Goal: Task Accomplishment & Management: Manage account settings

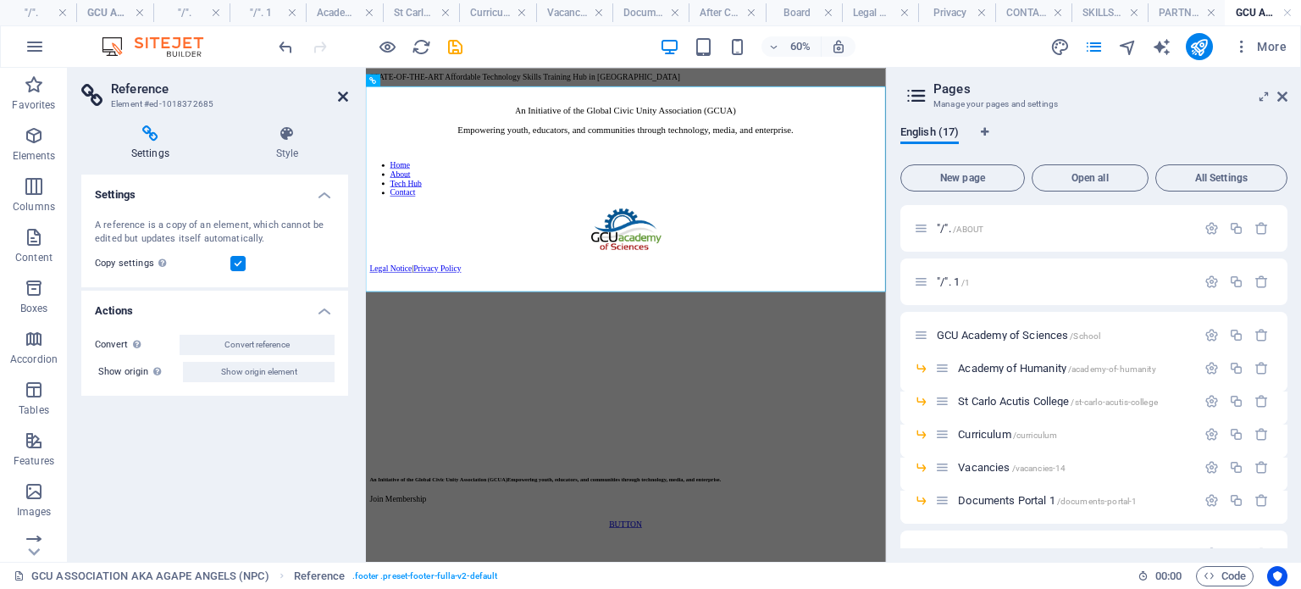
click at [338, 100] on icon at bounding box center [343, 97] width 10 height 14
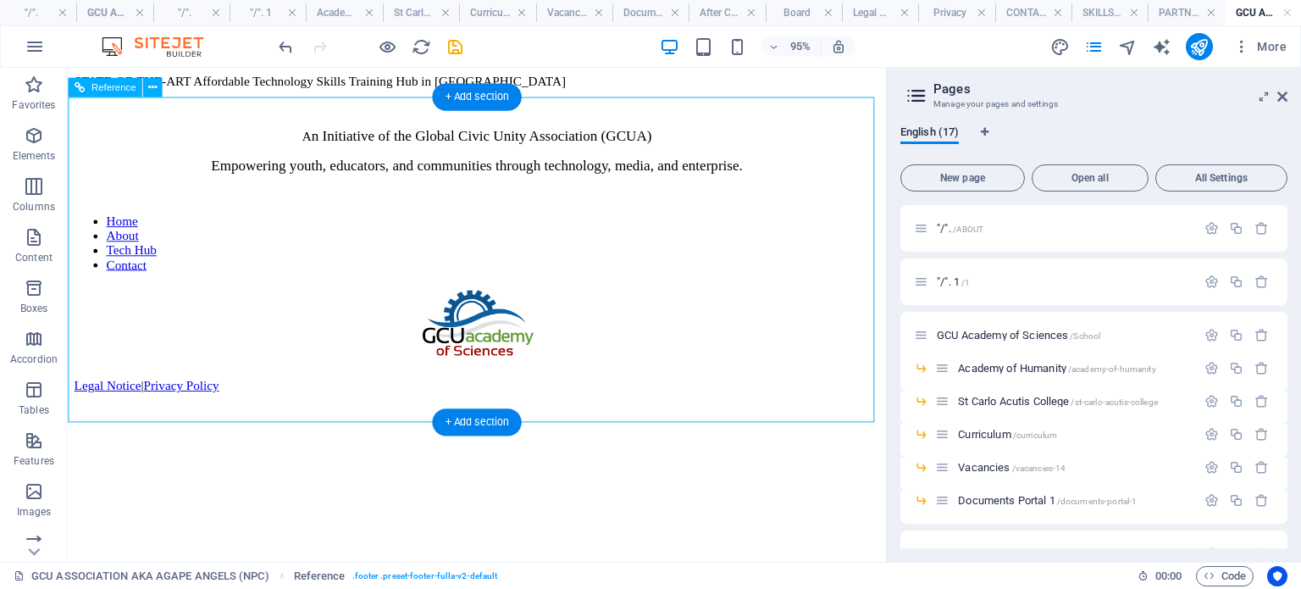
click at [275, 176] on div "A n Initiative of the Global Civic Unity Association (GCUA) Empowering youth, e…" at bounding box center [499, 169] width 848 height 78
click at [323, 170] on div "A n Initiative of the Global Civic Unity Association (GCUA) Empowering youth, e…" at bounding box center [499, 169] width 848 height 78
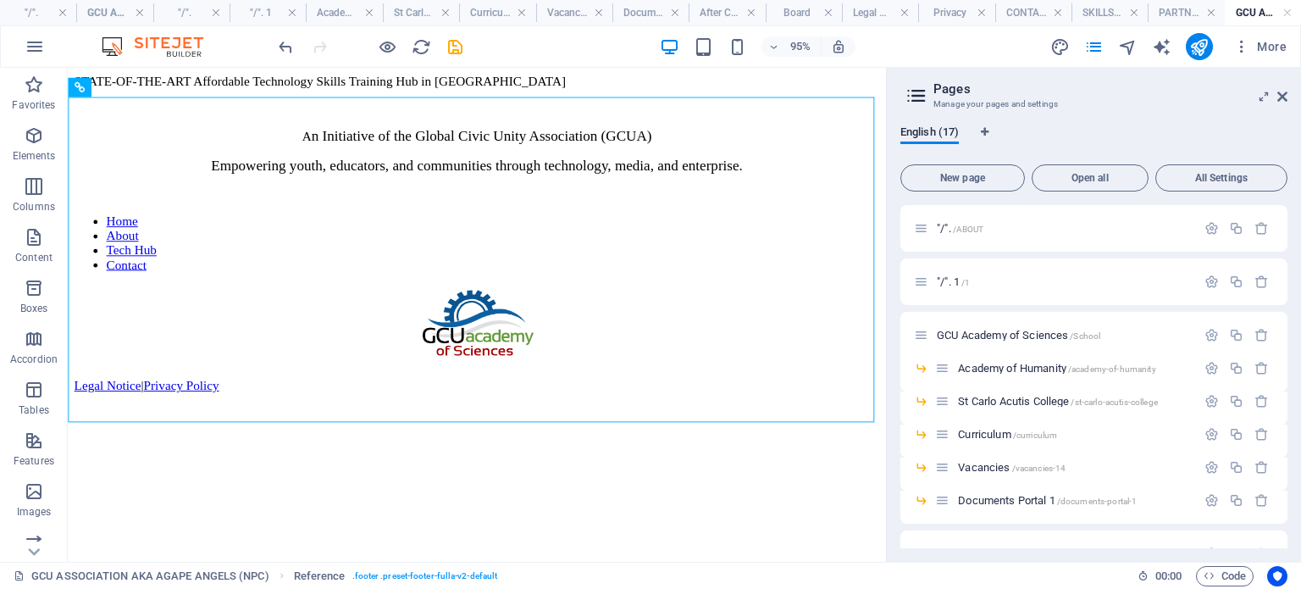
click at [496, 451] on figure at bounding box center [499, 451] width 848 height 0
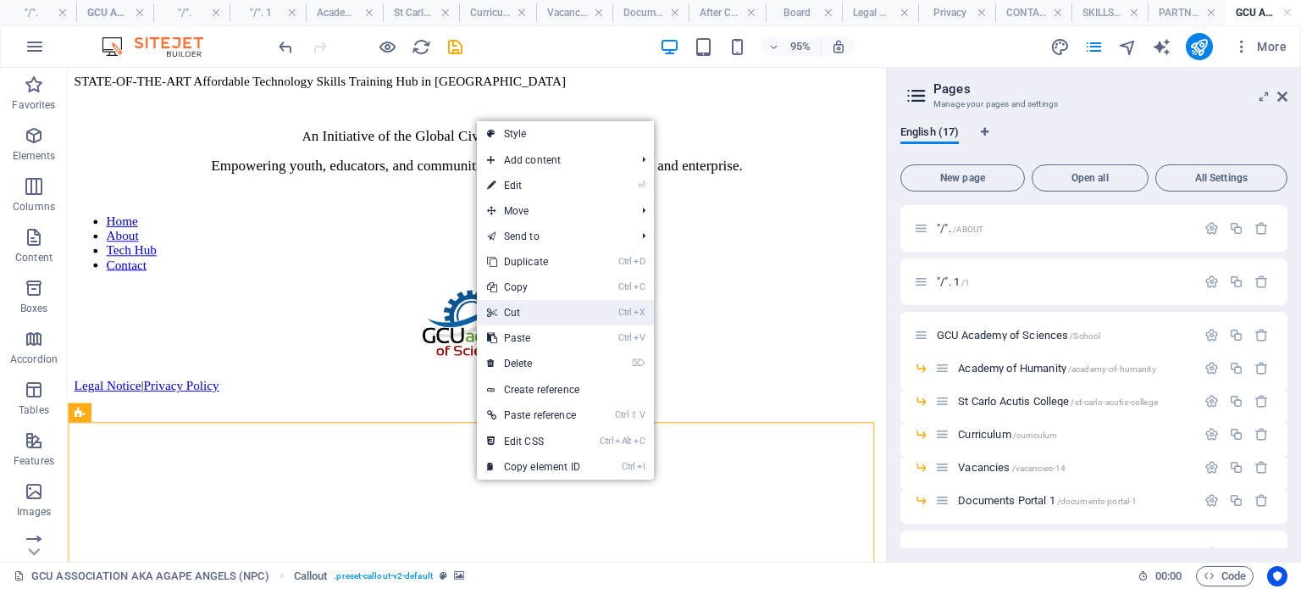
click at [512, 311] on link "Ctrl X Cut" at bounding box center [534, 312] width 114 height 25
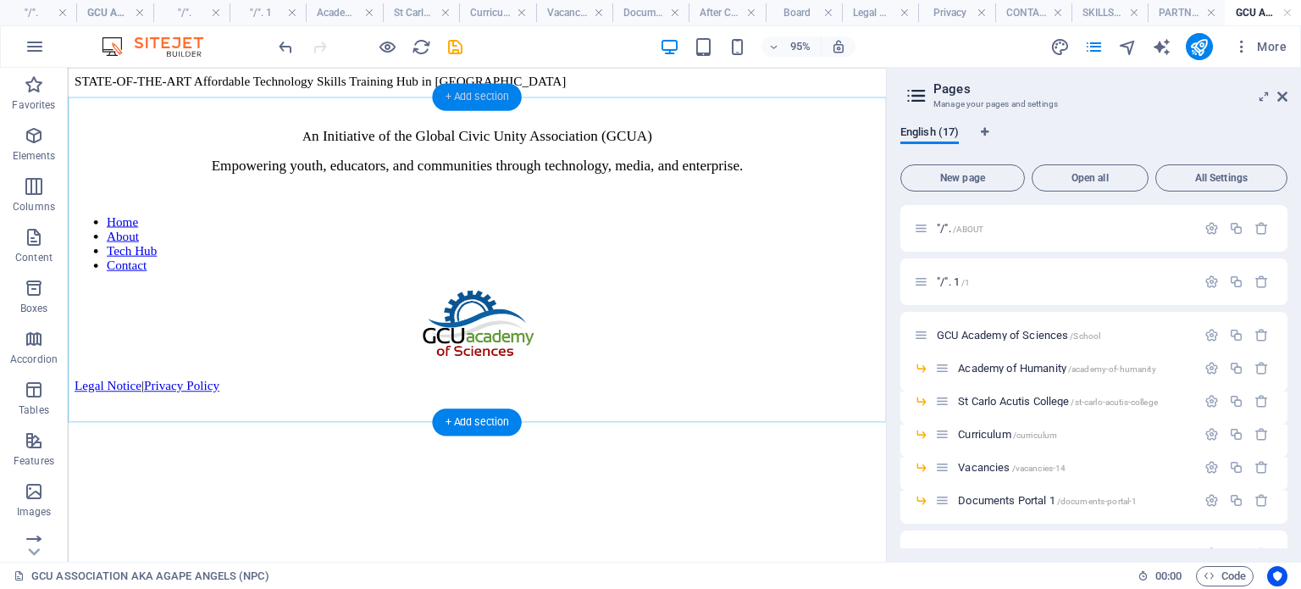
click at [450, 97] on div "+ Add section" at bounding box center [476, 96] width 89 height 27
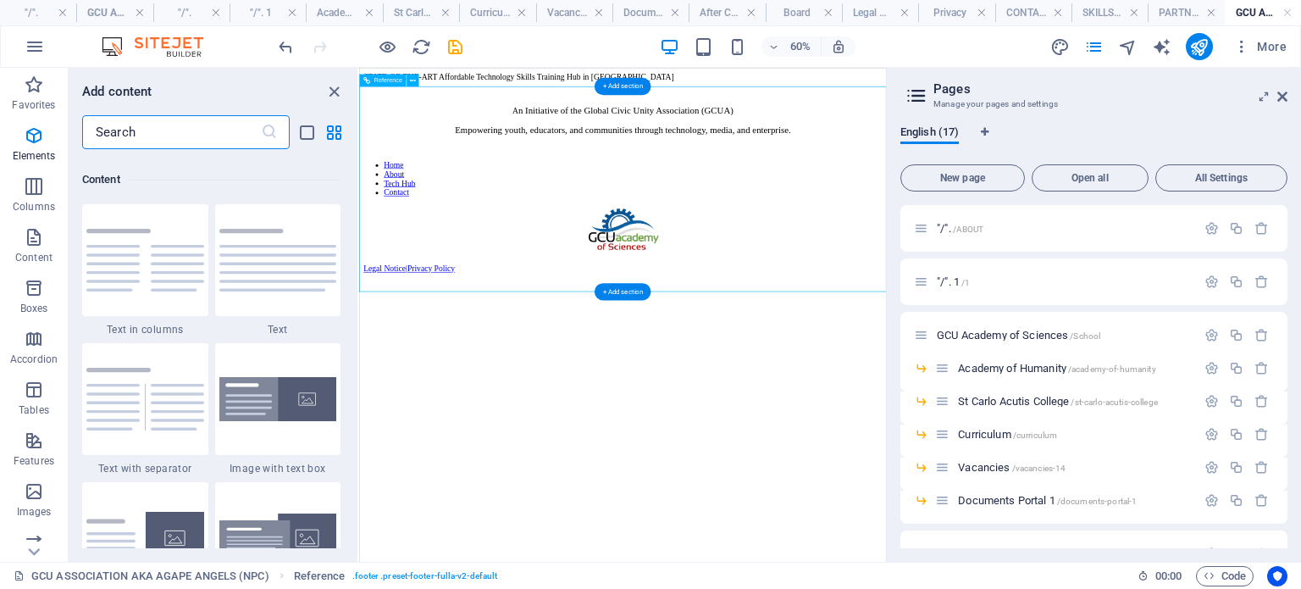
scroll to position [2964, 0]
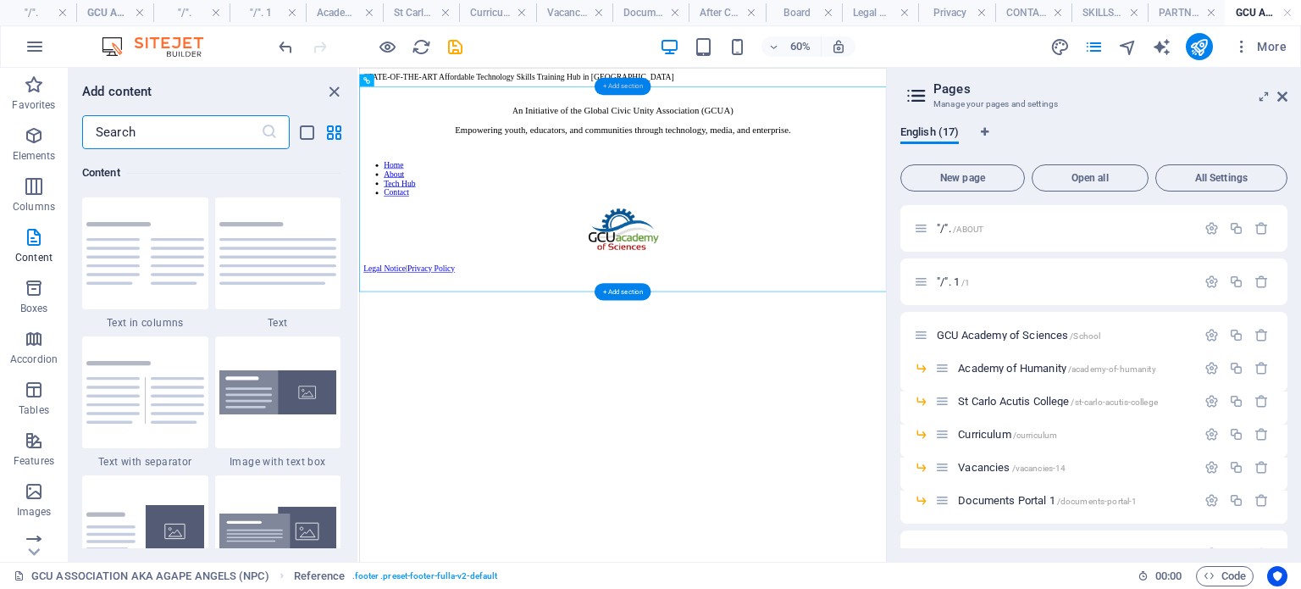
click at [622, 91] on div "+ Add section" at bounding box center [623, 85] width 56 height 17
drag, startPoint x: 980, startPoint y: 154, endPoint x: 648, endPoint y: 101, distance: 336.3
click at [648, 101] on div "A n Initiative of the Global Civic Unity Association (GCUA) Empowering youth, e…" at bounding box center [798, 270] width 865 height 361
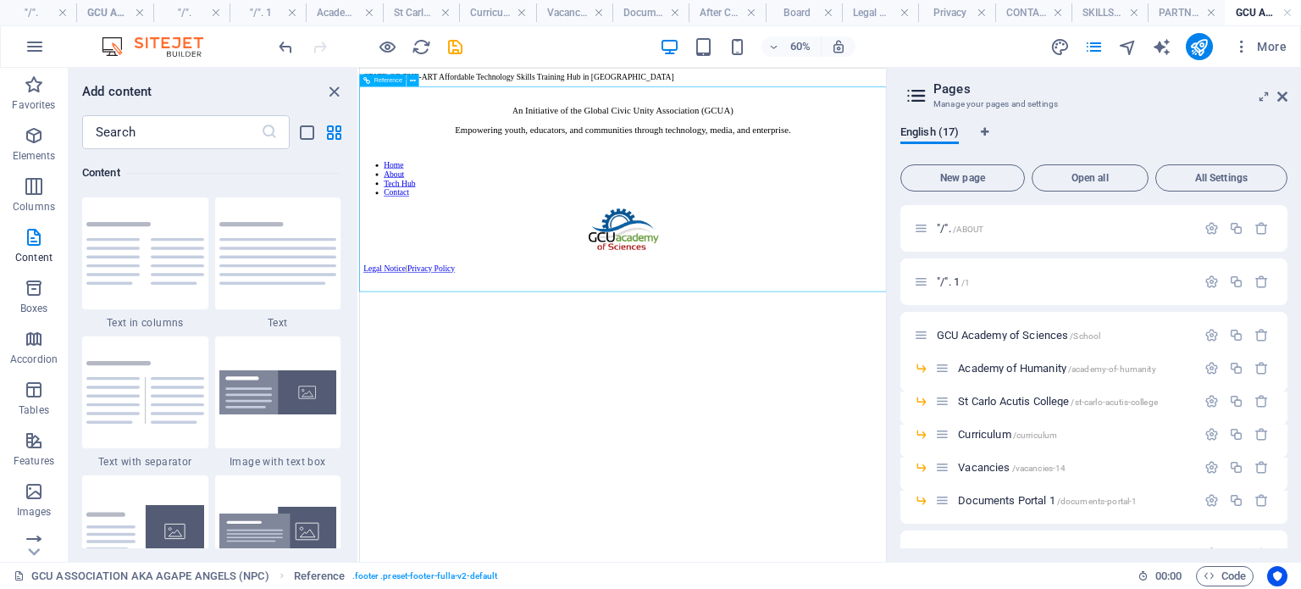
click at [801, 100] on div "A n Initiative of the Global Civic Unity Association (GCUA) Empowering youth, e…" at bounding box center [798, 270] width 865 height 361
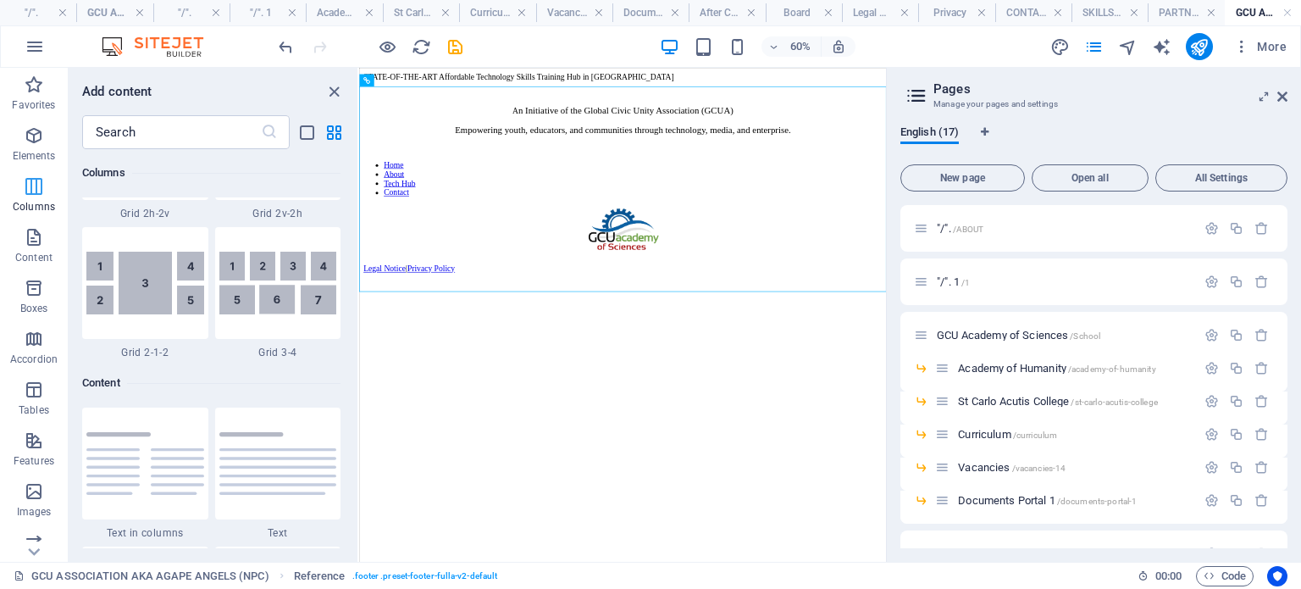
scroll to position [2710, 0]
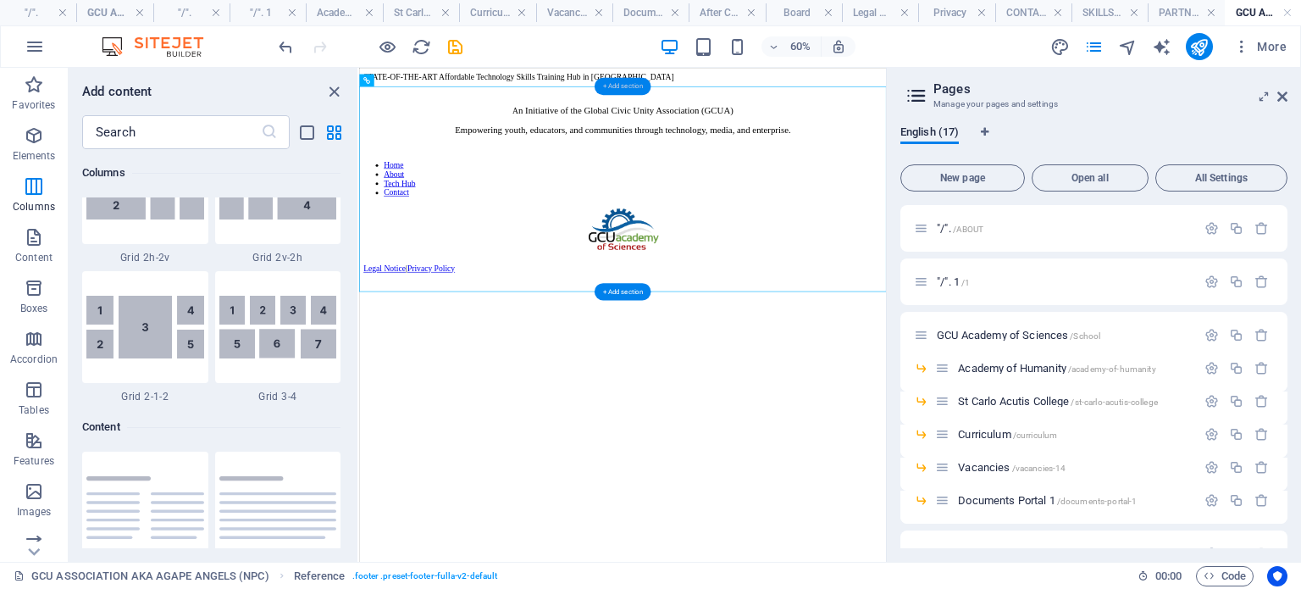
click at [617, 84] on div "+ Add section" at bounding box center [623, 85] width 56 height 17
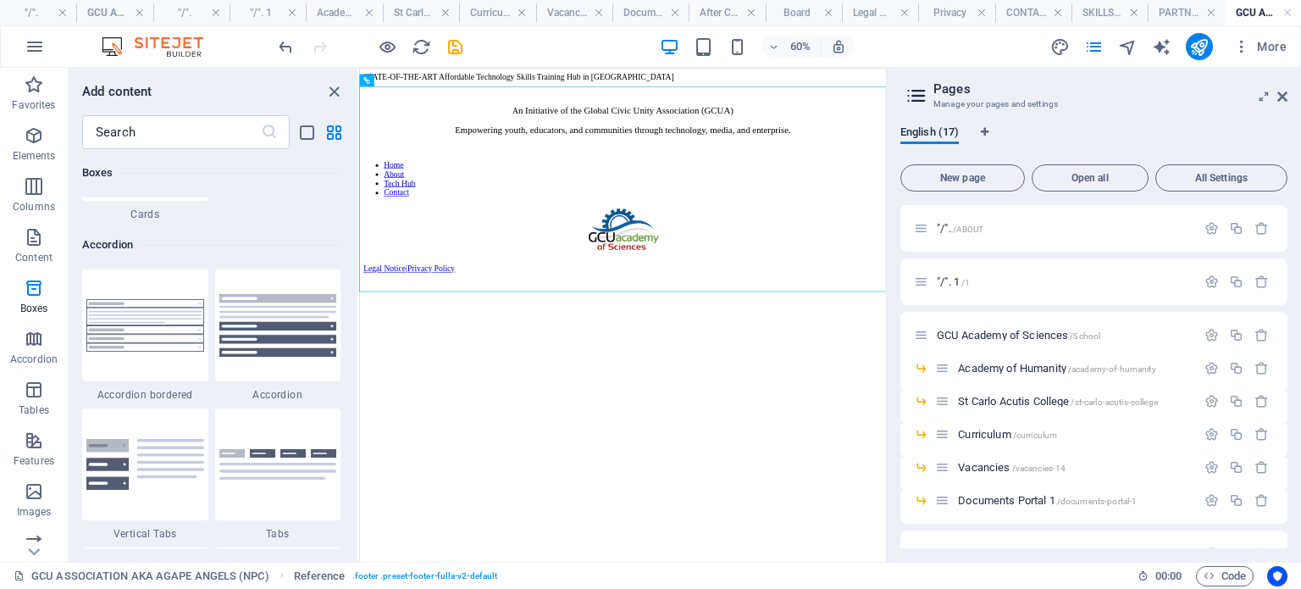
scroll to position [5336, 0]
click at [613, 87] on div "+ Add section" at bounding box center [623, 85] width 56 height 17
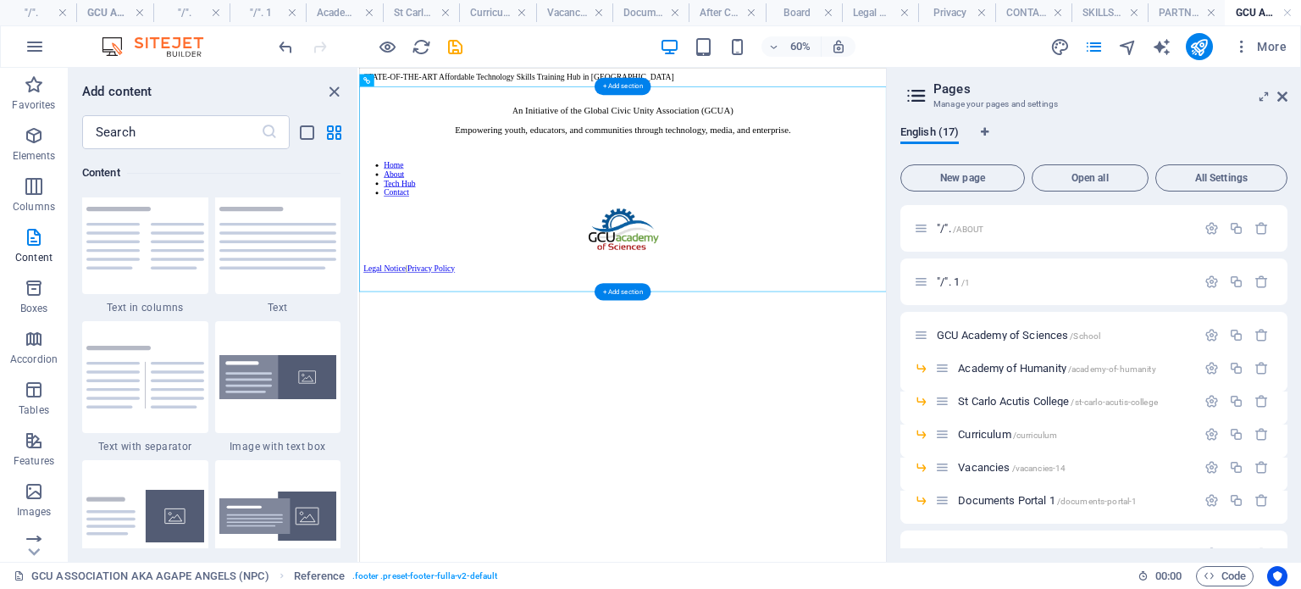
scroll to position [2964, 0]
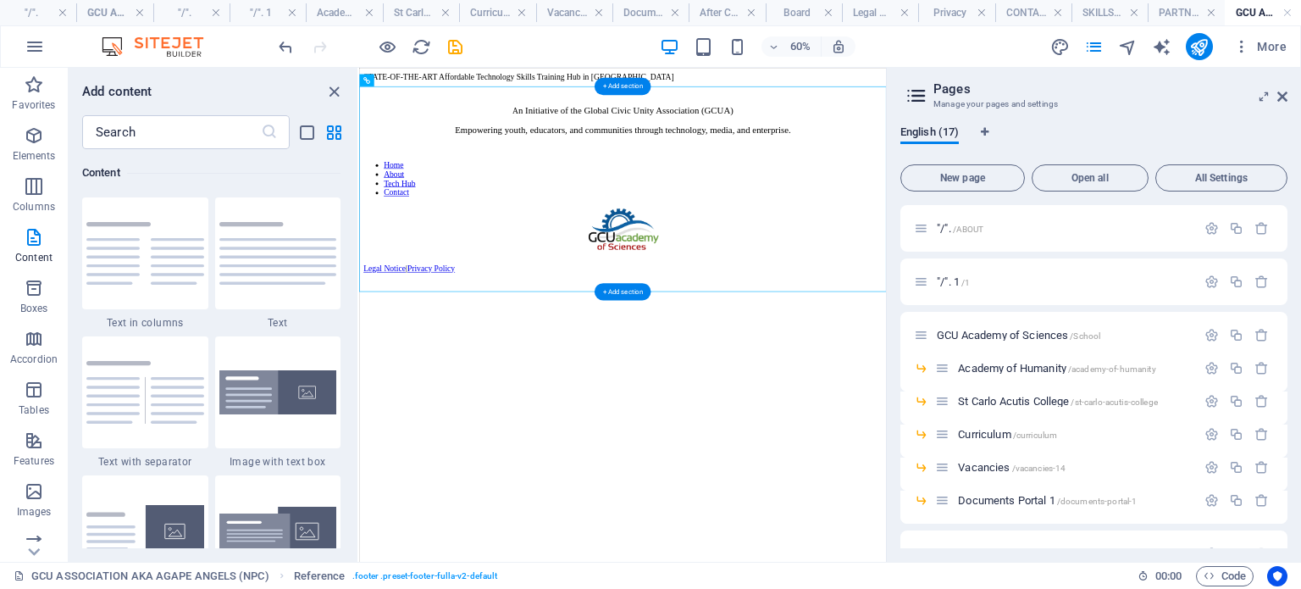
click at [613, 87] on div "+ Add section" at bounding box center [623, 85] width 56 height 17
drag, startPoint x: 422, startPoint y: 30, endPoint x: 613, endPoint y: 87, distance: 199.9
click at [613, 87] on div "+ Add section" at bounding box center [623, 85] width 56 height 17
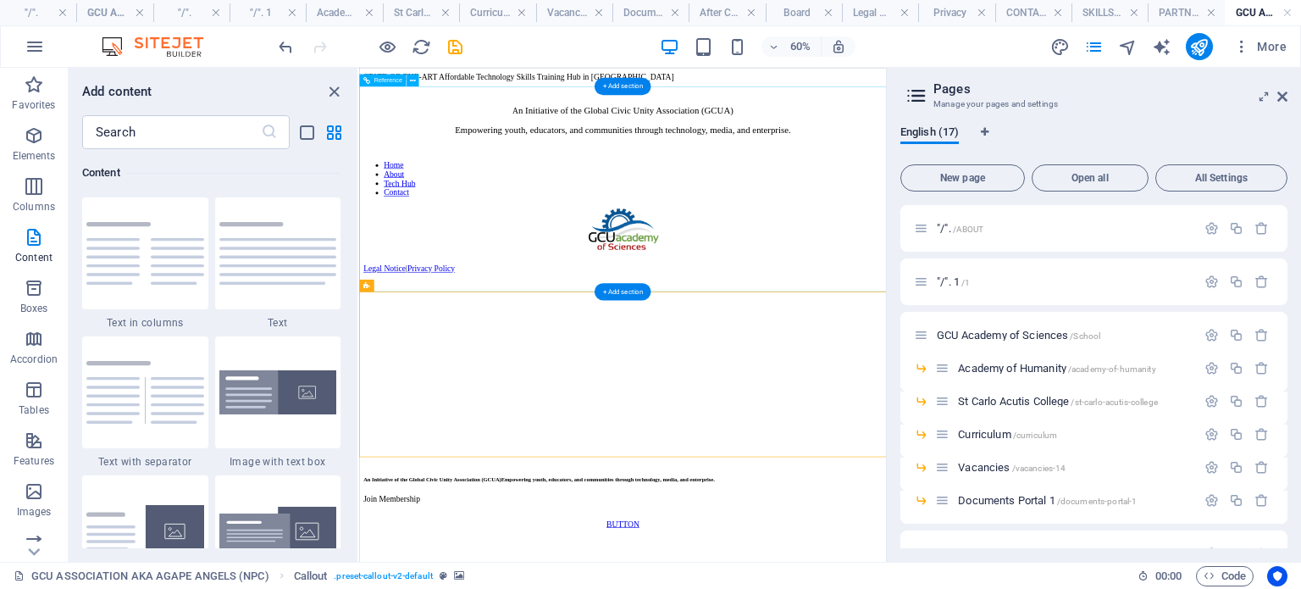
drag, startPoint x: 927, startPoint y: 482, endPoint x: 855, endPoint y: 113, distance: 376.3
click at [855, 113] on div "A n Initiative of the Global Civic Unity Association (GCUA) Empowering youth, e…" at bounding box center [798, 462] width 865 height 745
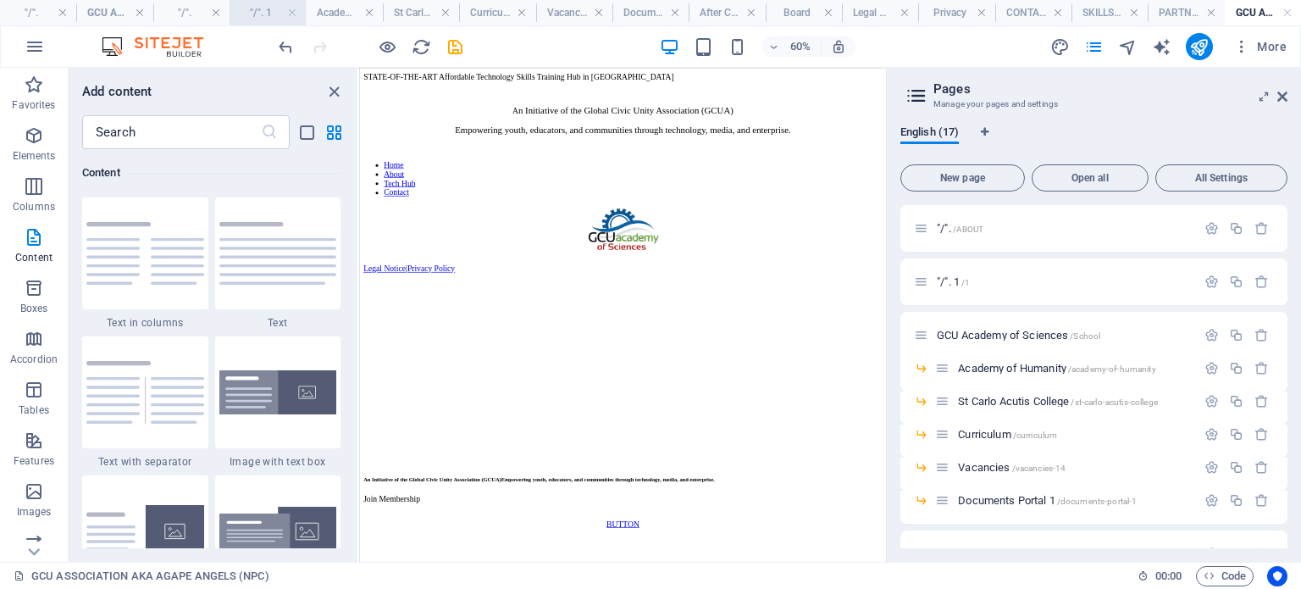
click at [258, 15] on h4 ""/". 1" at bounding box center [268, 12] width 76 height 19
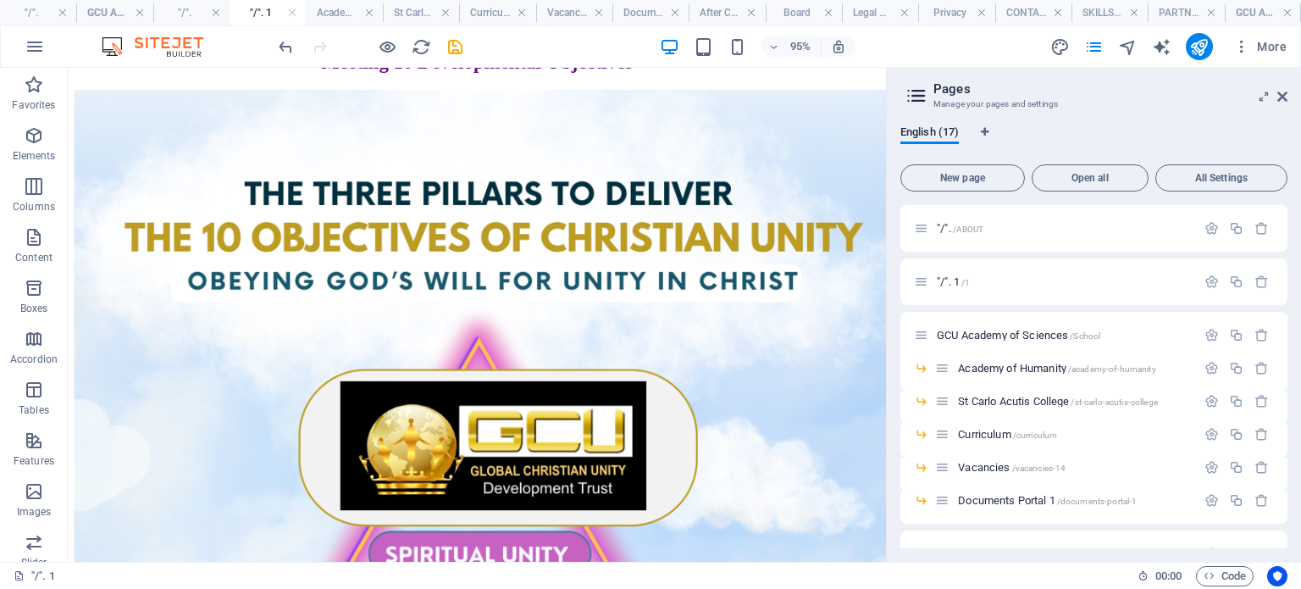
scroll to position [8202, 0]
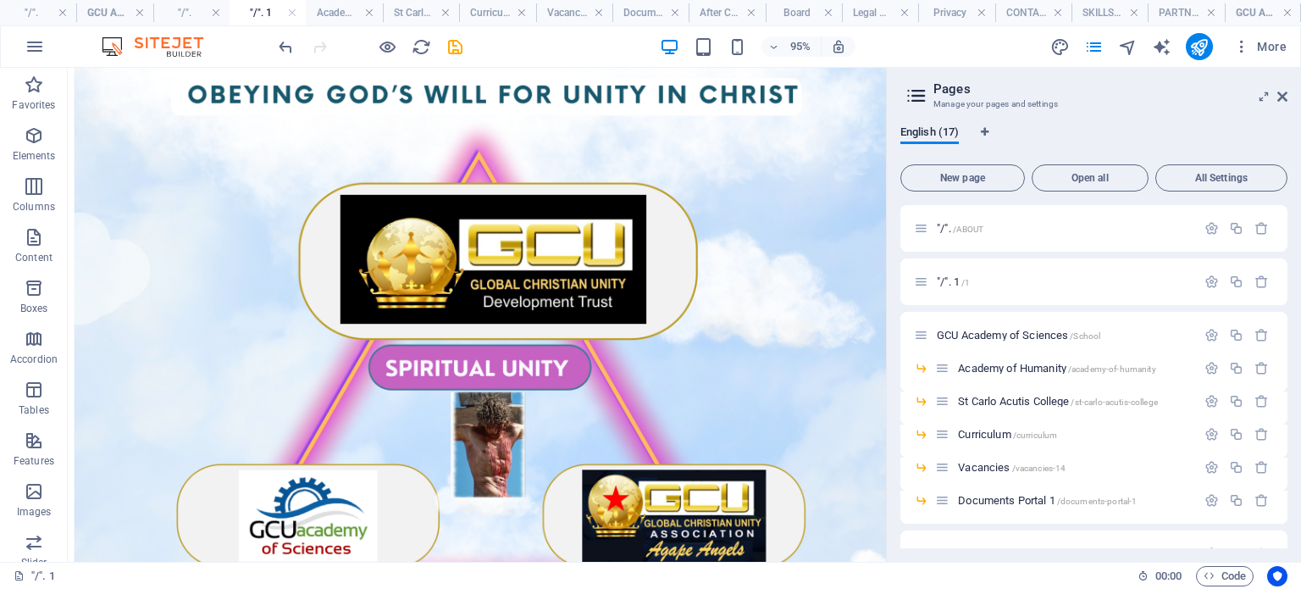
drag, startPoint x: 923, startPoint y: 192, endPoint x: 955, endPoint y: 612, distance: 421.3
click at [479, 407] on div "+ Add section" at bounding box center [476, 409] width 89 height 27
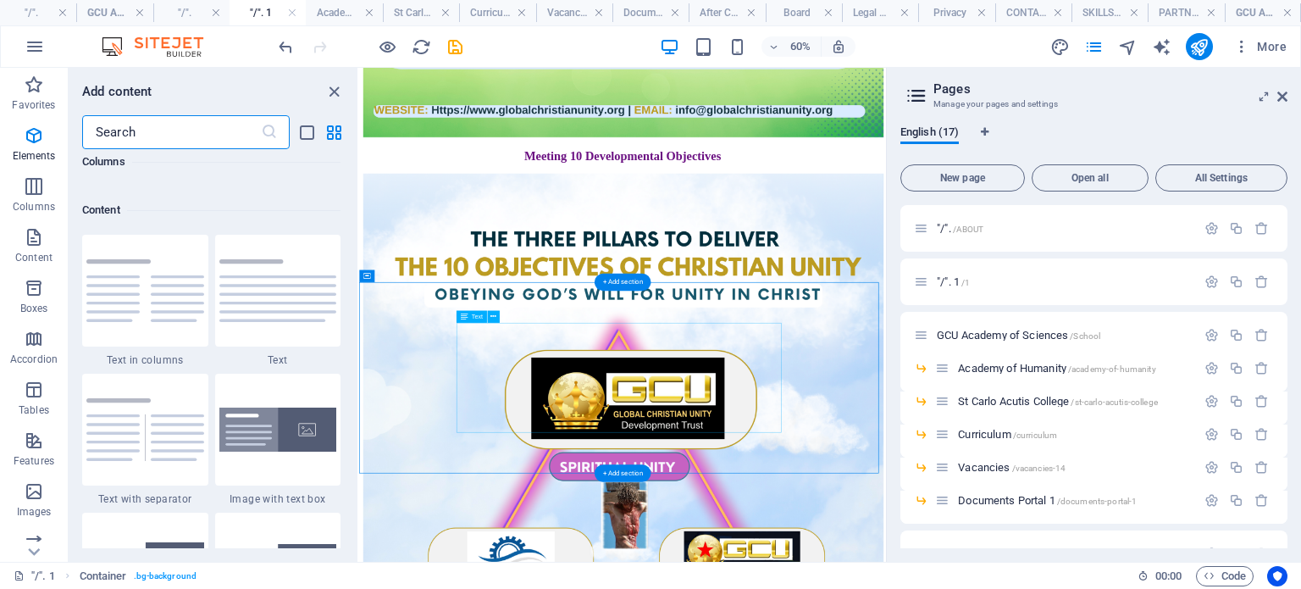
scroll to position [2964, 0]
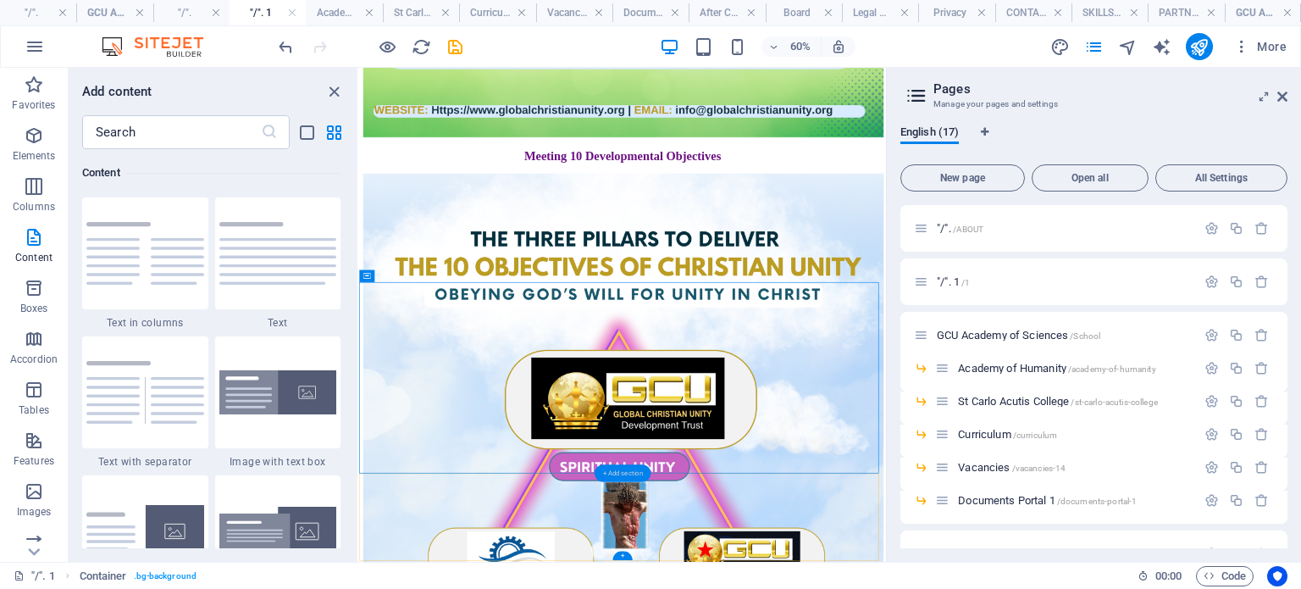
click at [610, 471] on div "+ Add section" at bounding box center [623, 472] width 56 height 17
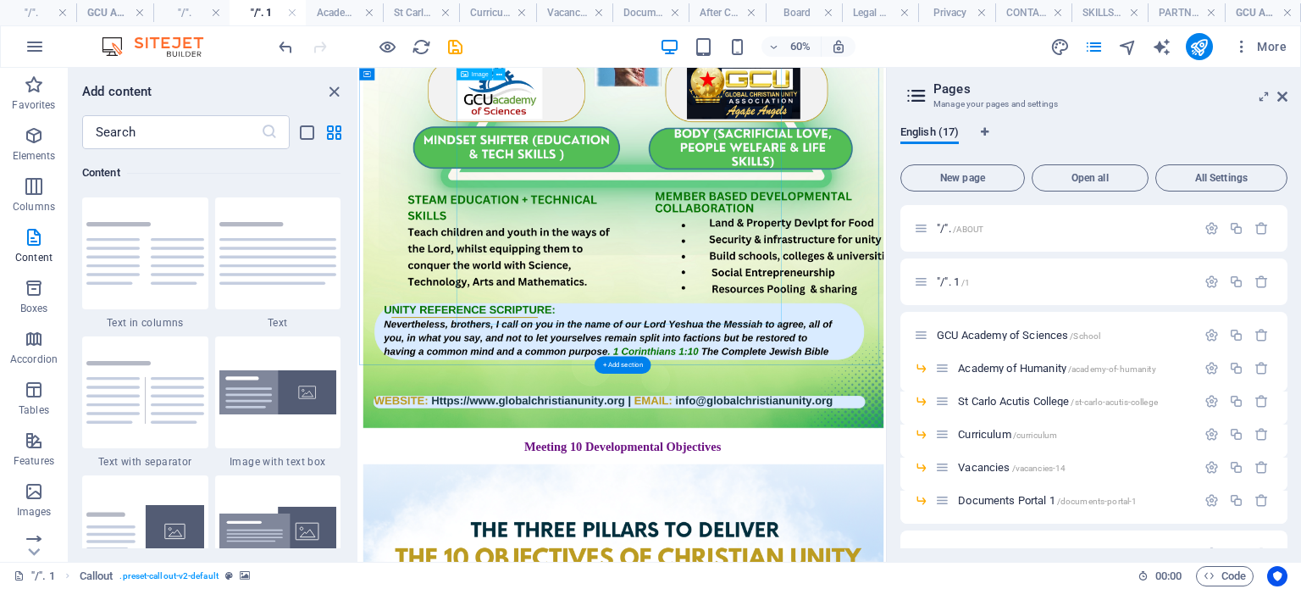
scroll to position [7353, 0]
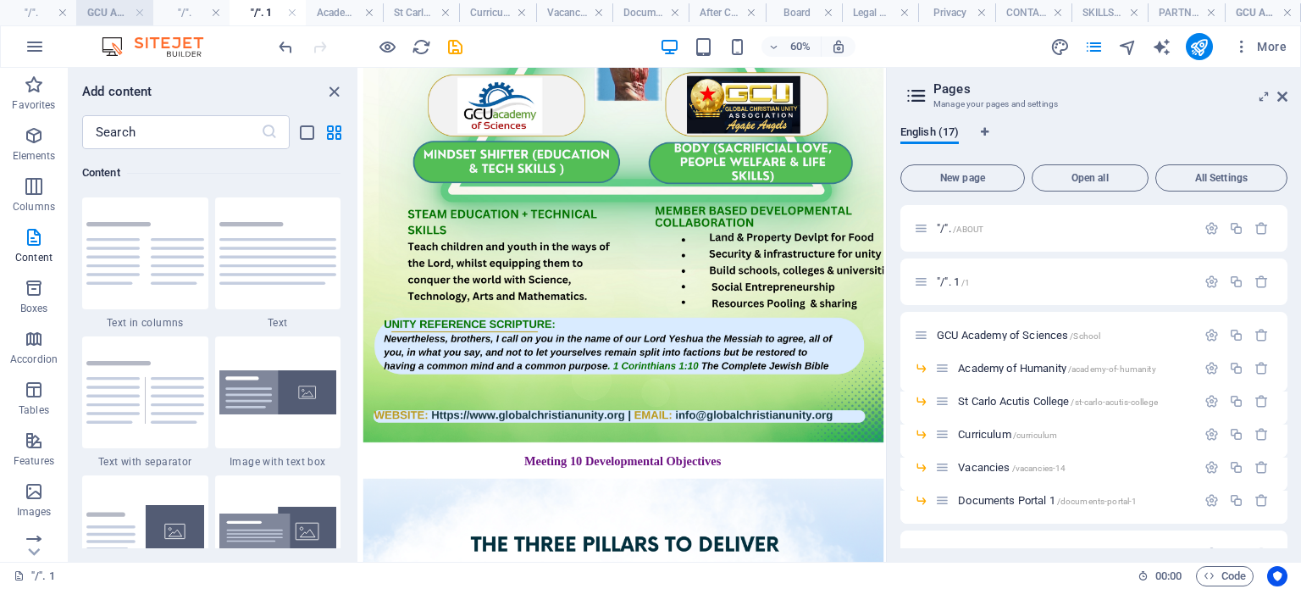
click at [115, 13] on h4 "GCU Academy of Sciences" at bounding box center [114, 12] width 76 height 19
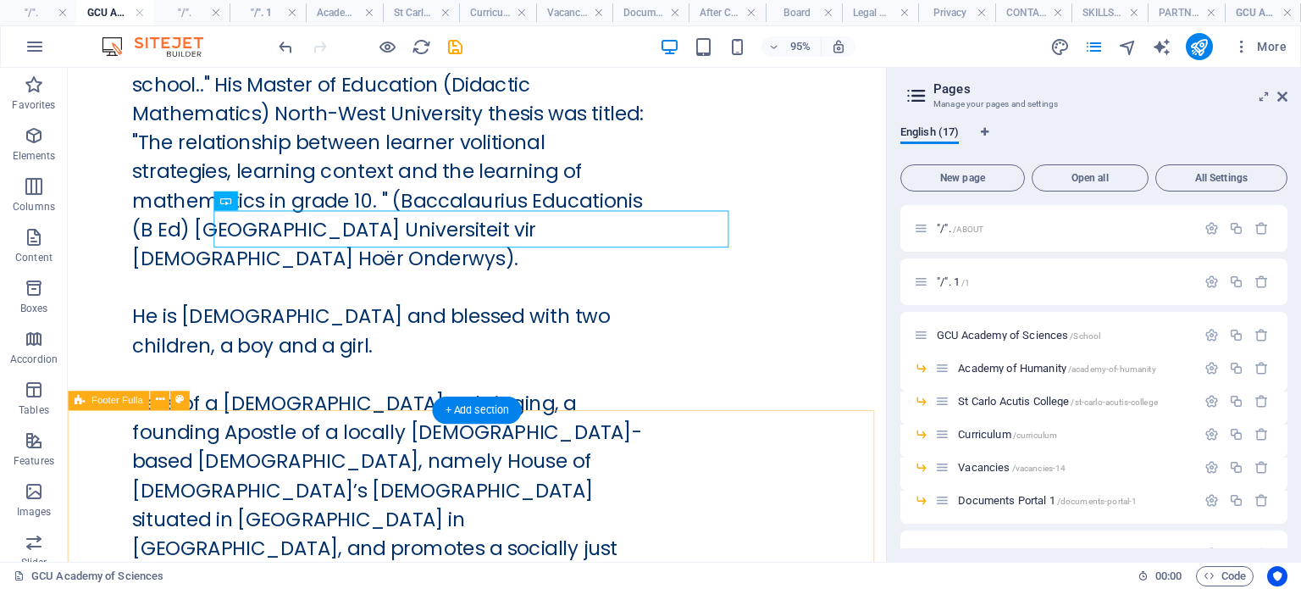
scroll to position [36231, 0]
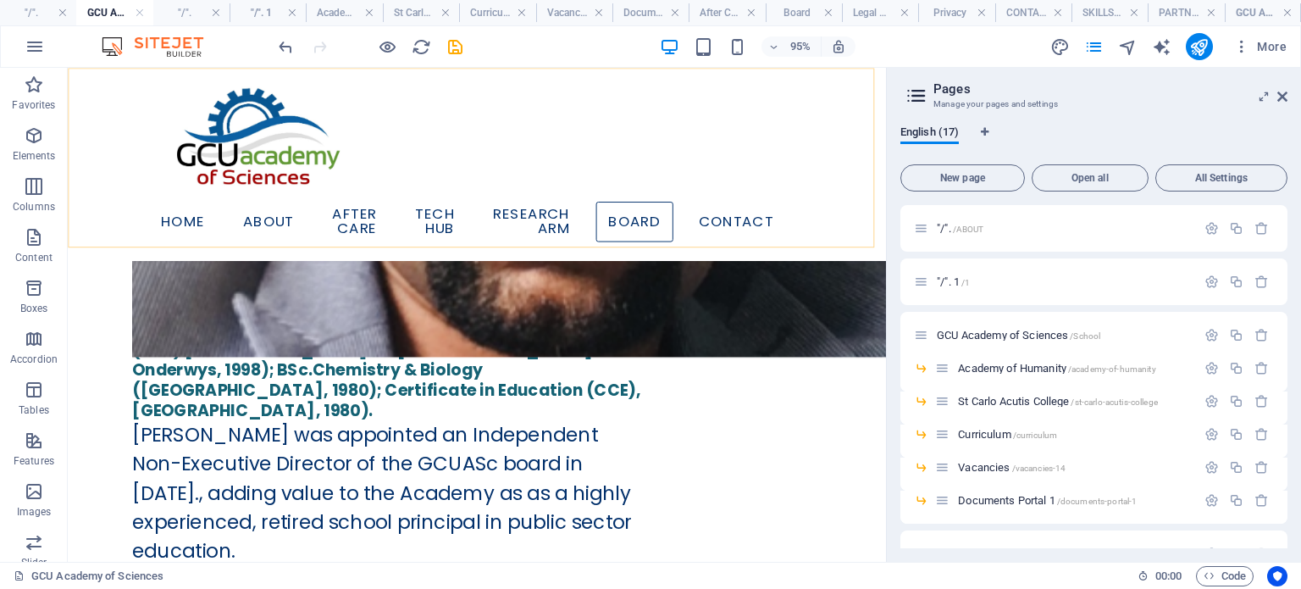
scroll to position [35026, 0]
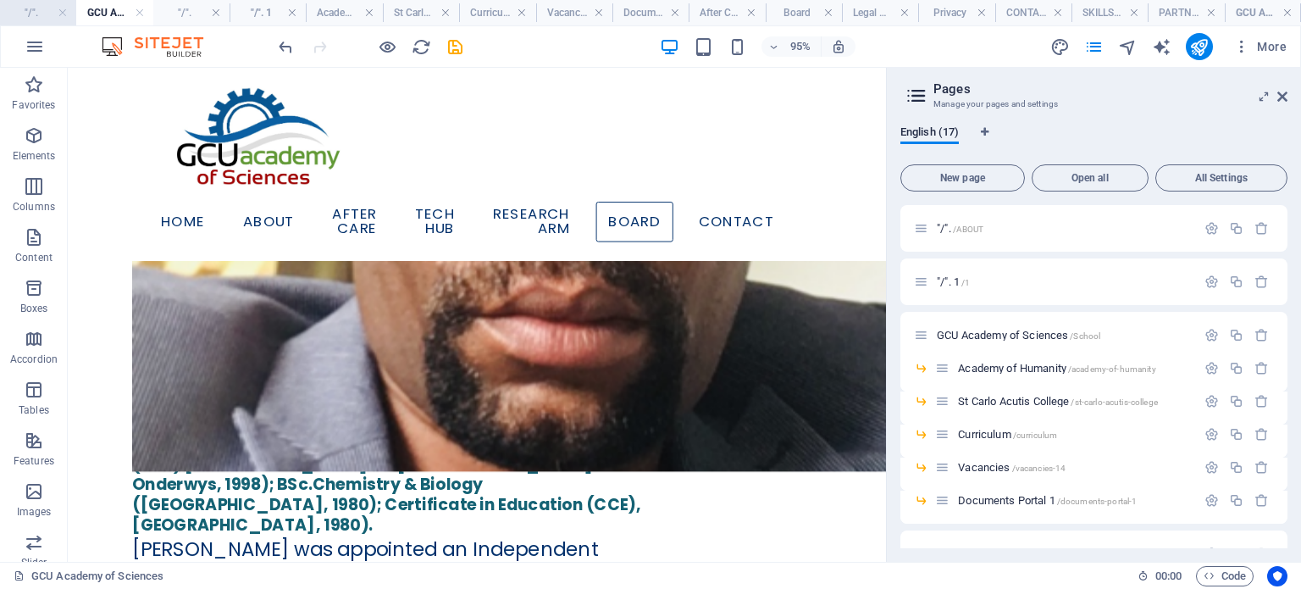
click at [37, 17] on h4 ""/"." at bounding box center [38, 12] width 76 height 19
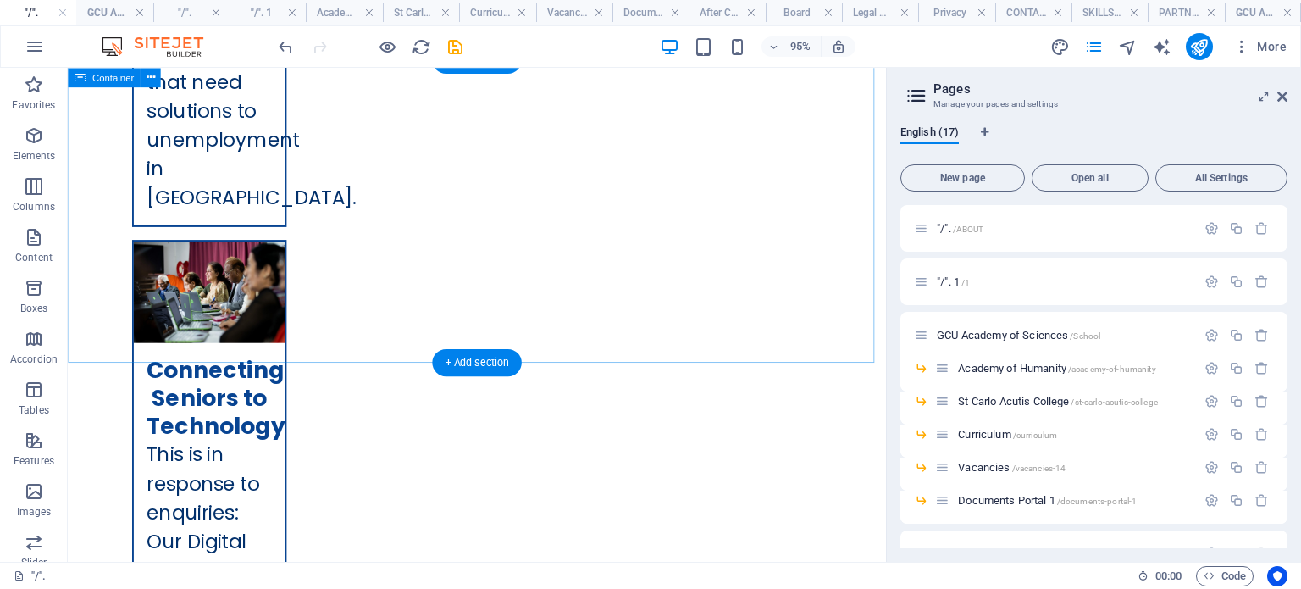
scroll to position [7589, 0]
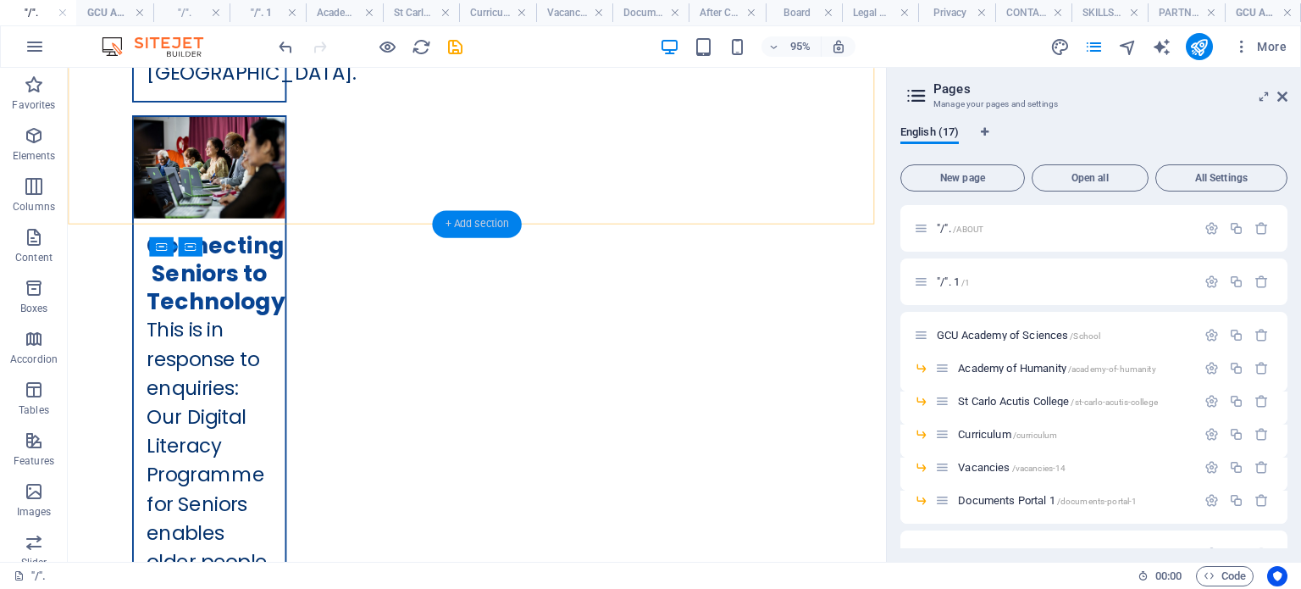
click at [477, 224] on div "+ Add section" at bounding box center [476, 223] width 89 height 27
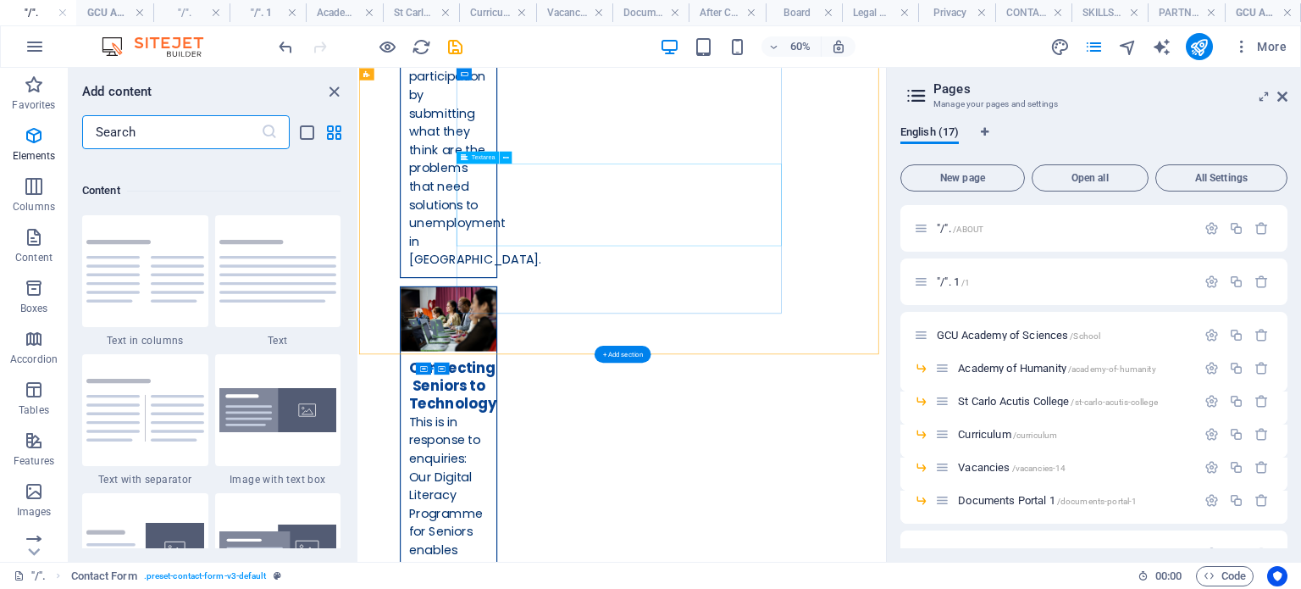
scroll to position [2964, 0]
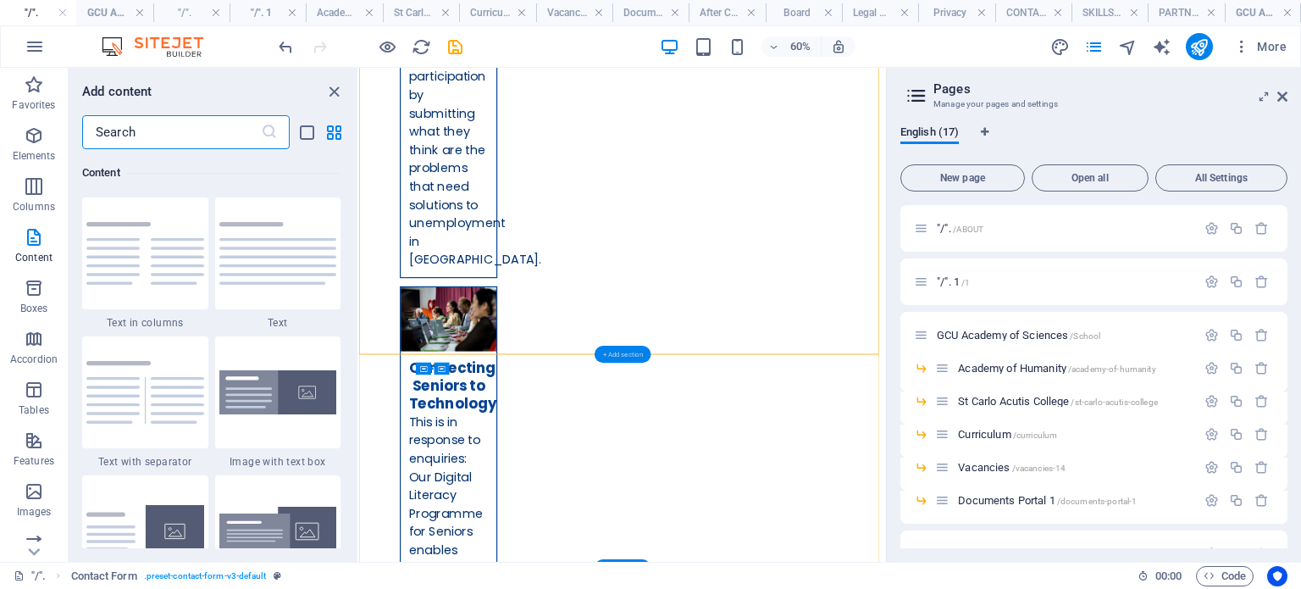
click at [619, 358] on div "+ Add section" at bounding box center [623, 354] width 56 height 17
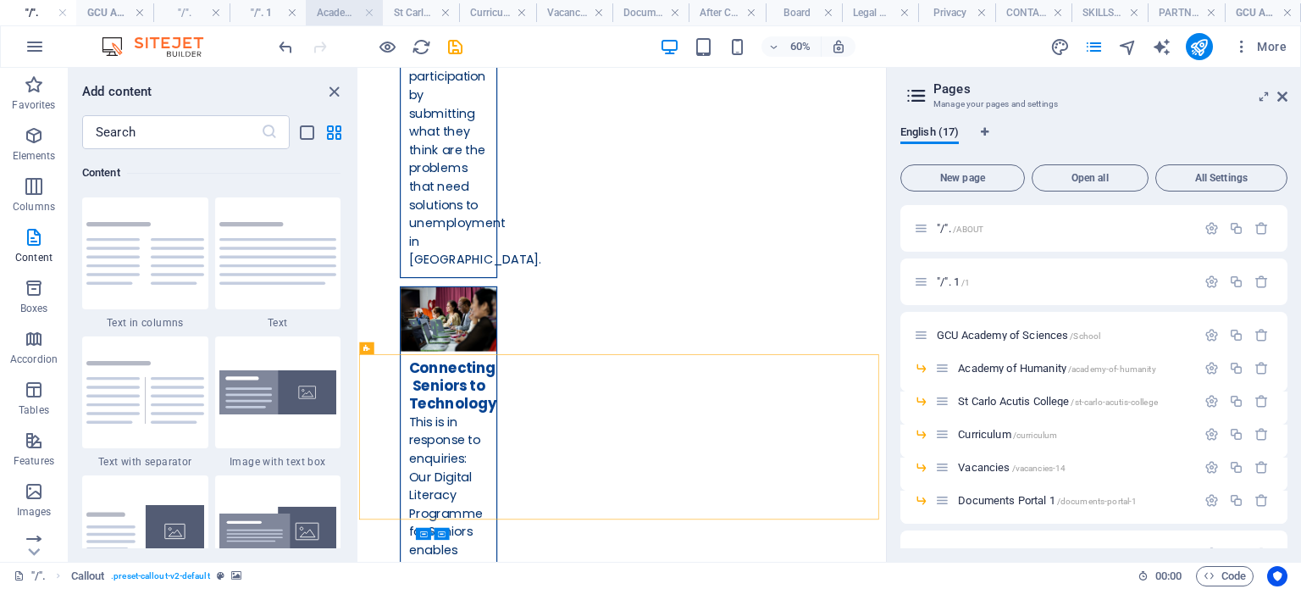
click at [319, 11] on h4 "Academy of Humanity" at bounding box center [344, 12] width 76 height 19
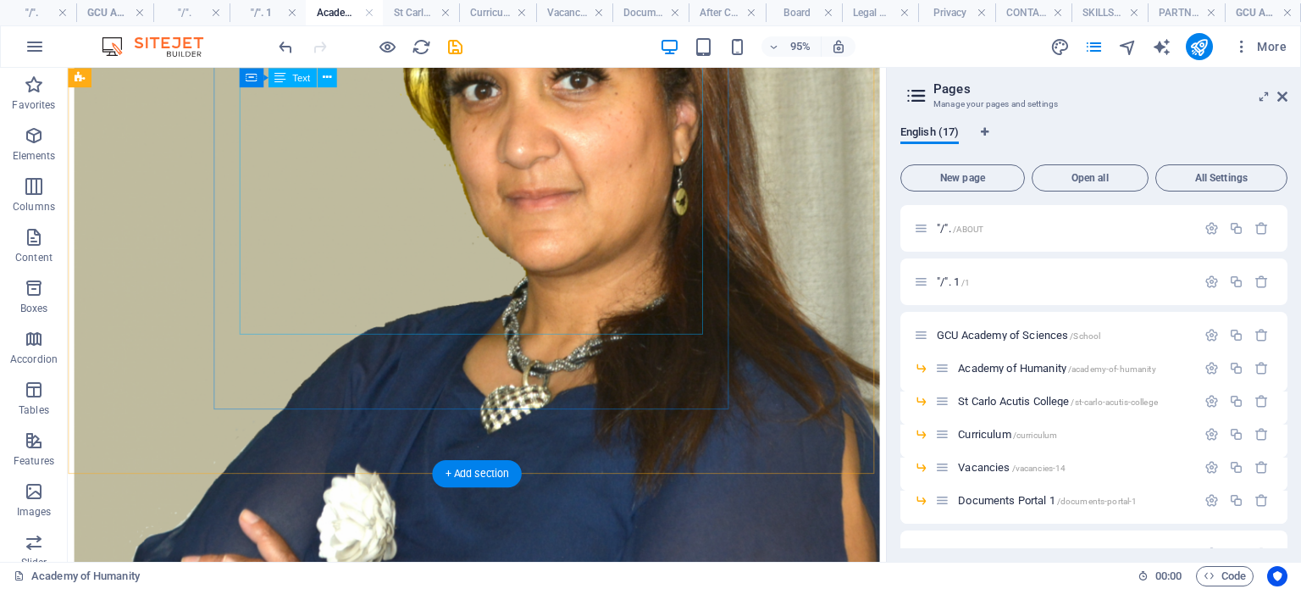
scroll to position [15295, 0]
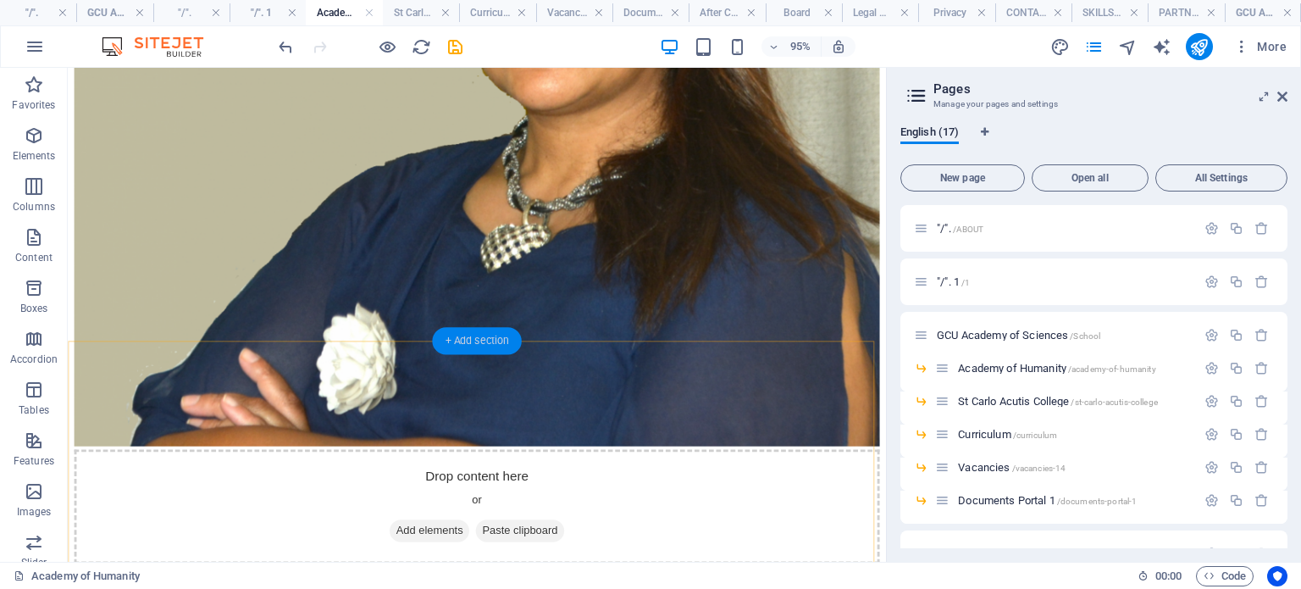
click at [487, 342] on div "+ Add section" at bounding box center [476, 340] width 89 height 27
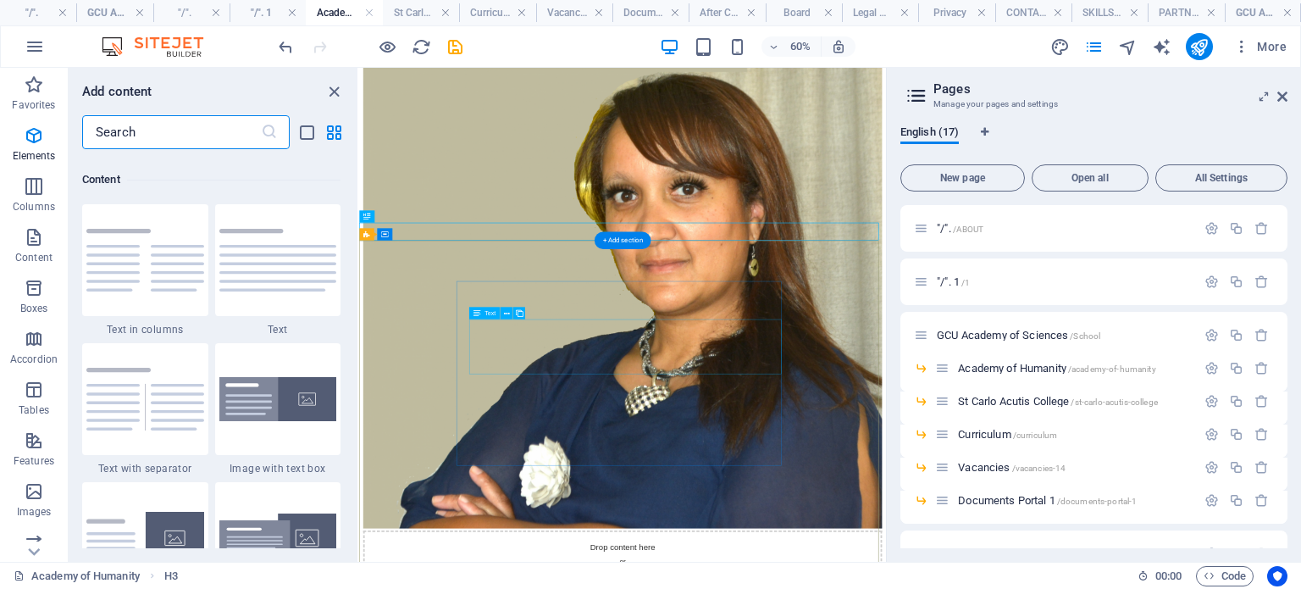
scroll to position [2964, 0]
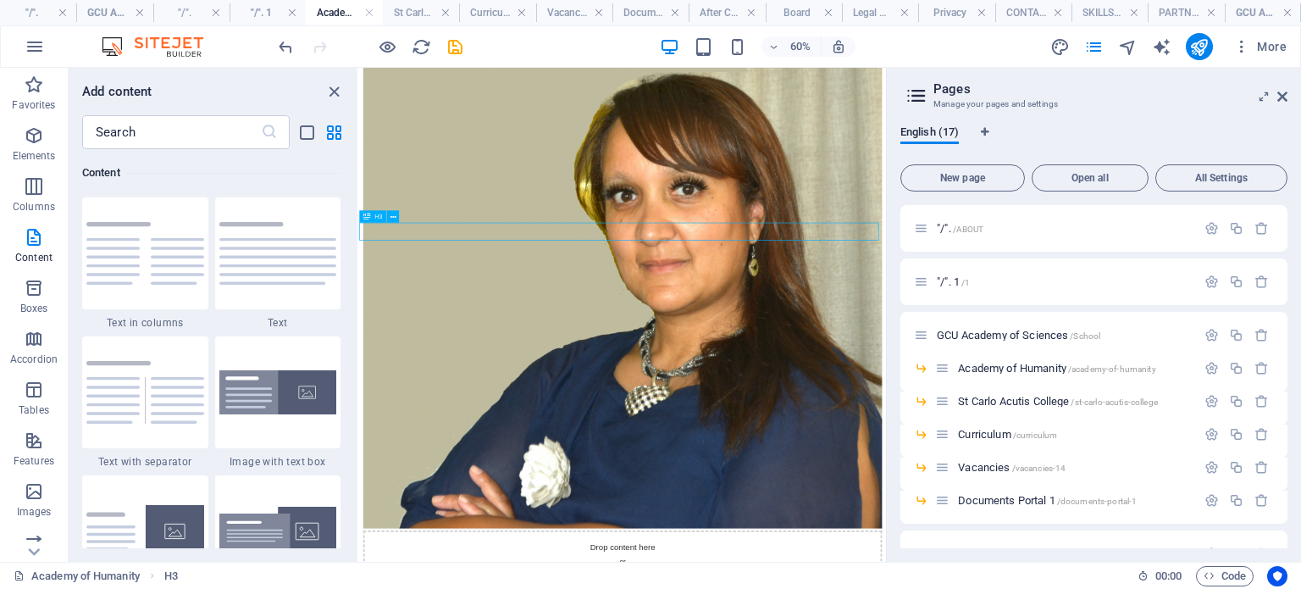
click at [335, 91] on icon "close panel" at bounding box center [333, 91] width 19 height 19
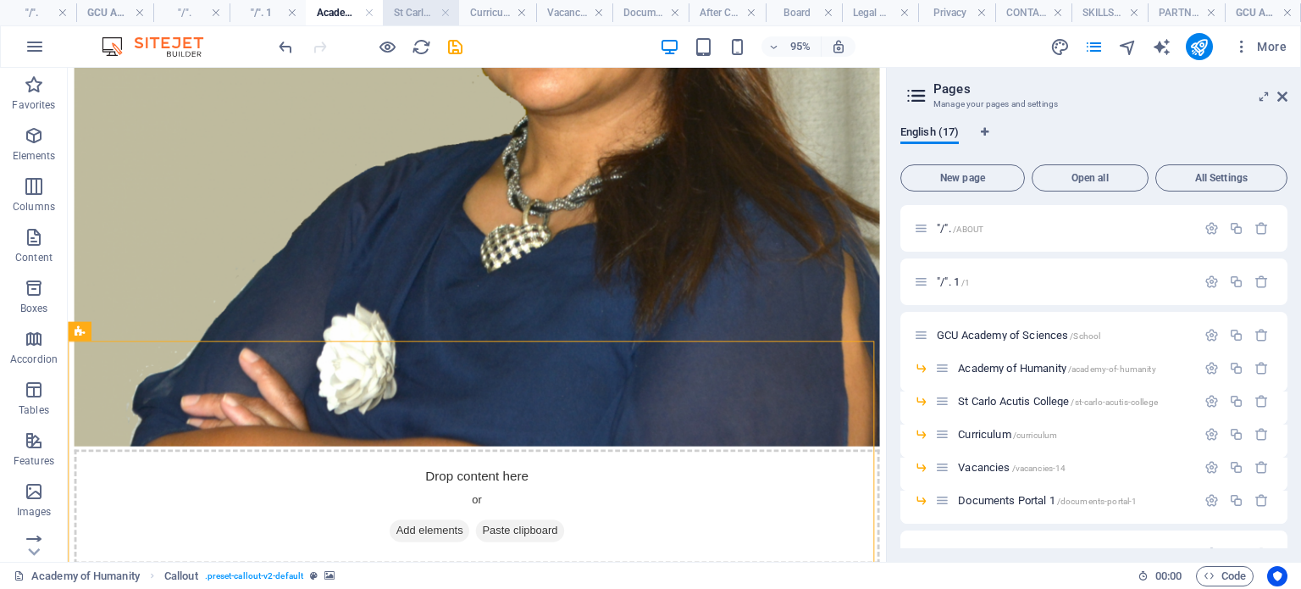
click at [405, 8] on h4 "St Carlo Acutis College" at bounding box center [421, 12] width 76 height 19
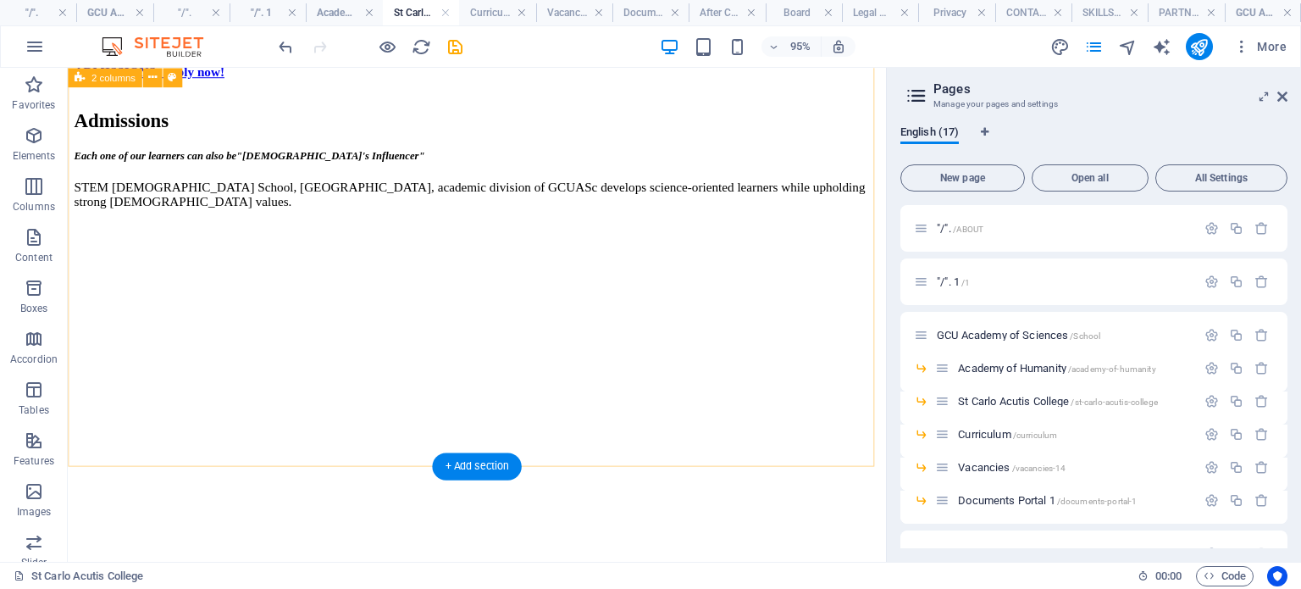
scroll to position [1414, 0]
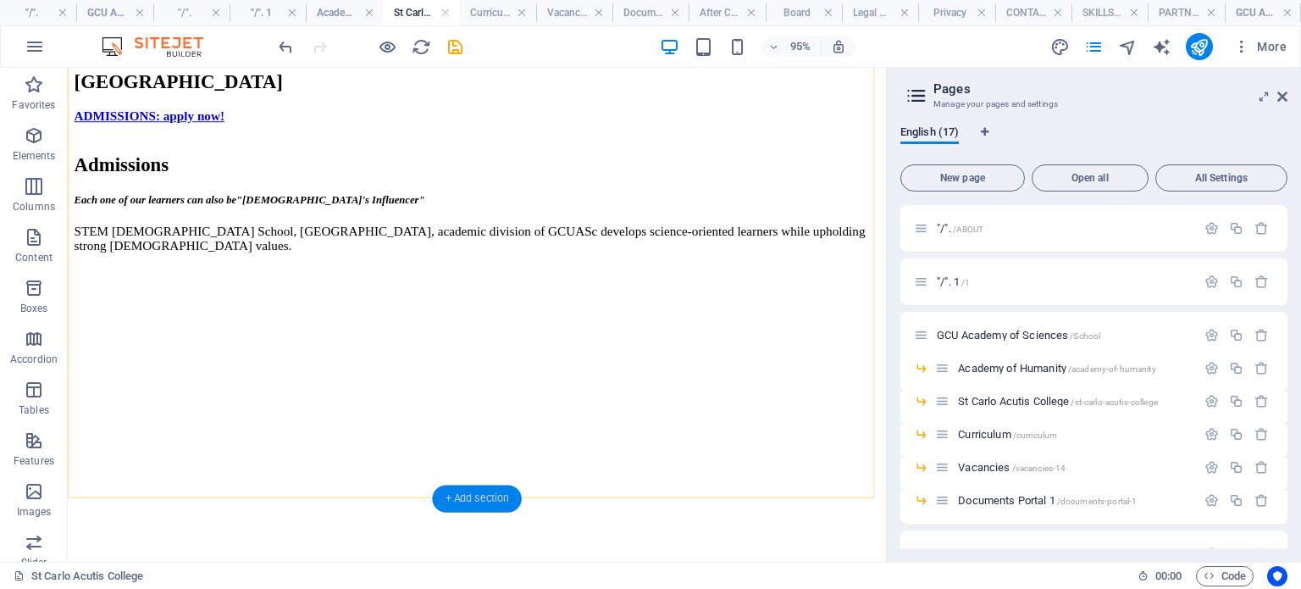
click at [470, 500] on div "+ Add section" at bounding box center [476, 498] width 89 height 27
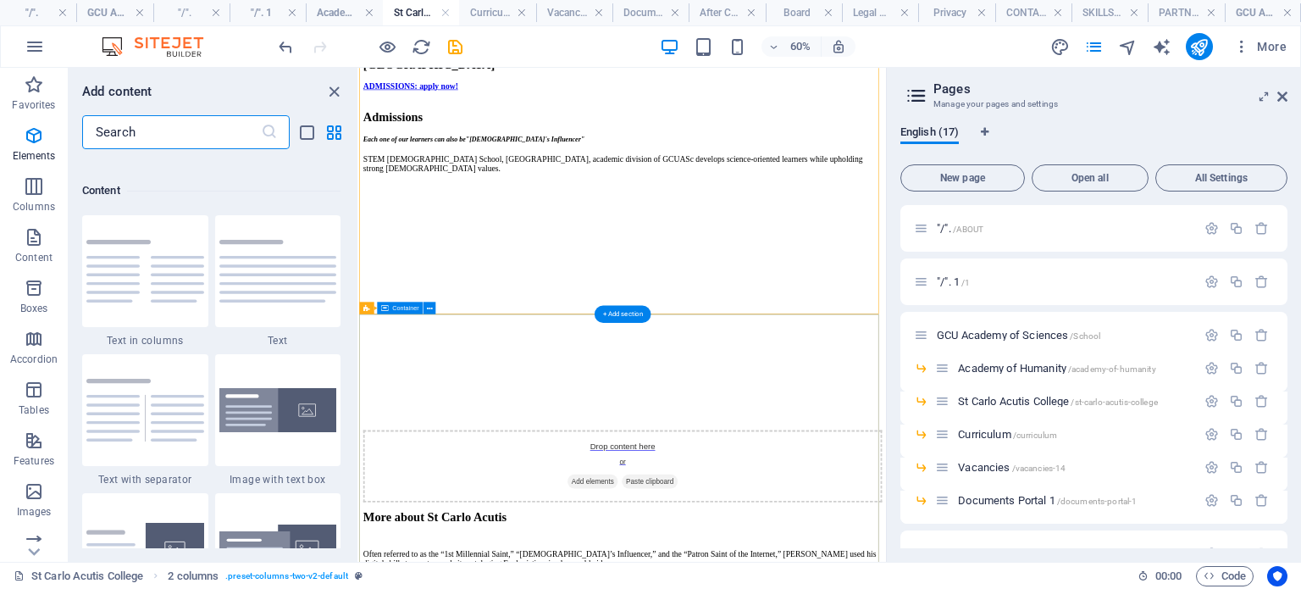
scroll to position [2964, 0]
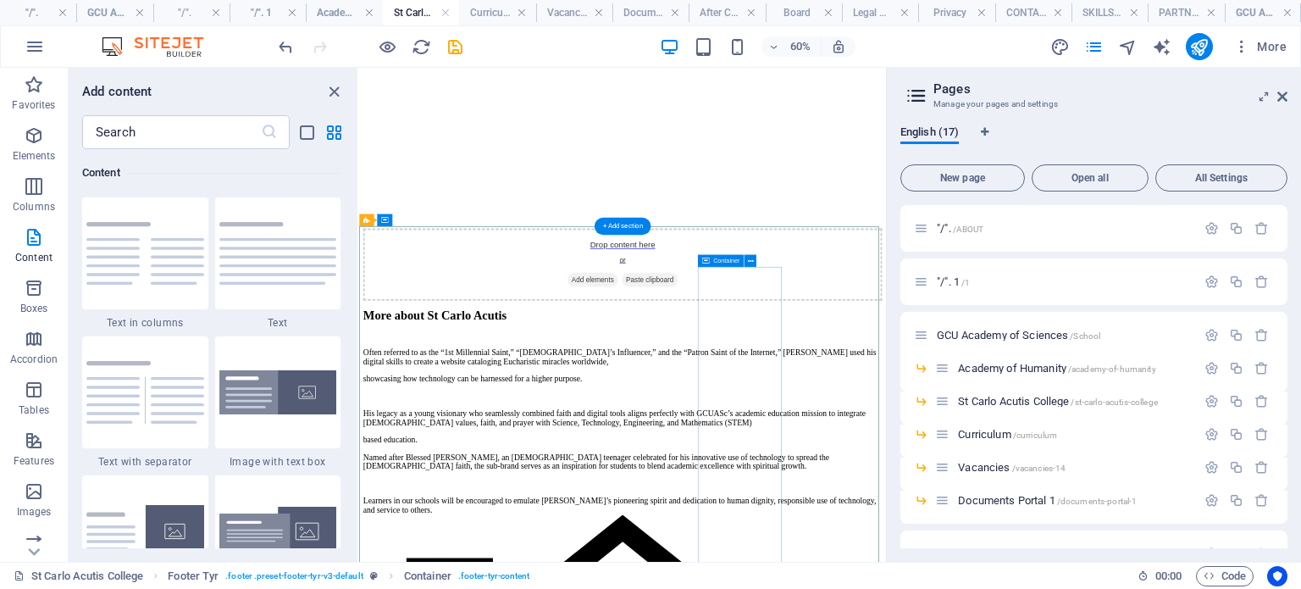
scroll to position [1800, 0]
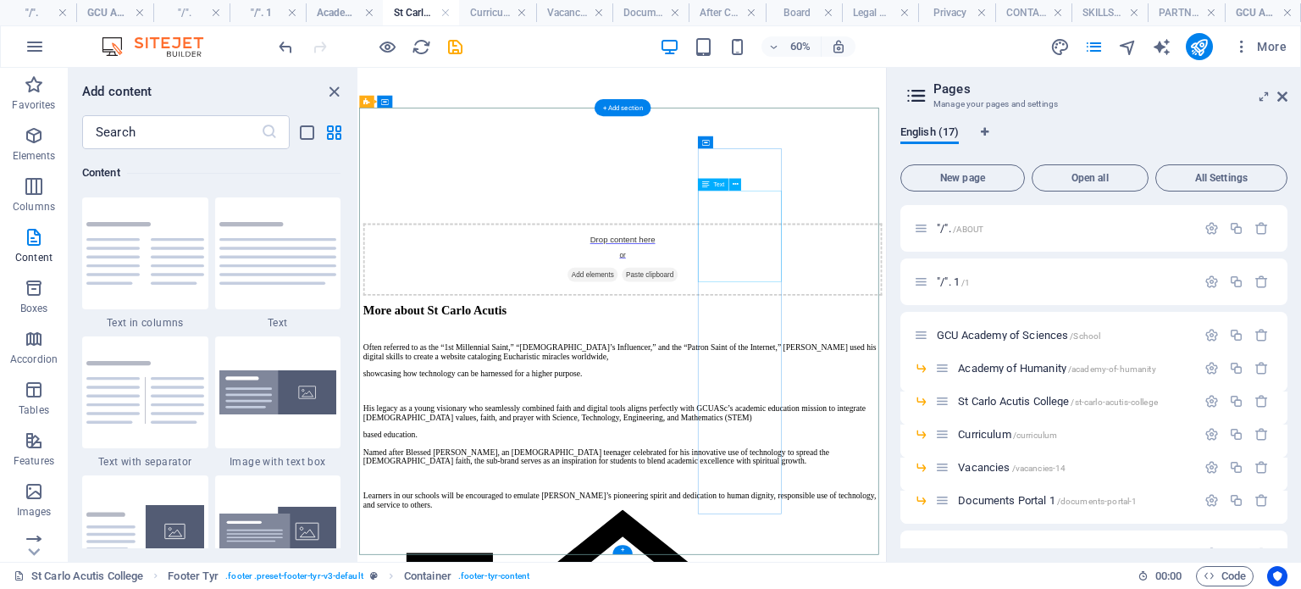
click at [623, 108] on div "+ Add section" at bounding box center [623, 106] width 56 height 17
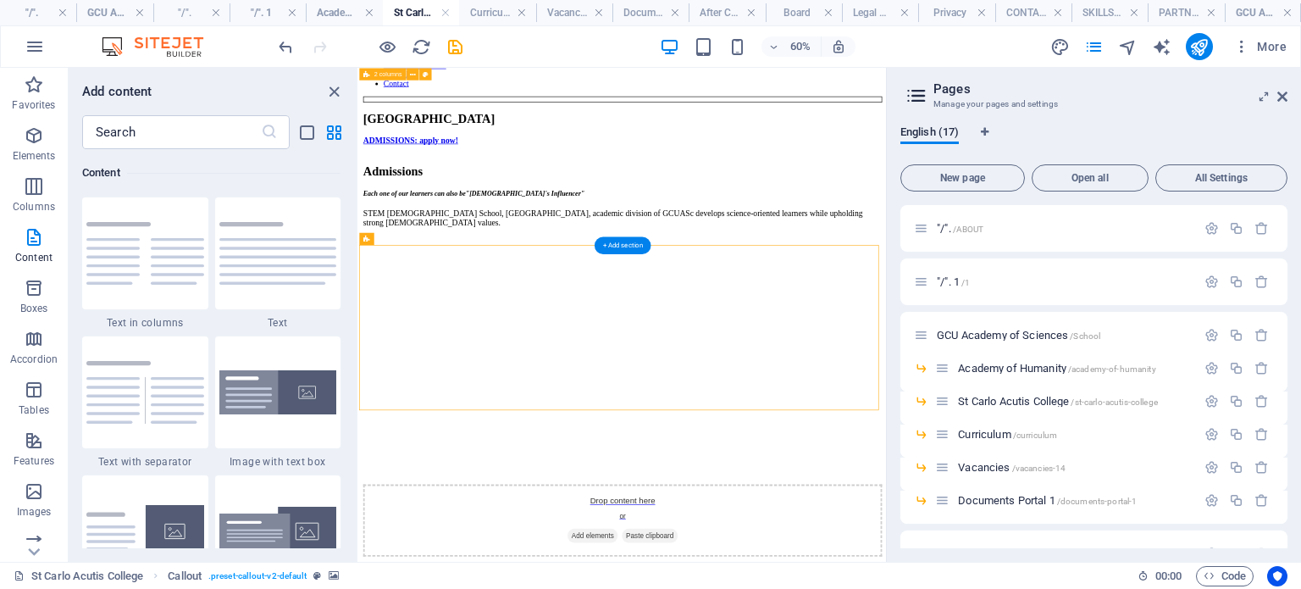
scroll to position [1598, 0]
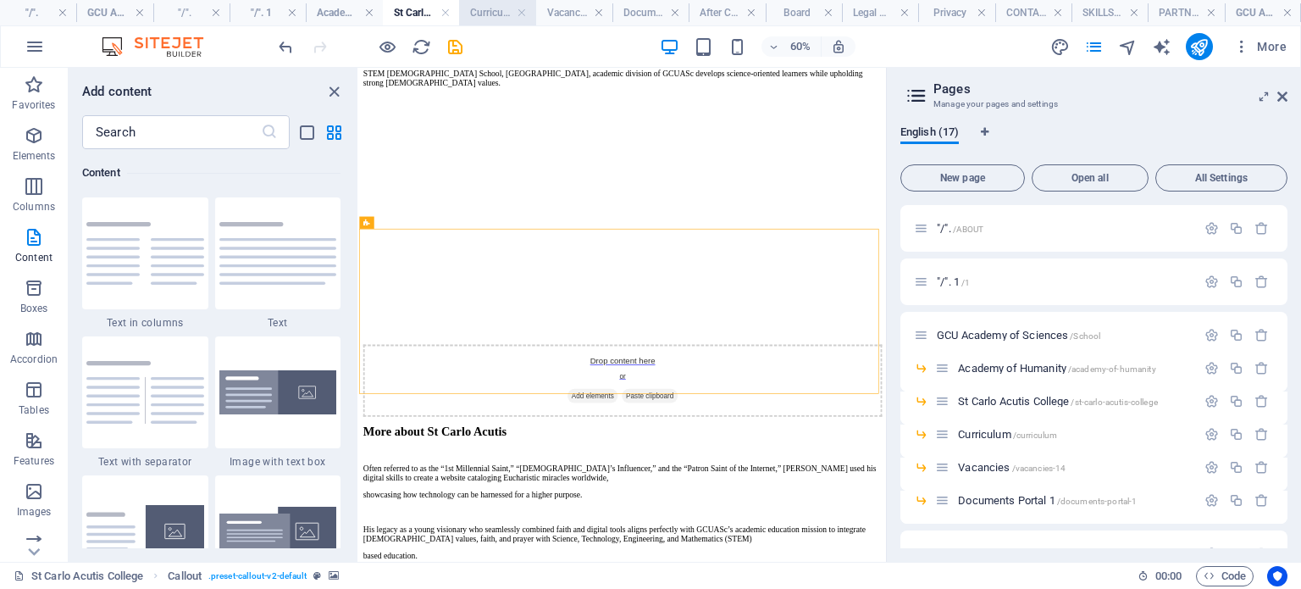
click at [500, 14] on h4 "Curriculum" at bounding box center [497, 12] width 76 height 19
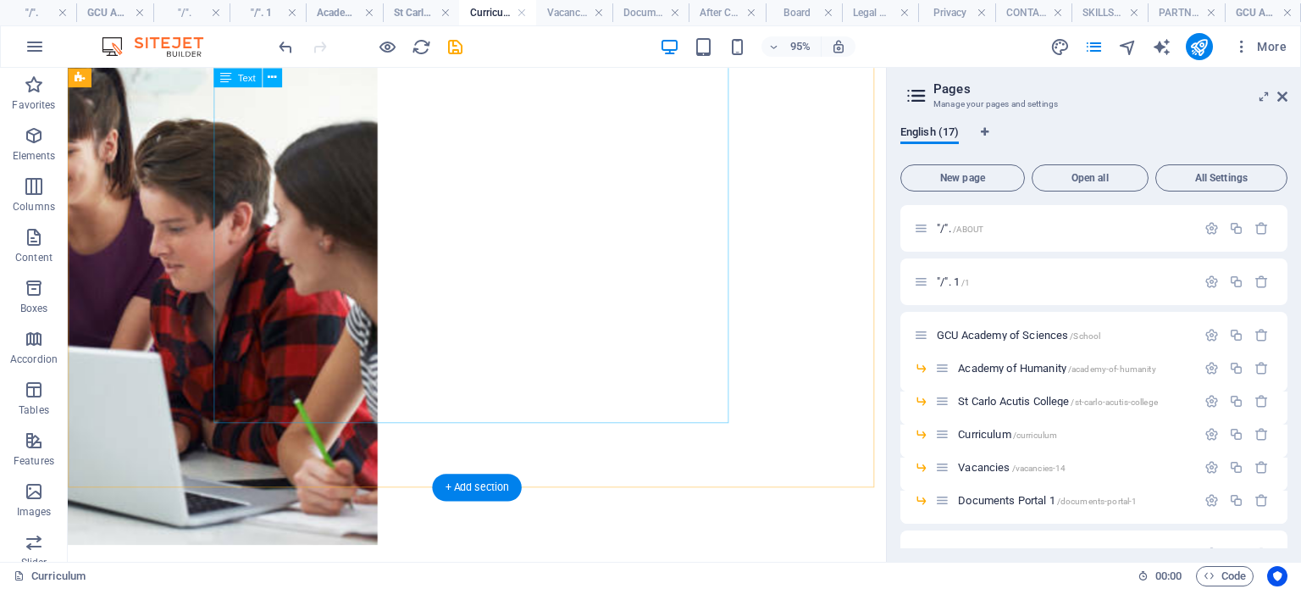
scroll to position [2149, 0]
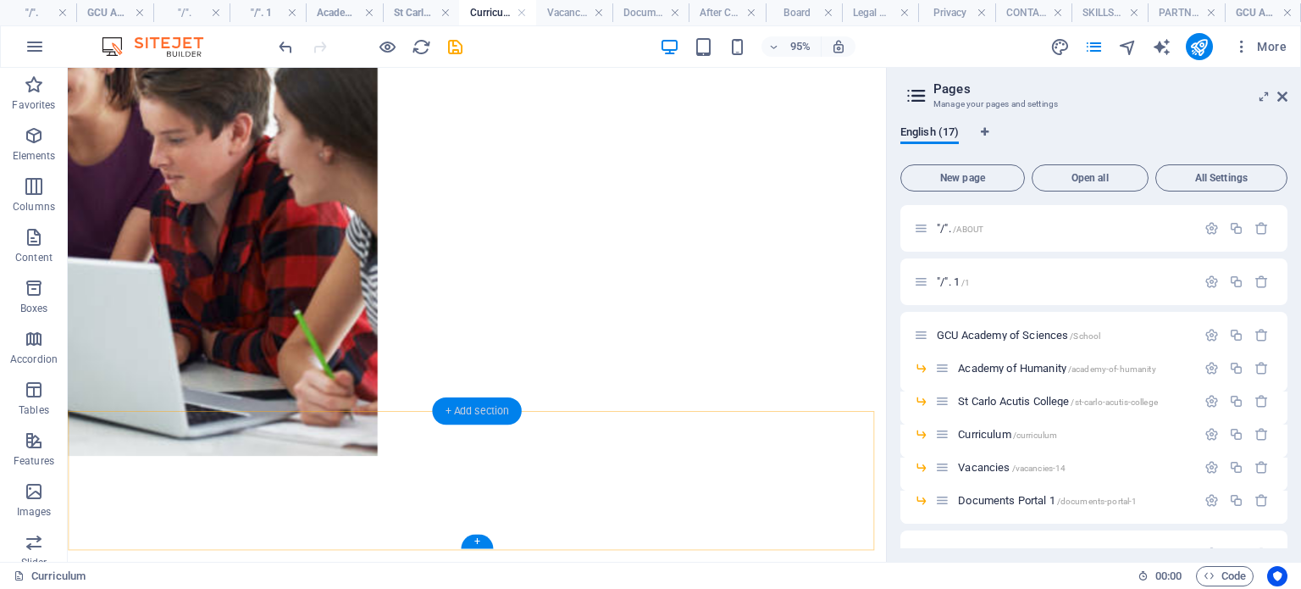
click at [484, 413] on div "+ Add section" at bounding box center [476, 410] width 89 height 27
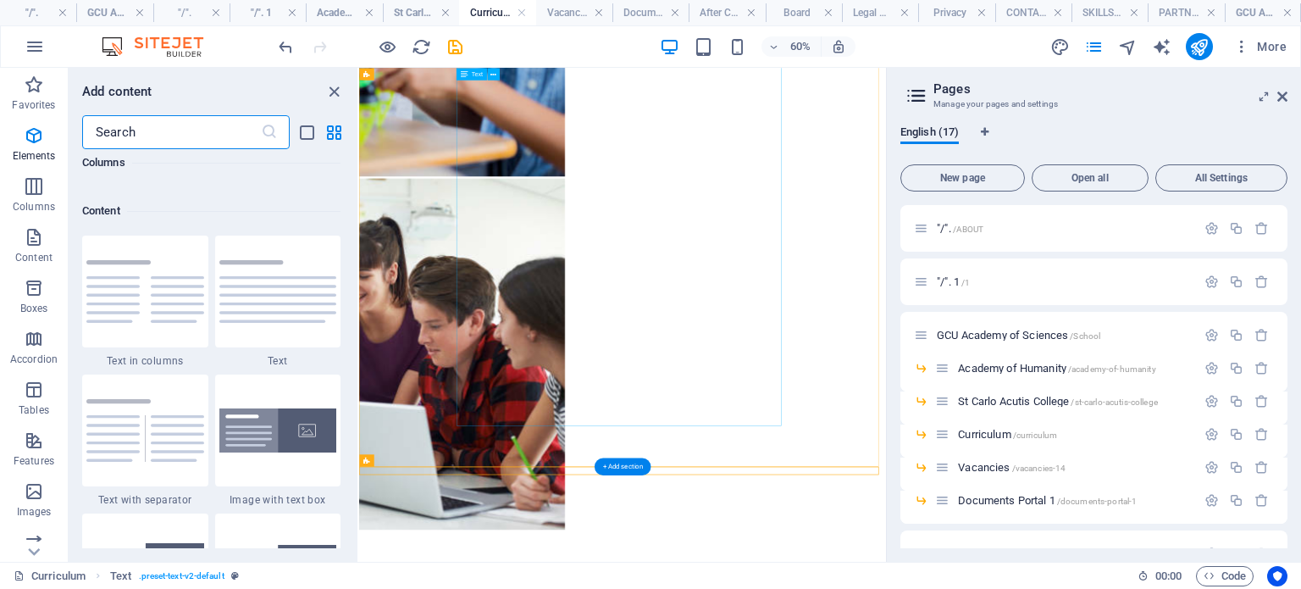
scroll to position [2964, 0]
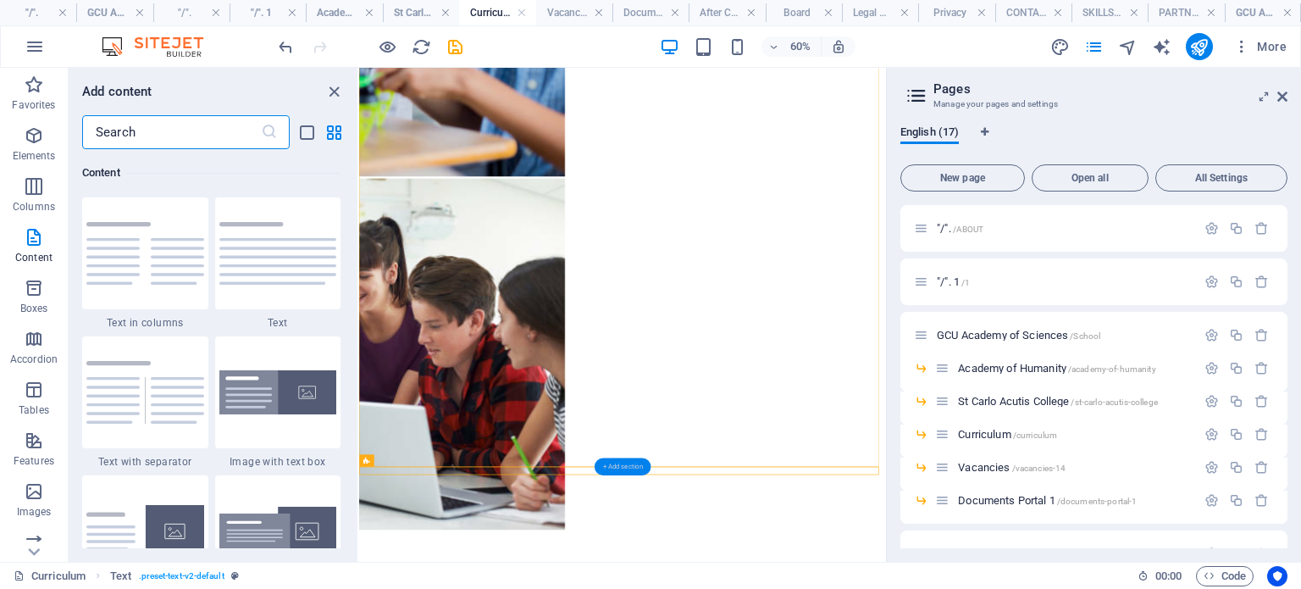
click at [617, 466] on div "+ Add section" at bounding box center [623, 465] width 56 height 17
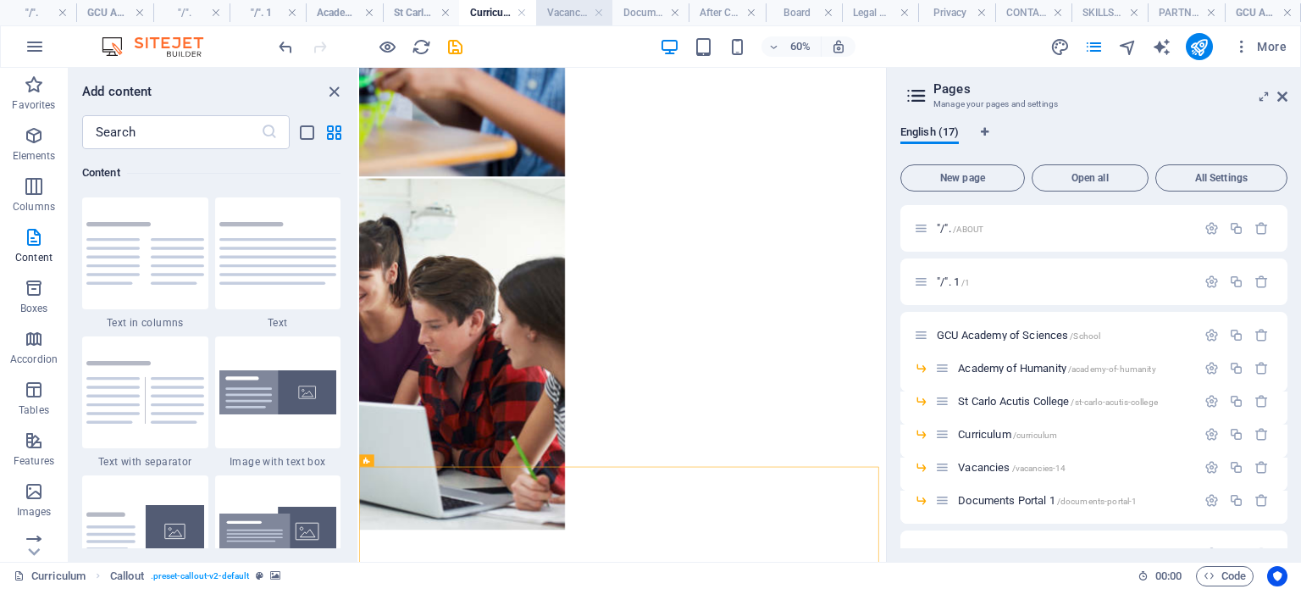
click at [563, 13] on h4 "Vacancies" at bounding box center [574, 12] width 76 height 19
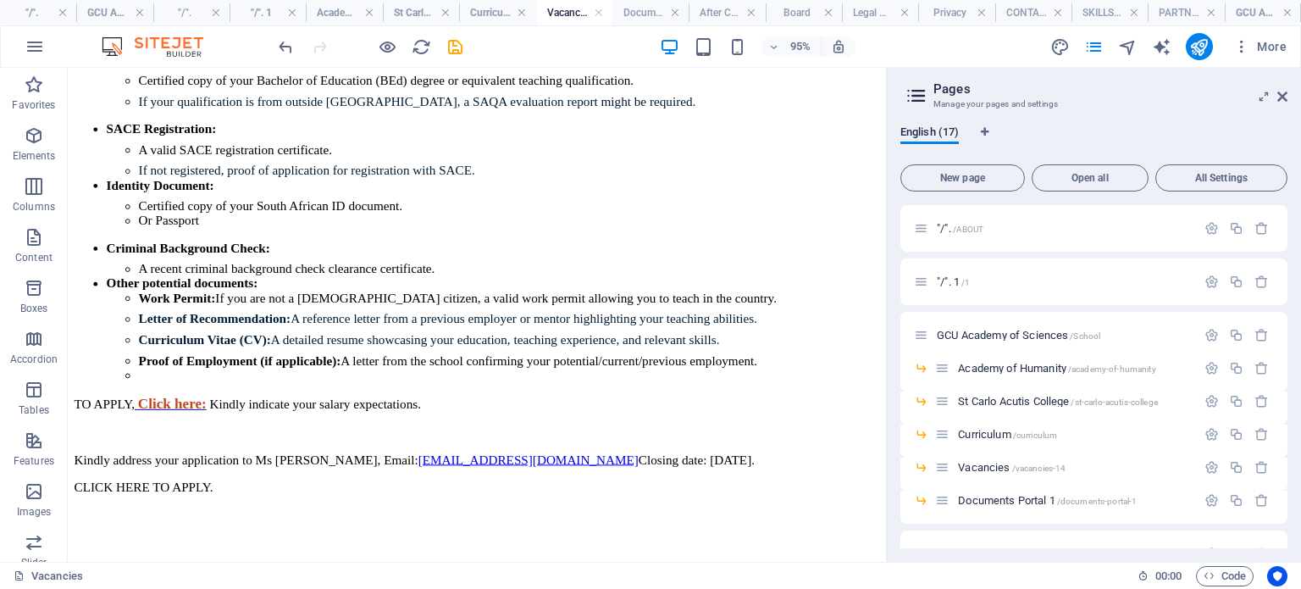
scroll to position [24654, 0]
click at [478, 544] on div "+" at bounding box center [476, 541] width 31 height 14
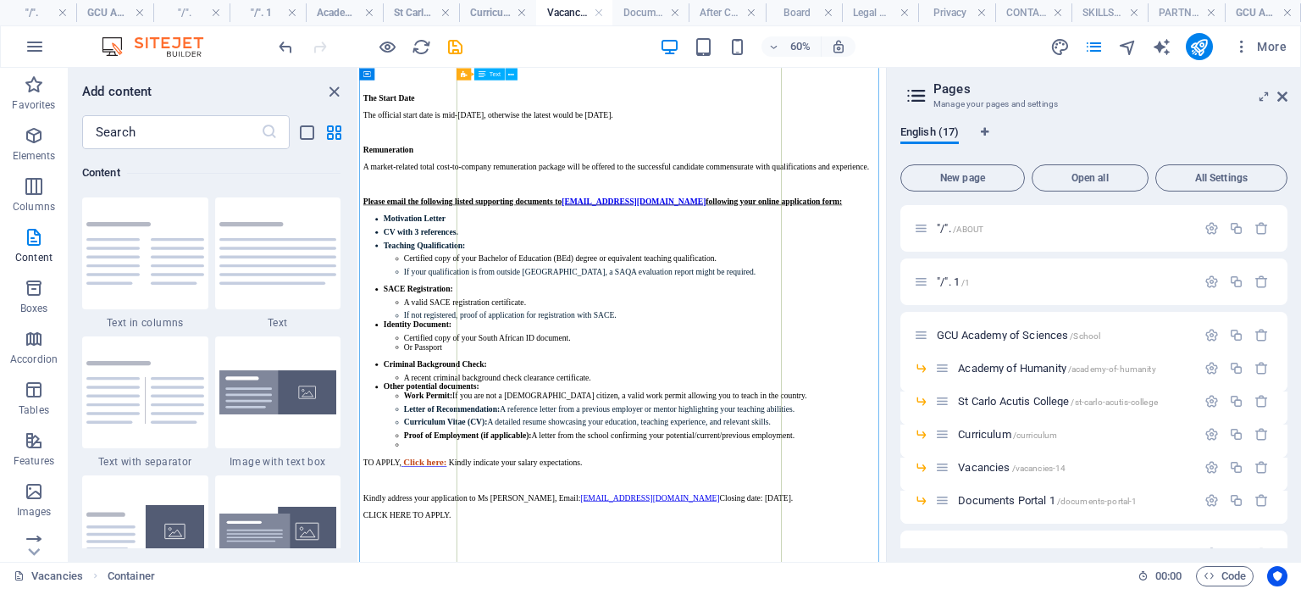
scroll to position [17138, 0]
drag, startPoint x: 333, startPoint y: 88, endPoint x: 428, endPoint y: 168, distance: 123.9
click at [333, 88] on icon "close panel" at bounding box center [333, 91] width 19 height 19
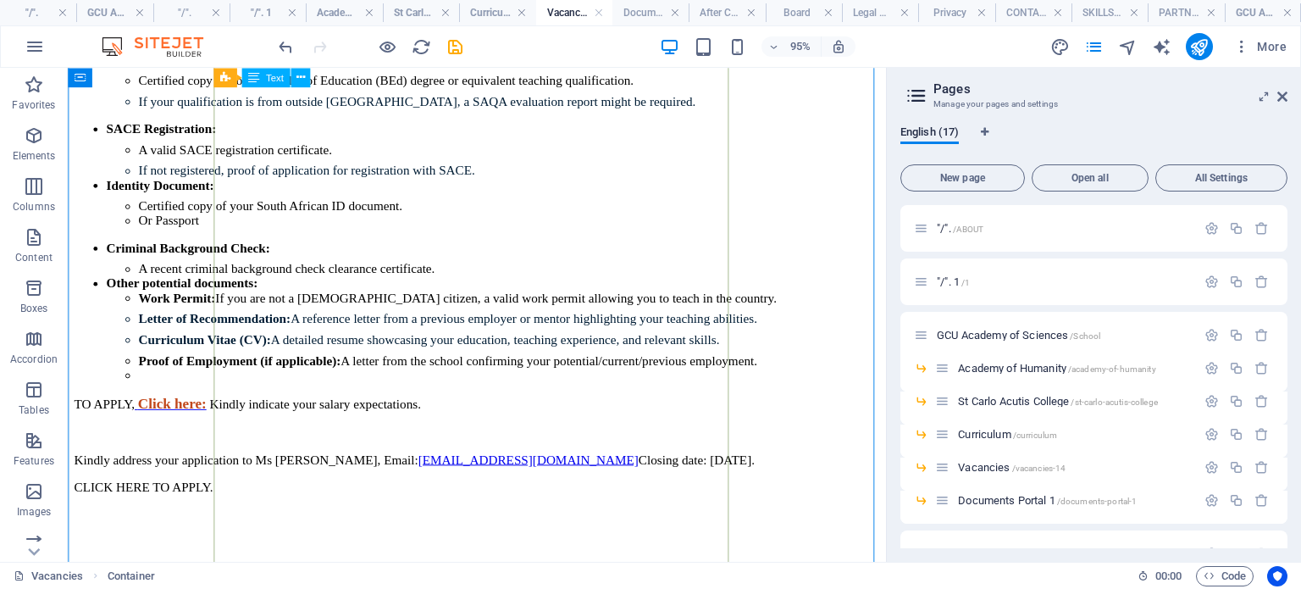
scroll to position [24654, 0]
click at [477, 544] on div "+" at bounding box center [476, 541] width 31 height 14
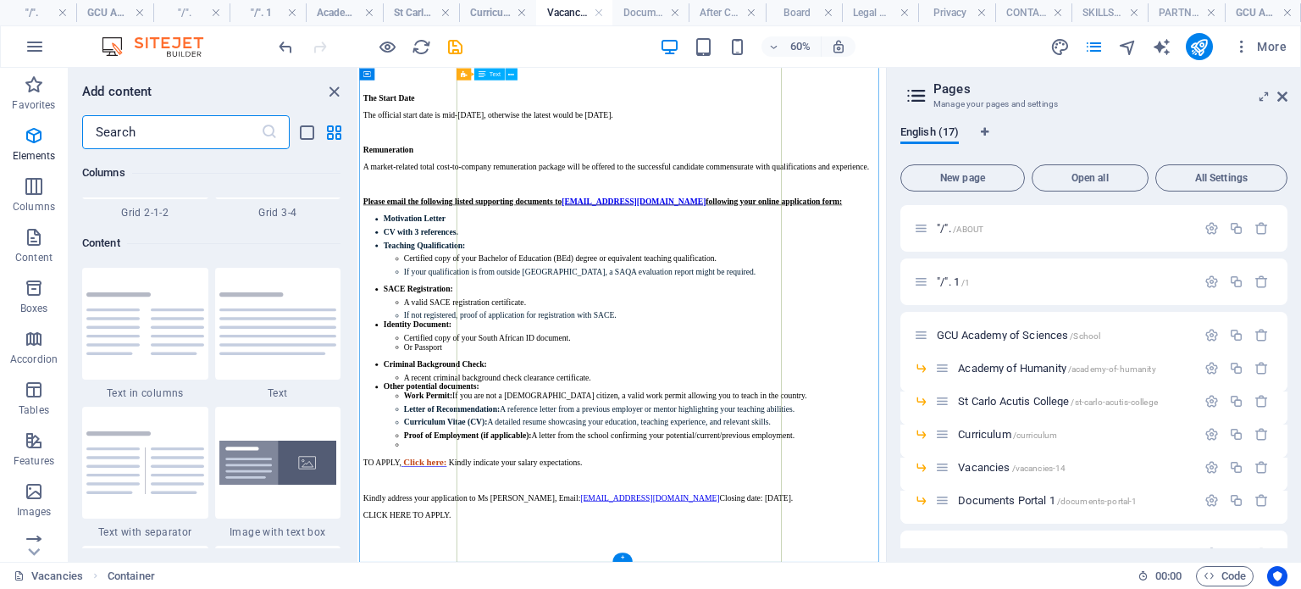
scroll to position [2964, 0]
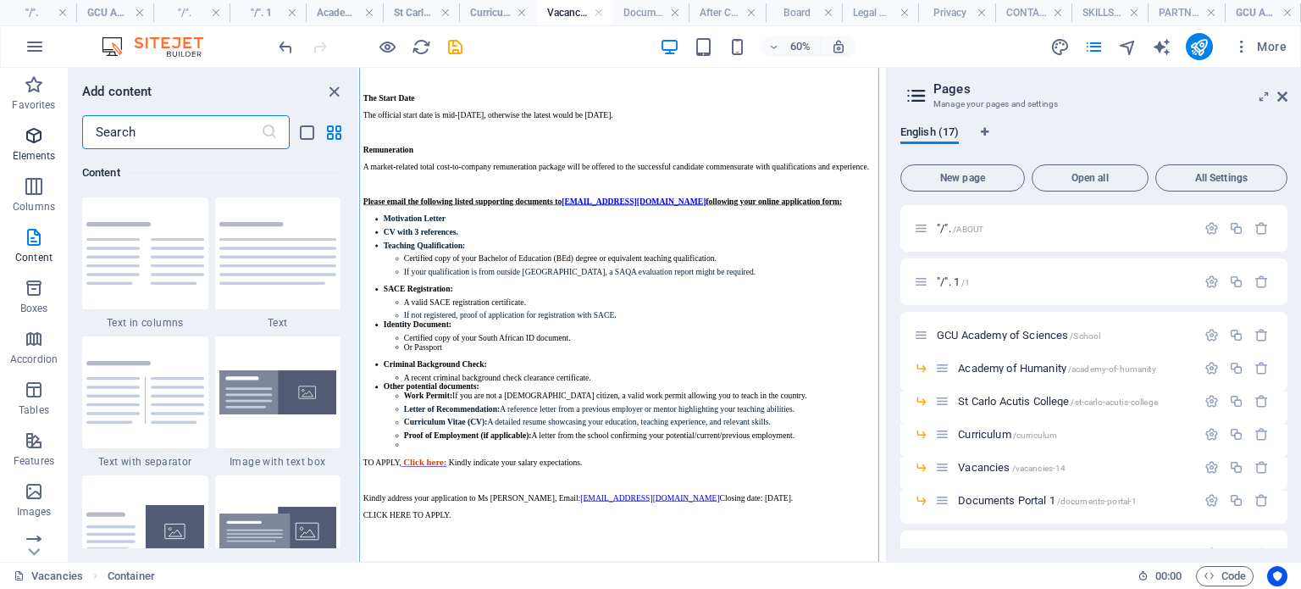
click at [34, 135] on icon "button" at bounding box center [34, 135] width 20 height 20
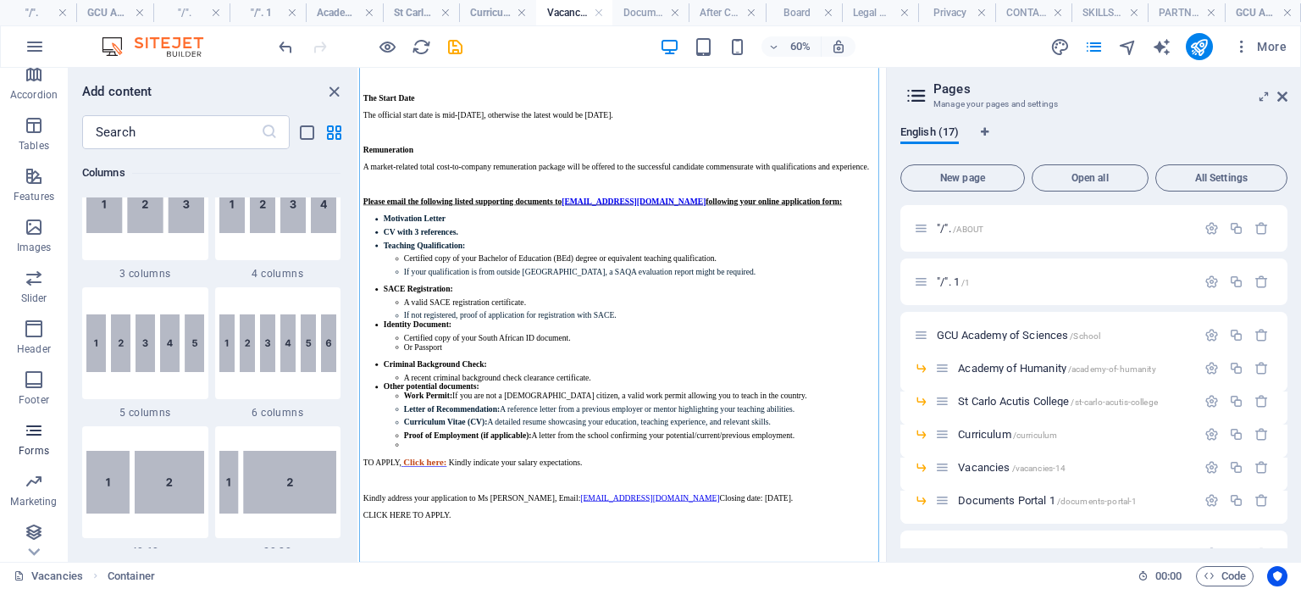
scroll to position [268, 0]
click at [28, 379] on icon "button" at bounding box center [34, 376] width 20 height 20
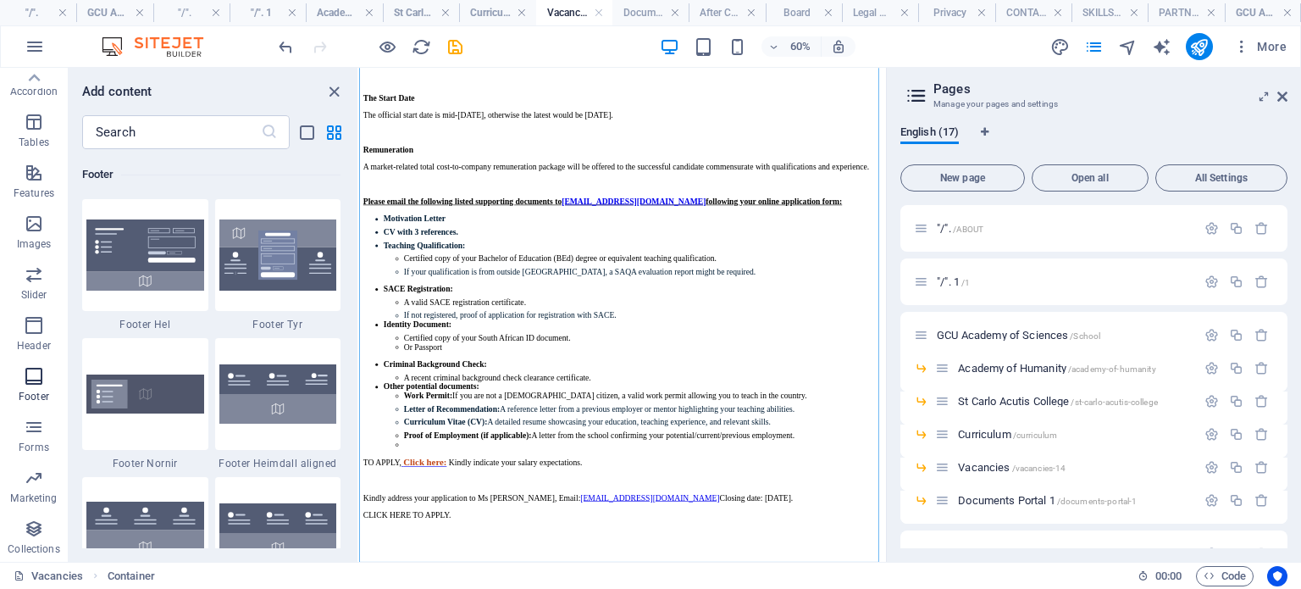
scroll to position [11215, 0]
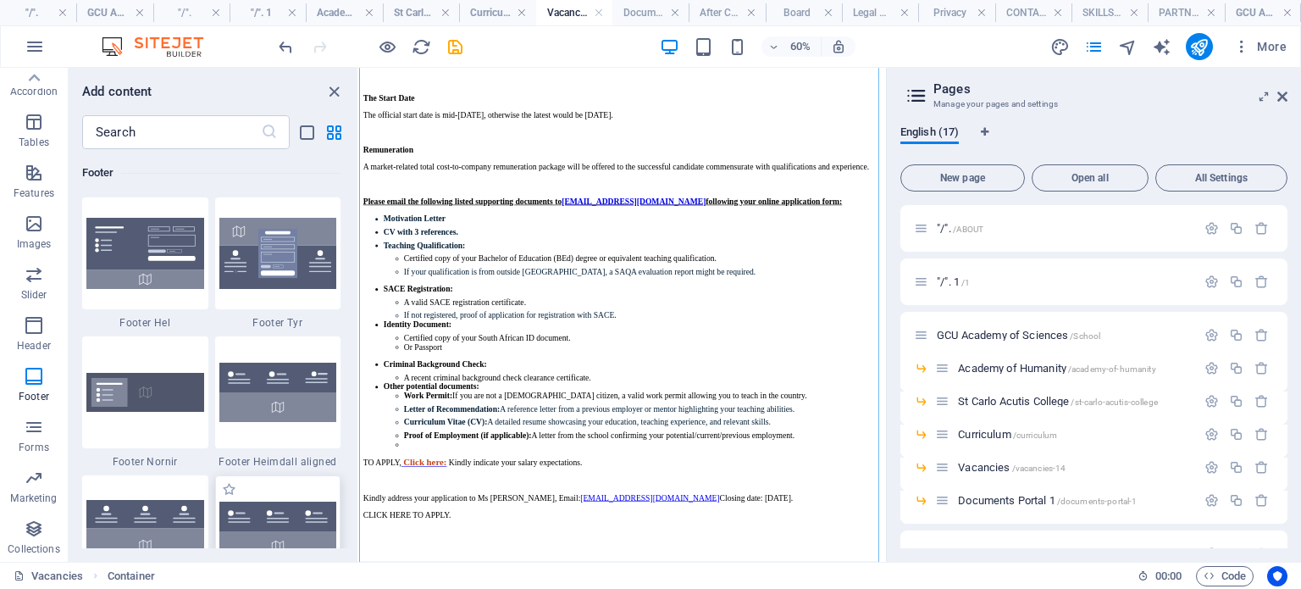
click at [301, 523] on img at bounding box center [278, 530] width 118 height 59
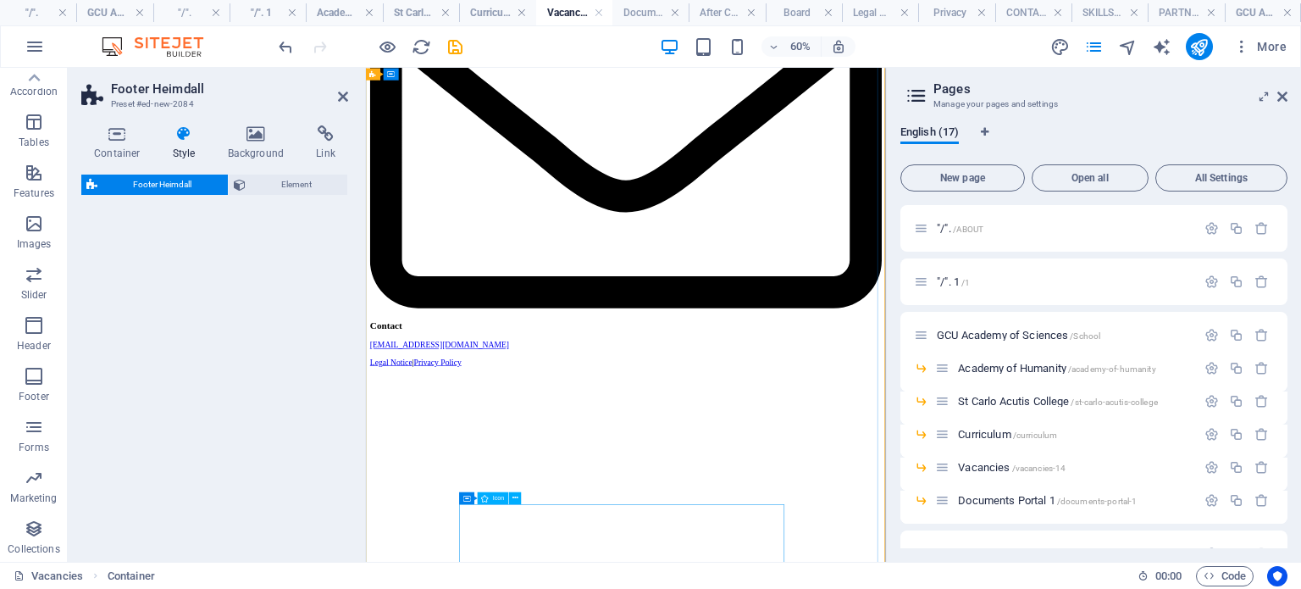
scroll to position [25947, 0]
select select "rem"
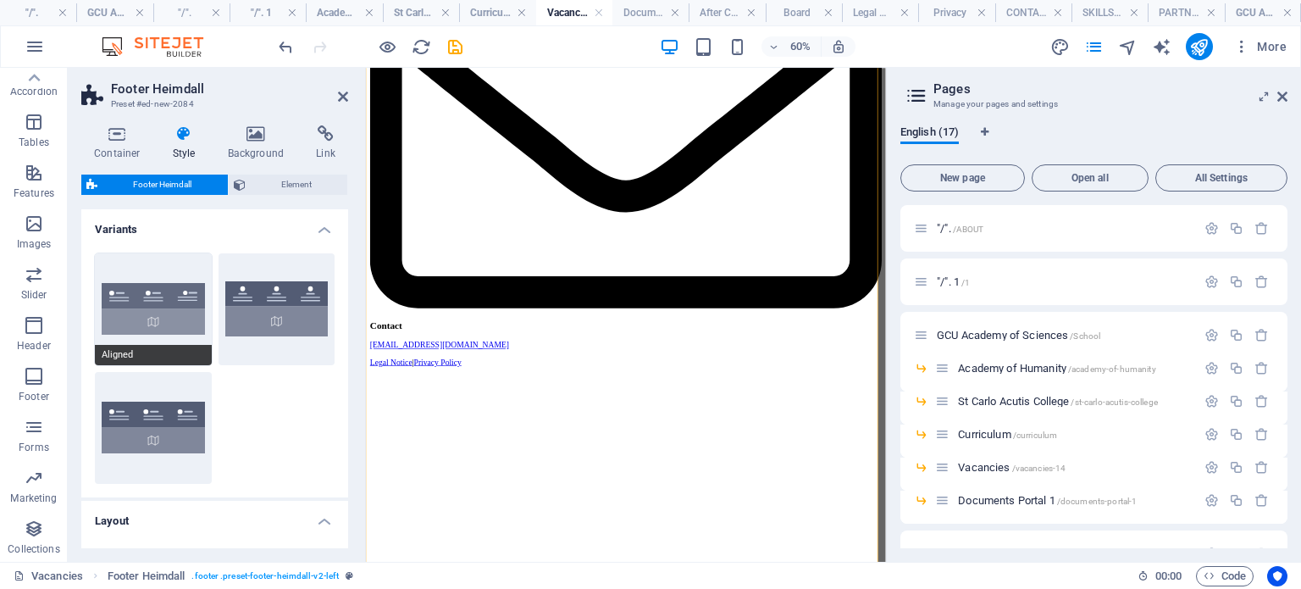
drag, startPoint x: 301, startPoint y: 523, endPoint x: 104, endPoint y: 303, distance: 294.5
click at [104, 303] on div "Footer Heimdall Preset #ed-new-2084 Container Style Background Link Size Height…" at bounding box center [477, 315] width 818 height 494
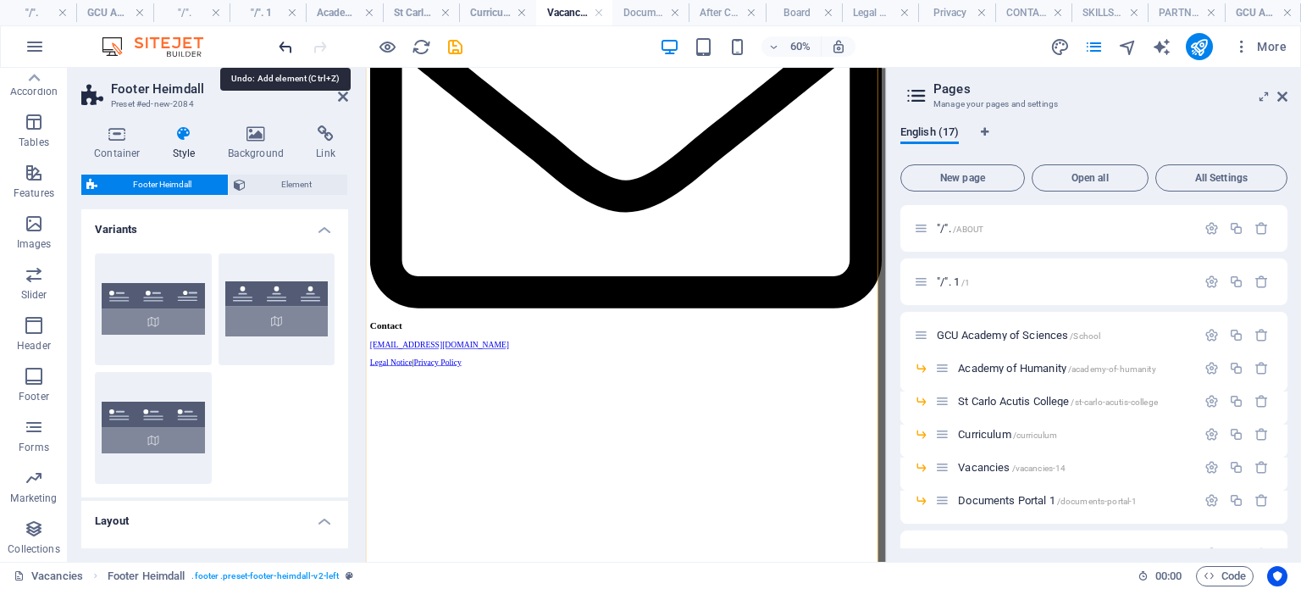
click at [280, 47] on icon "undo" at bounding box center [285, 46] width 19 height 19
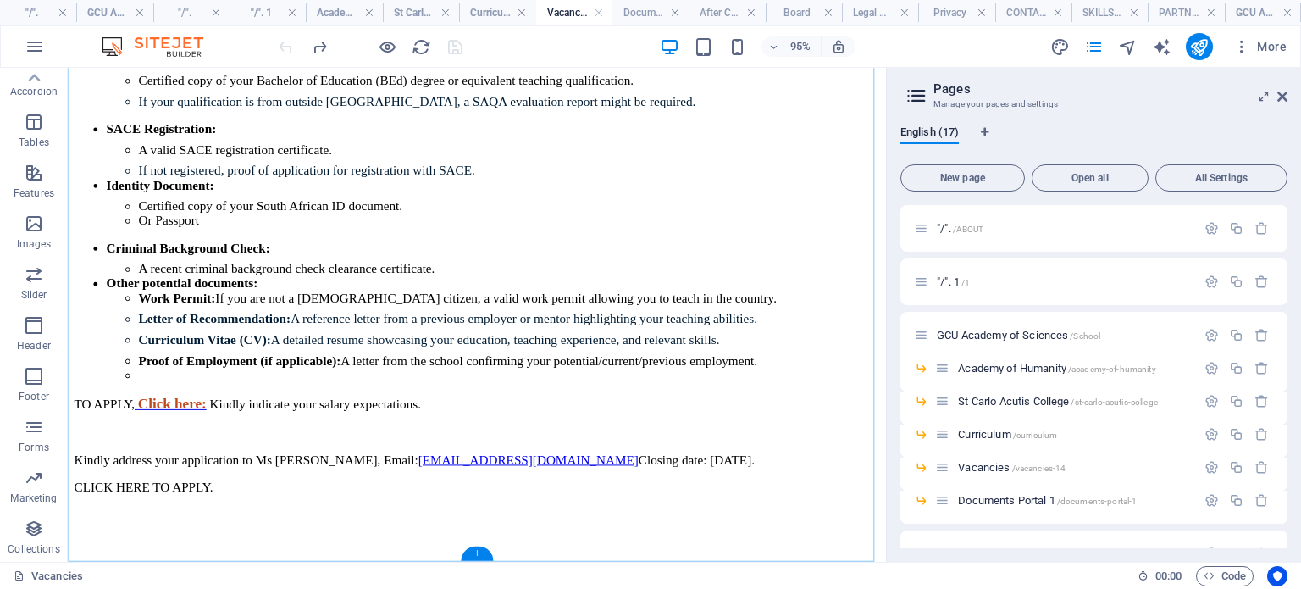
click at [479, 554] on div "+" at bounding box center [476, 553] width 31 height 14
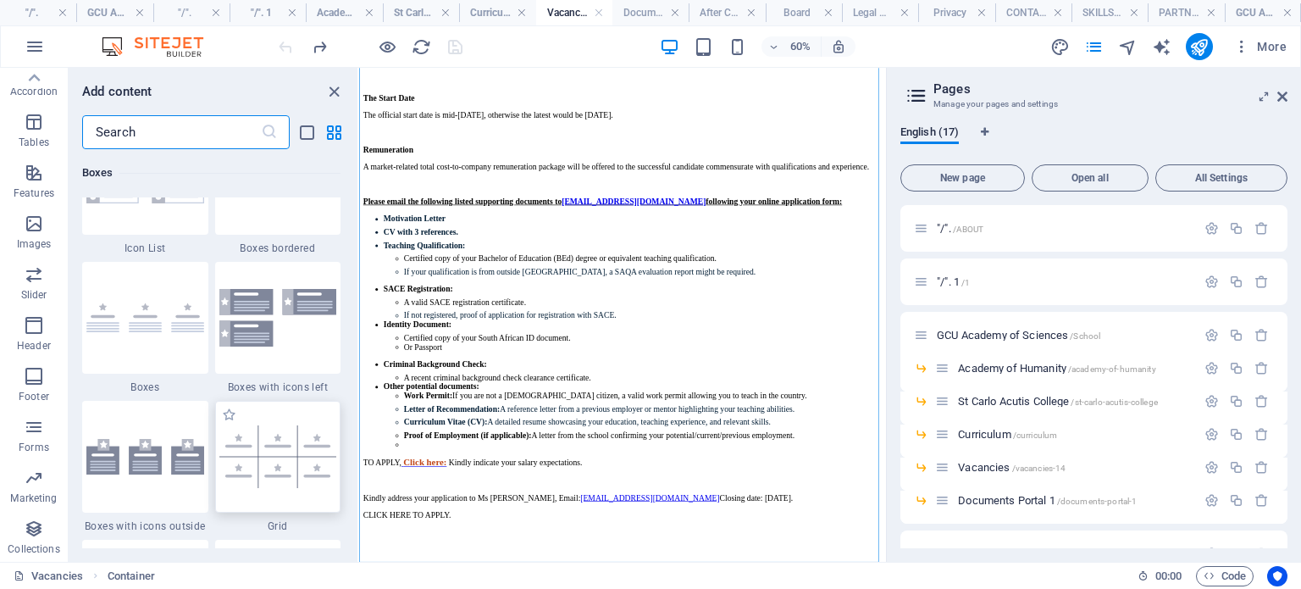
scroll to position [4743, 0]
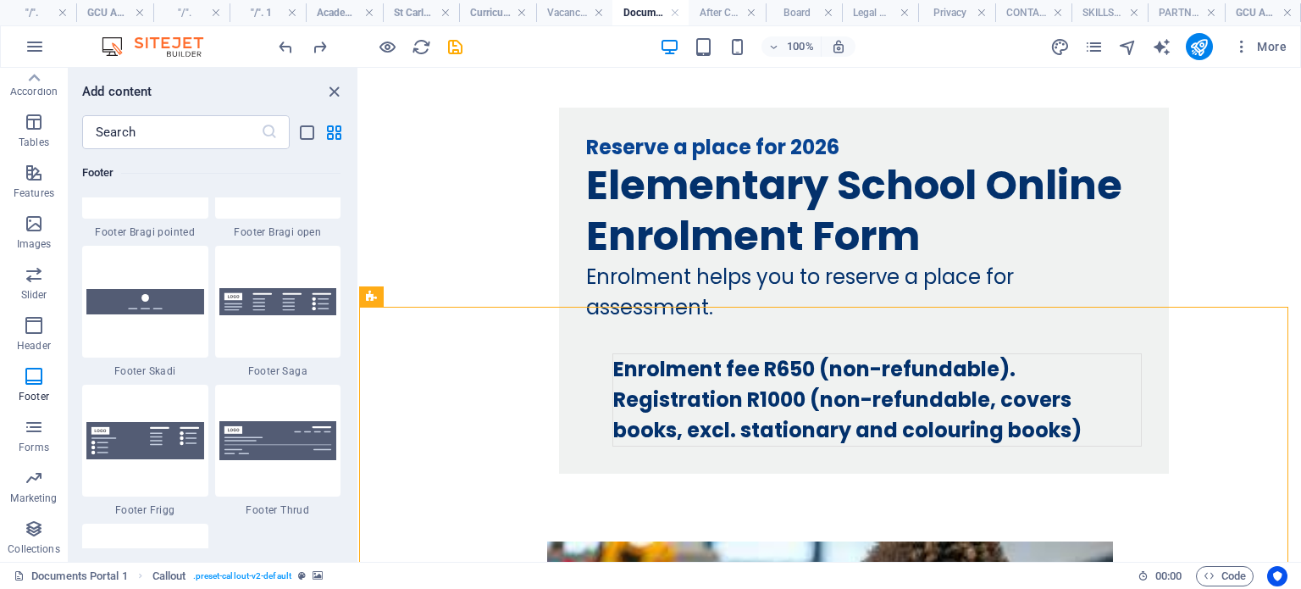
scroll to position [11855, 0]
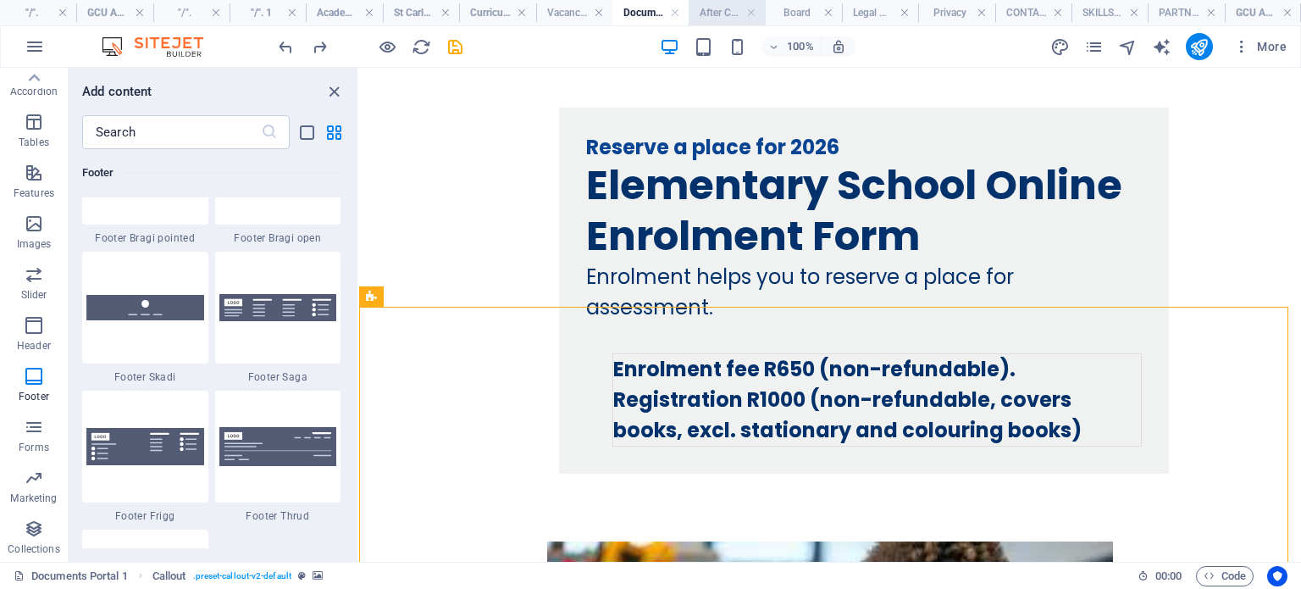
click at [725, 13] on h4 "After Care" at bounding box center [727, 12] width 76 height 19
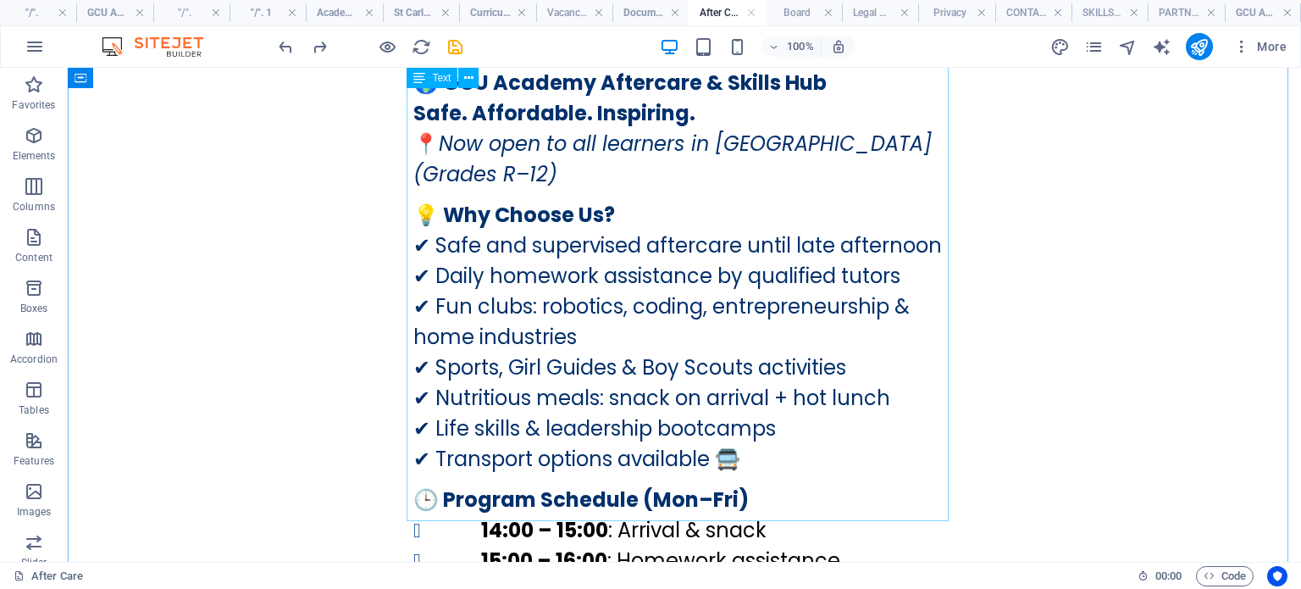
scroll to position [2609, 0]
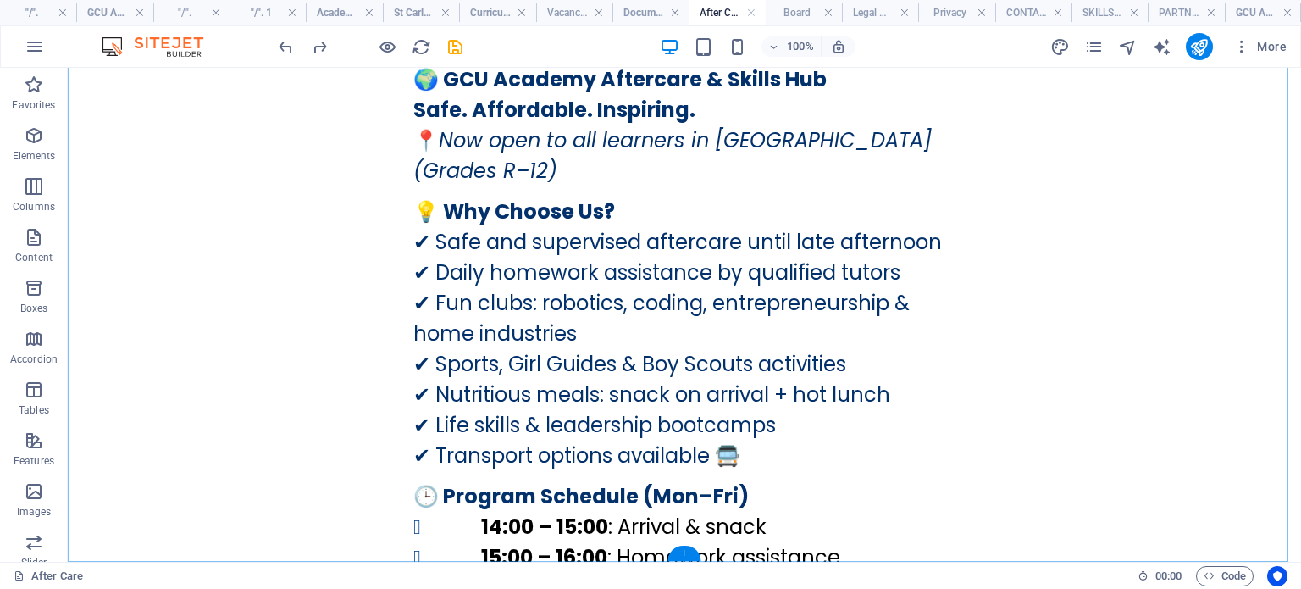
click at [686, 555] on div "+" at bounding box center [684, 553] width 33 height 15
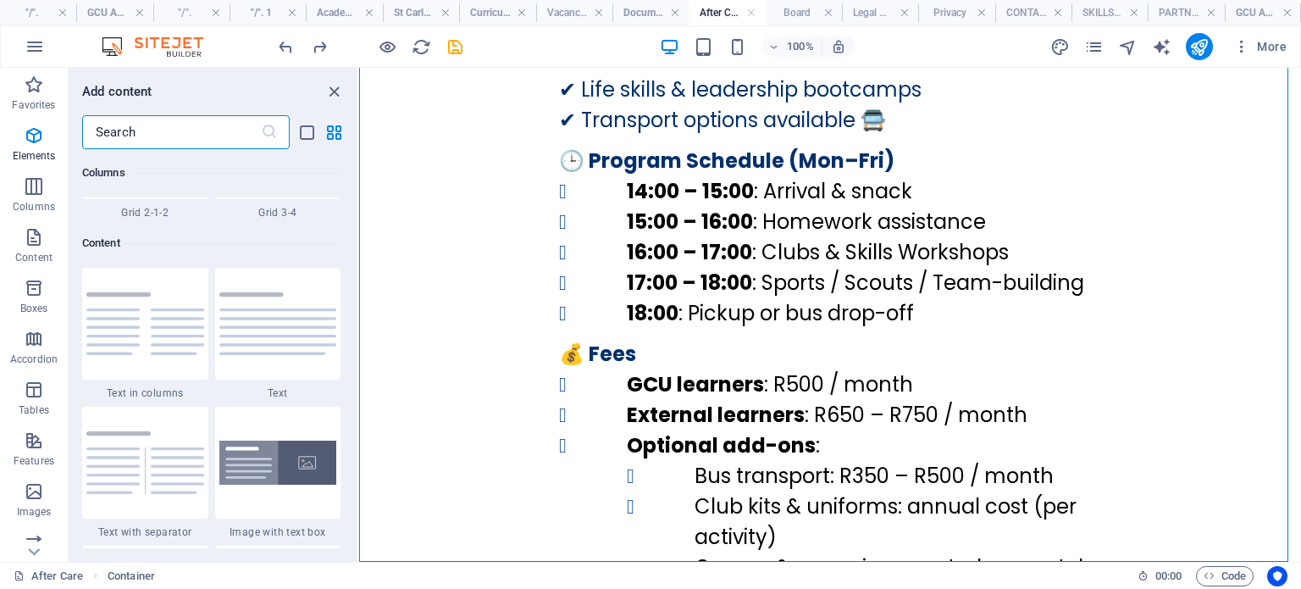
scroll to position [2964, 0]
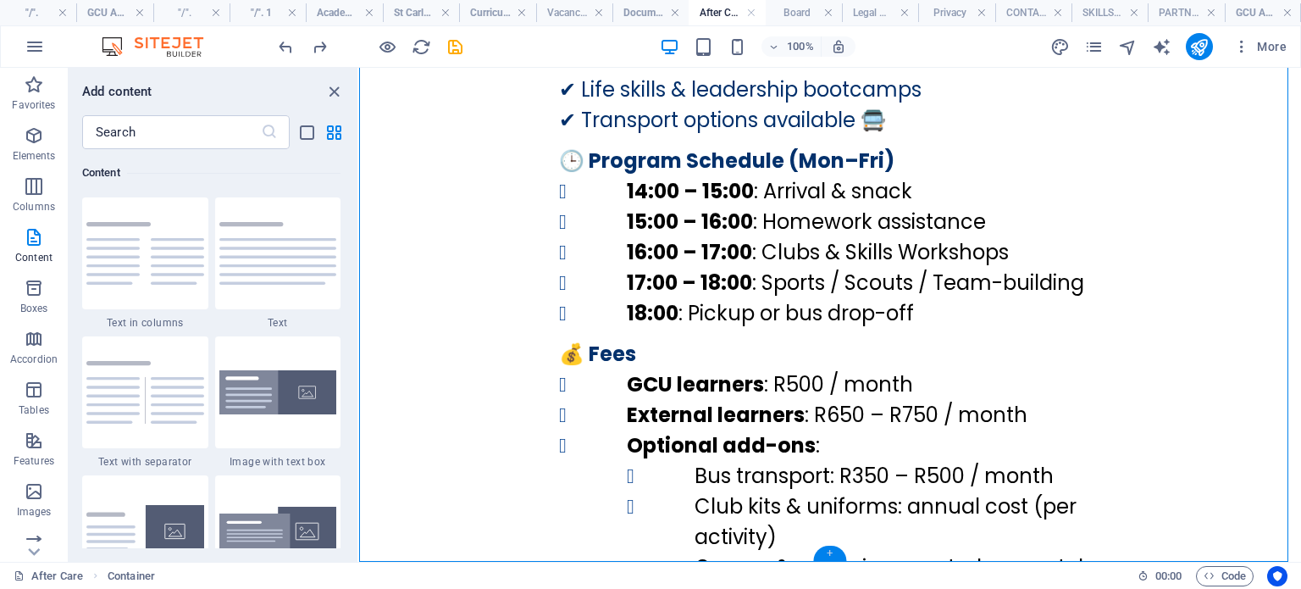
click at [825, 555] on div "+" at bounding box center [829, 553] width 33 height 15
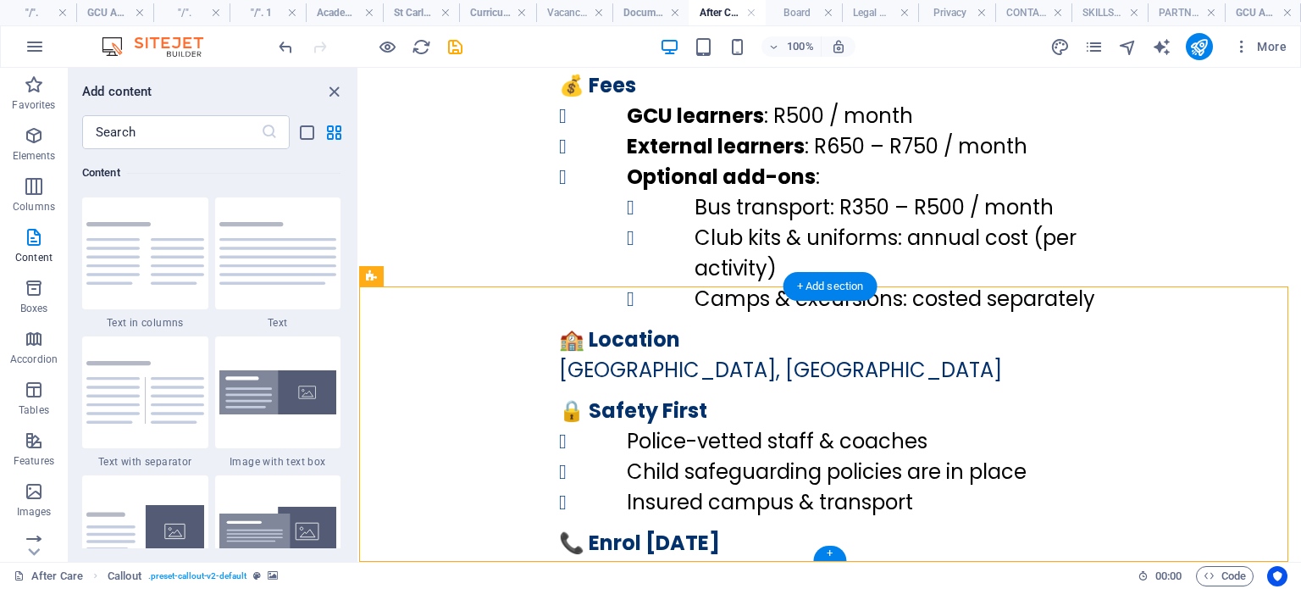
scroll to position [2883, 0]
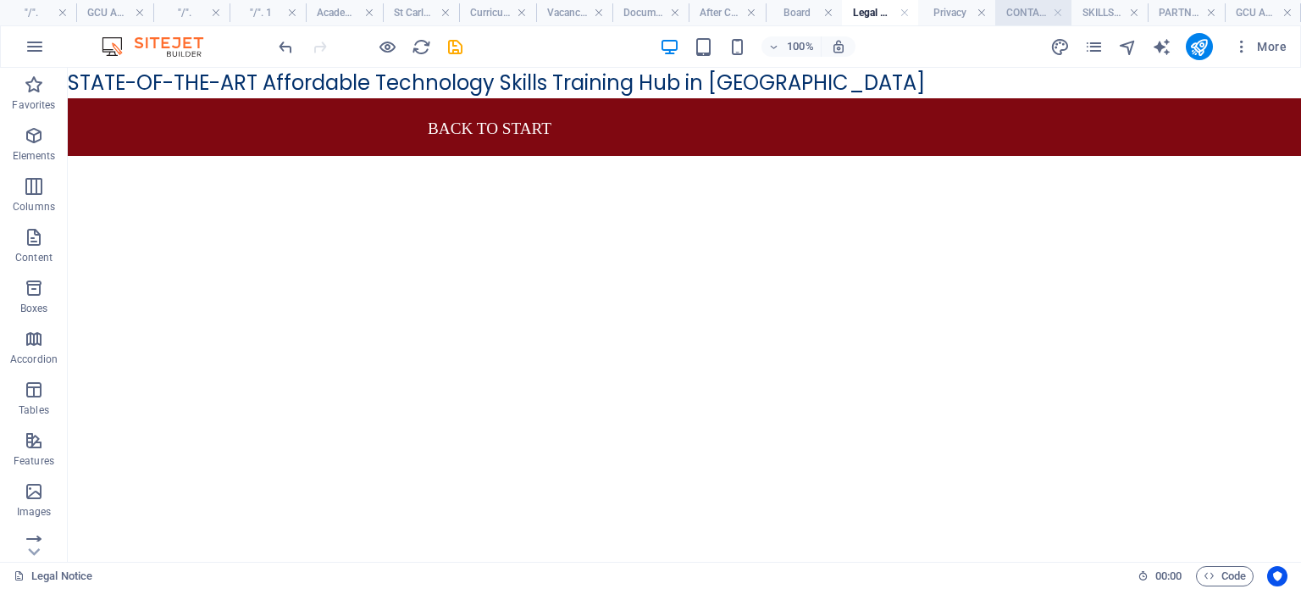
click at [1022, 14] on h4 "CONTACT" at bounding box center [1033, 12] width 76 height 19
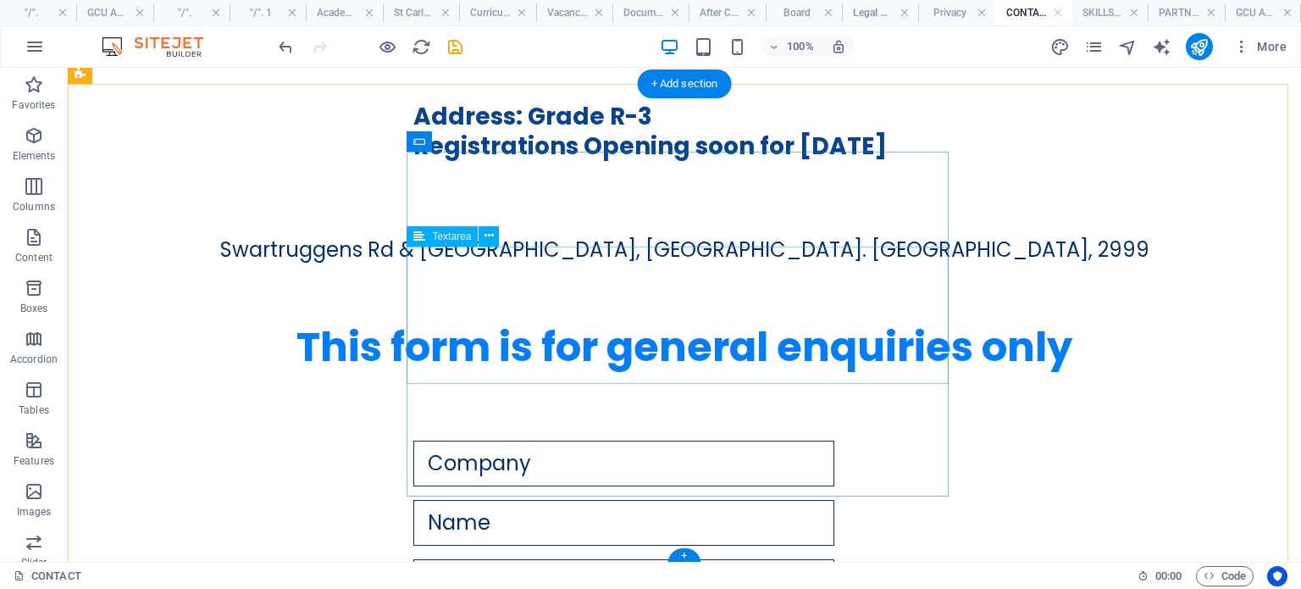
scroll to position [1027, 0]
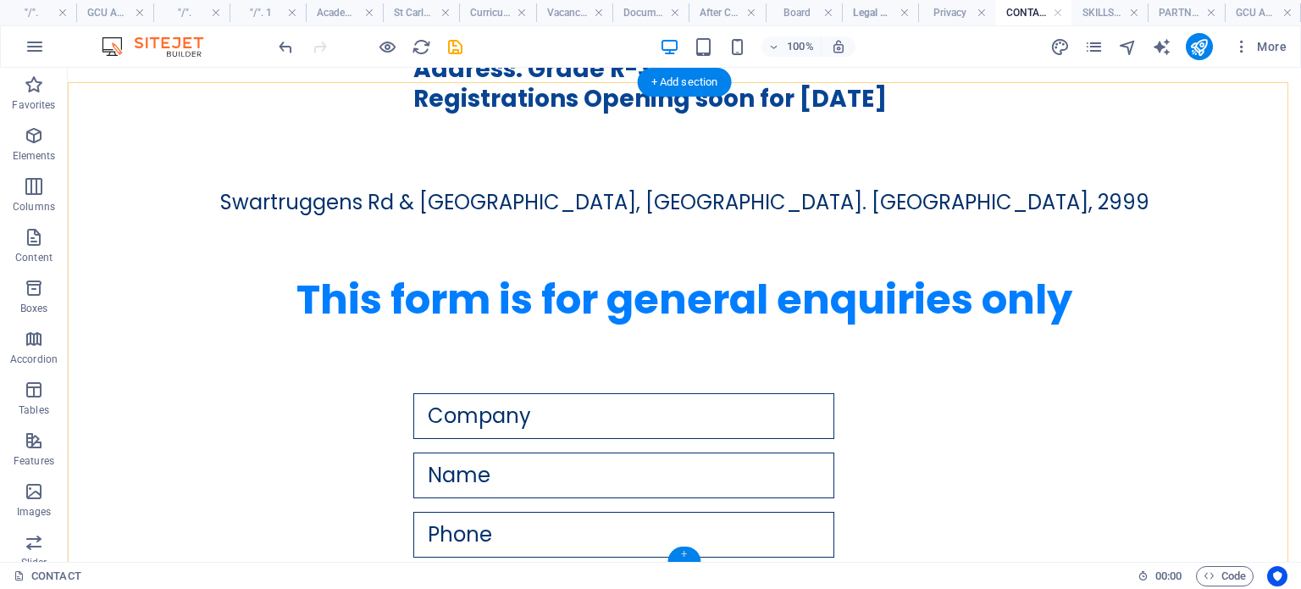
click at [687, 555] on div "+" at bounding box center [684, 553] width 33 height 15
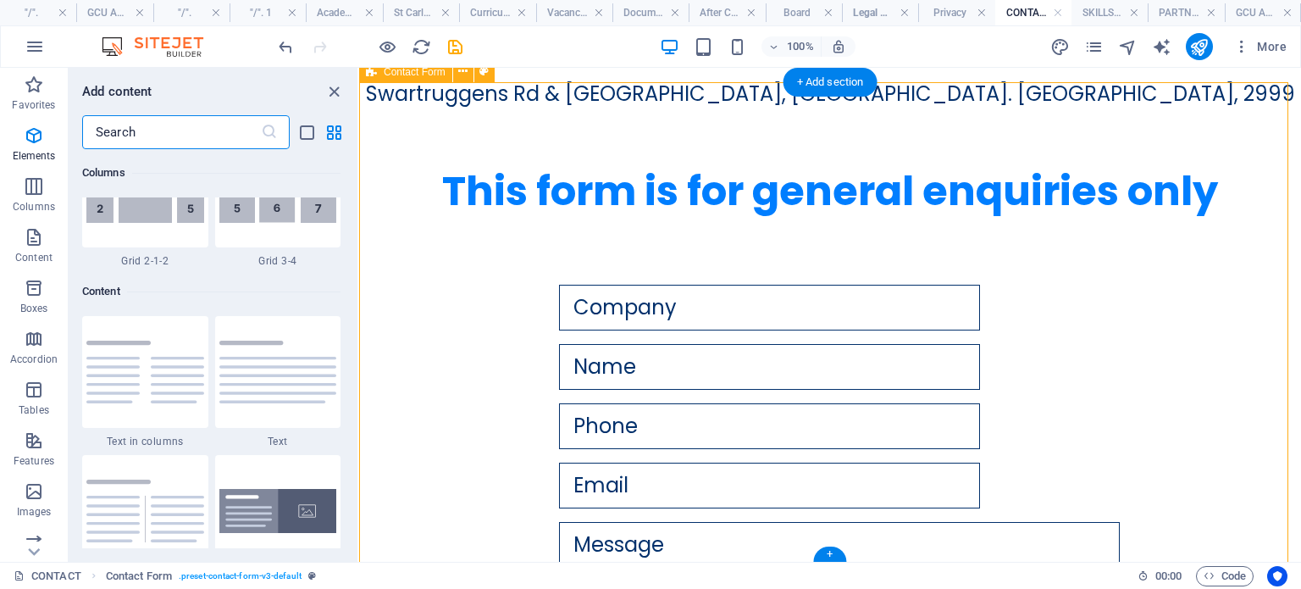
scroll to position [2964, 0]
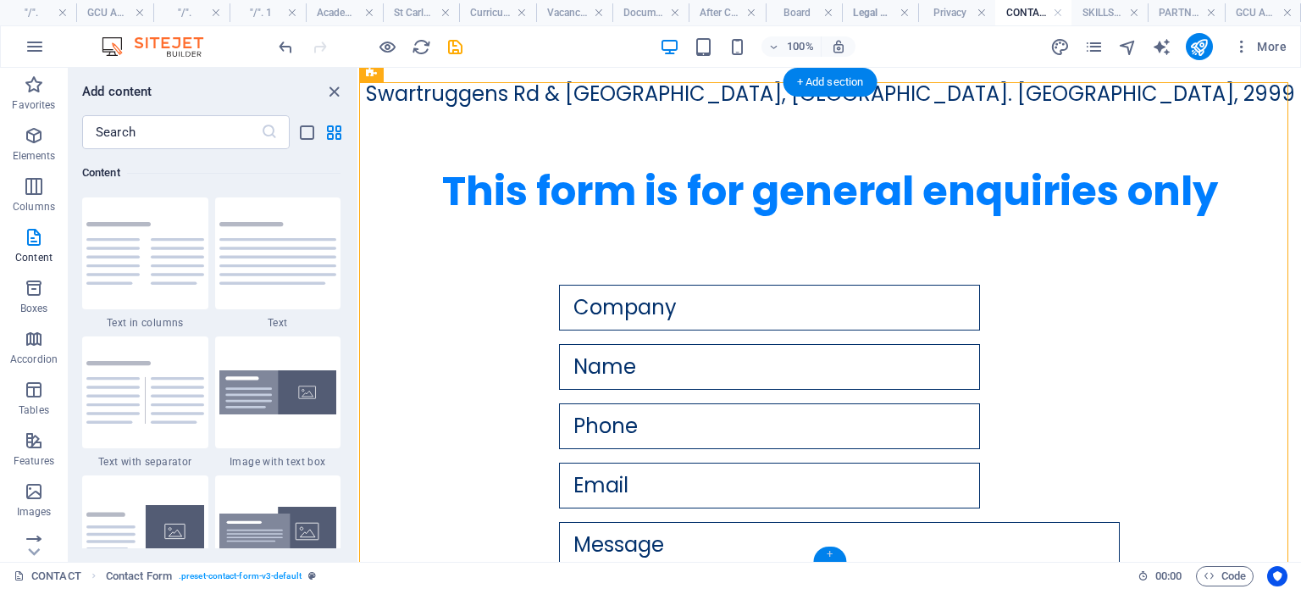
click at [824, 553] on div "+" at bounding box center [829, 553] width 33 height 15
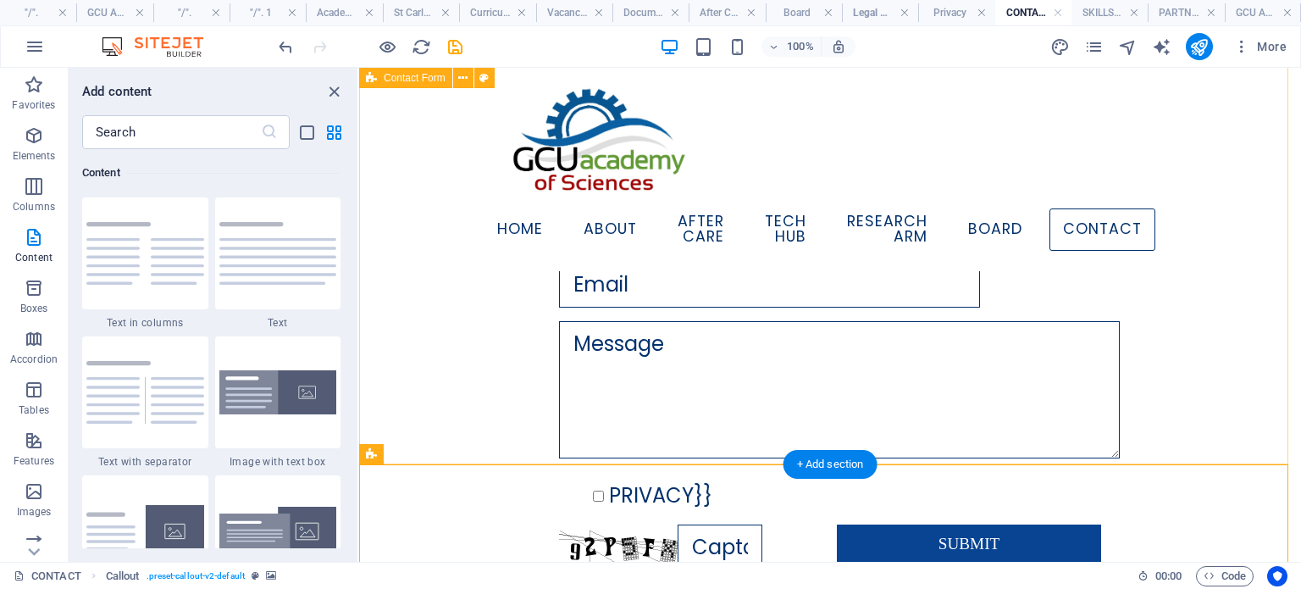
scroll to position [1115, 0]
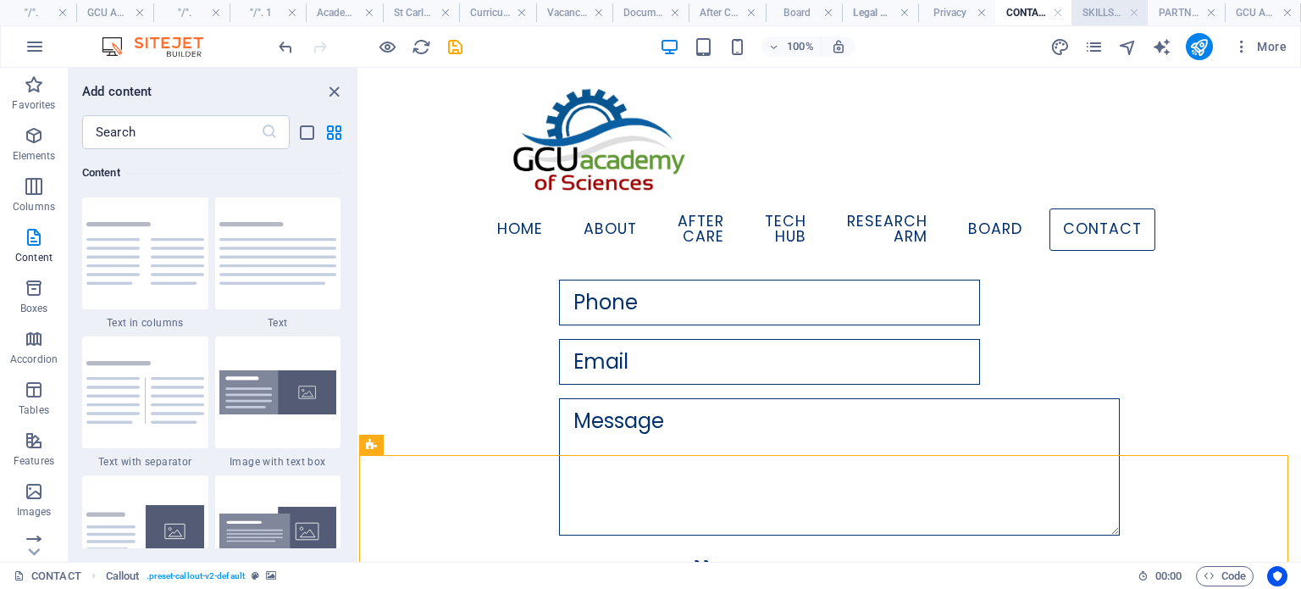
click at [1108, 14] on h4 "SKILLSHUB" at bounding box center [1110, 12] width 76 height 19
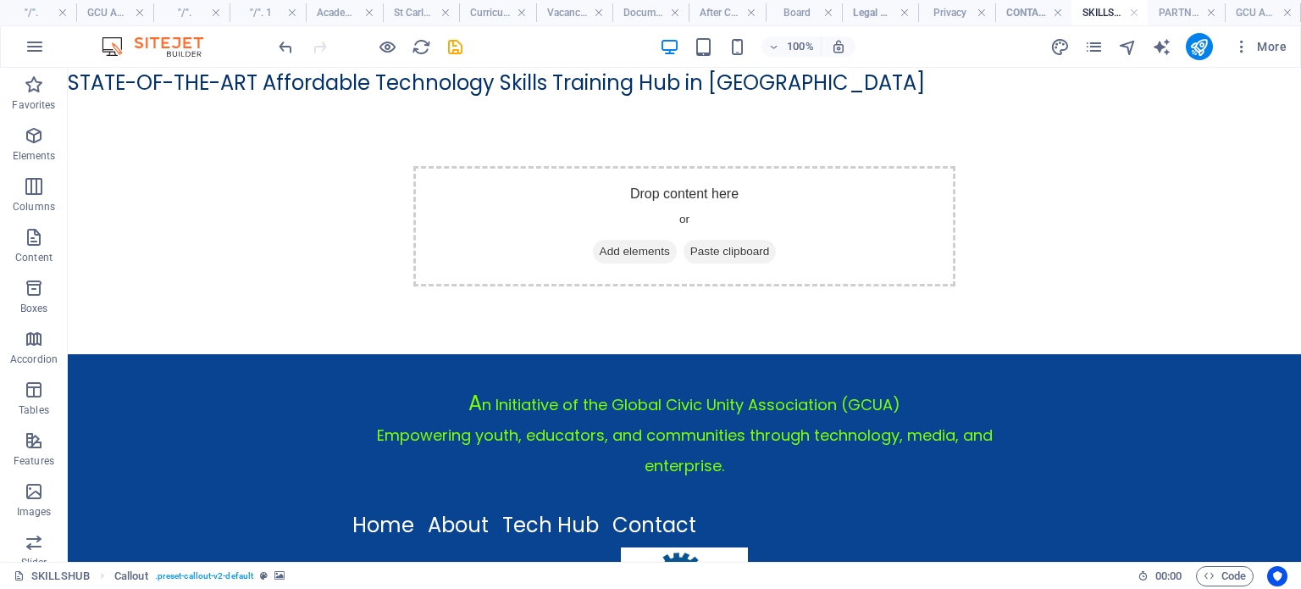
scroll to position [0, 0]
click at [673, 355] on div "+ Add section" at bounding box center [685, 353] width 94 height 29
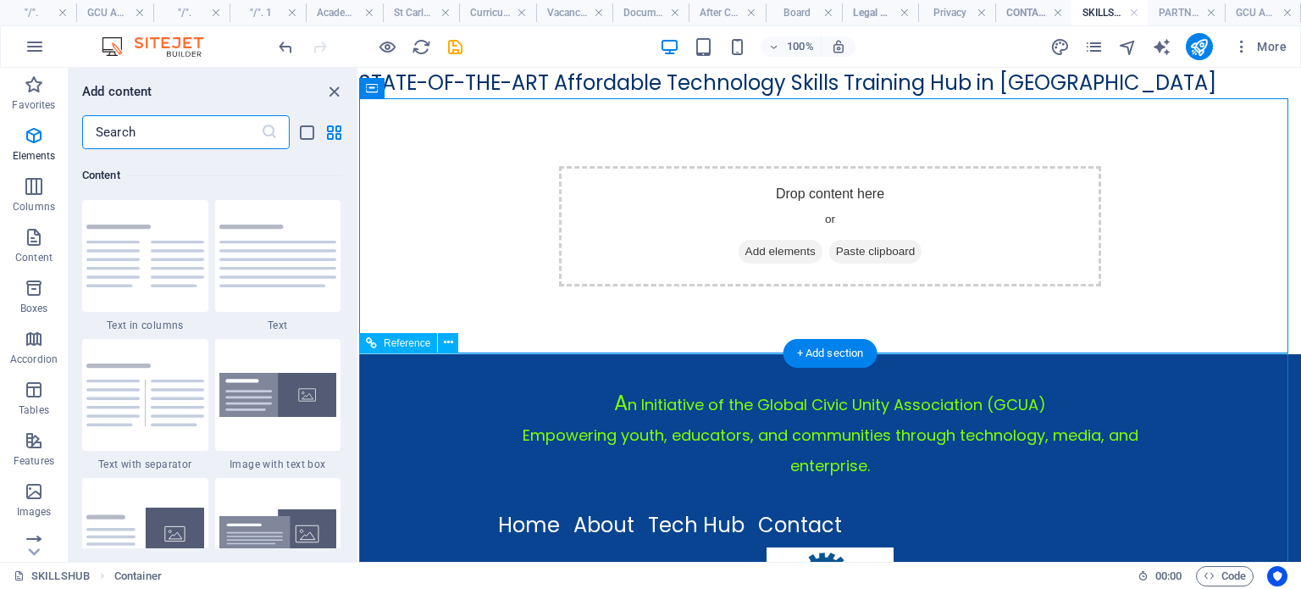
scroll to position [2964, 0]
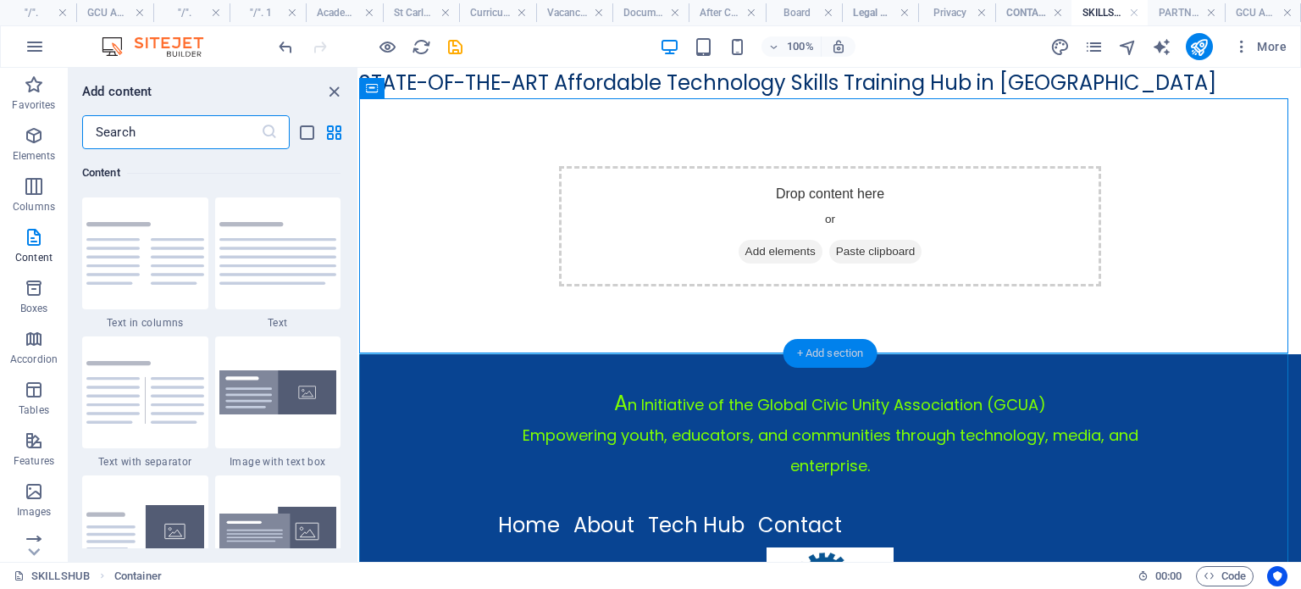
click at [820, 356] on div "+ Add section" at bounding box center [831, 353] width 94 height 29
click at [330, 97] on icon "close panel" at bounding box center [333, 91] width 19 height 19
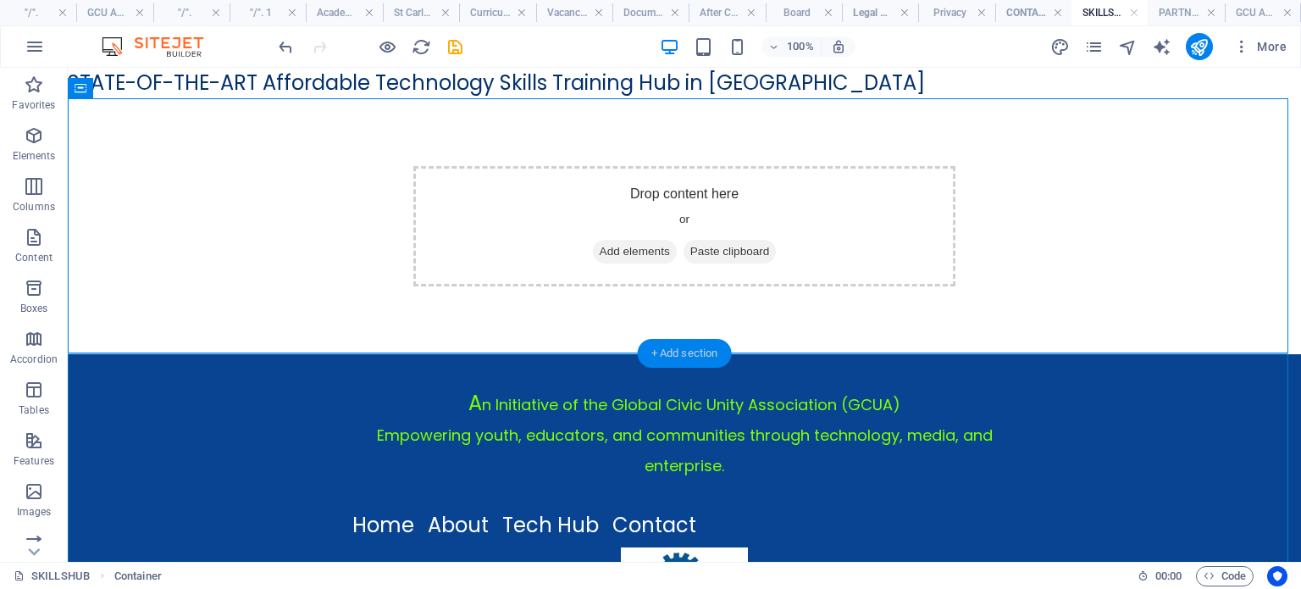
click at [675, 352] on div "+ Add section" at bounding box center [685, 353] width 94 height 29
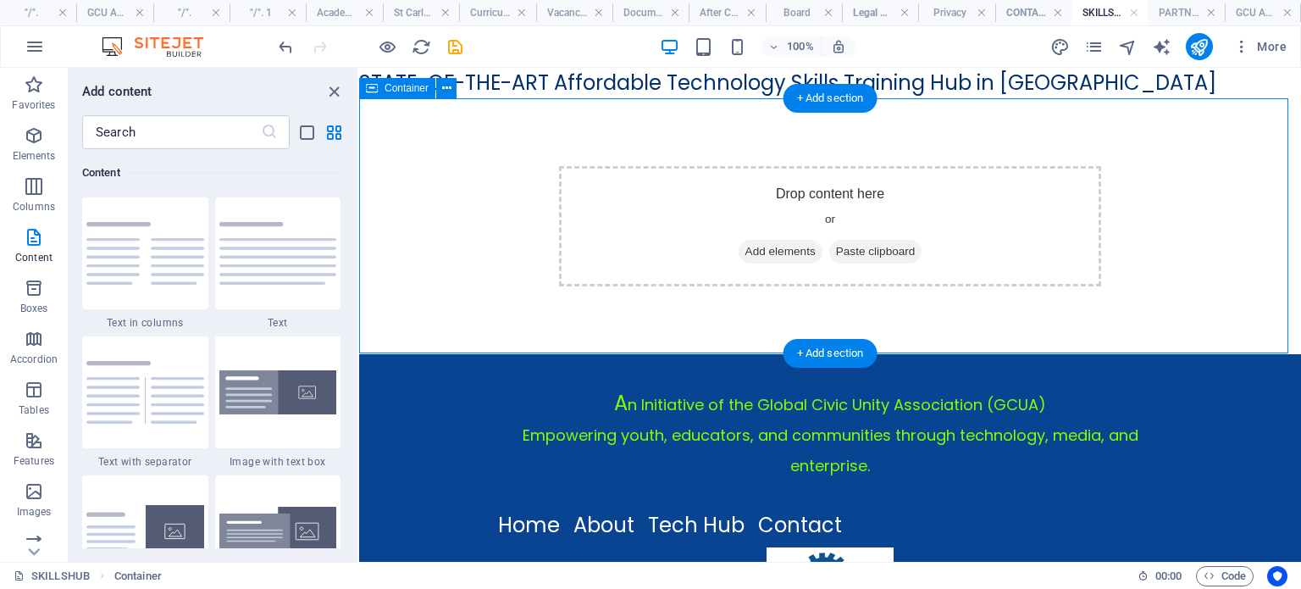
click at [757, 138] on div "Drop content here or Add elements Paste clipboard" at bounding box center [830, 226] width 942 height 256
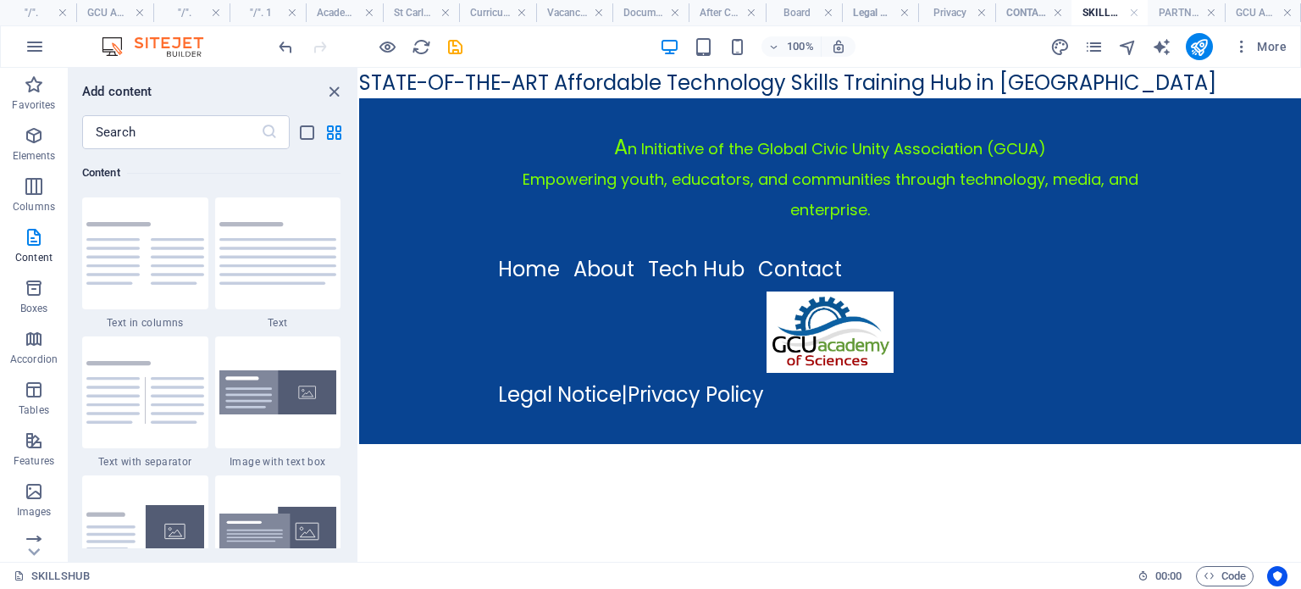
click at [1108, 12] on h4 "SKILLSHUB" at bounding box center [1110, 12] width 76 height 19
click at [853, 87] on body "STATE-OF-THE-ART Affordable Technology Skills Training Hub in Rustenburg A n In…" at bounding box center [830, 256] width 942 height 376
click at [1101, 13] on h4 "SKILLSHUB" at bounding box center [1110, 12] width 76 height 19
click at [337, 94] on icon "close panel" at bounding box center [333, 91] width 19 height 19
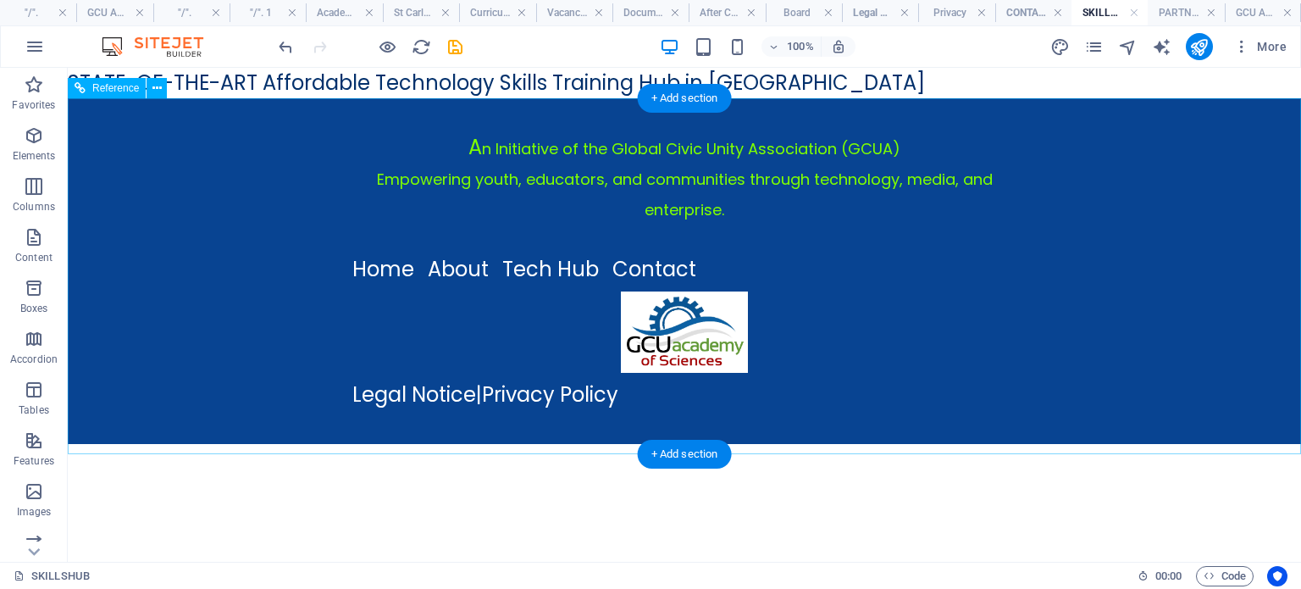
click at [1009, 185] on div "A n Initiative of the Global Civic Unity Association (GCUA) Empowering youth, e…" at bounding box center [684, 193] width 664 height 122
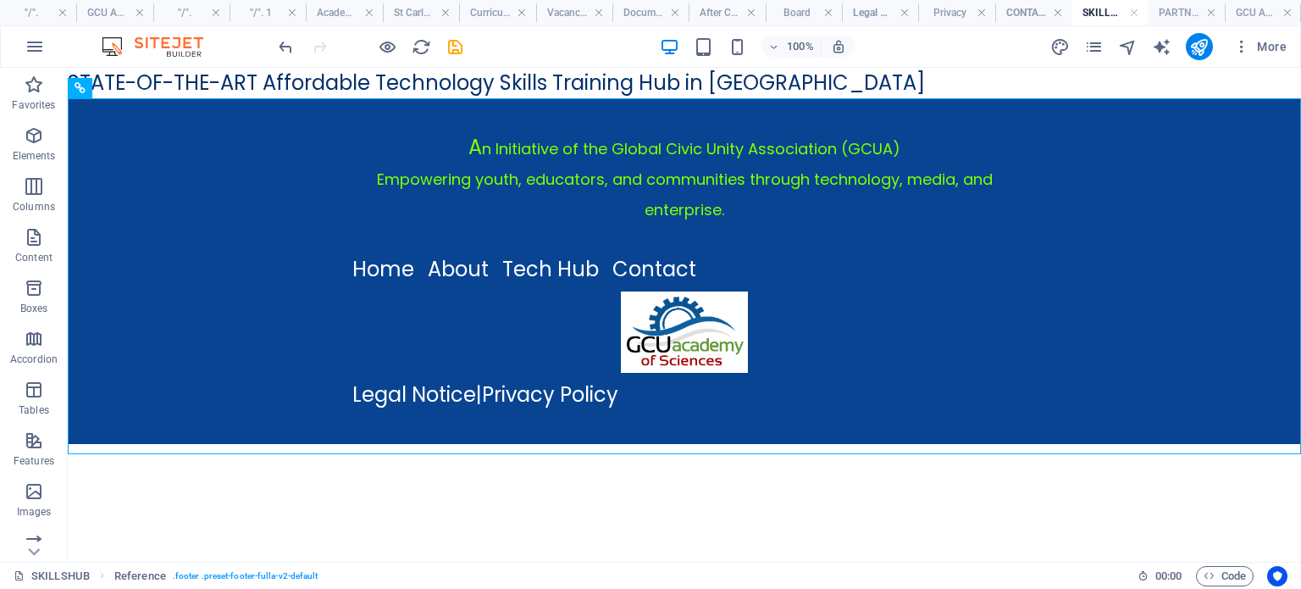
click at [1097, 9] on h4 "SKILLSHUB" at bounding box center [1110, 12] width 76 height 19
click at [1132, 12] on link at bounding box center [1134, 13] width 10 height 16
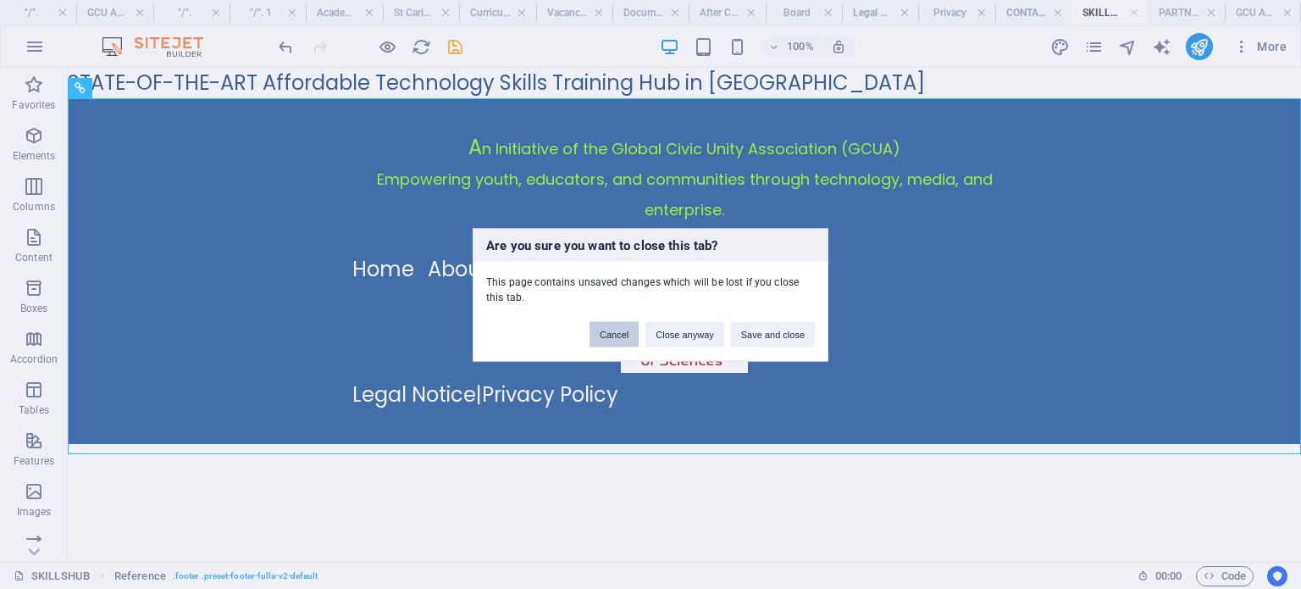
click at [607, 335] on button "Cancel" at bounding box center [614, 333] width 49 height 25
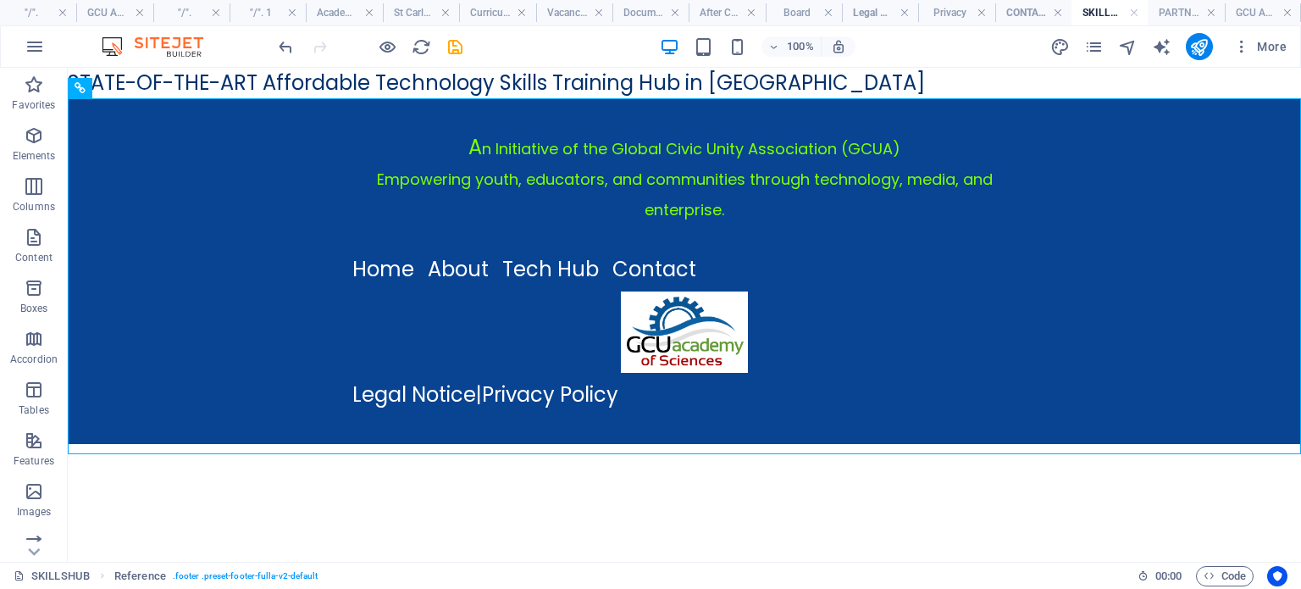
click at [308, 87] on body "STATE-OF-THE-ART Affordable Technology Skills Training Hub in Rustenburg A n In…" at bounding box center [684, 256] width 1233 height 376
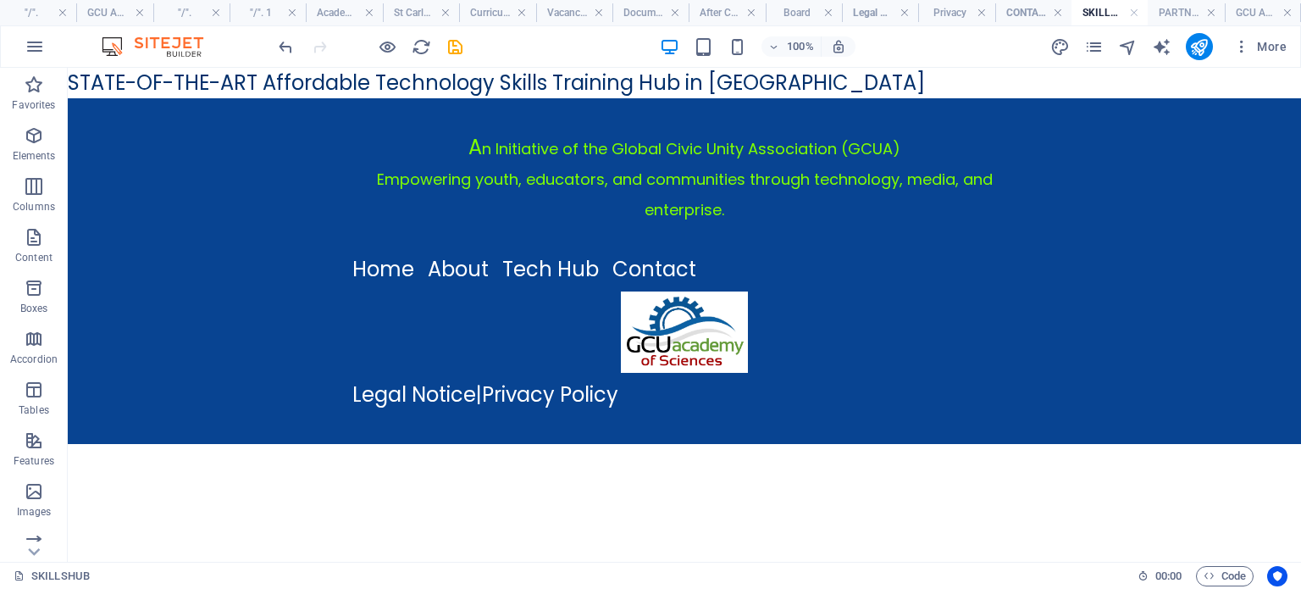
click at [307, 87] on body "STATE-OF-THE-ART Affordable Technology Skills Training Hub in Rustenburg A n In…" at bounding box center [684, 256] width 1233 height 376
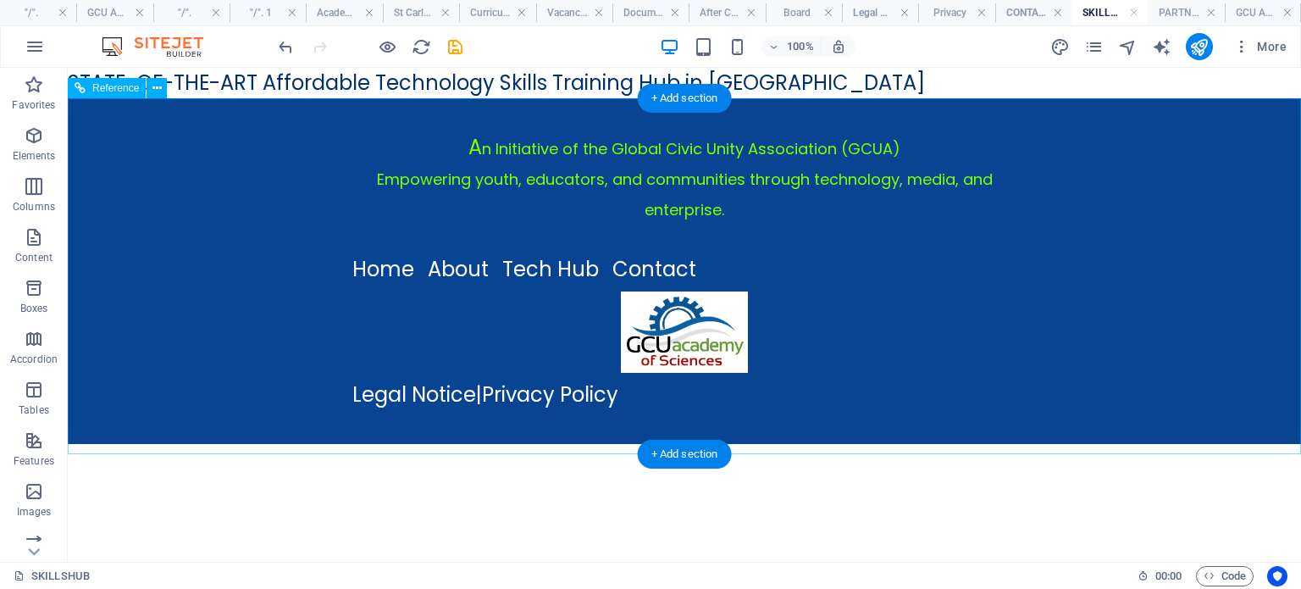
click at [332, 184] on div "A n Initiative of the Global Civic Unity Association (GCUA) Empowering youth, e…" at bounding box center [684, 271] width 1233 height 346
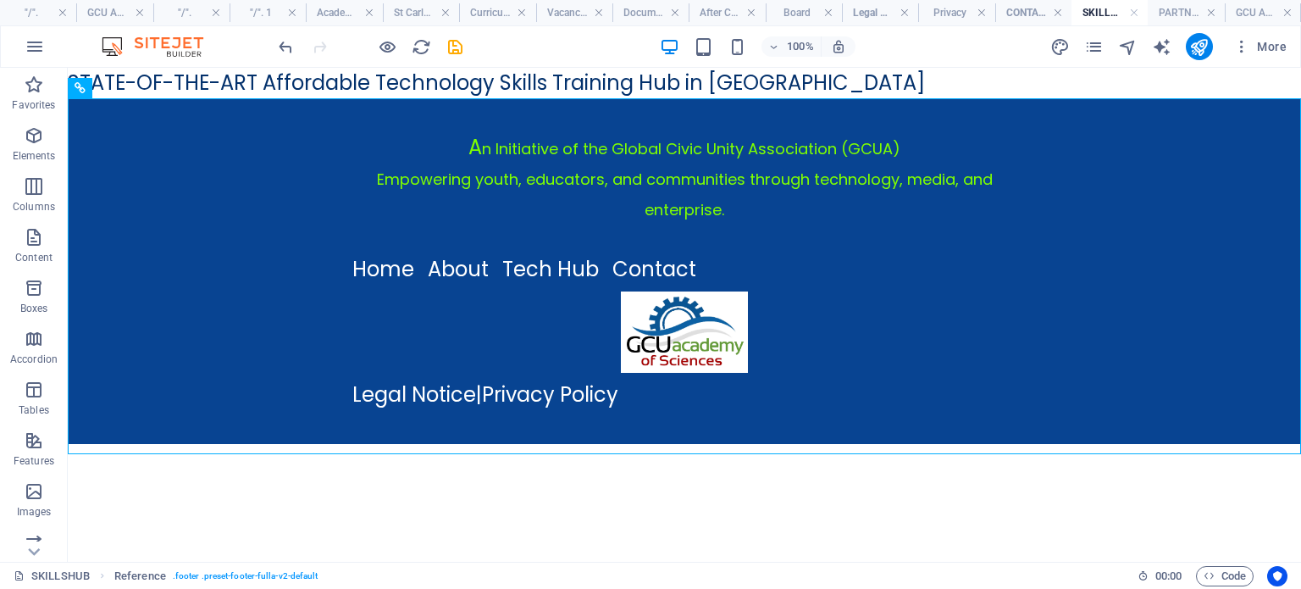
click at [1101, 8] on h4 "SKILLSHUB" at bounding box center [1110, 12] width 76 height 19
click at [1098, 47] on icon "pages" at bounding box center [1093, 46] width 19 height 19
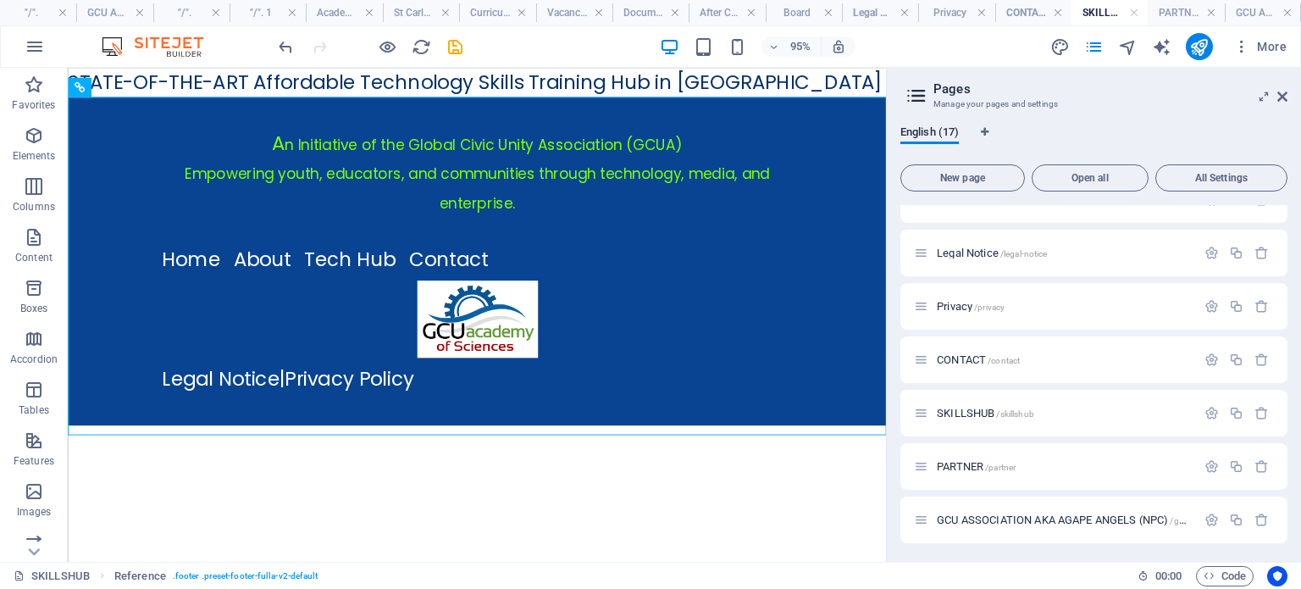
scroll to position [462, 0]
click at [965, 406] on span "SKILLSHUB /skillshub" at bounding box center [985, 412] width 97 height 13
click at [972, 413] on span "SKILLSHUB /skillshub" at bounding box center [985, 412] width 97 height 13
click at [984, 409] on span "SKILLSHUB /skillshub" at bounding box center [985, 412] width 97 height 13
click at [994, 409] on span "SKILLSHUB /skillshub" at bounding box center [985, 412] width 97 height 13
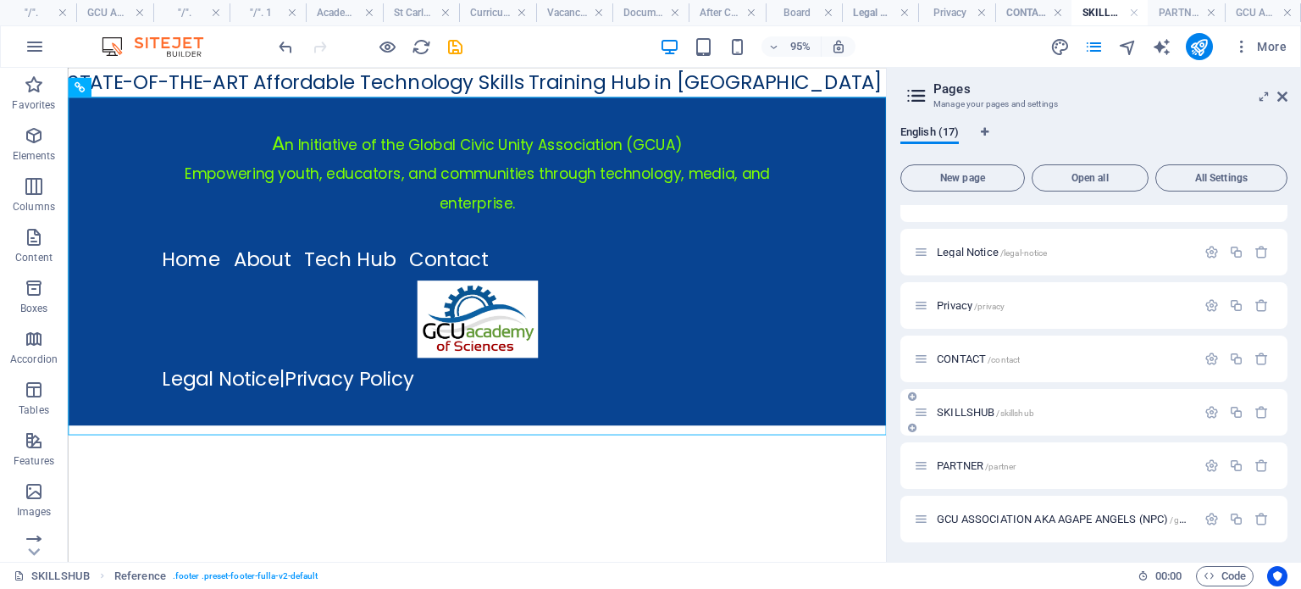
drag, startPoint x: 996, startPoint y: 409, endPoint x: 920, endPoint y: 411, distance: 76.3
click at [920, 411] on icon at bounding box center [921, 412] width 14 height 14
click at [914, 399] on icon at bounding box center [912, 396] width 8 height 10
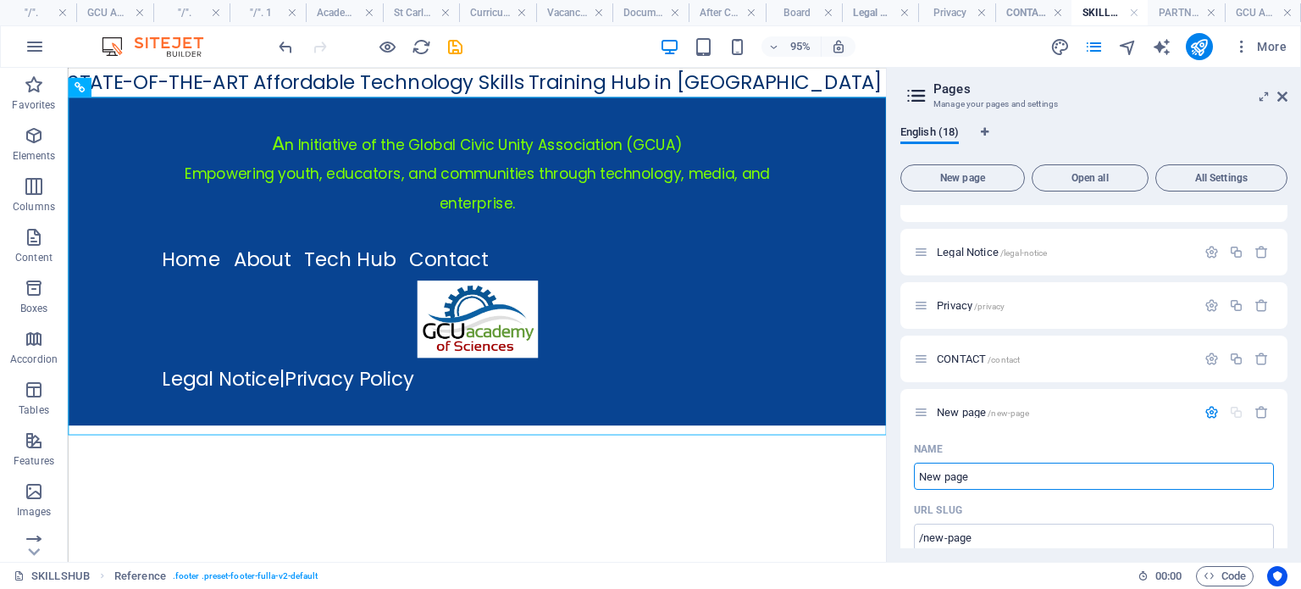
click at [969, 406] on span "New page /new-page" at bounding box center [983, 412] width 92 height 13
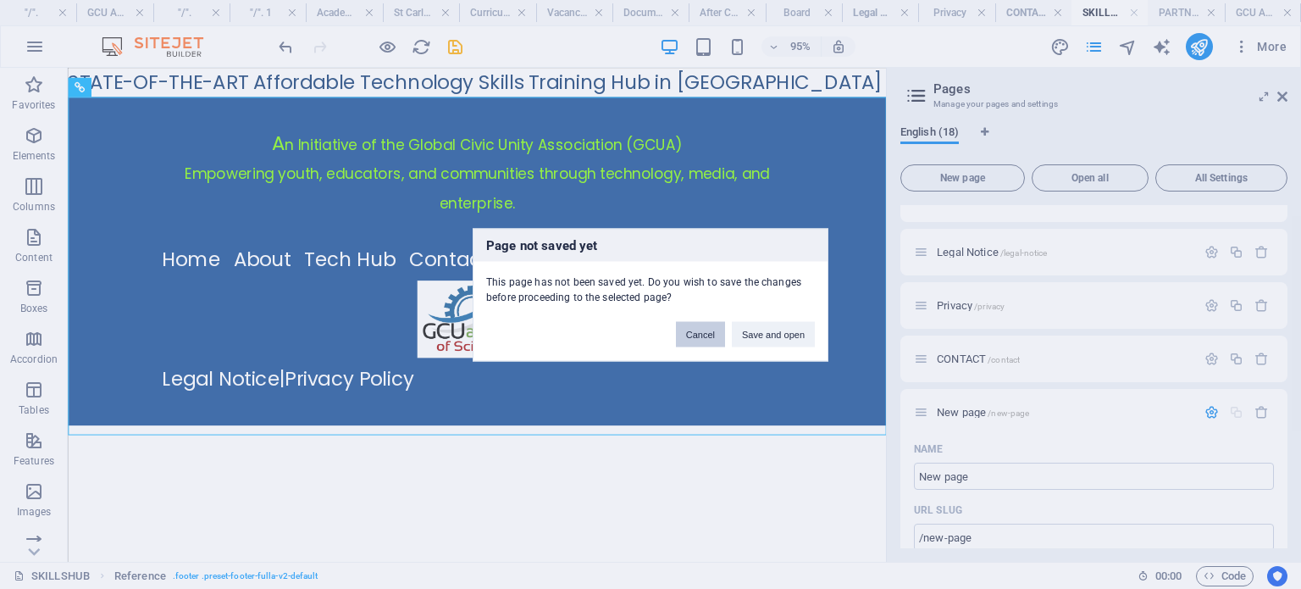
click at [698, 333] on button "Cancel" at bounding box center [700, 333] width 49 height 25
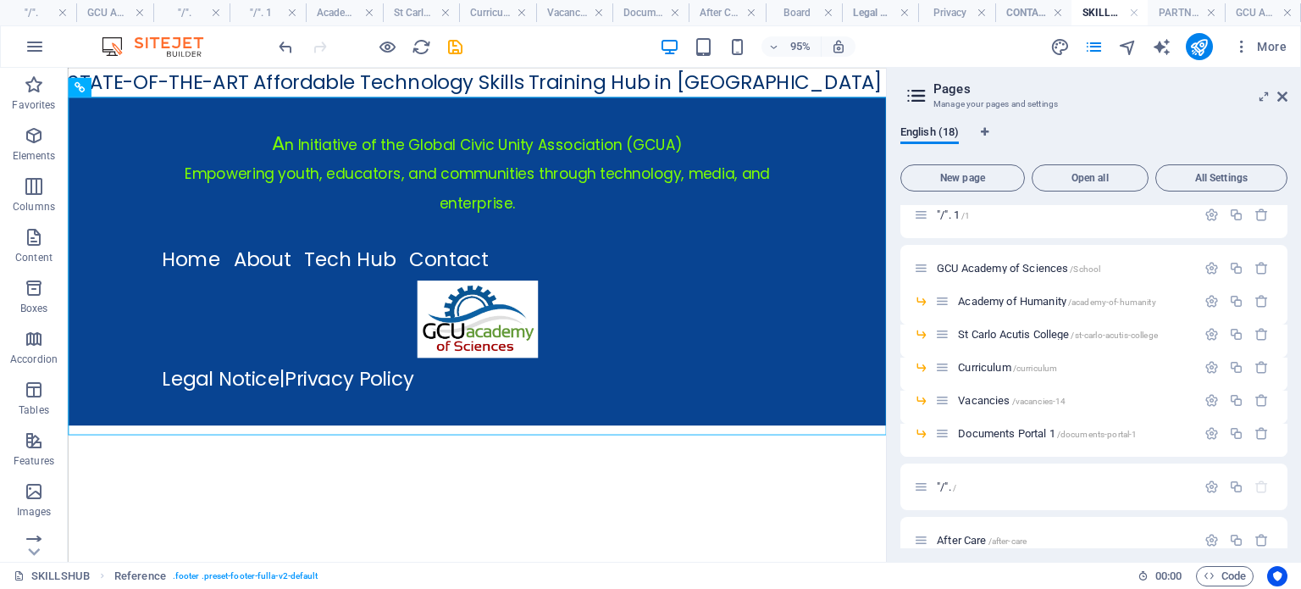
scroll to position [0, 0]
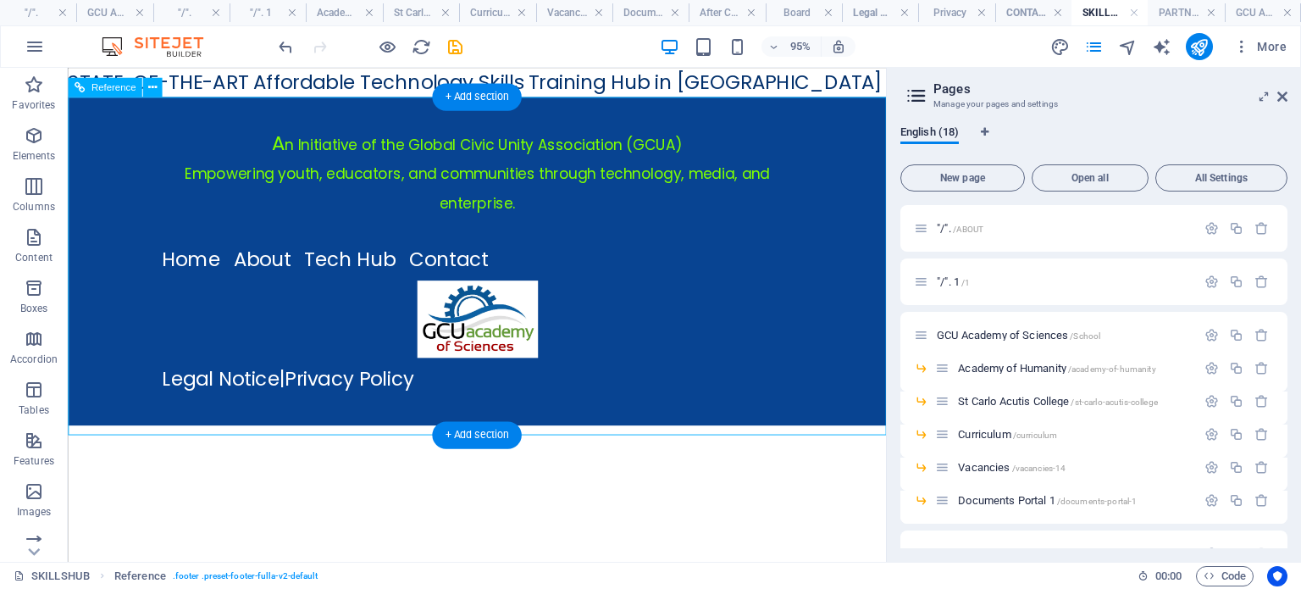
click at [784, 285] on div "A n Initiative of the Global Civic Unity Association (GCUA) Empowering youth, e…" at bounding box center [498, 271] width 861 height 346
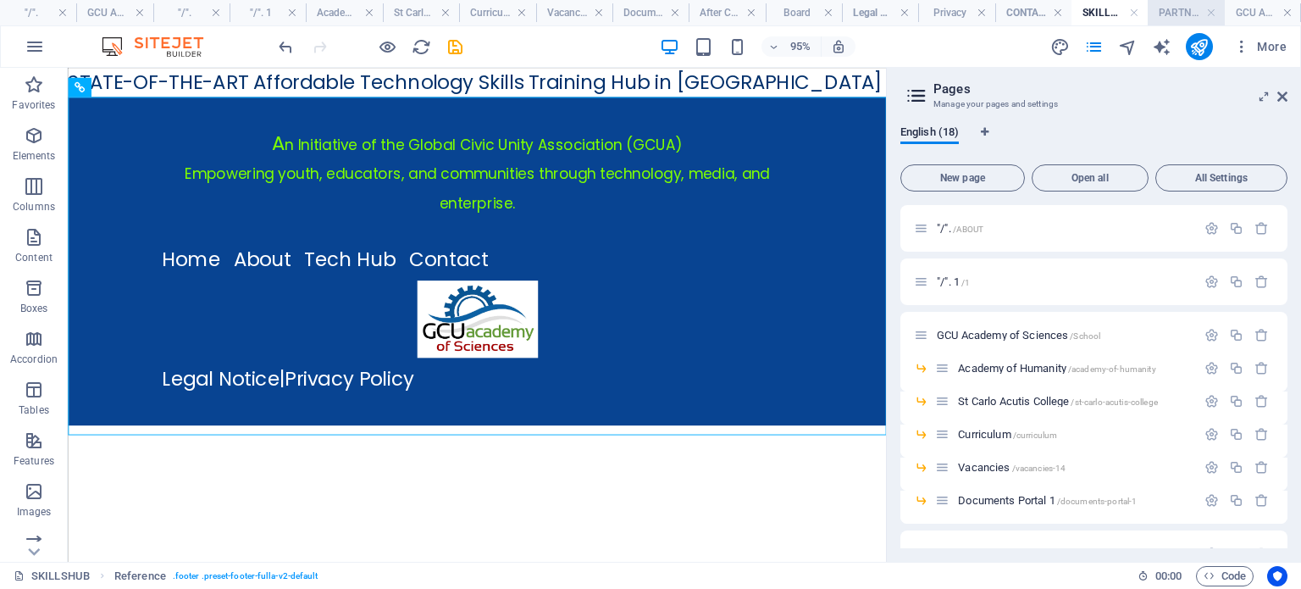
click at [1166, 9] on h4 "PARTNER" at bounding box center [1186, 12] width 76 height 19
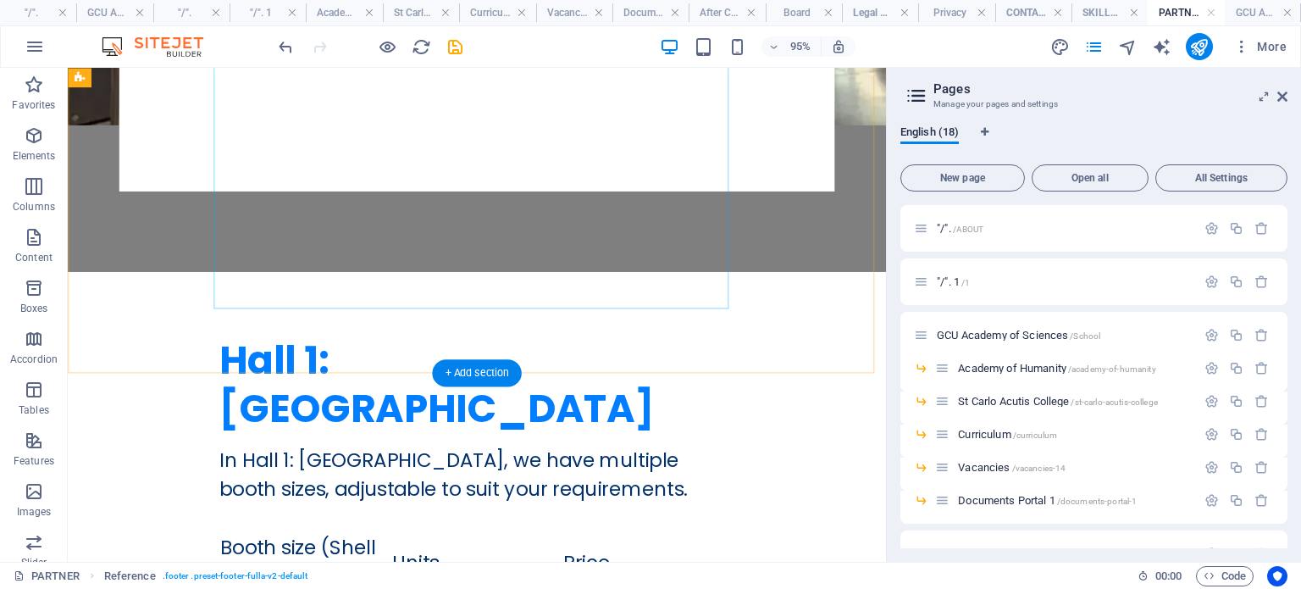
scroll to position [2118, 0]
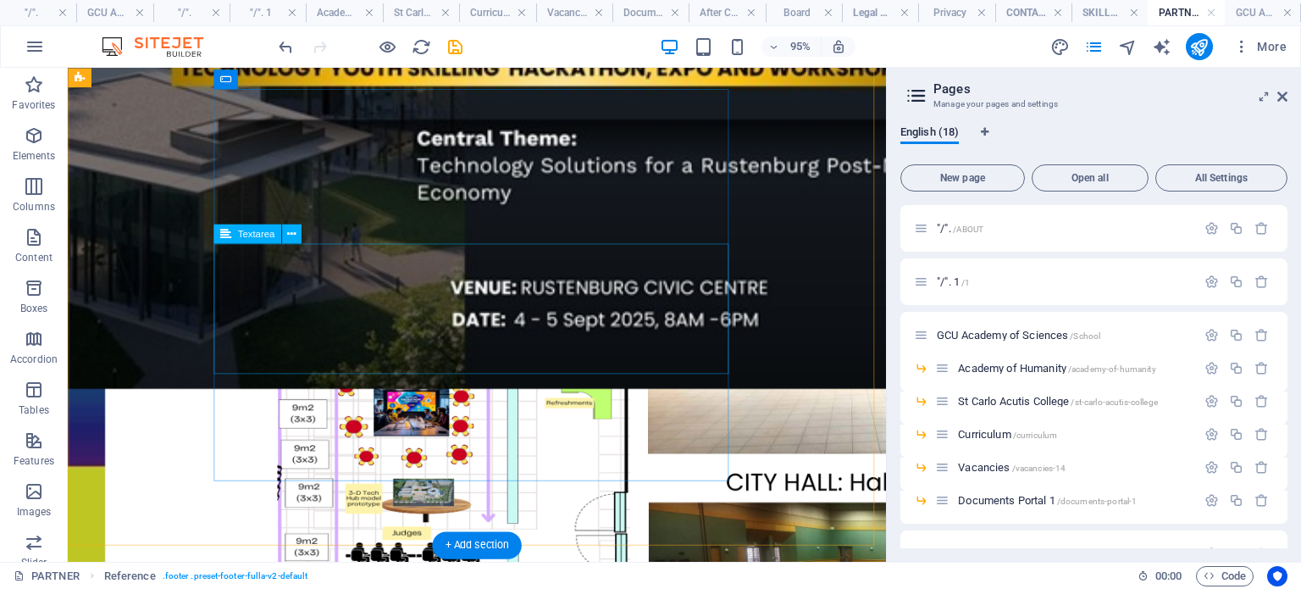
scroll to position [4822, 0]
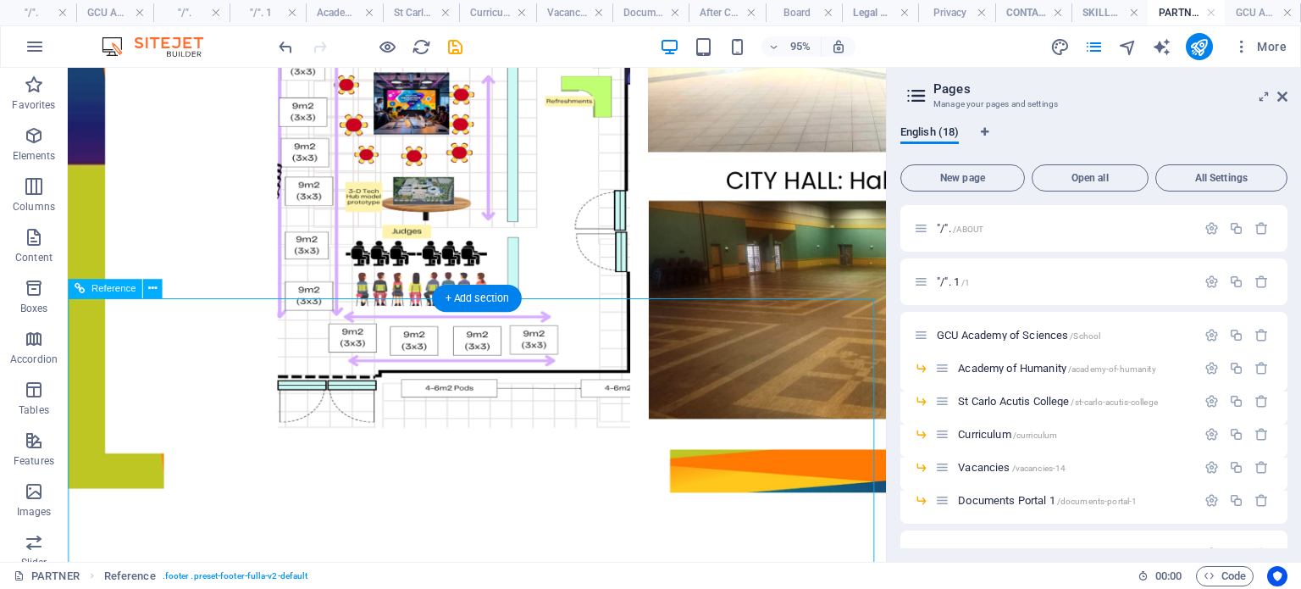
scroll to position [4906, 0]
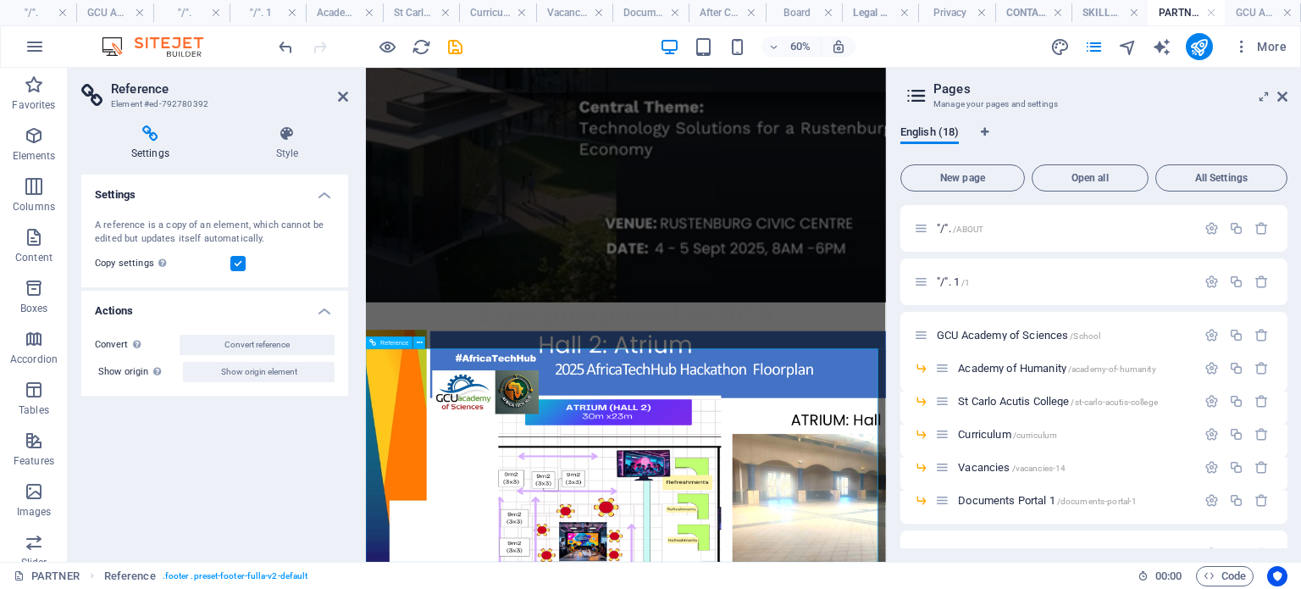
drag, startPoint x: 339, startPoint y: 96, endPoint x: 334, endPoint y: 38, distance: 57.8
click at [339, 96] on icon at bounding box center [343, 97] width 10 height 14
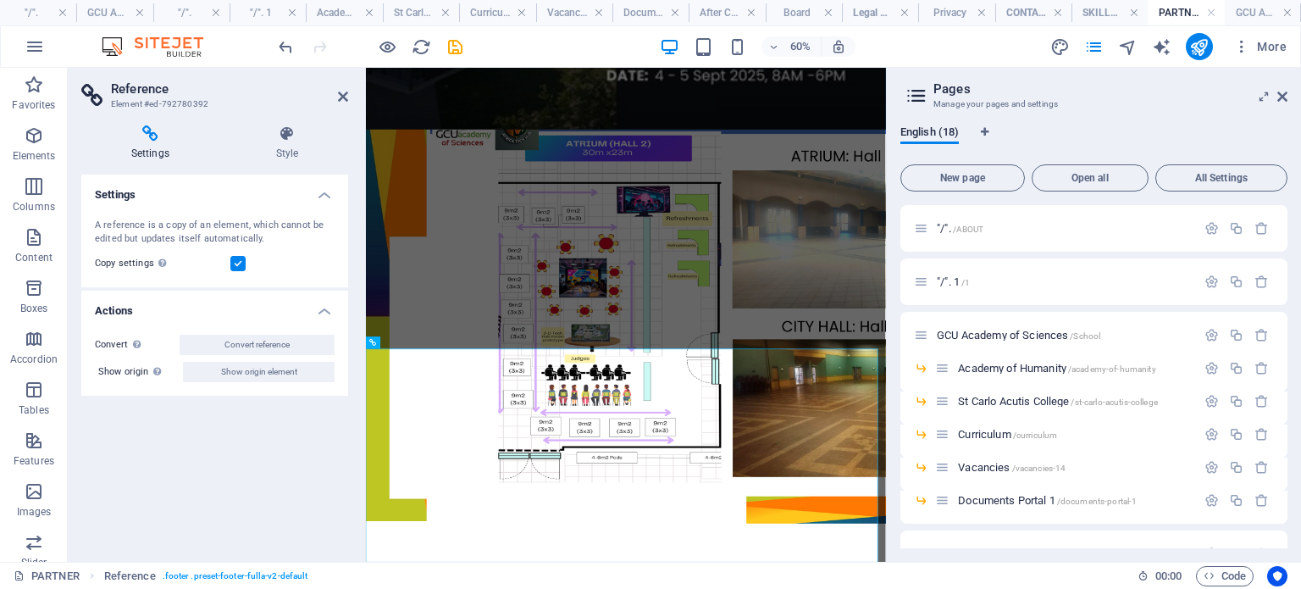
scroll to position [4906, 0]
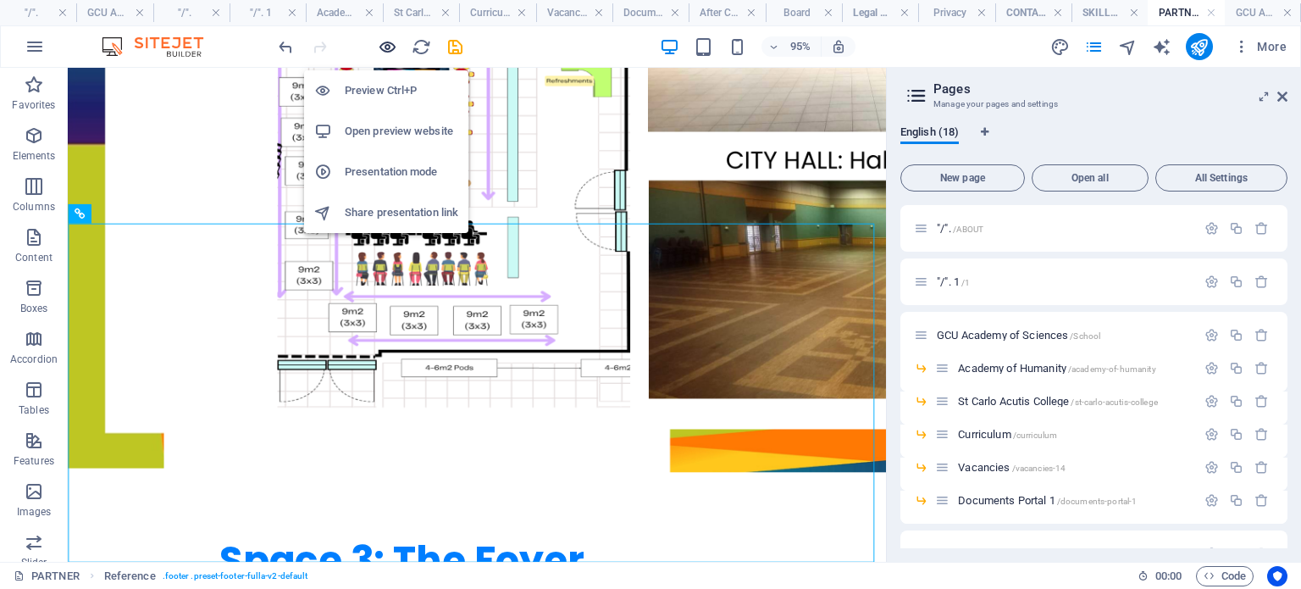
click at [383, 43] on icon "button" at bounding box center [387, 46] width 19 height 19
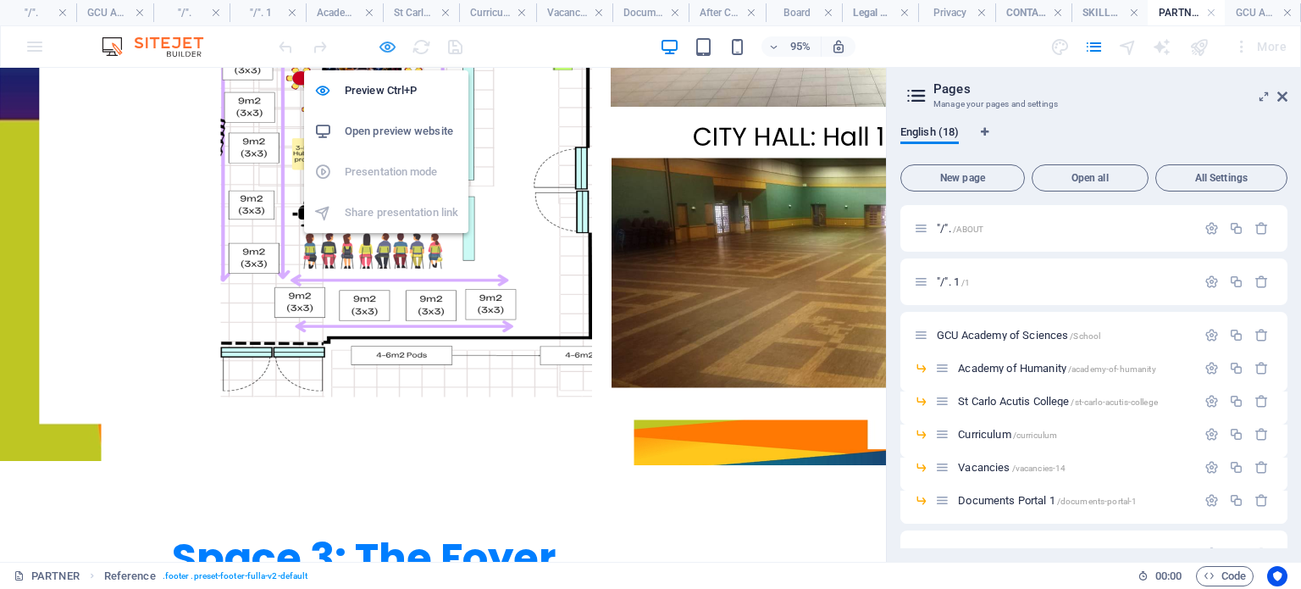
click at [383, 43] on icon "button" at bounding box center [387, 46] width 19 height 19
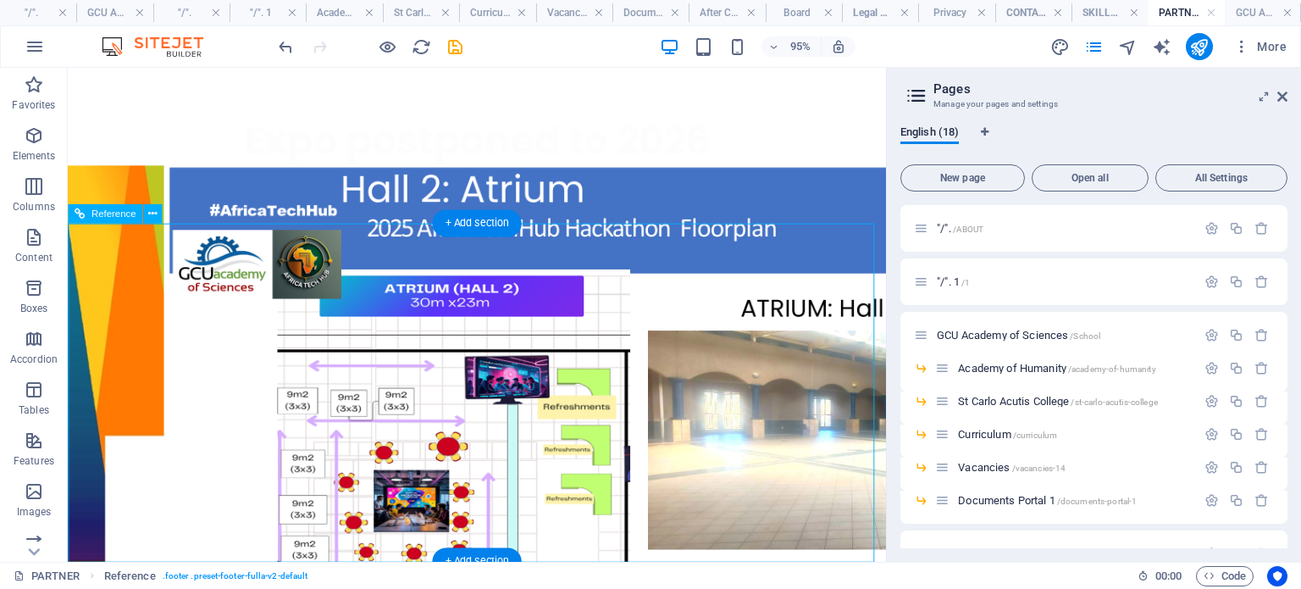
scroll to position [4576, 0]
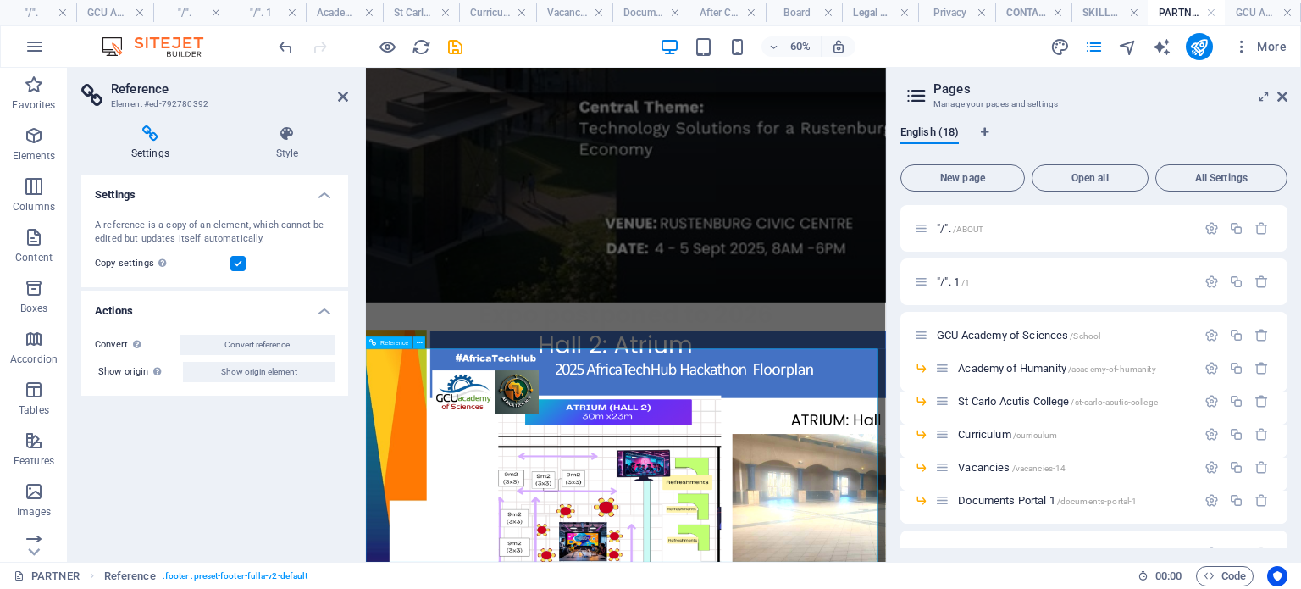
click at [236, 263] on label at bounding box center [237, 263] width 15 height 15
click at [0, 0] on input "Copy settings Use the same settings (flex, animation, position, style) as for t…" at bounding box center [0, 0] width 0 height 0
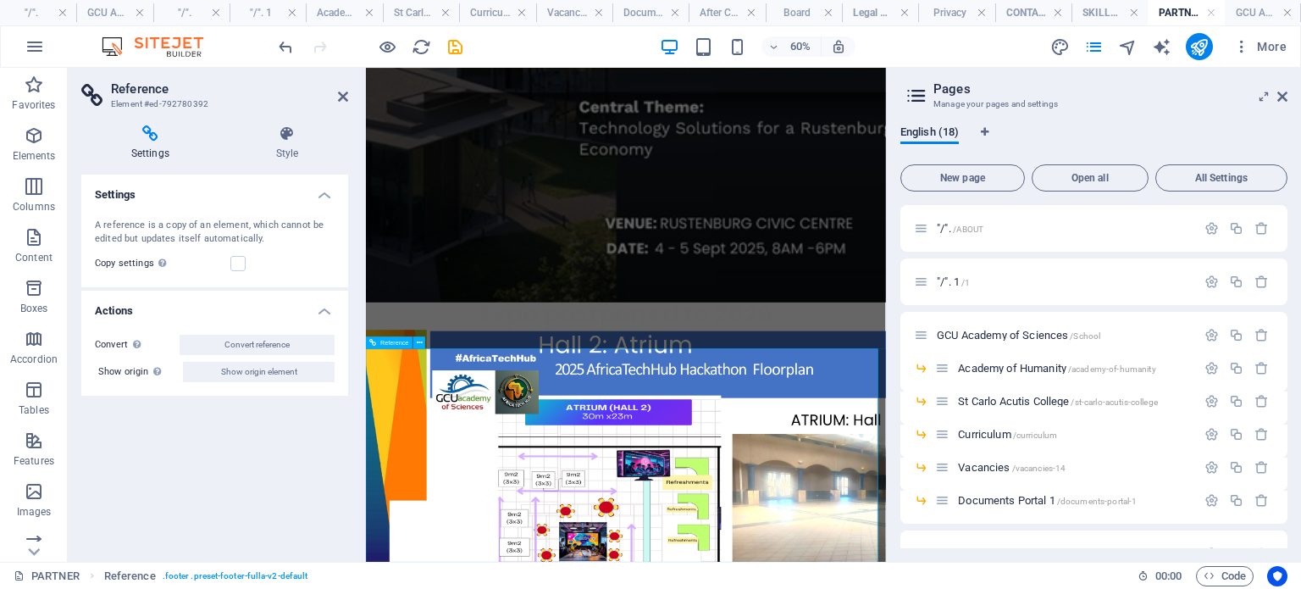
click at [336, 98] on header "Reference Element #ed-792780392" at bounding box center [214, 90] width 267 height 44
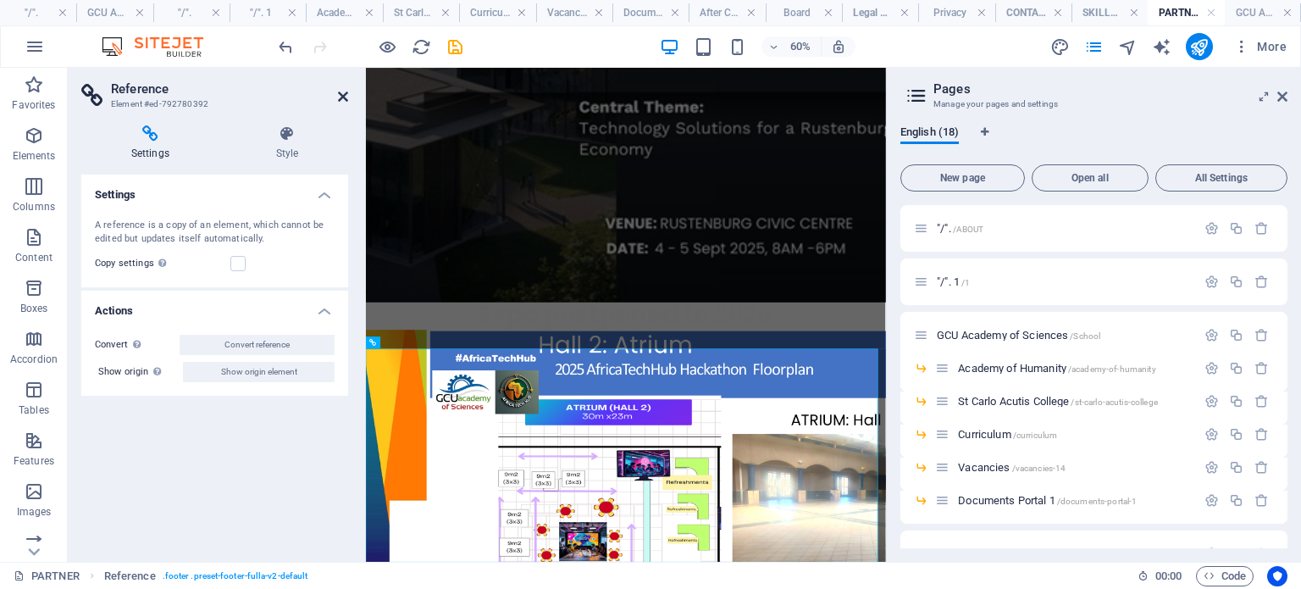
click at [341, 95] on icon at bounding box center [343, 97] width 10 height 14
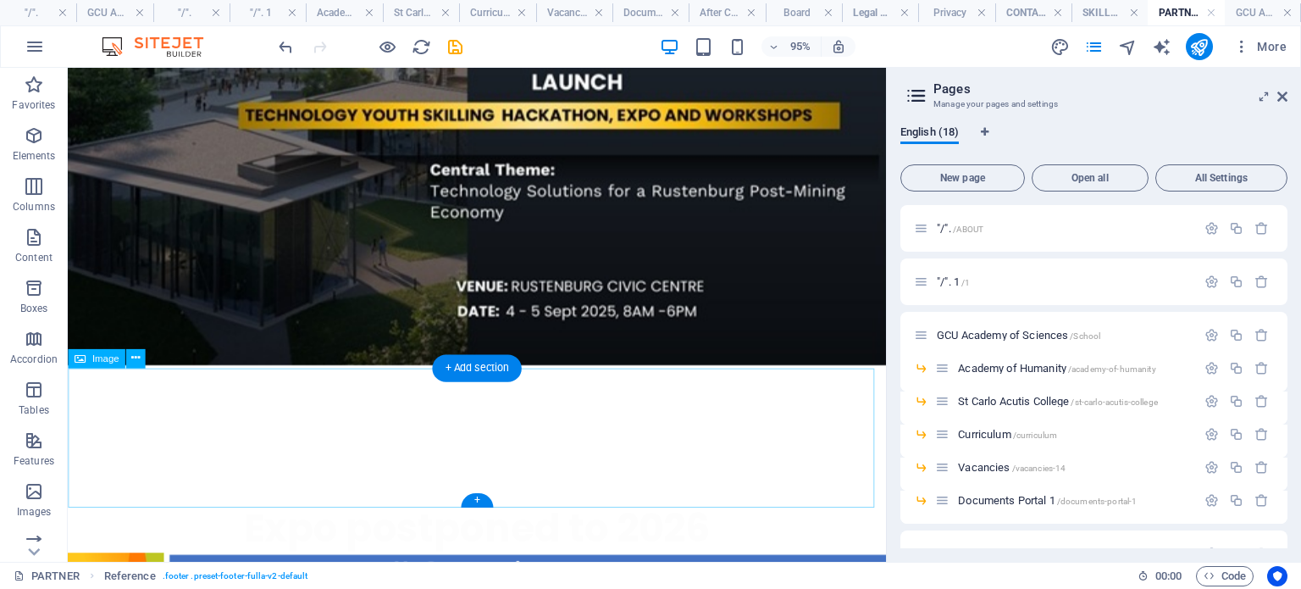
scroll to position [3975, 0]
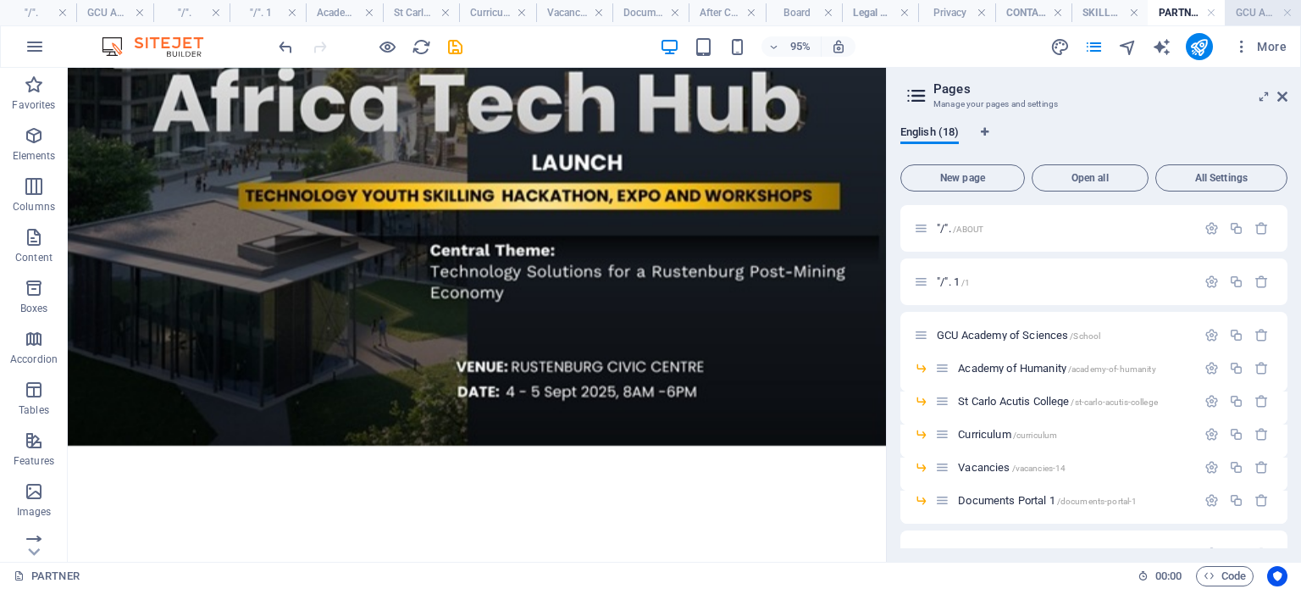
click at [1253, 12] on h4 "GCU ASSOCIATION AKA AGAPE ANGELS (NPC)" at bounding box center [1263, 12] width 76 height 19
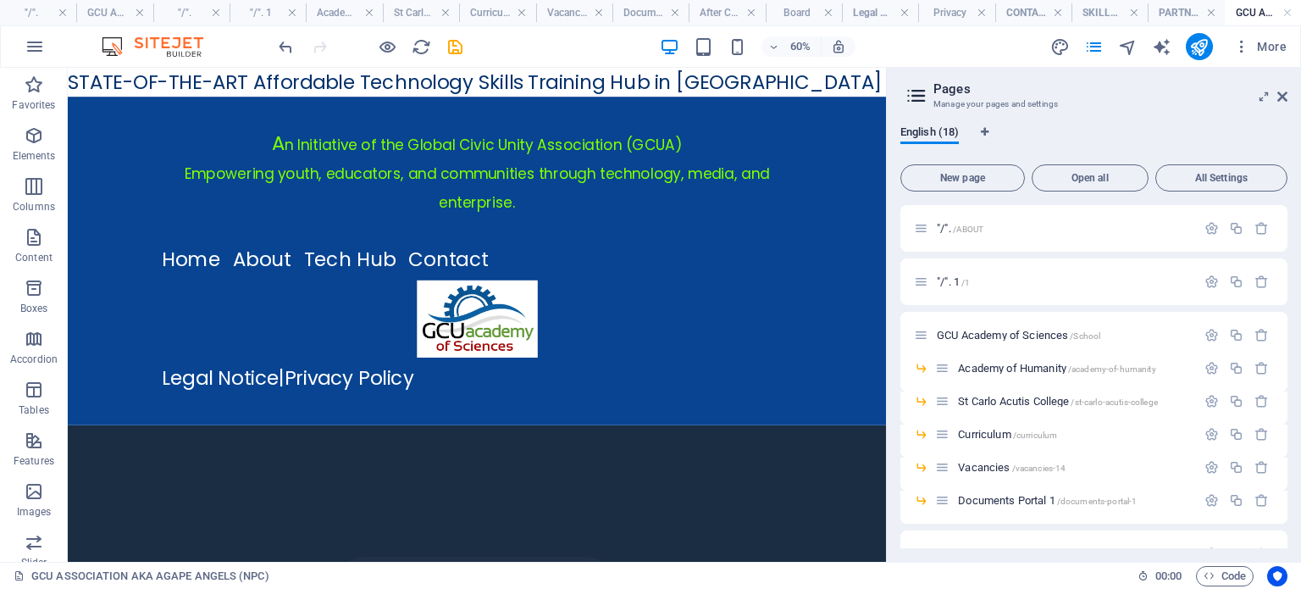
scroll to position [0, 0]
click at [1089, 10] on h4 "SKILLSHUB" at bounding box center [1110, 12] width 76 height 19
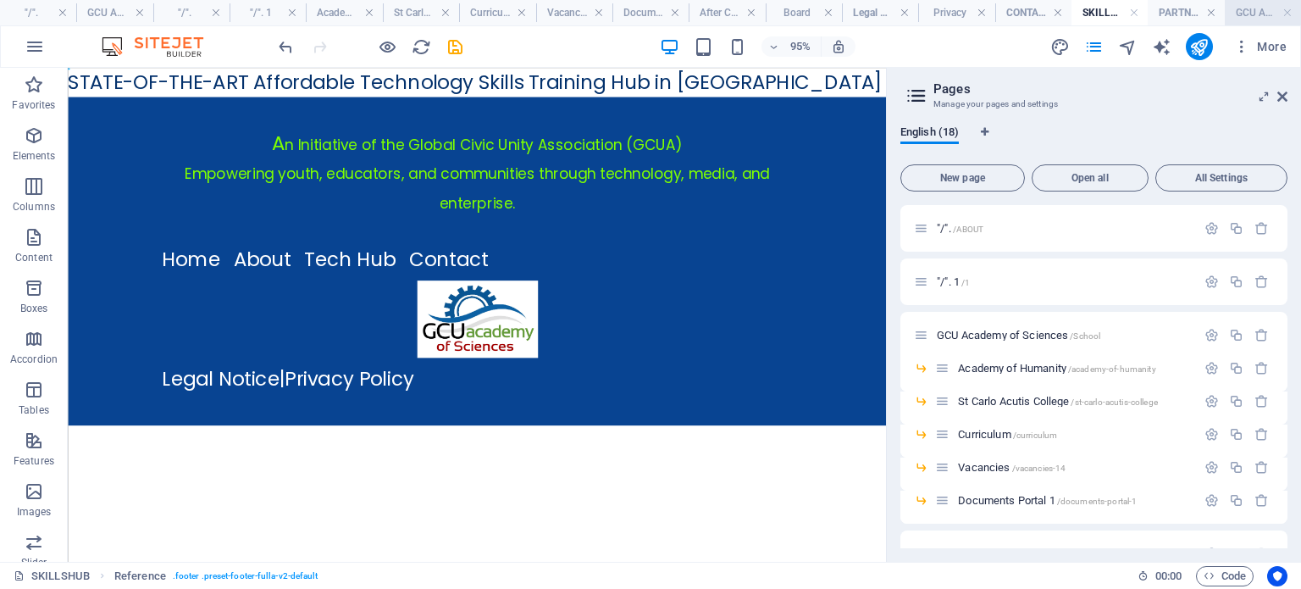
click at [1254, 12] on h4 "GCU ASSOCIATION AKA AGAPE ANGELS (NPC)" at bounding box center [1263, 12] width 76 height 19
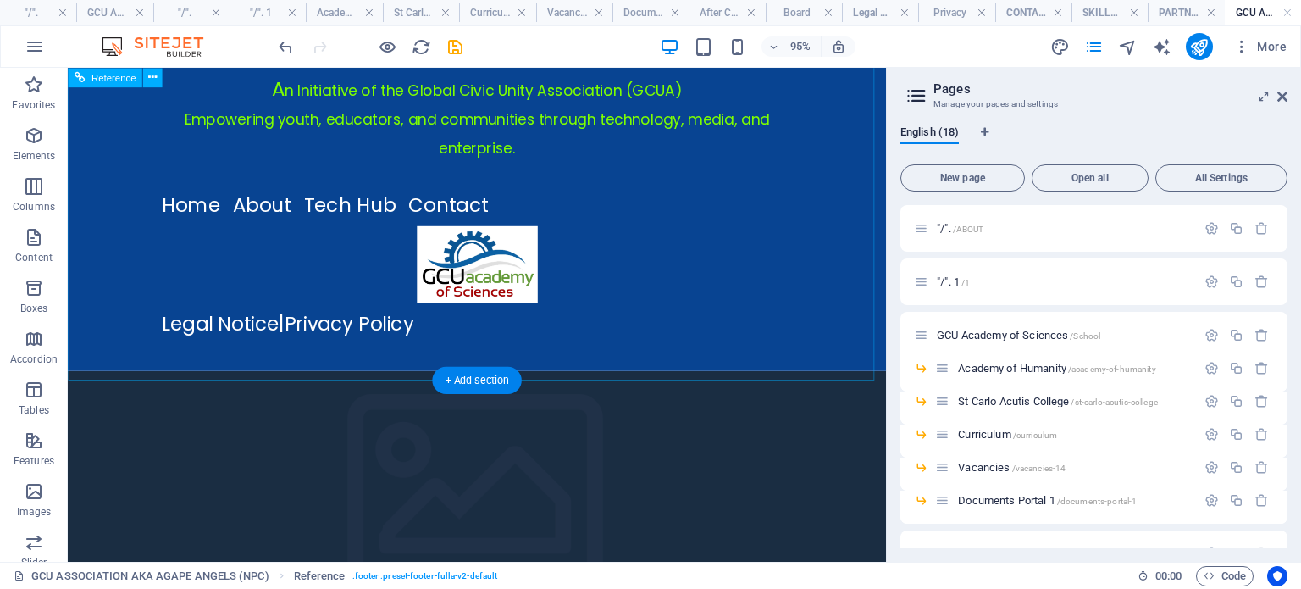
scroll to position [20, 0]
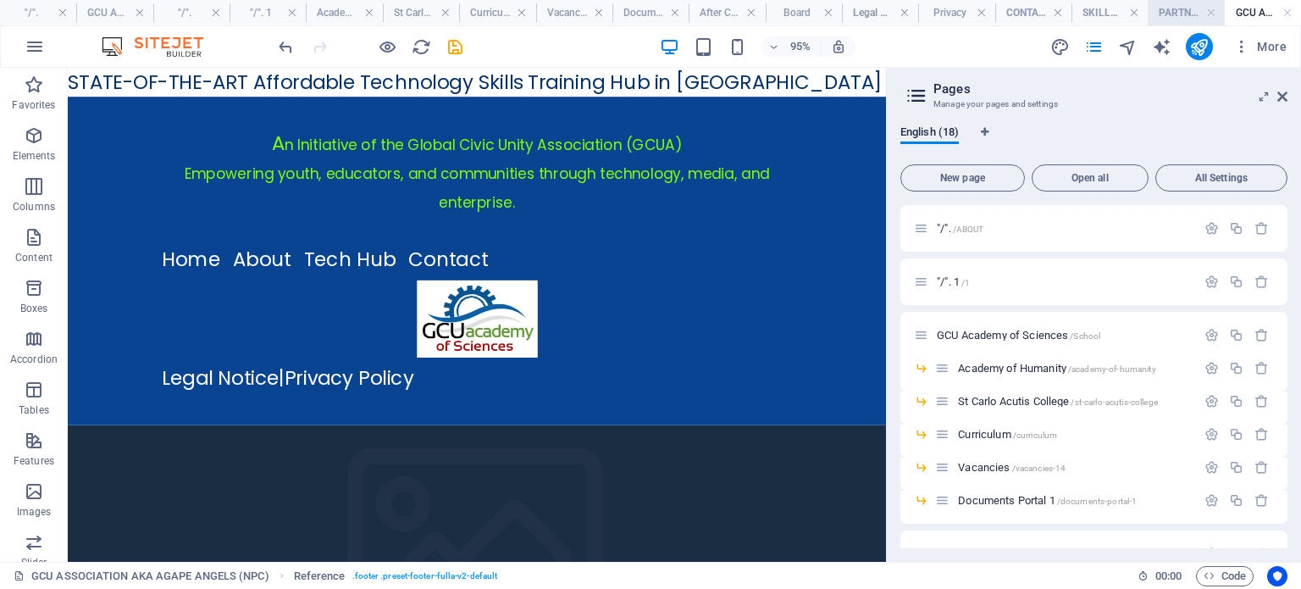
click at [1185, 13] on h4 "PARTNER" at bounding box center [1186, 12] width 76 height 19
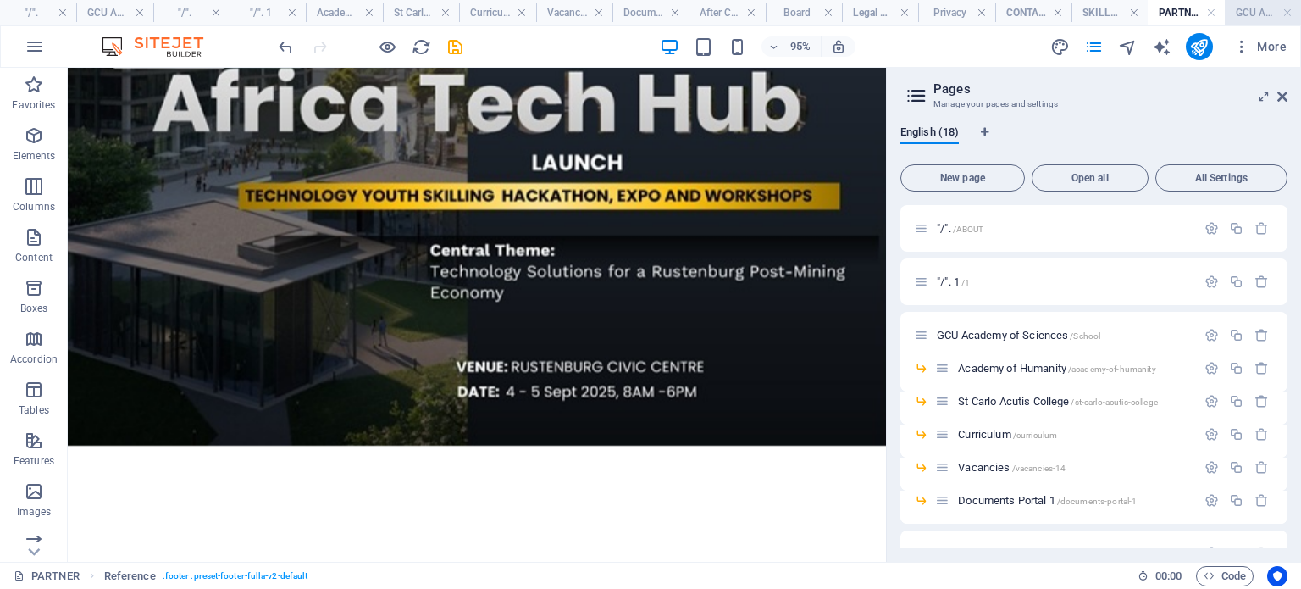
click at [1244, 15] on h4 "GCU ASSOCIATION AKA AGAPE ANGELS (NPC)" at bounding box center [1263, 12] width 76 height 19
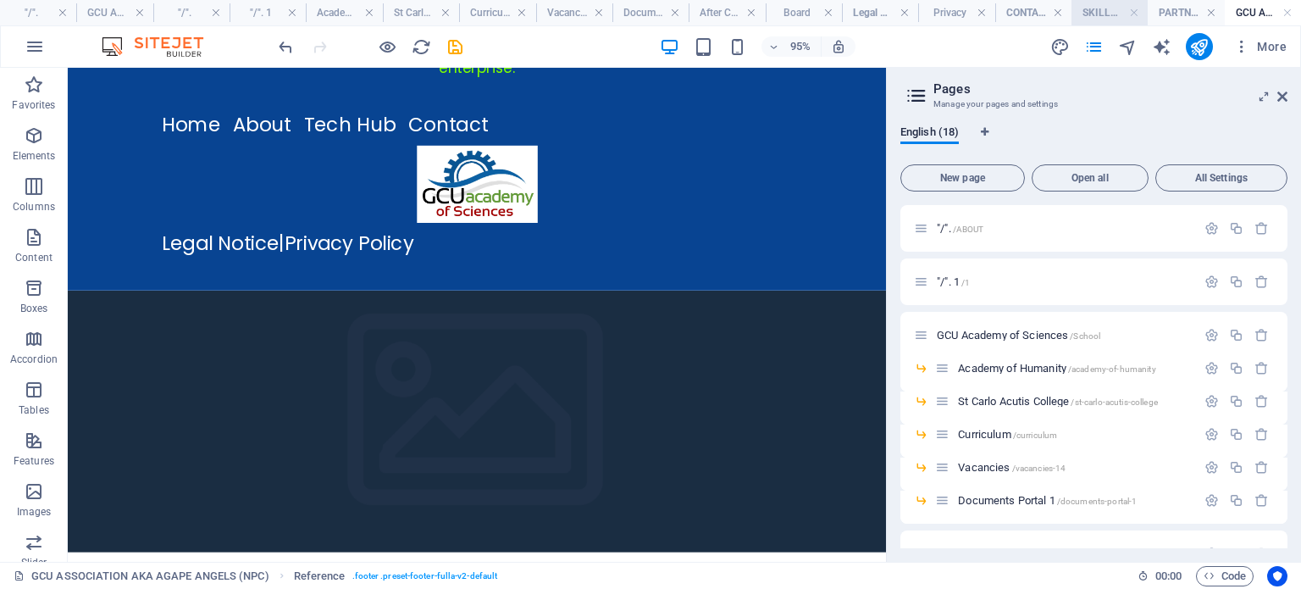
click at [1096, 9] on h4 "SKILLSHUB" at bounding box center [1110, 12] width 76 height 19
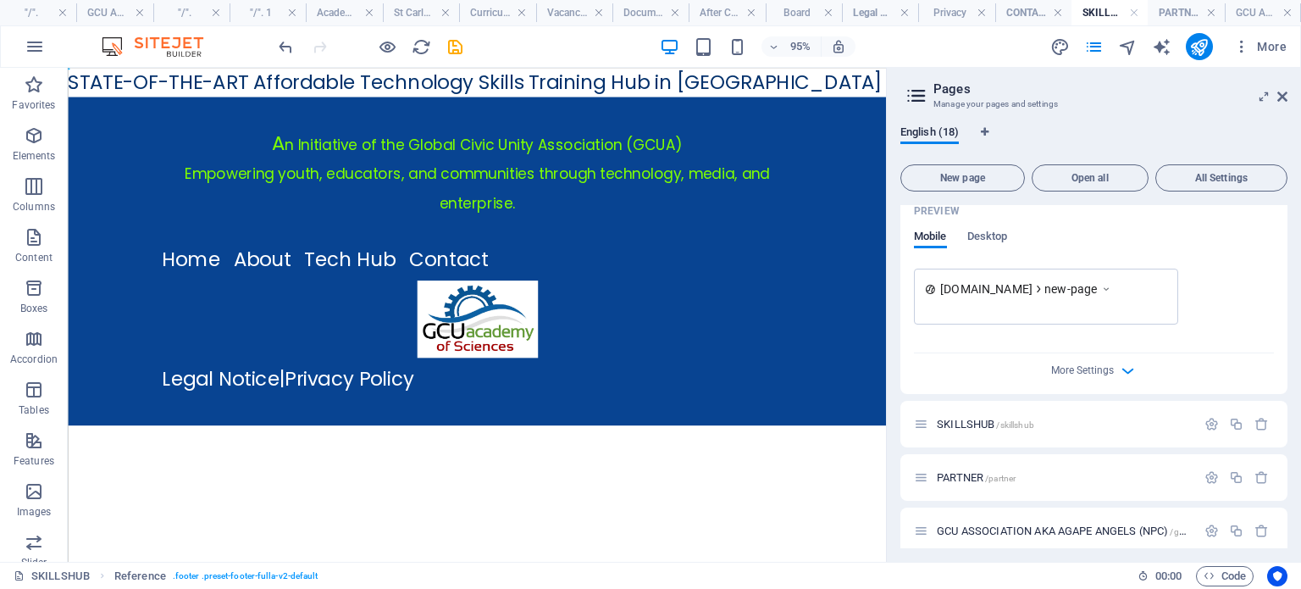
scroll to position [1105, 0]
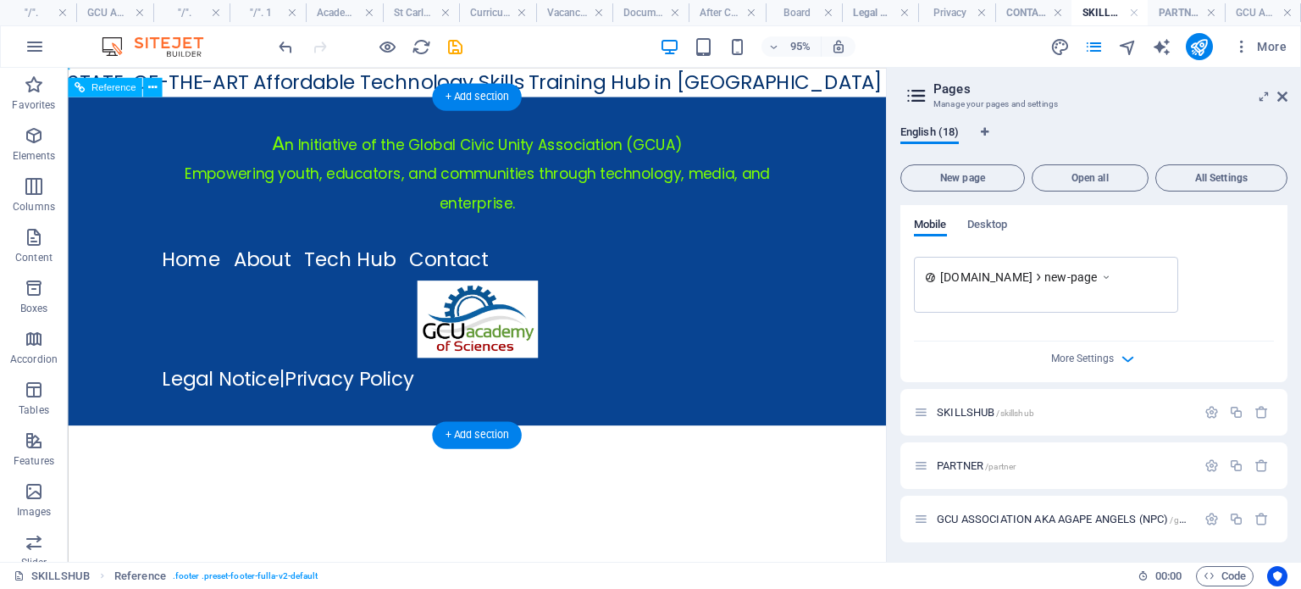
click at [671, 310] on div "A n Initiative of the Global Civic Unity Association (GCUA) Empowering youth, e…" at bounding box center [498, 271] width 861 height 346
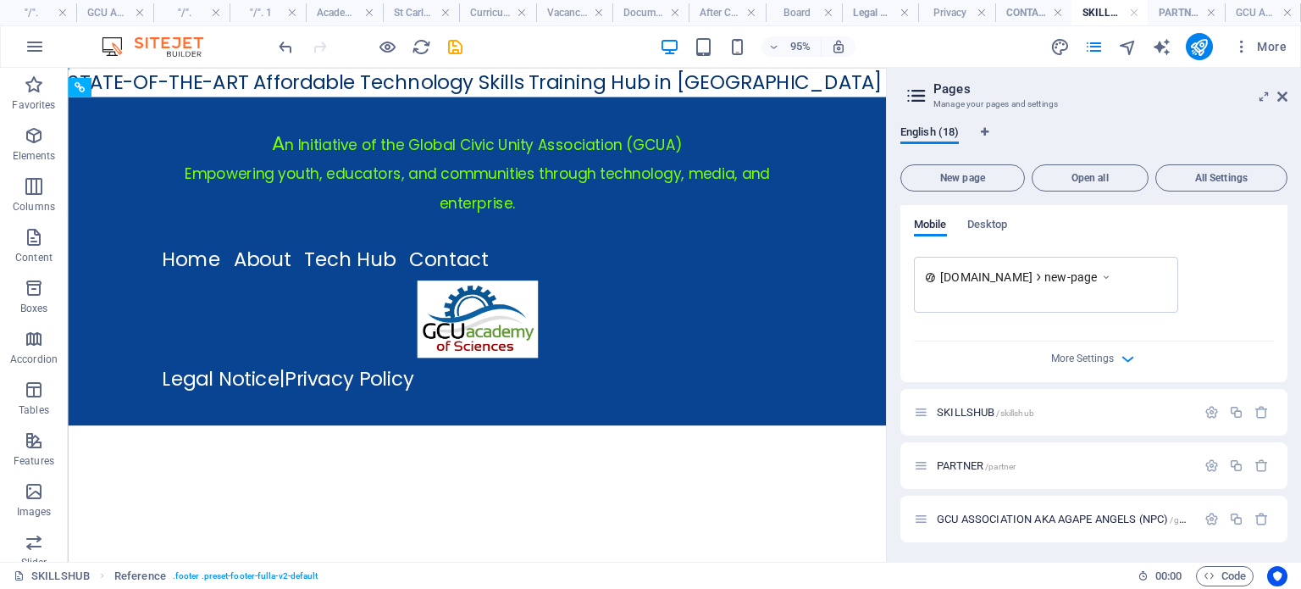
click at [1099, 13] on h4 "SKILLSHUB" at bounding box center [1110, 12] width 76 height 19
click at [456, 48] on icon "save" at bounding box center [455, 46] width 19 height 19
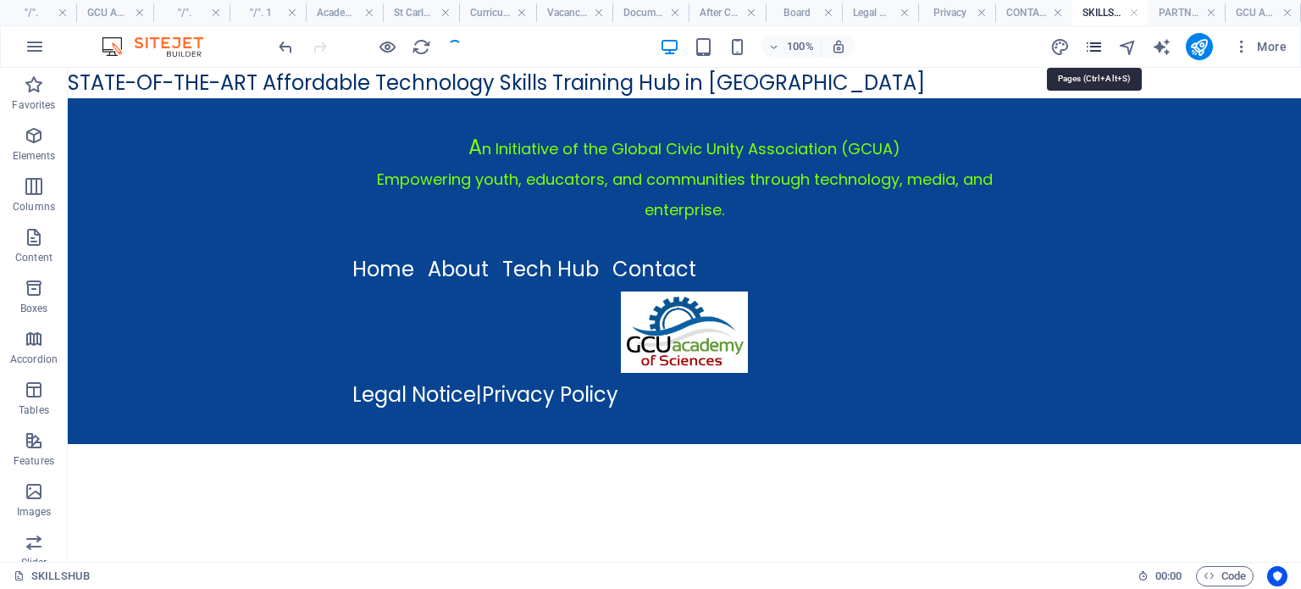
click at [1099, 42] on icon "pages" at bounding box center [1093, 46] width 19 height 19
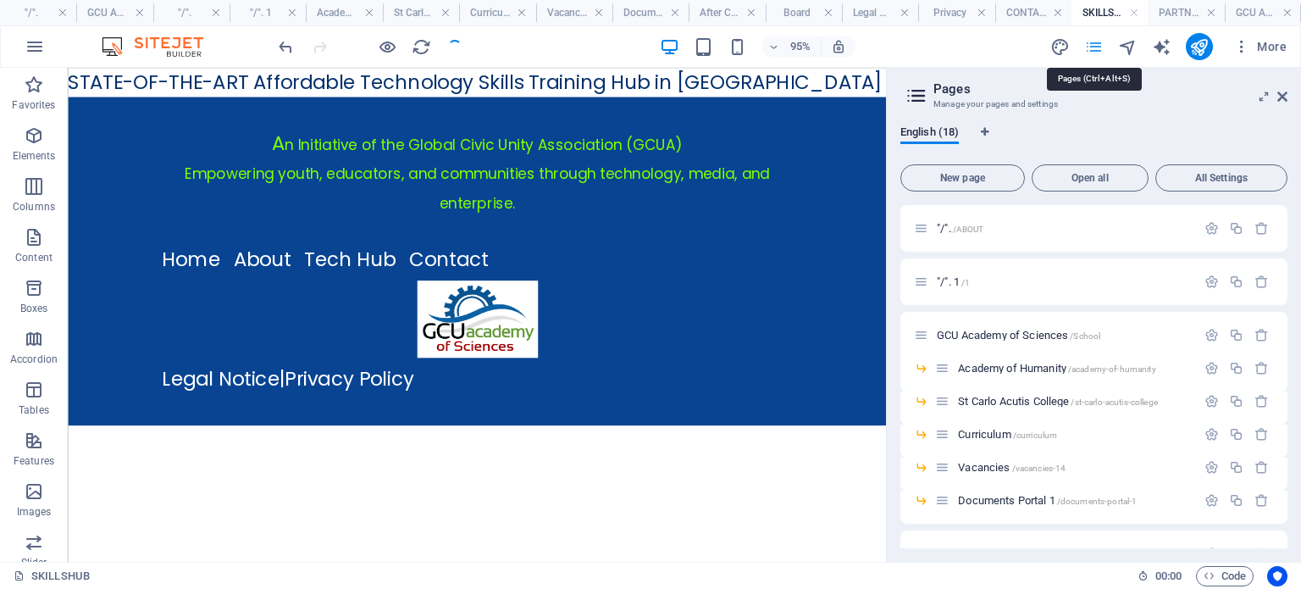
scroll to position [561, 0]
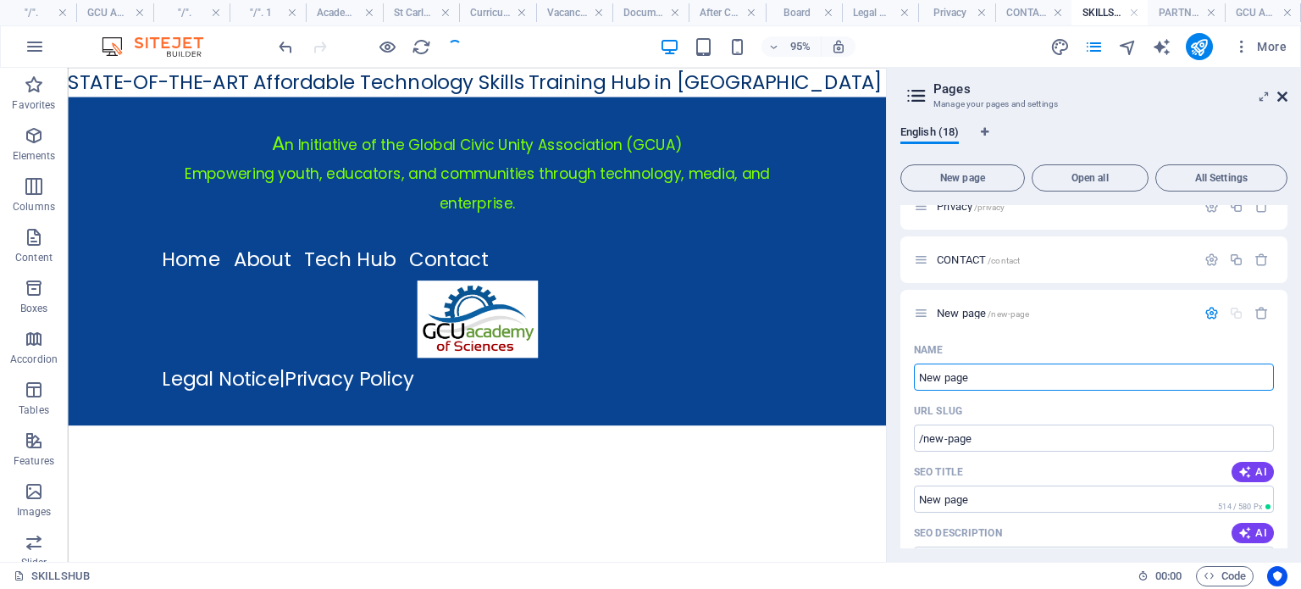
click at [1277, 99] on icon at bounding box center [1282, 97] width 10 height 14
click at [929, 98] on div "A n Initiative of the Global Civic Unity Association (GCUA) Empowering youth, e…" at bounding box center [498, 271] width 861 height 346
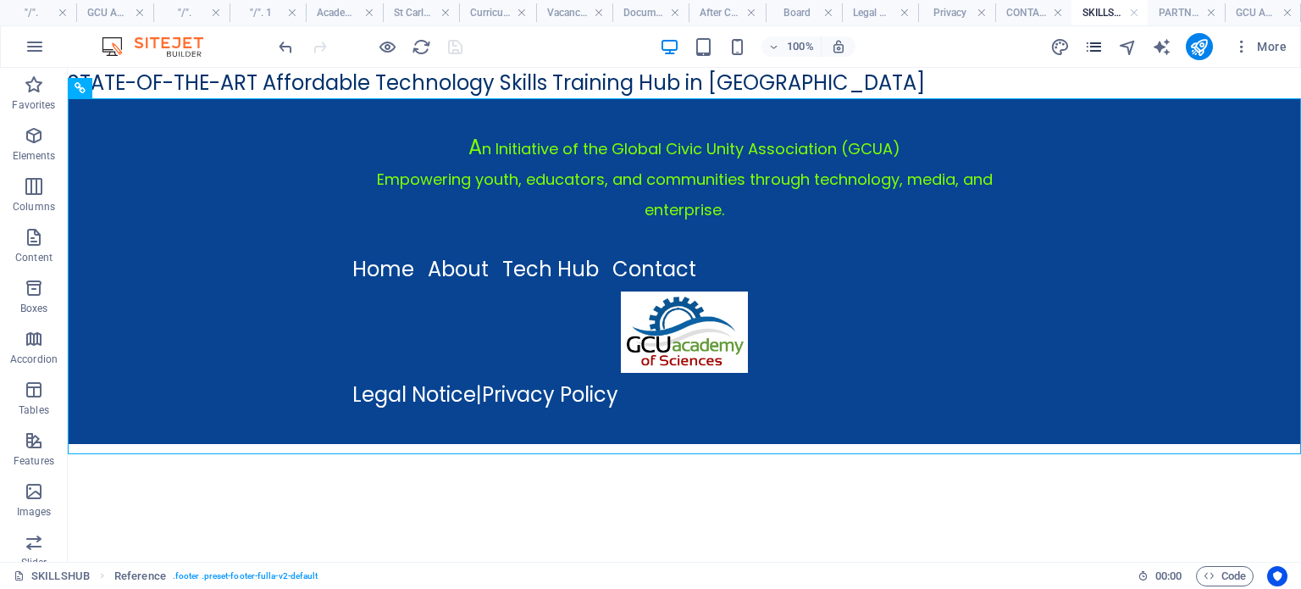
drag, startPoint x: 30, startPoint y: 16, endPoint x: 1093, endPoint y: 47, distance: 1062.7
click at [1093, 47] on icon "pages" at bounding box center [1093, 46] width 19 height 19
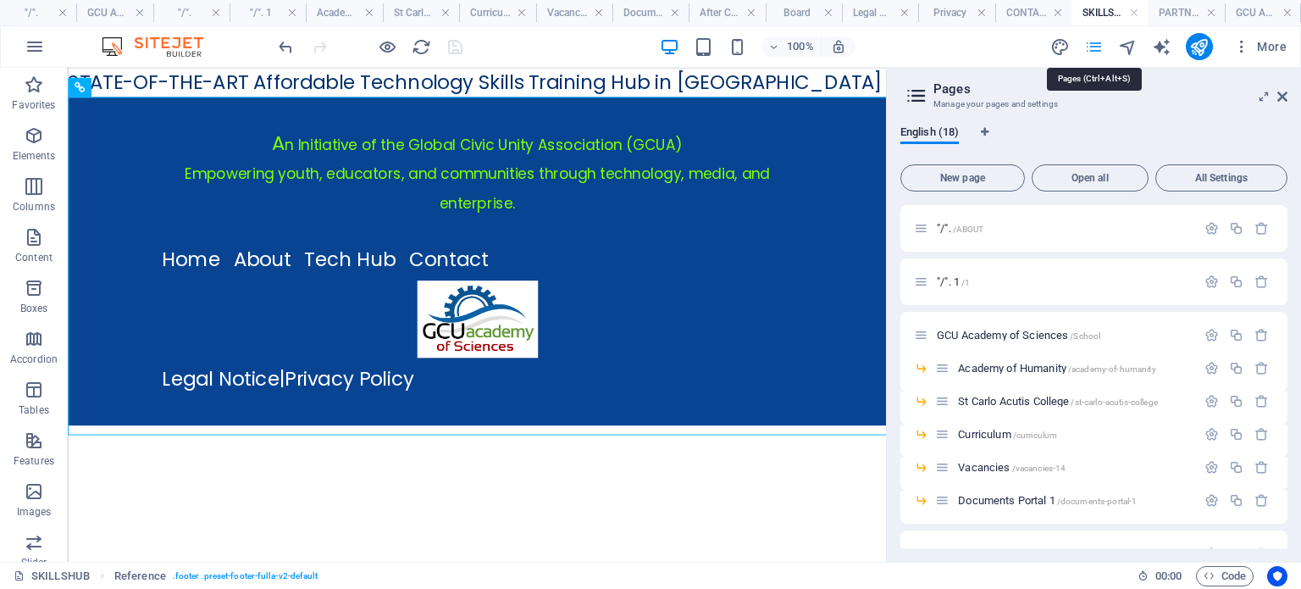
click at [1093, 47] on icon "pages" at bounding box center [1093, 46] width 19 height 19
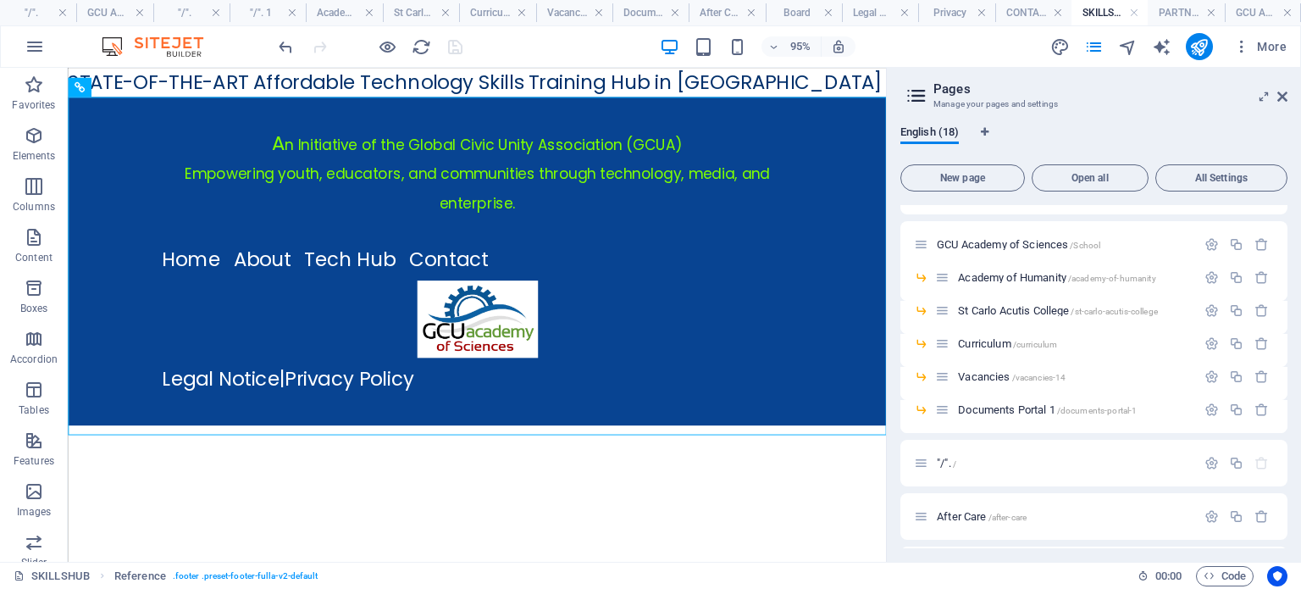
scroll to position [0, 0]
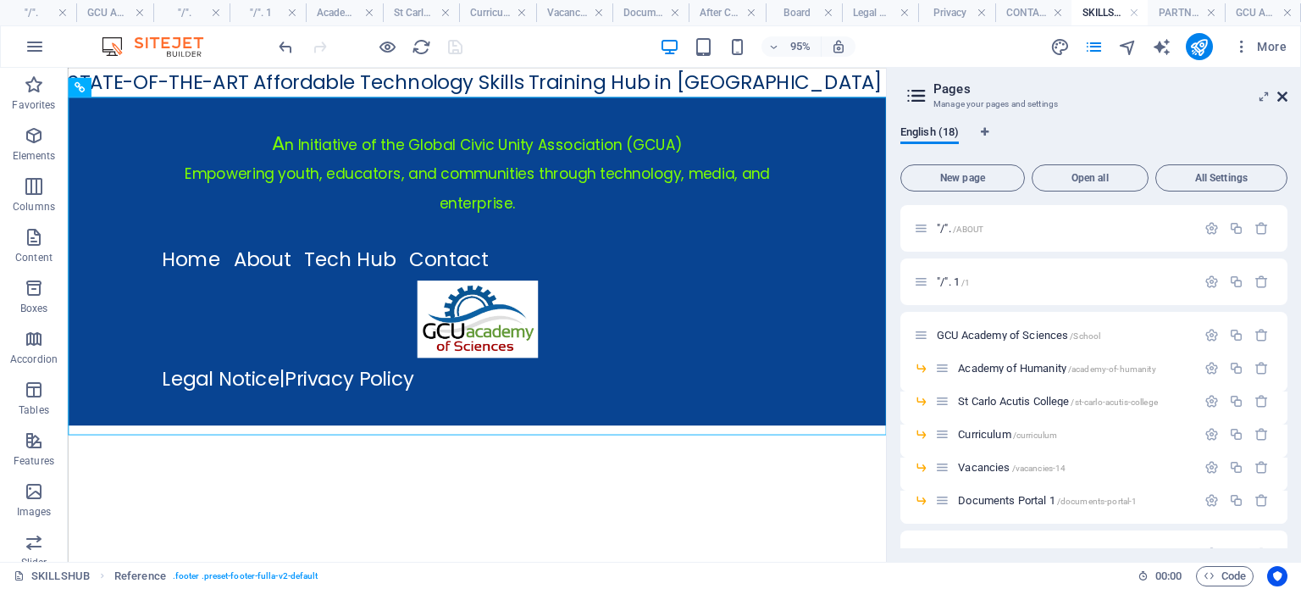
click at [1283, 97] on icon at bounding box center [1282, 97] width 10 height 14
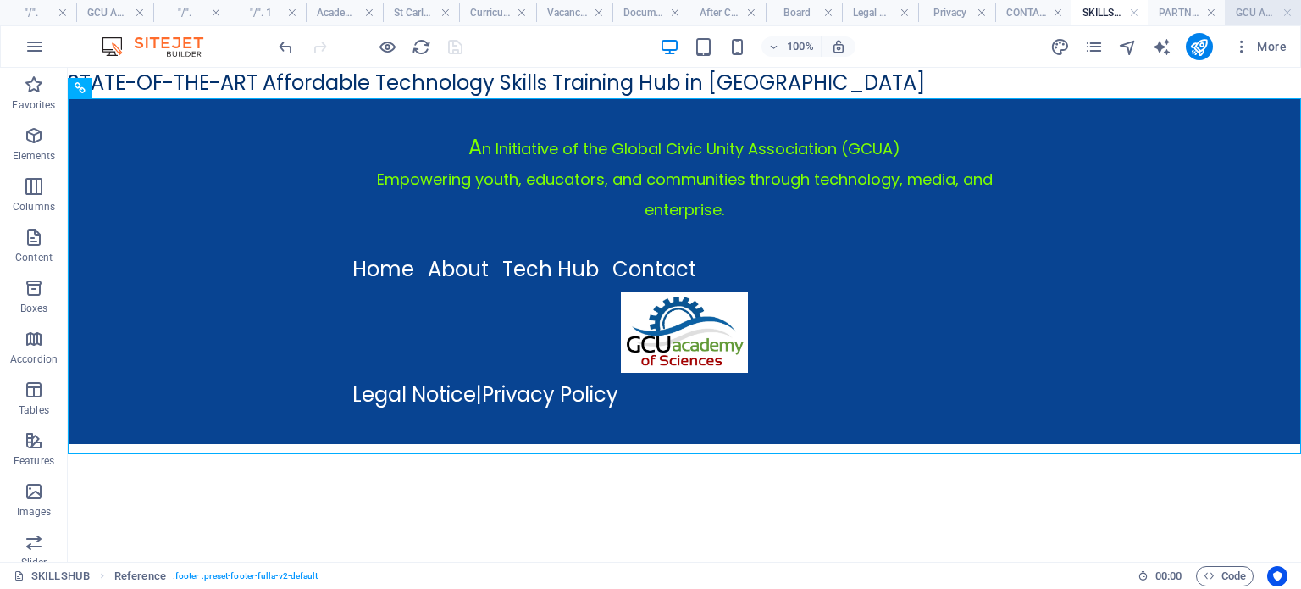
click at [1257, 14] on h4 "GCU ASSOCIATION AKA AGAPE ANGELS (NPC)" at bounding box center [1263, 12] width 76 height 19
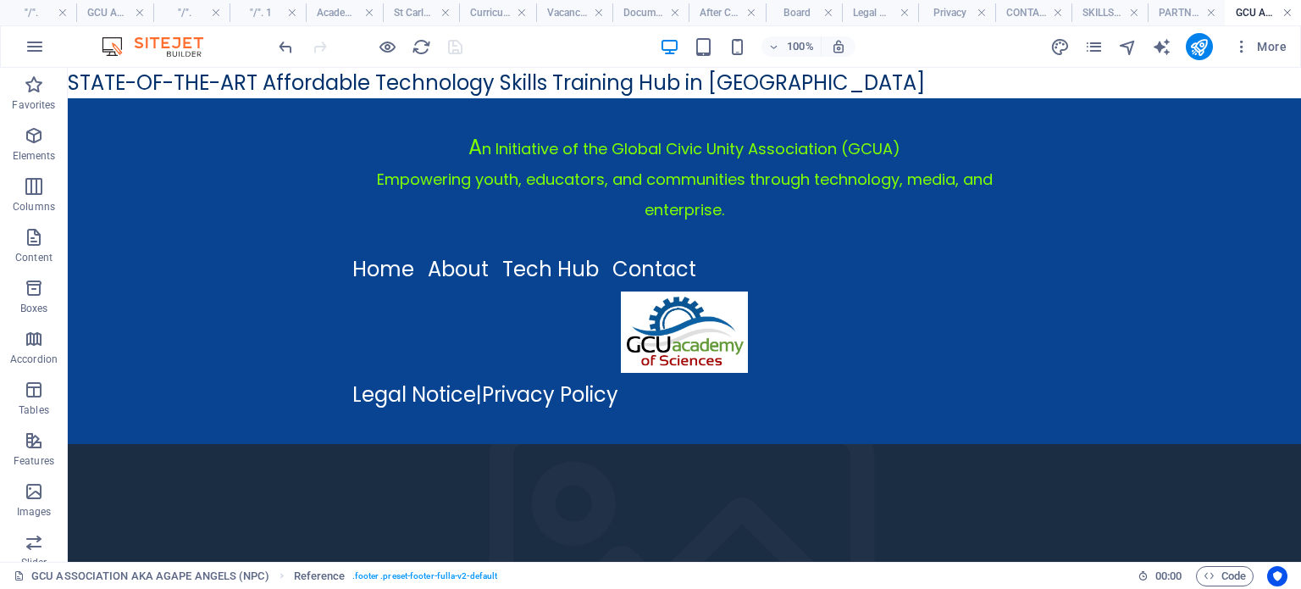
click at [1289, 13] on link at bounding box center [1287, 13] width 10 height 16
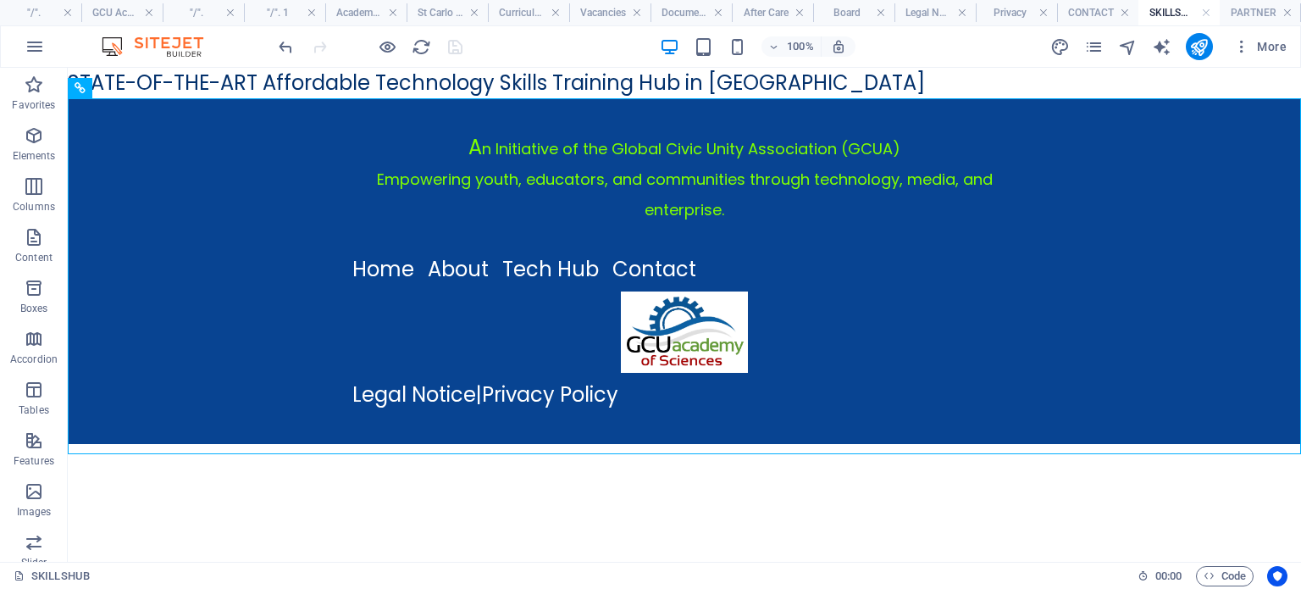
click at [1289, 13] on link at bounding box center [1287, 13] width 10 height 16
click at [1148, 13] on h4 "CONTACT" at bounding box center [1170, 12] width 86 height 19
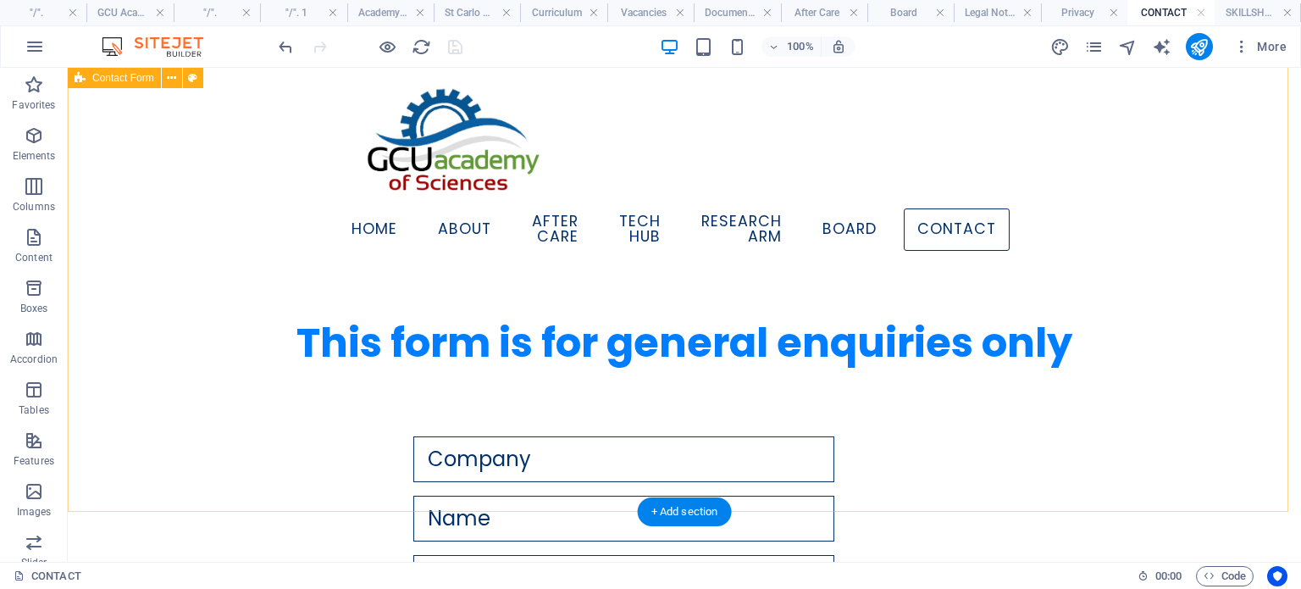
scroll to position [945, 0]
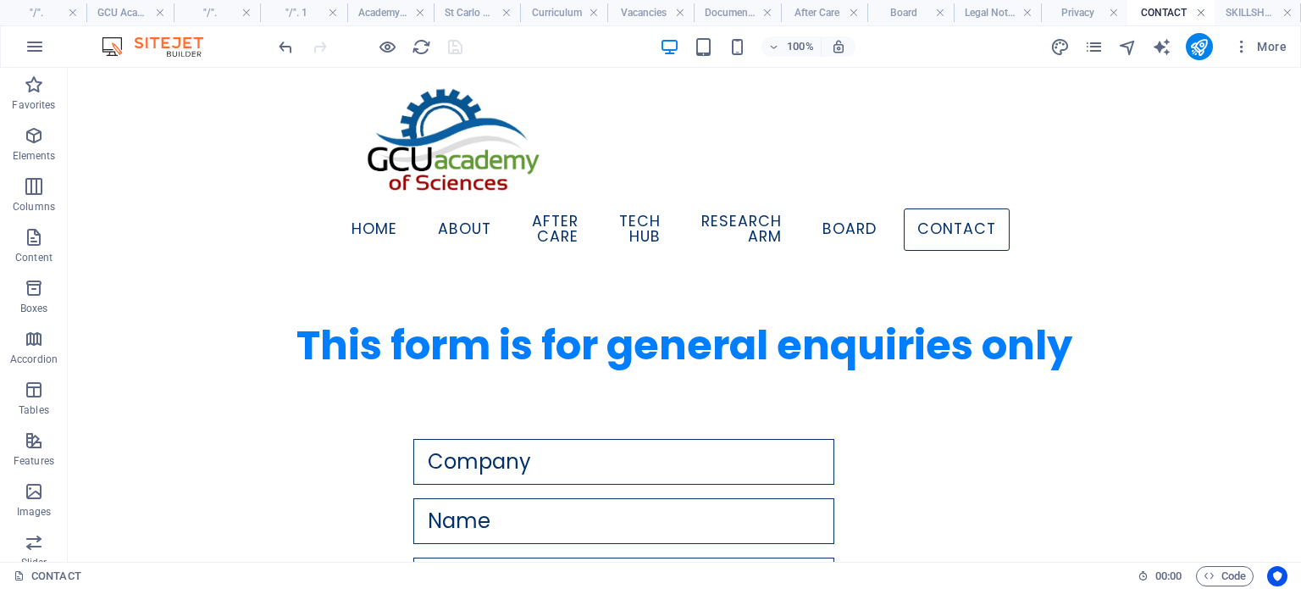
click at [1203, 14] on link at bounding box center [1201, 13] width 10 height 16
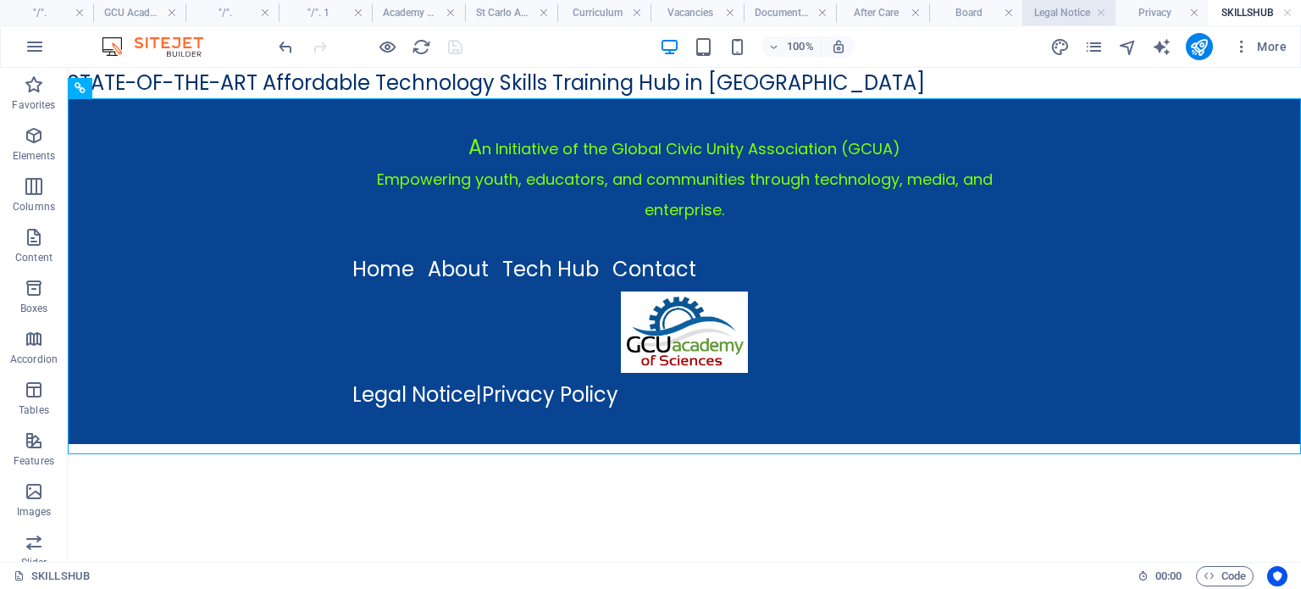
click at [1079, 13] on h4 "Legal Notice" at bounding box center [1068, 12] width 93 height 19
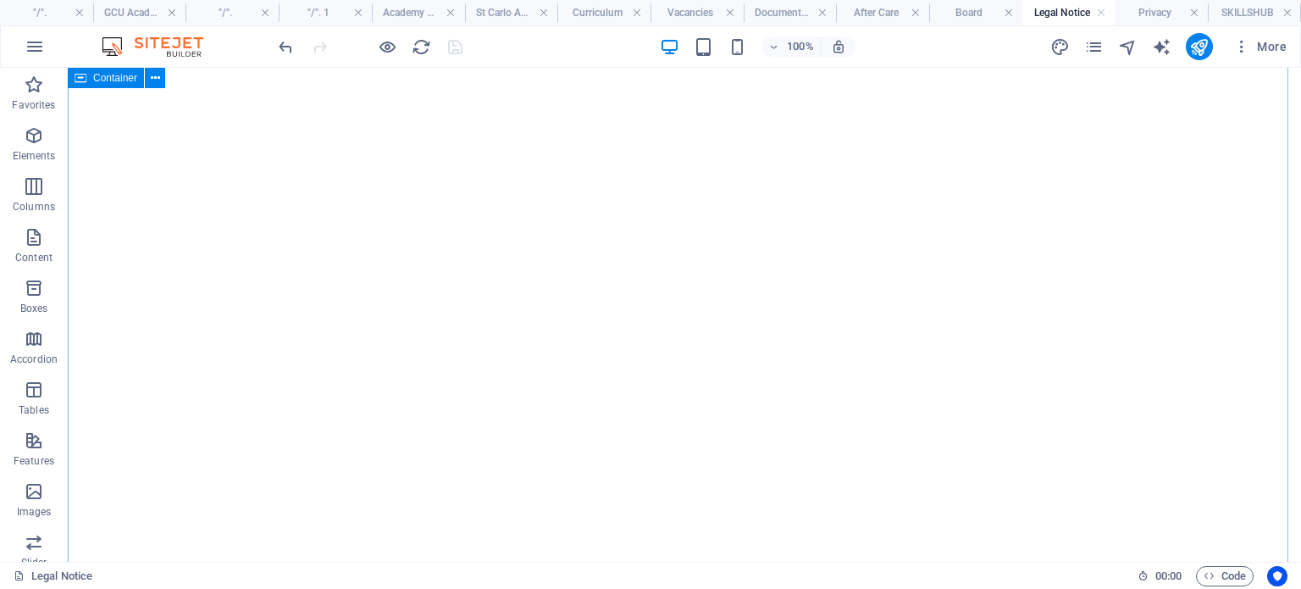
scroll to position [0, 0]
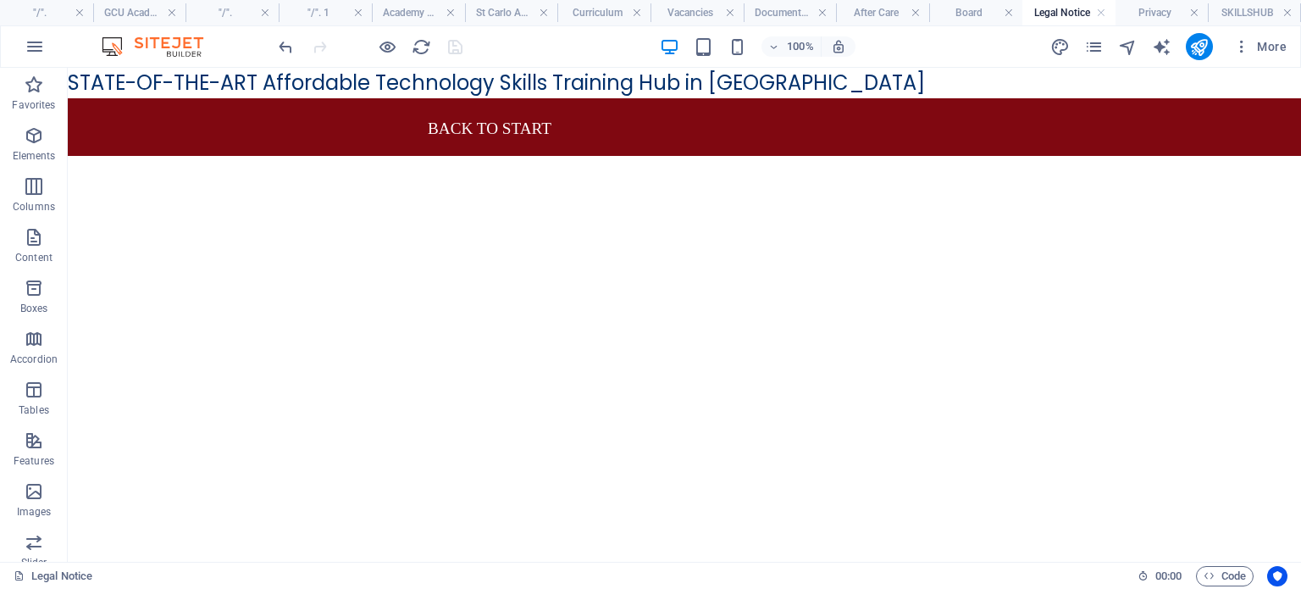
click at [1055, 14] on h4 "Legal Notice" at bounding box center [1068, 12] width 93 height 19
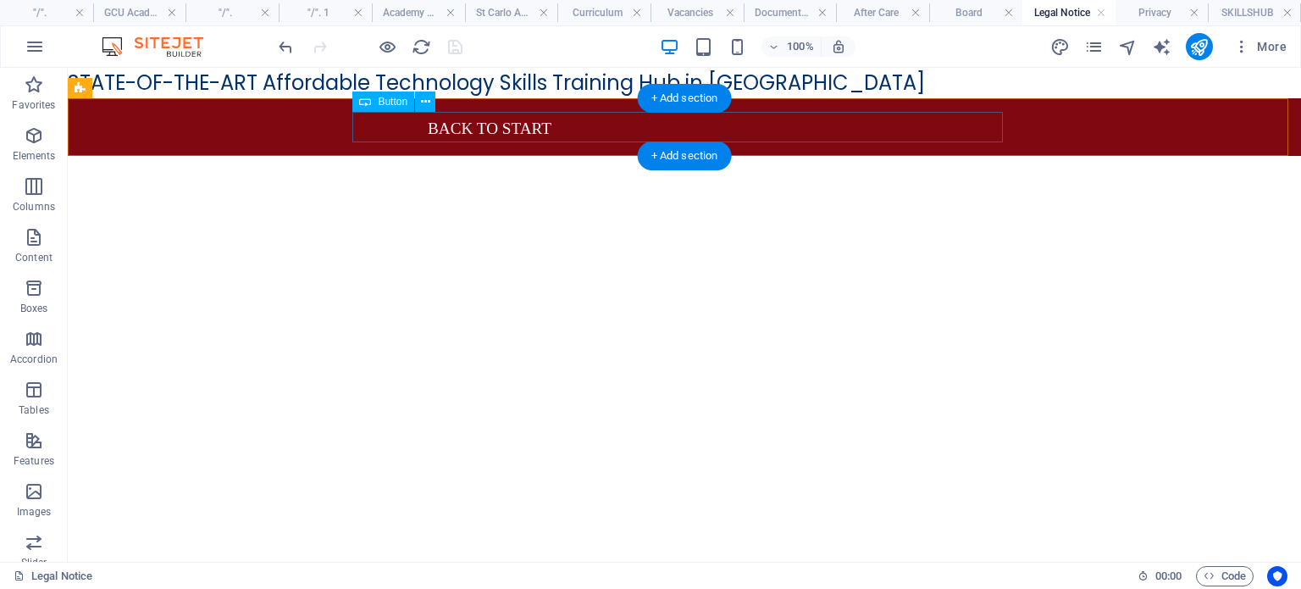
click at [361, 129] on div "Back to start" at bounding box center [684, 127] width 651 height 30
click at [490, 125] on div "Back to start" at bounding box center [684, 127] width 651 height 30
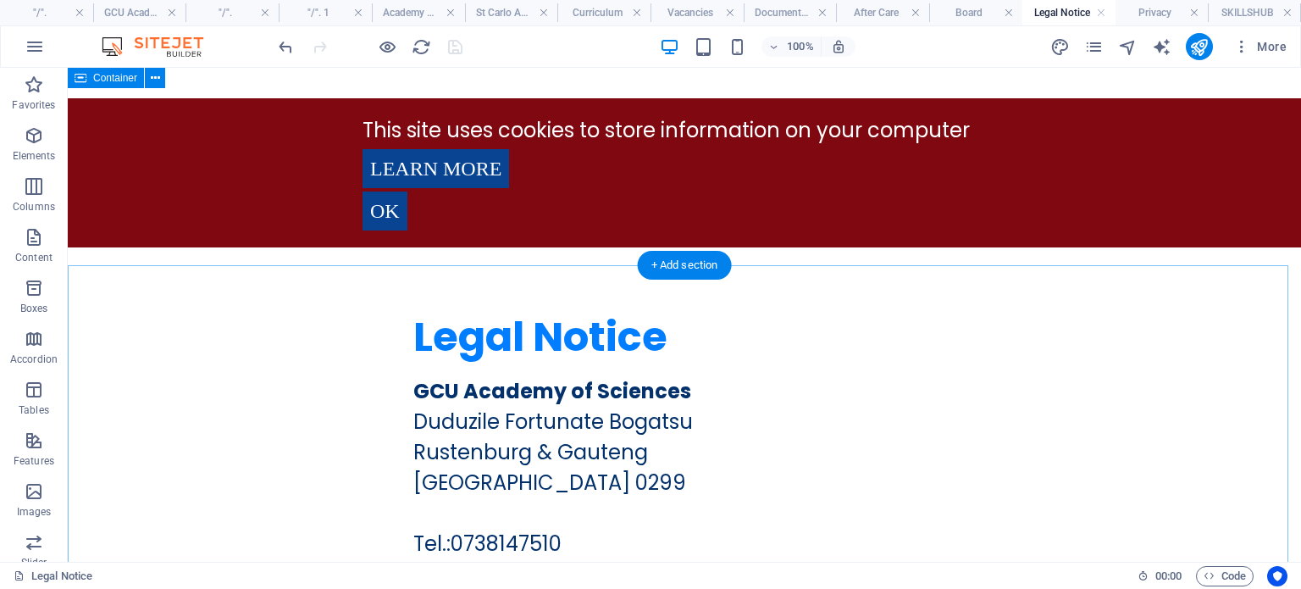
scroll to position [3951, 0]
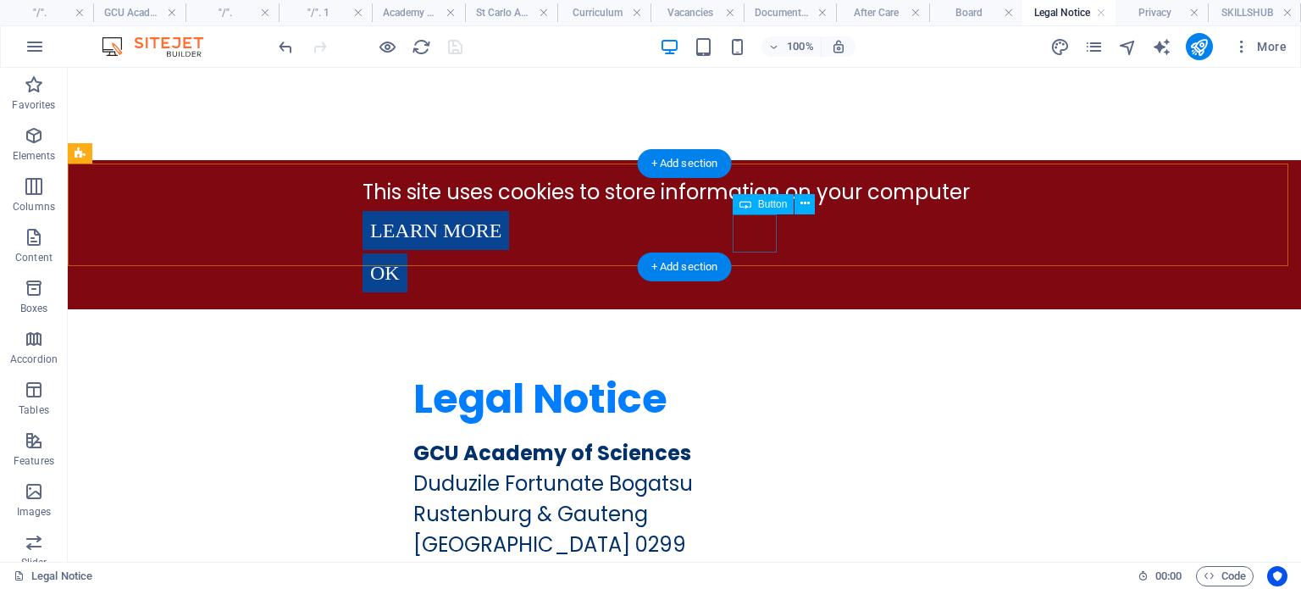
click at [747, 253] on div "Ok" at bounding box center [685, 272] width 644 height 39
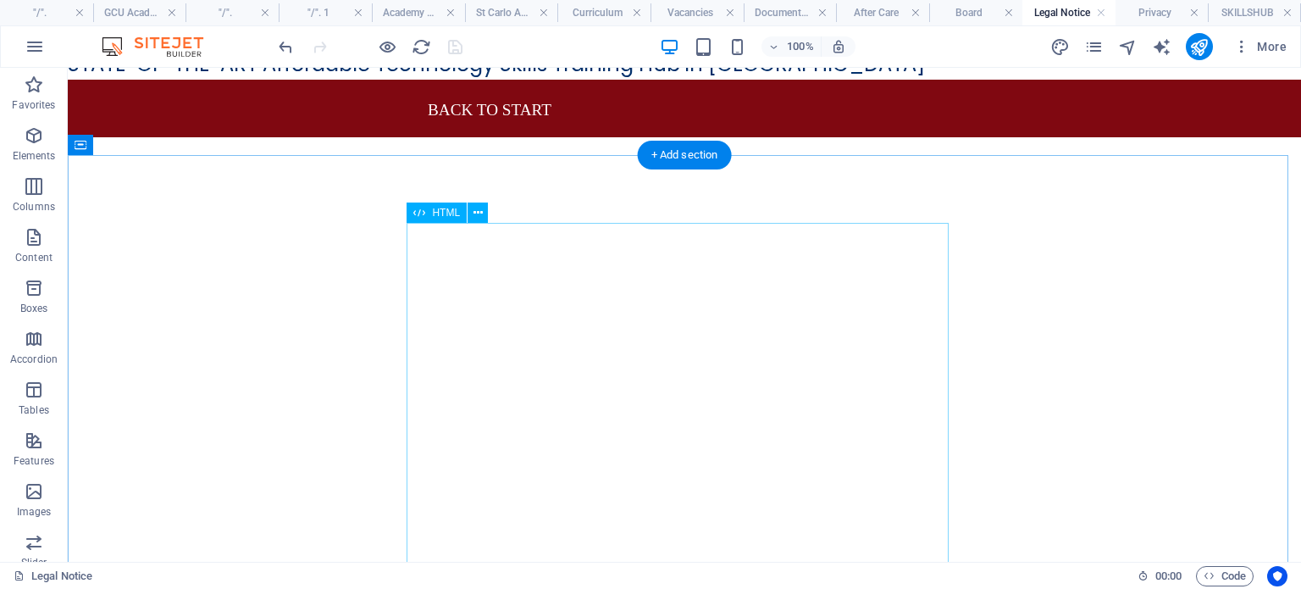
scroll to position [0, 0]
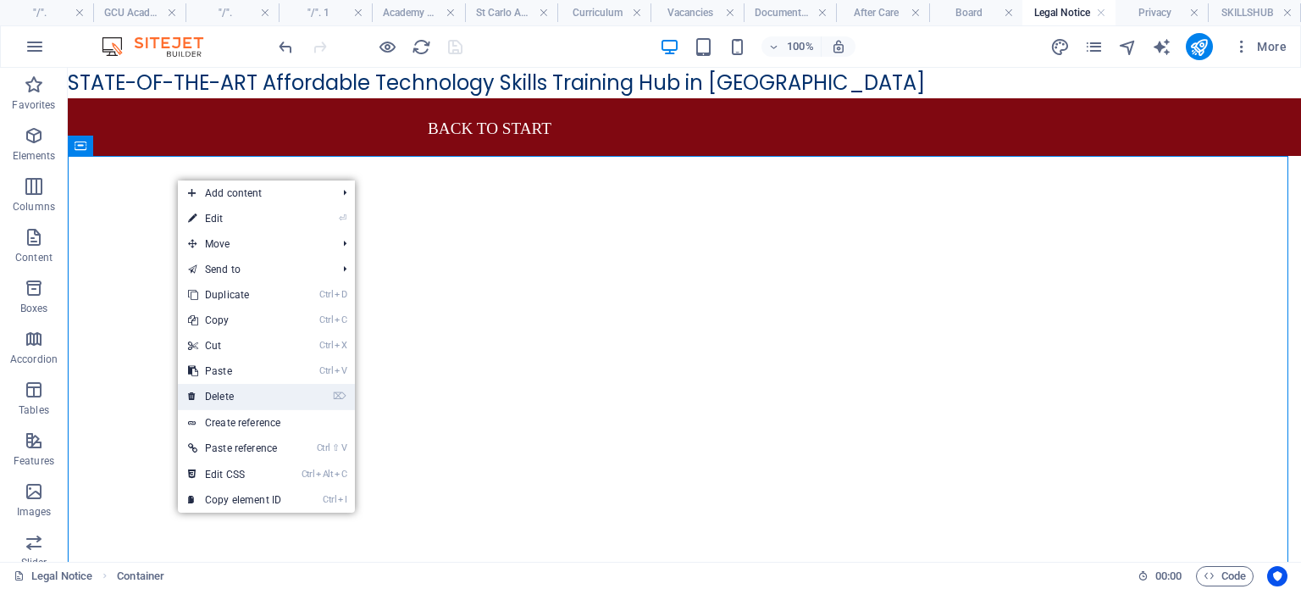
click at [226, 392] on link "⌦ Delete" at bounding box center [235, 396] width 114 height 25
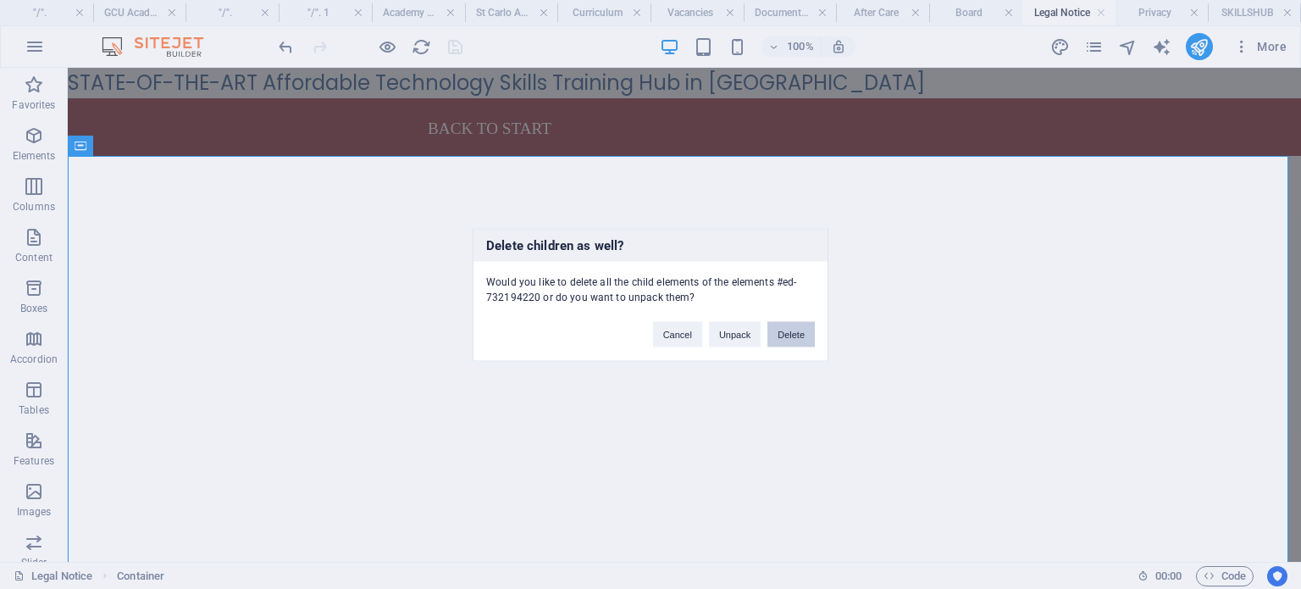
click at [795, 337] on button "Delete" at bounding box center [790, 333] width 47 height 25
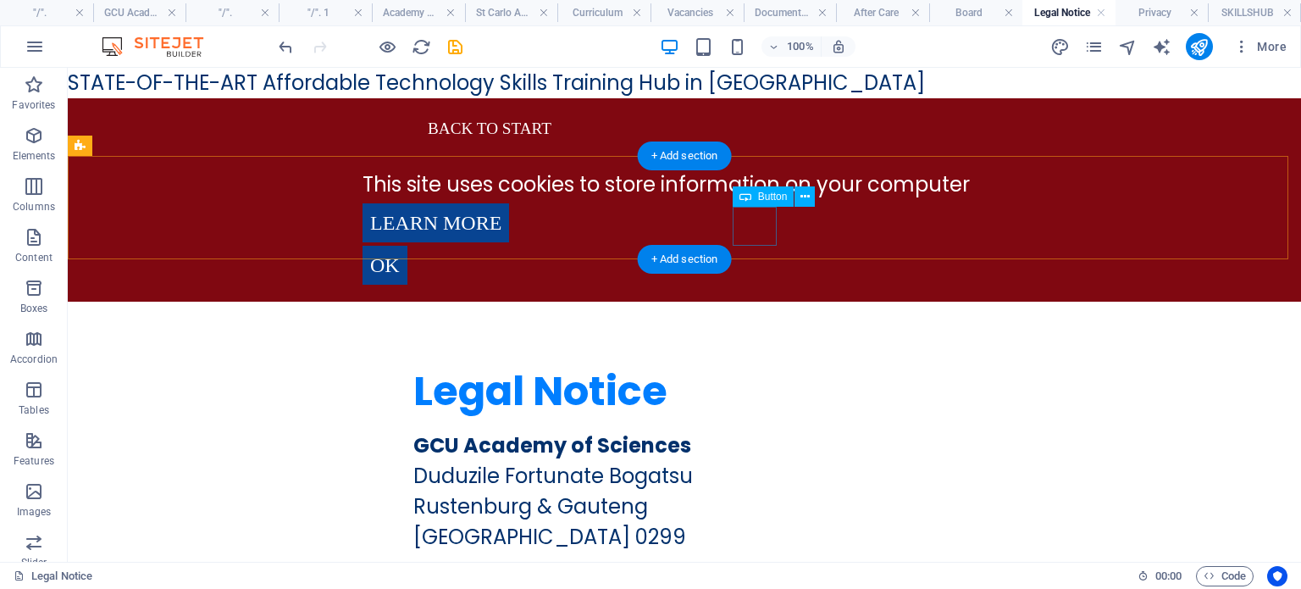
click at [751, 246] on div "Ok" at bounding box center [685, 265] width 644 height 39
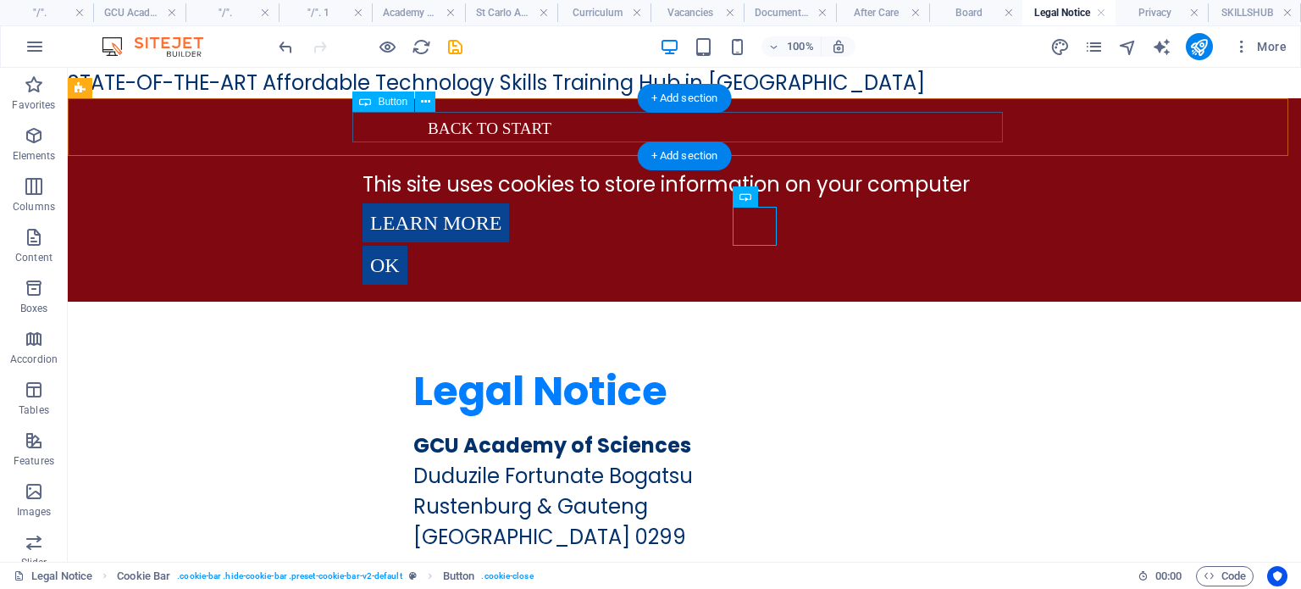
click at [359, 129] on div "Back to start" at bounding box center [684, 127] width 651 height 30
click at [413, 123] on div "Back to start" at bounding box center [684, 127] width 651 height 30
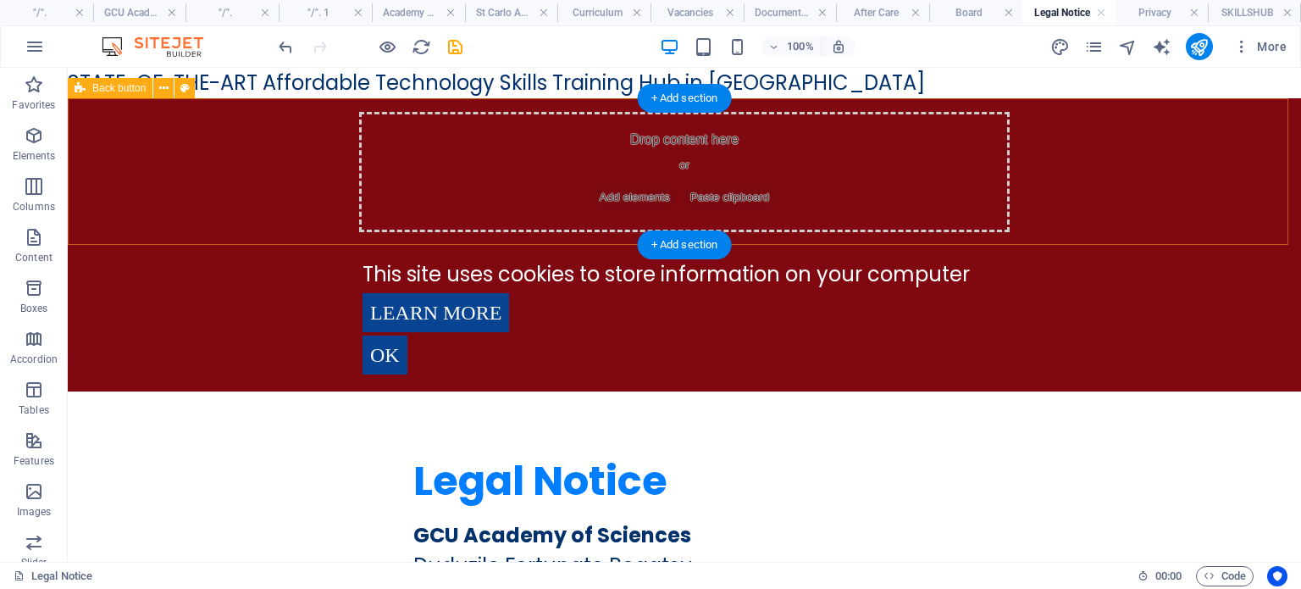
click at [232, 115] on div "Drop content here or Add elements Paste clipboard" at bounding box center [684, 171] width 1233 height 147
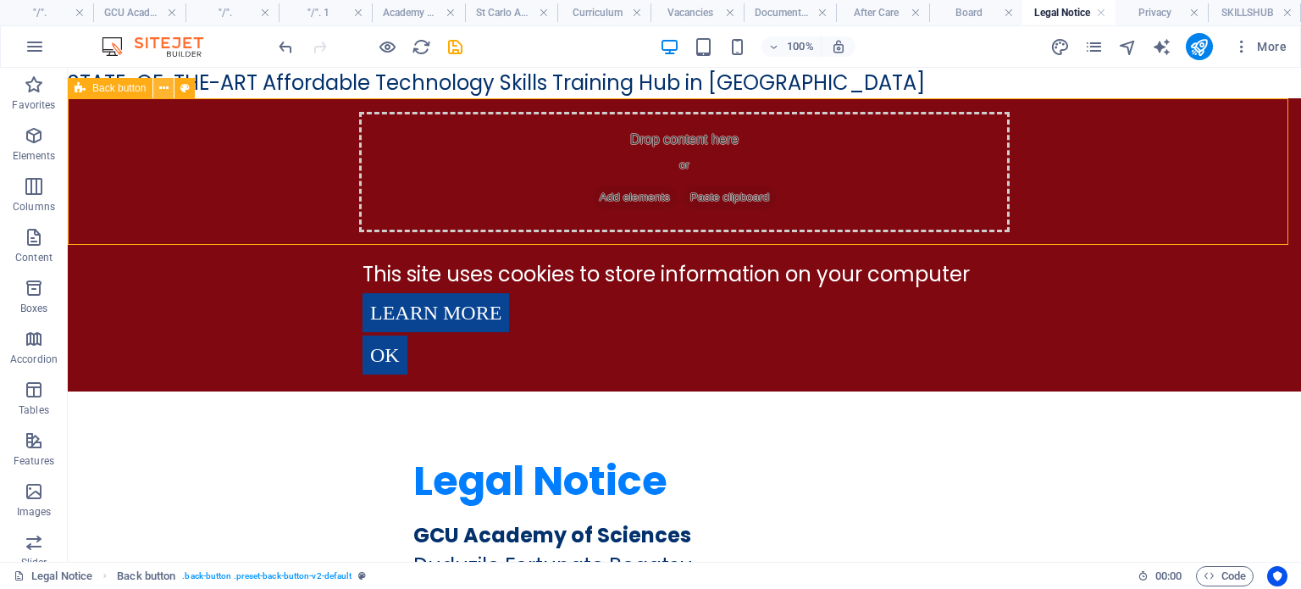
click at [163, 86] on icon at bounding box center [163, 89] width 9 height 18
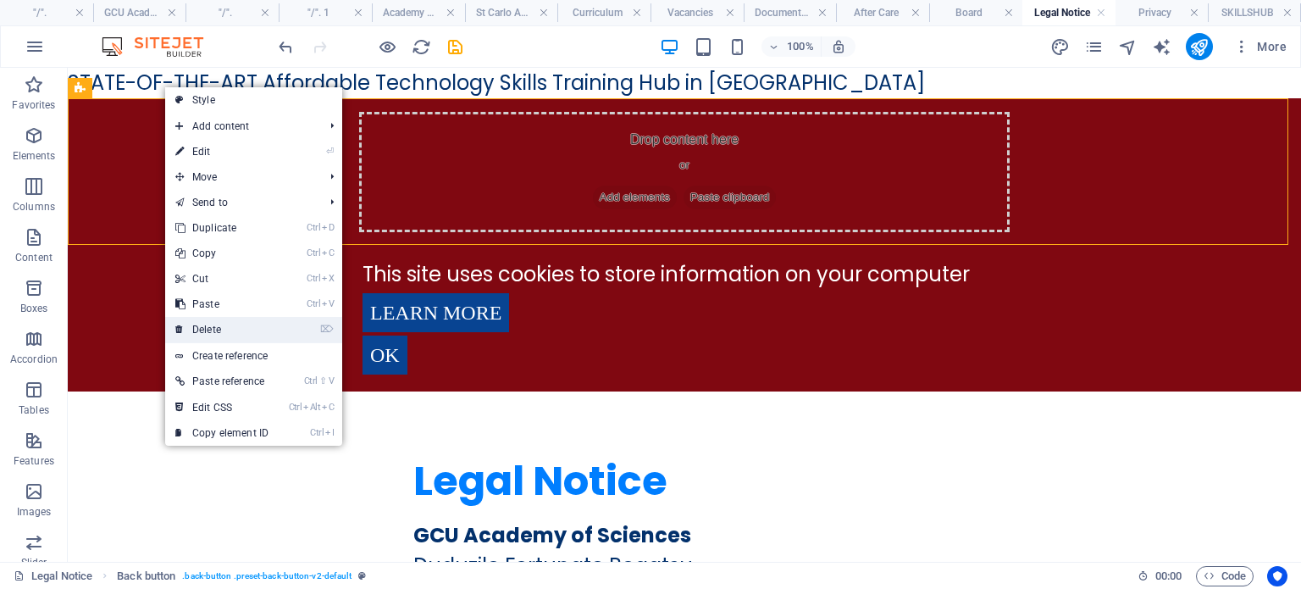
click at [218, 330] on link "⌦ Delete" at bounding box center [222, 329] width 114 height 25
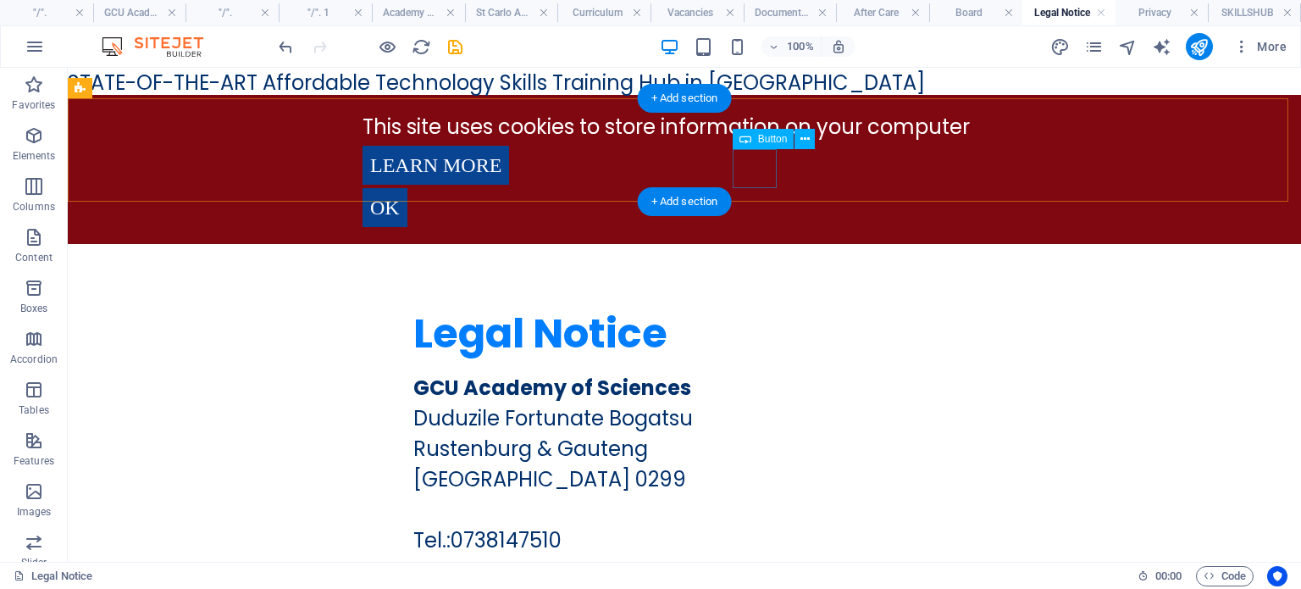
click at [759, 188] on div "Ok" at bounding box center [685, 207] width 644 height 39
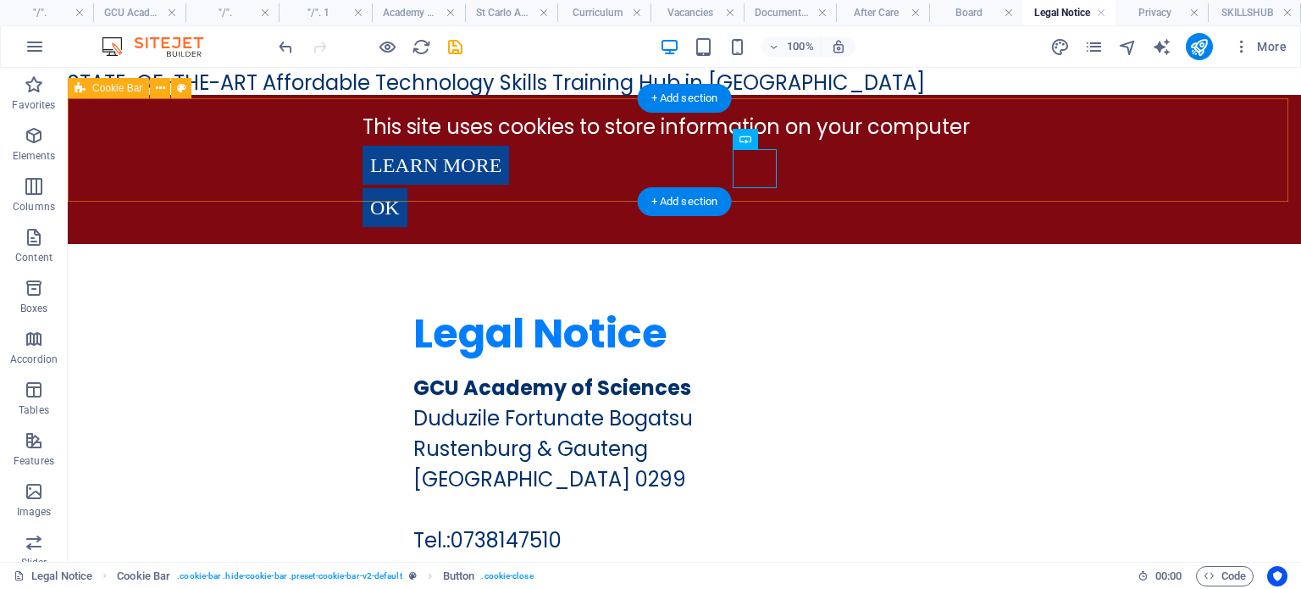
click at [151, 130] on div "This site uses cookies to store information on your computer Learn more Ok" at bounding box center [684, 169] width 1233 height 149
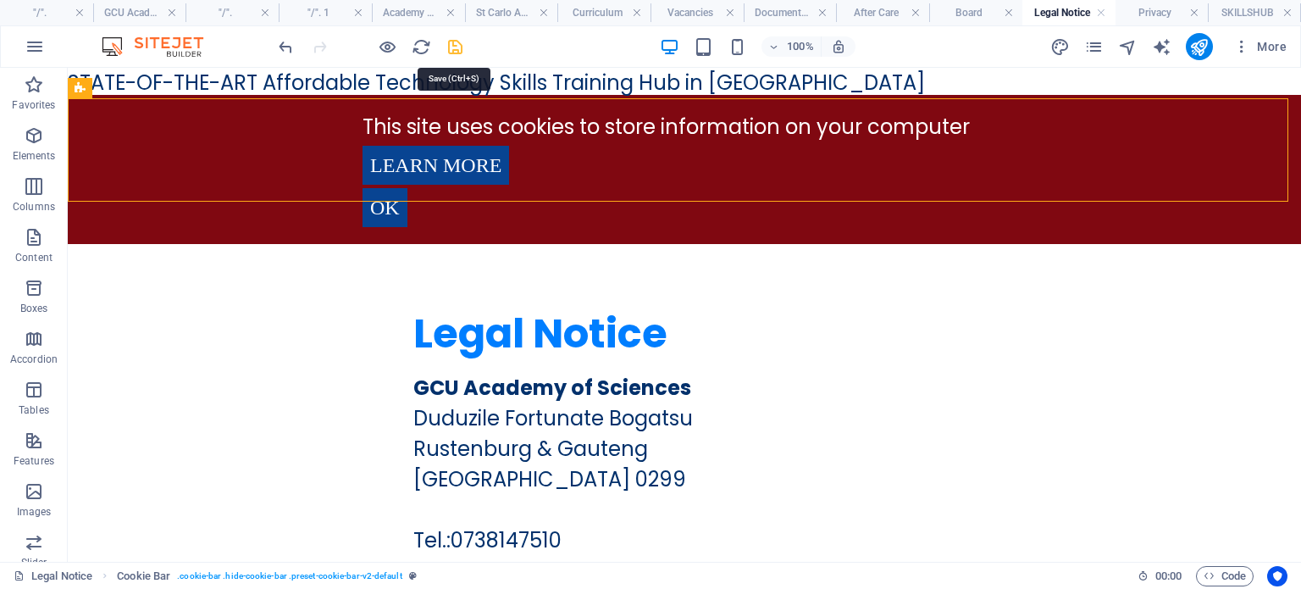
drag, startPoint x: 455, startPoint y: 47, endPoint x: 500, endPoint y: 212, distance: 171.2
click at [455, 47] on icon "save" at bounding box center [455, 46] width 19 height 19
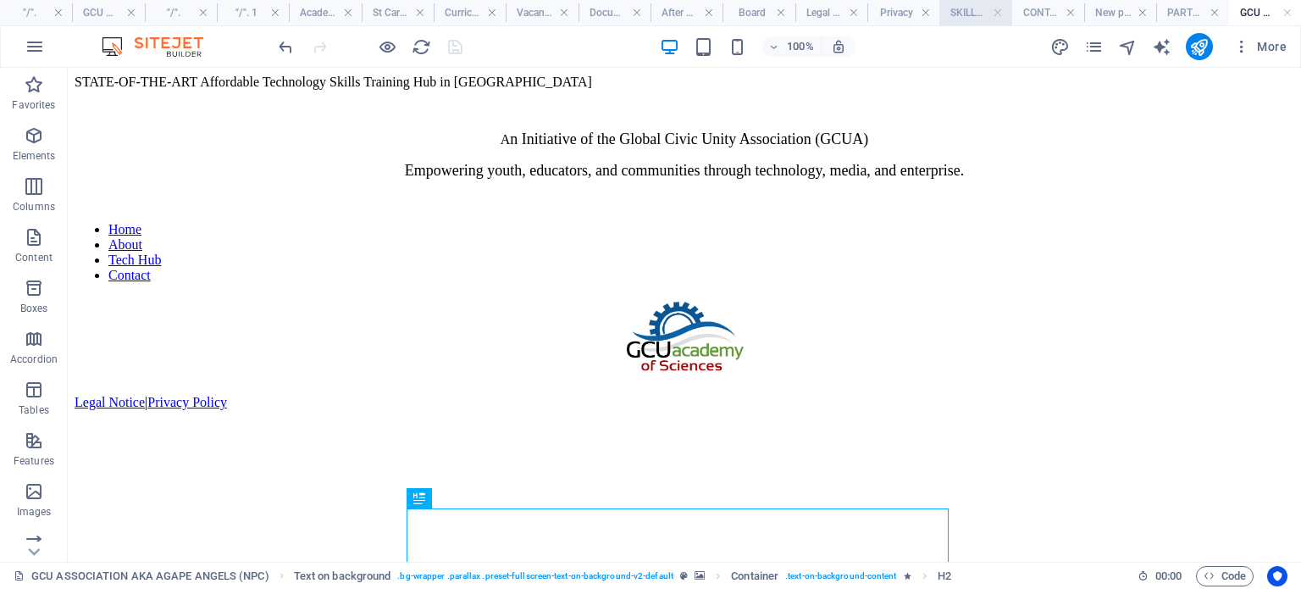
click at [972, 14] on h4 "SKILLSHUB" at bounding box center [975, 12] width 72 height 19
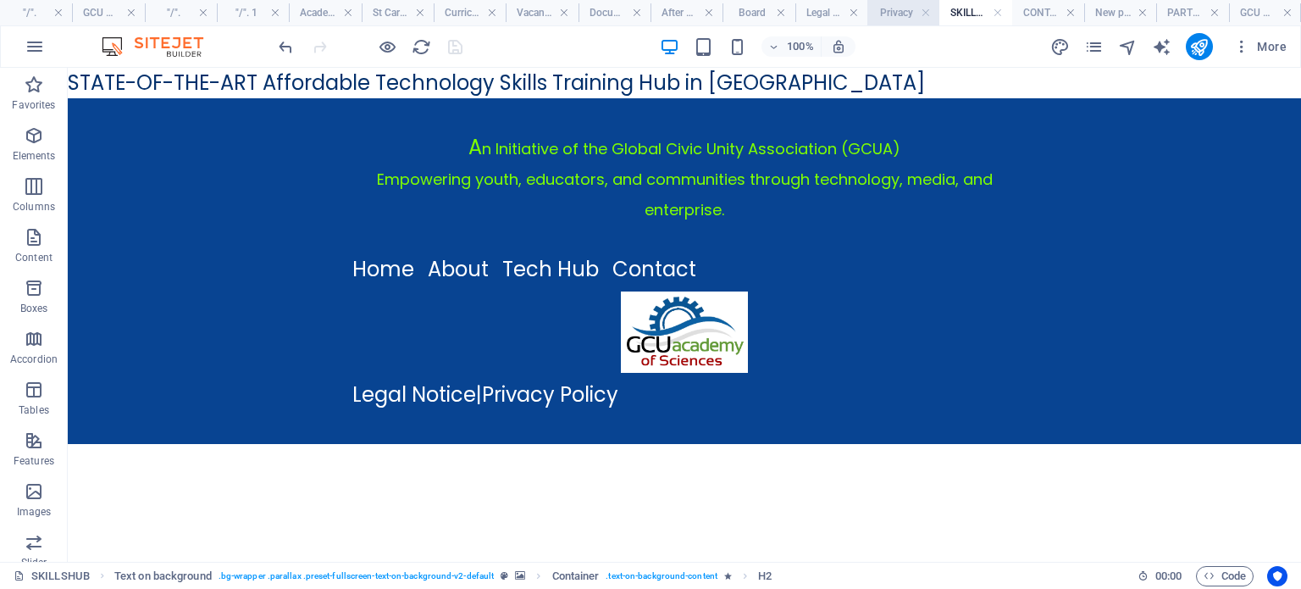
click at [906, 18] on h4 "Privacy" at bounding box center [903, 12] width 72 height 19
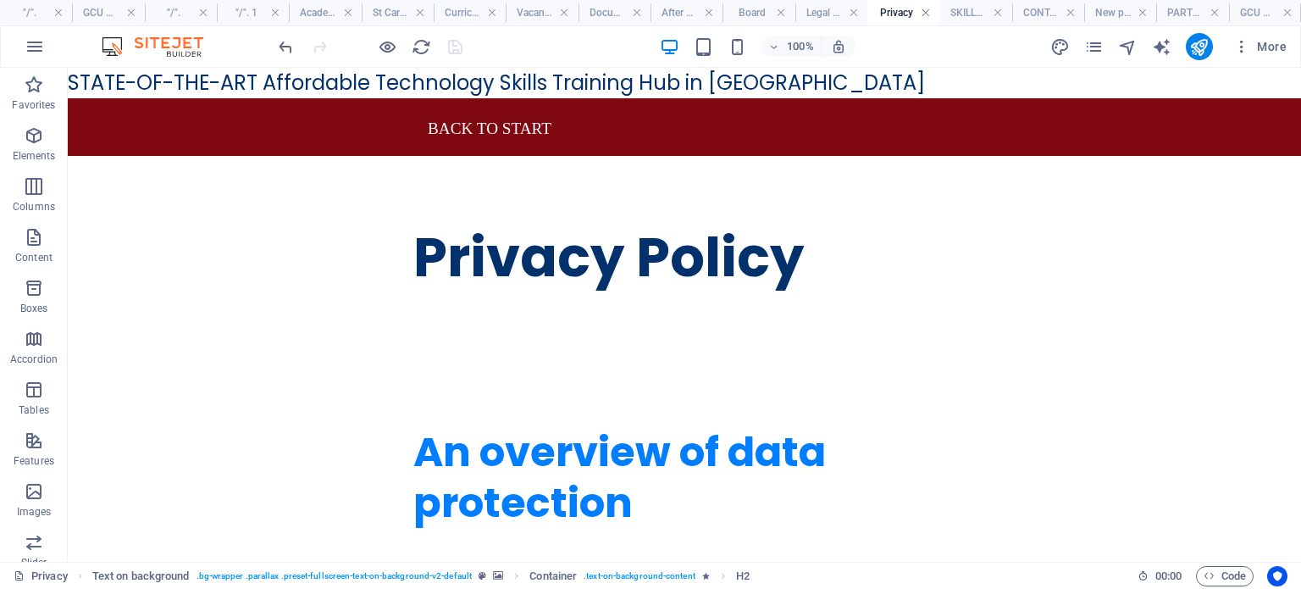
click at [928, 17] on link at bounding box center [926, 13] width 10 height 16
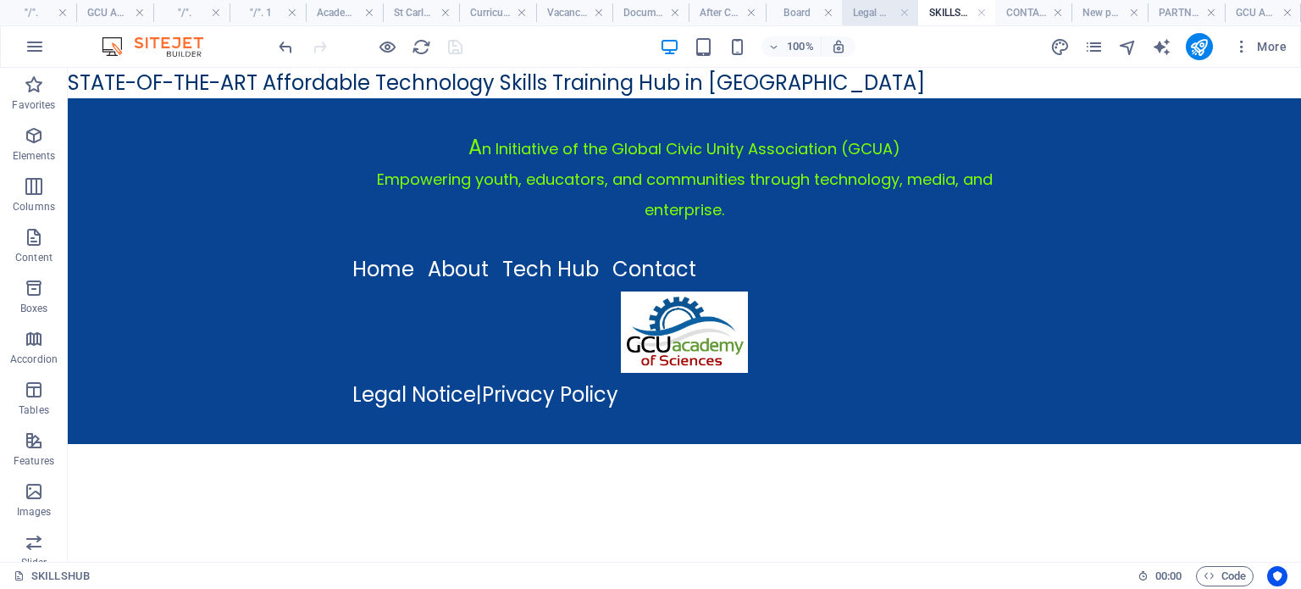
click at [870, 15] on h4 "Legal Notice" at bounding box center [880, 12] width 76 height 19
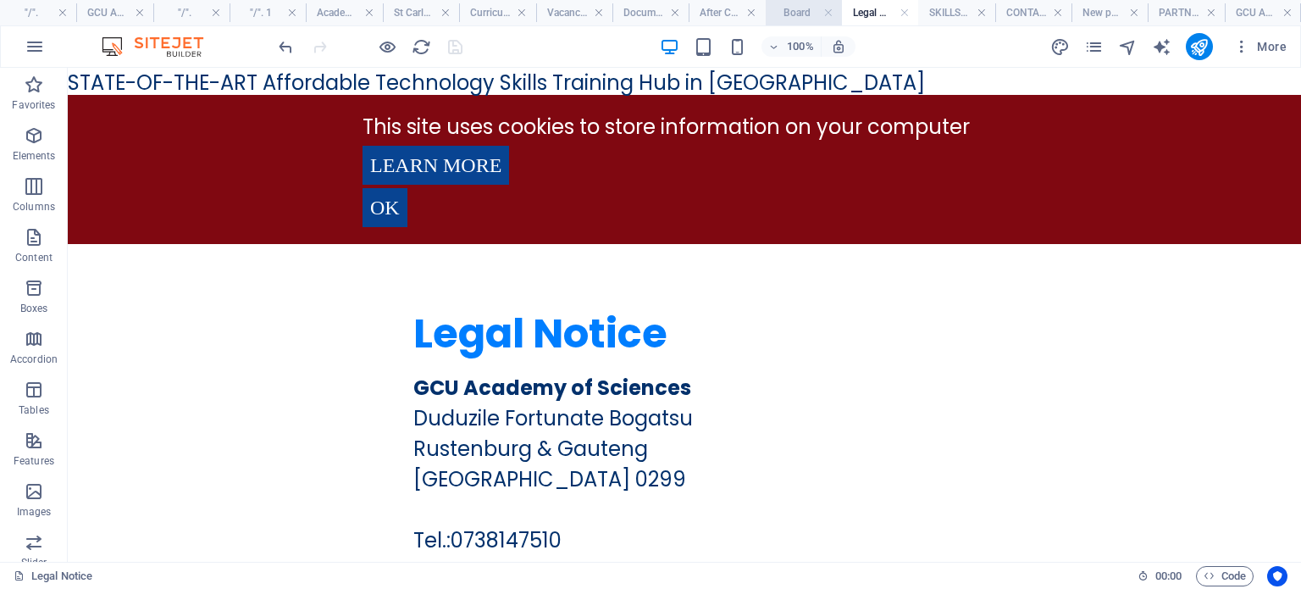
click at [794, 13] on h4 "Board" at bounding box center [804, 12] width 76 height 19
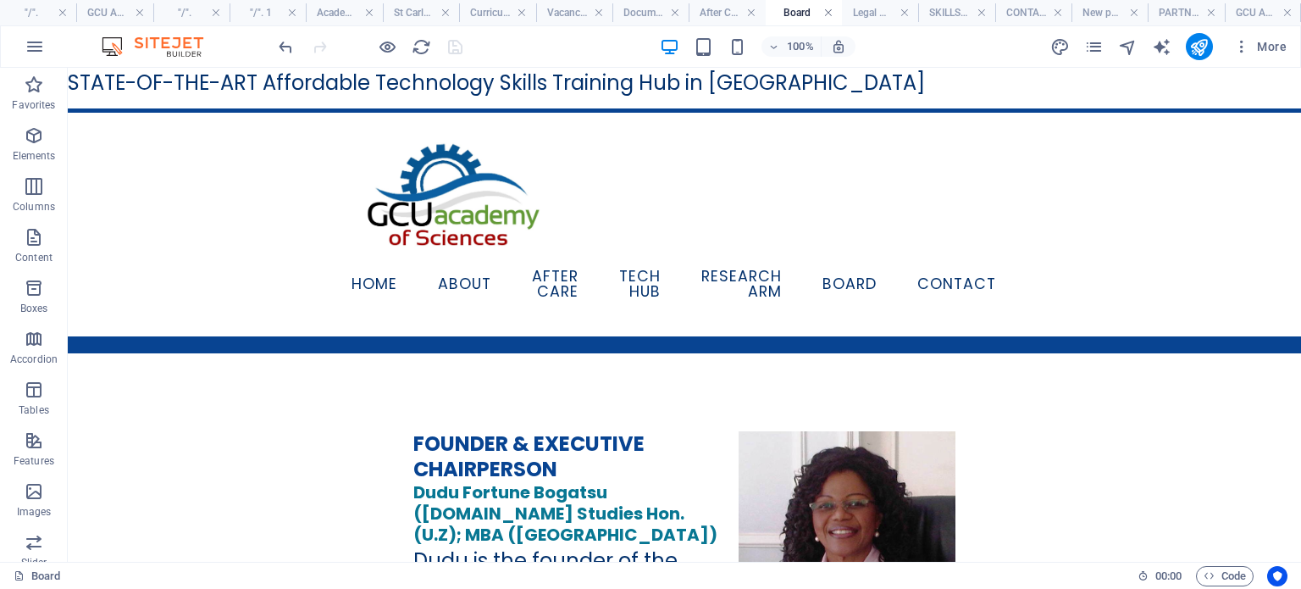
click at [827, 16] on link at bounding box center [828, 13] width 10 height 16
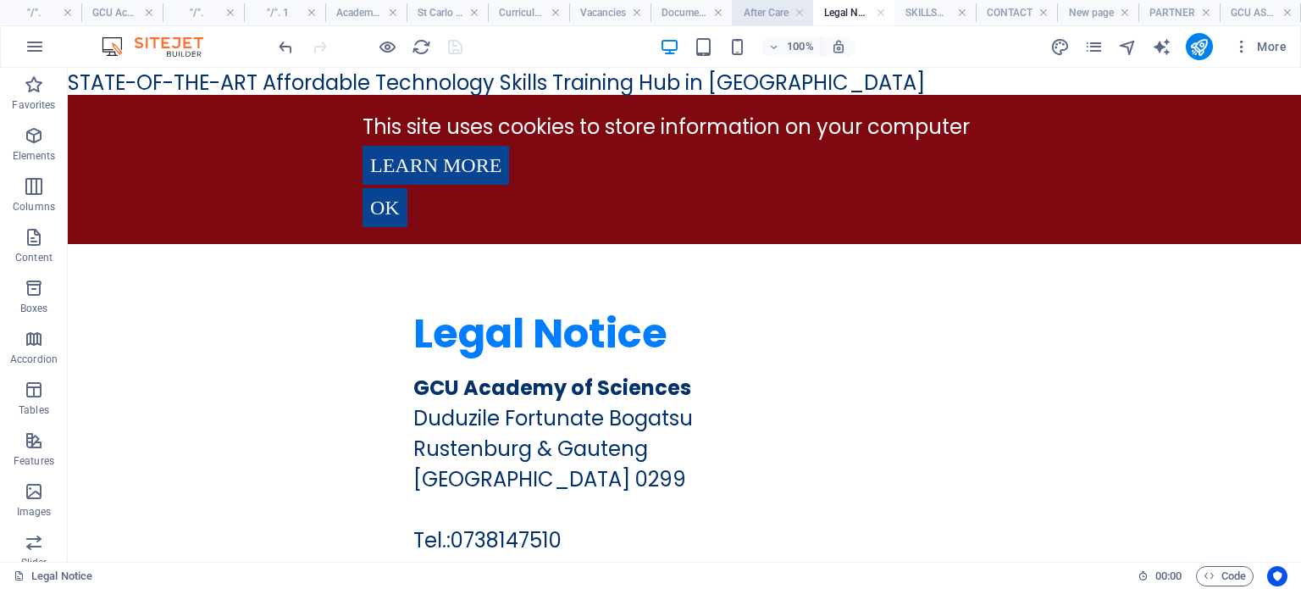
click at [760, 13] on h4 "After Care" at bounding box center [772, 12] width 81 height 19
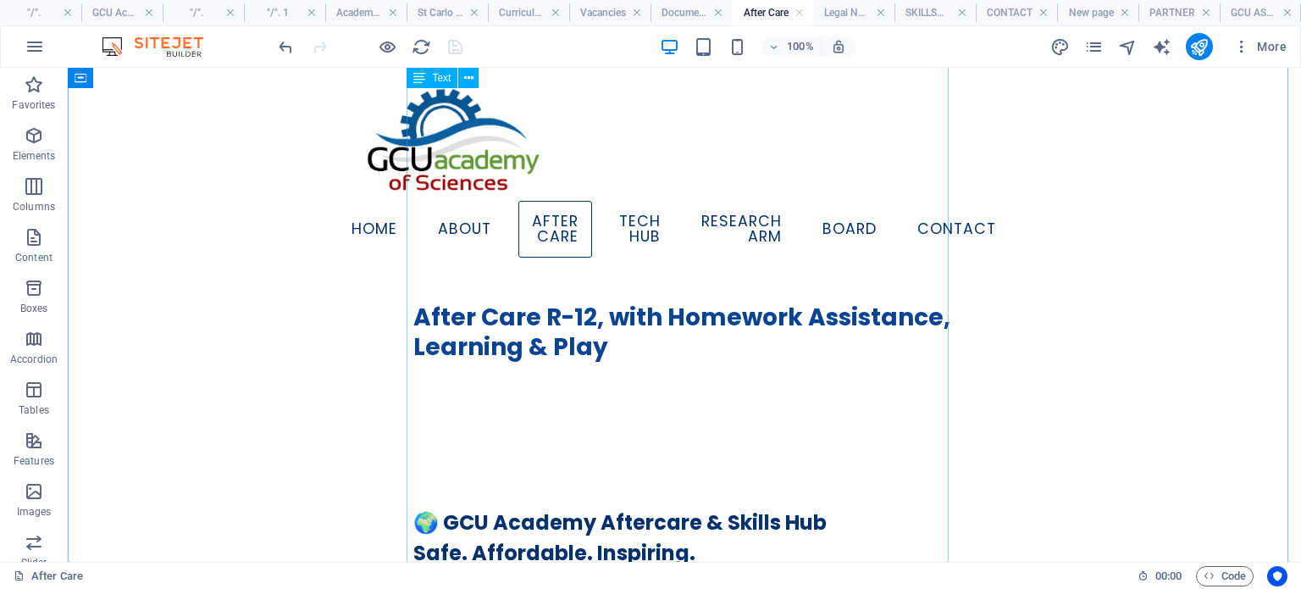
scroll to position [2118, 0]
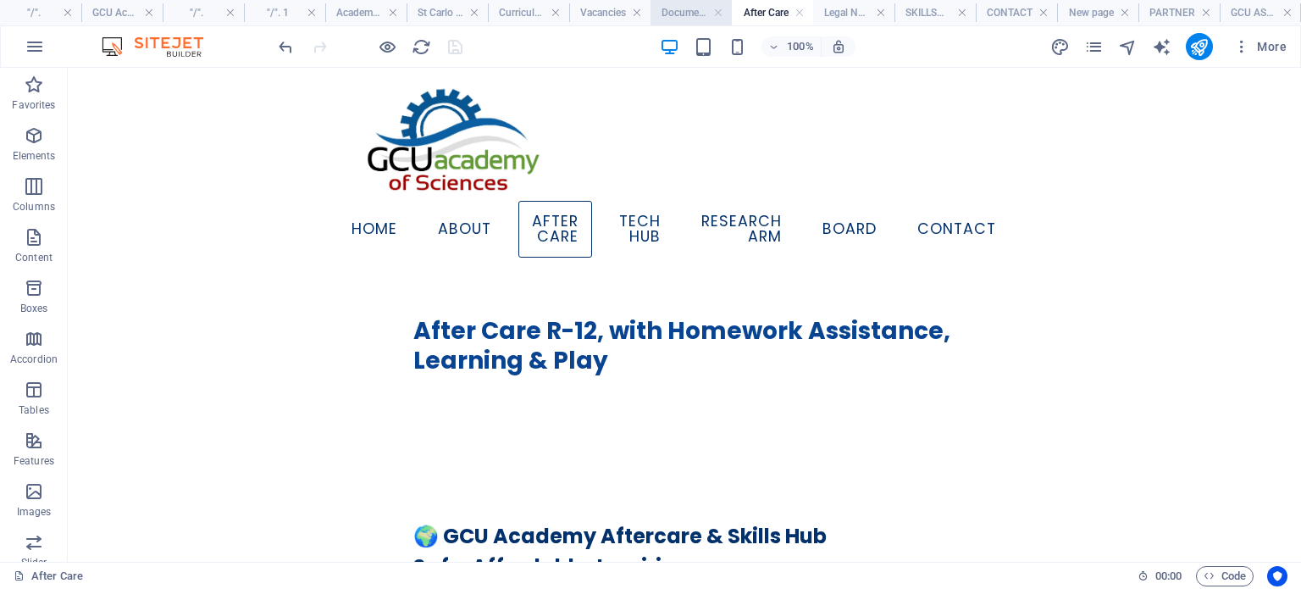
click at [678, 8] on h4 "Documents Portal 1" at bounding box center [691, 12] width 81 height 19
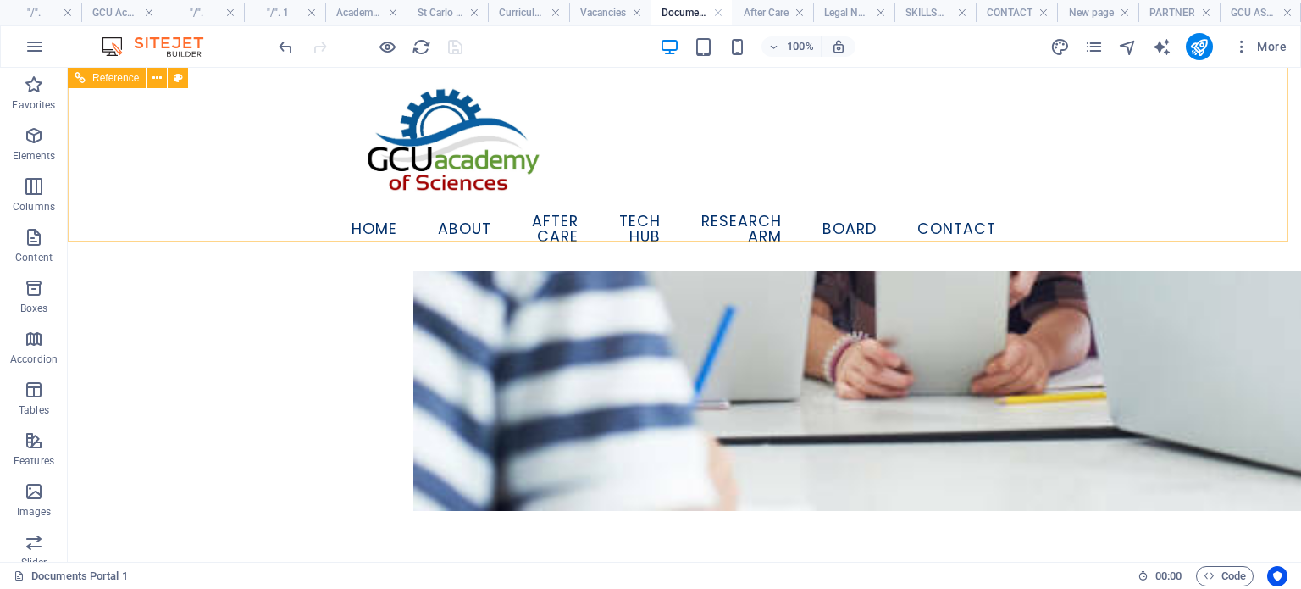
scroll to position [1101, 0]
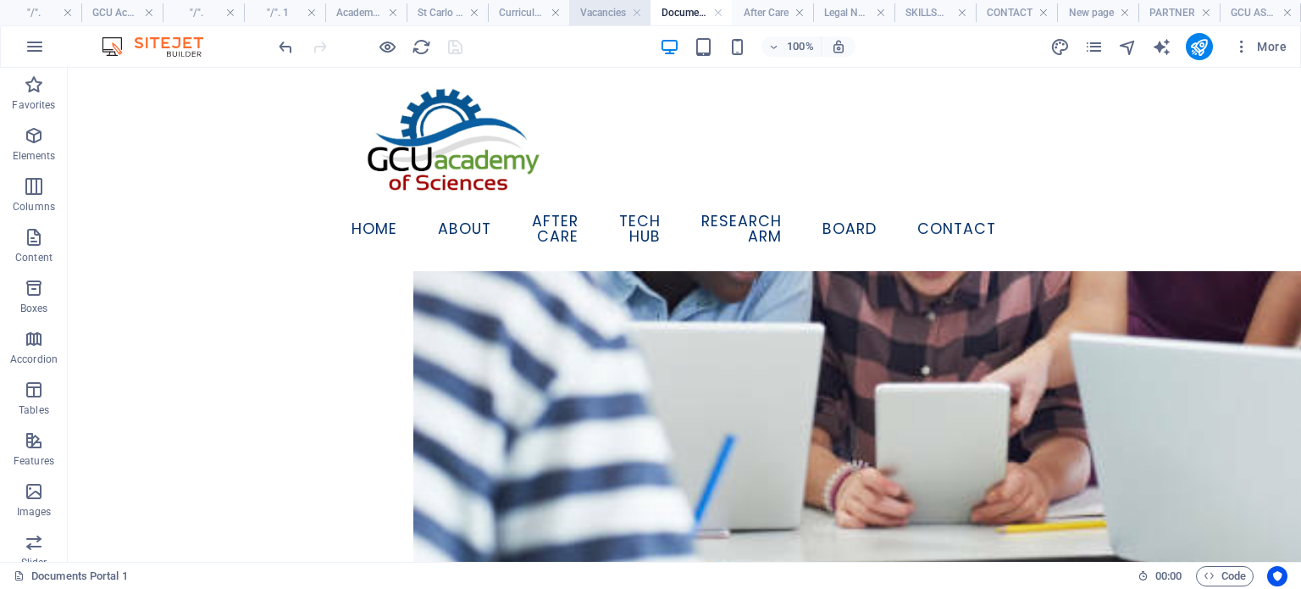
click at [584, 16] on h4 "Vacancies" at bounding box center [609, 12] width 81 height 19
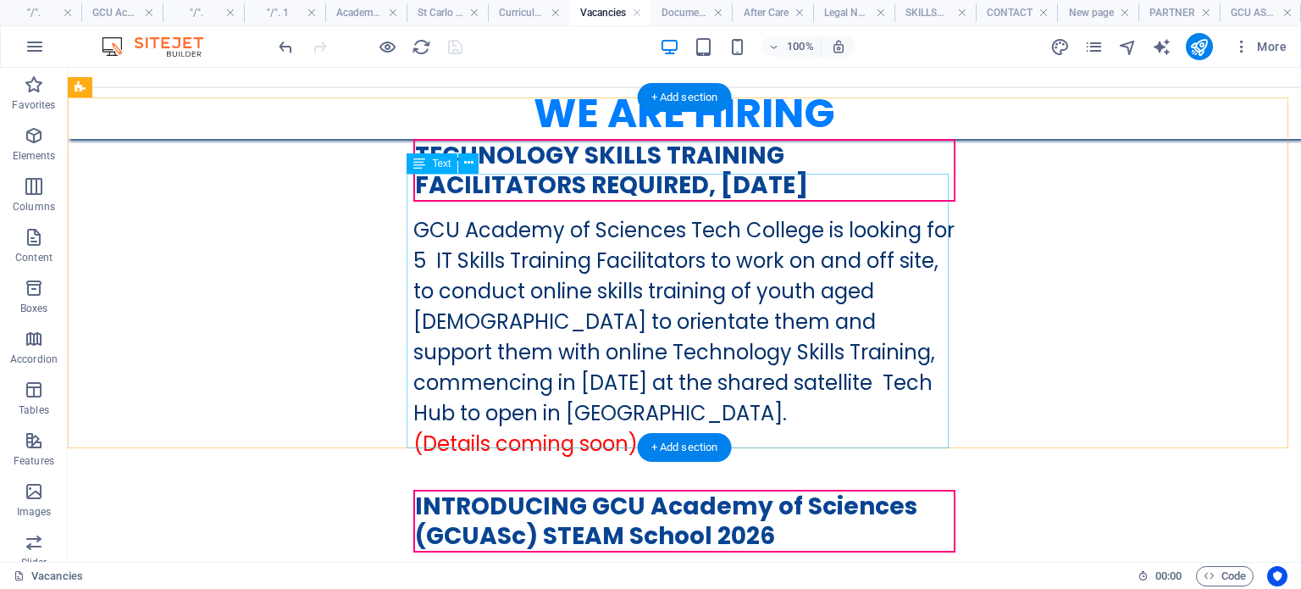
scroll to position [254, 0]
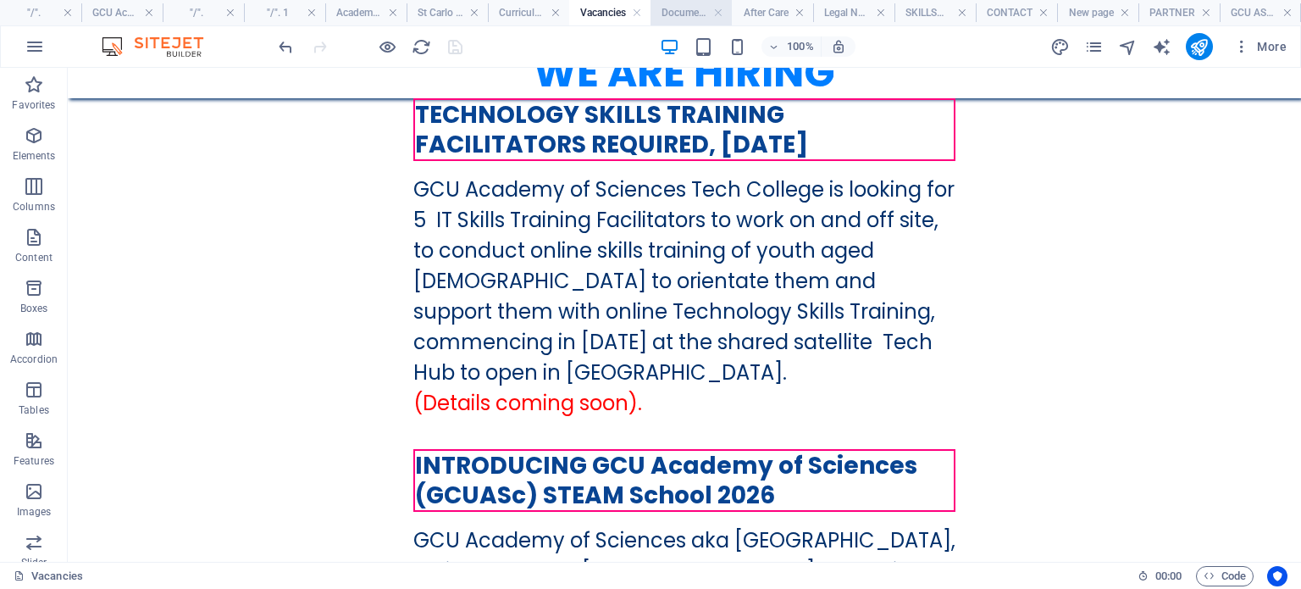
click at [679, 10] on h4 "Documents Portal 1" at bounding box center [691, 12] width 81 height 19
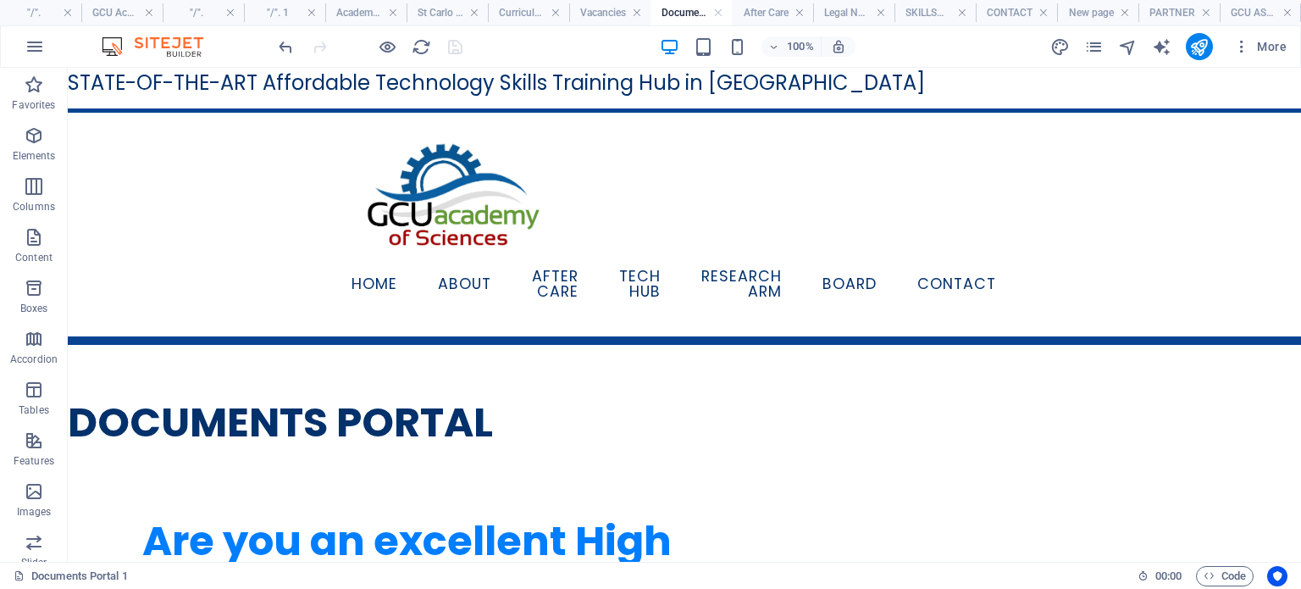
scroll to position [1101, 0]
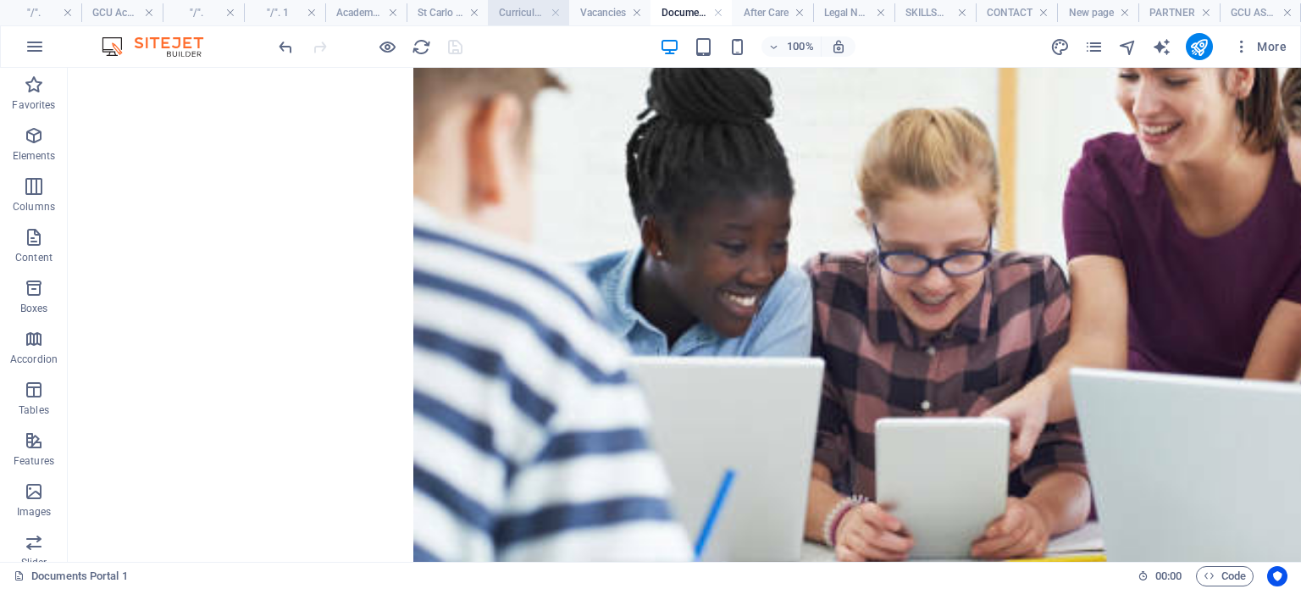
click at [540, 11] on h4 "Curriculum" at bounding box center [528, 12] width 81 height 19
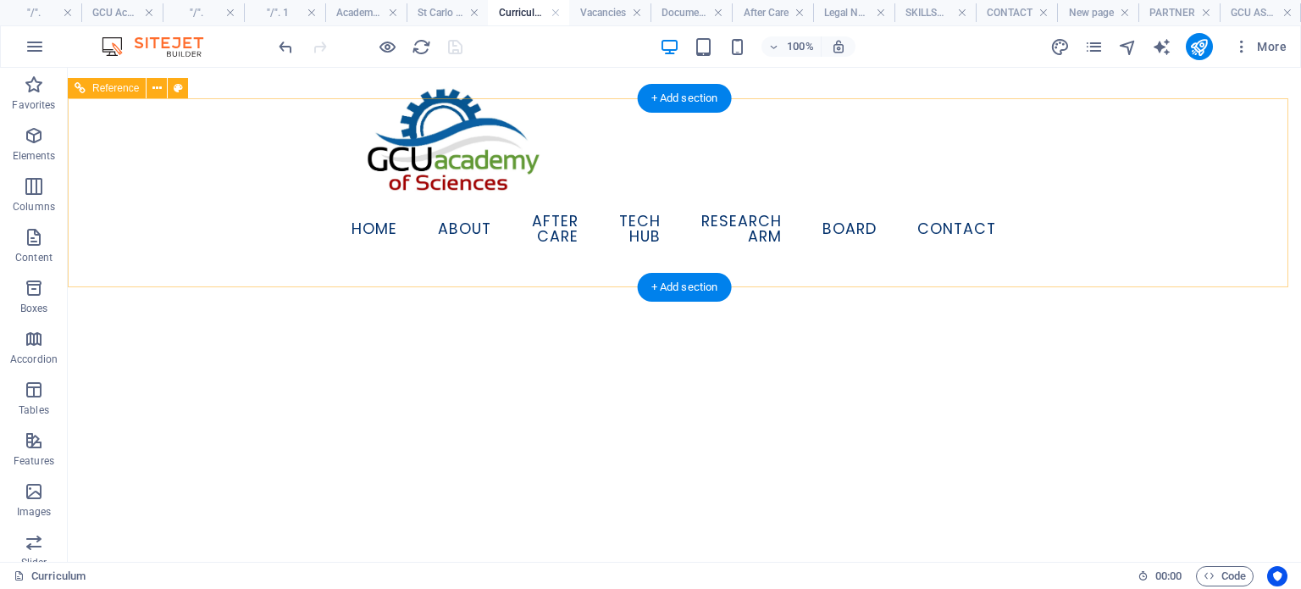
scroll to position [0, 0]
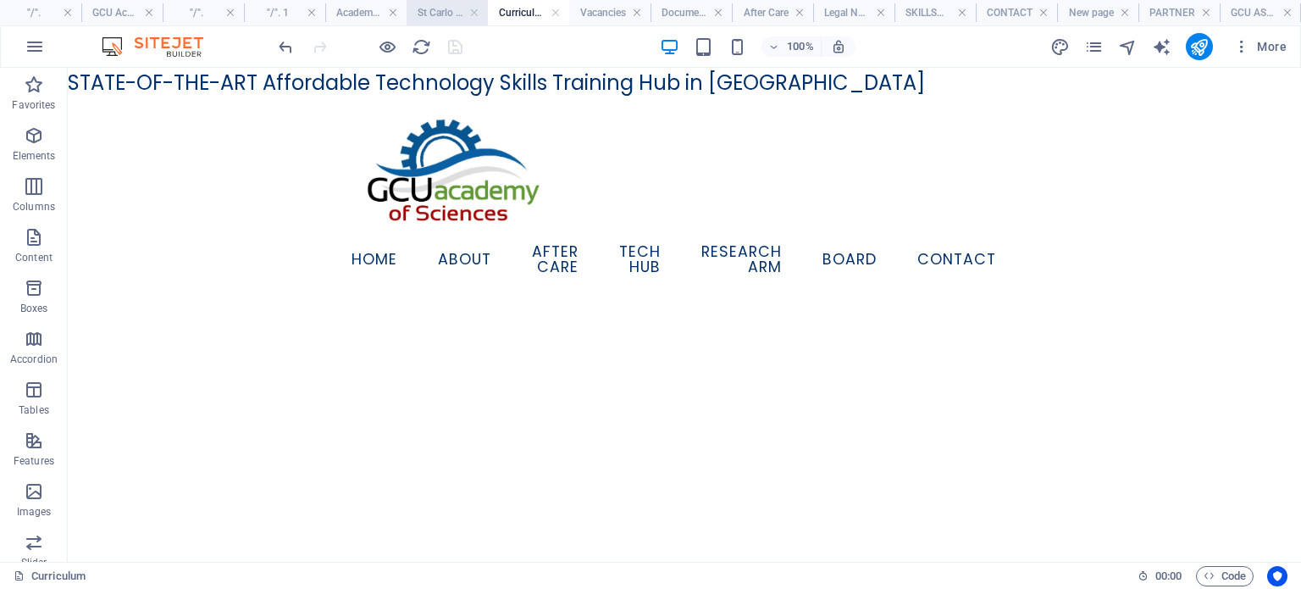
click at [450, 10] on h4 "St Carlo Acutis College" at bounding box center [447, 12] width 81 height 19
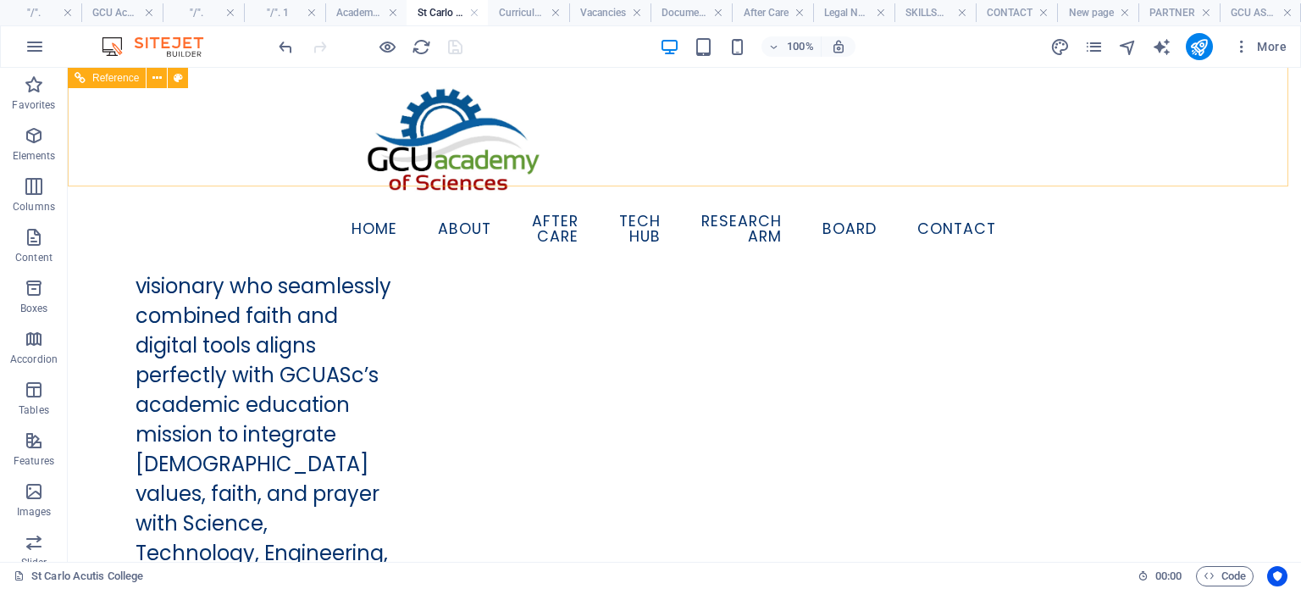
scroll to position [1525, 0]
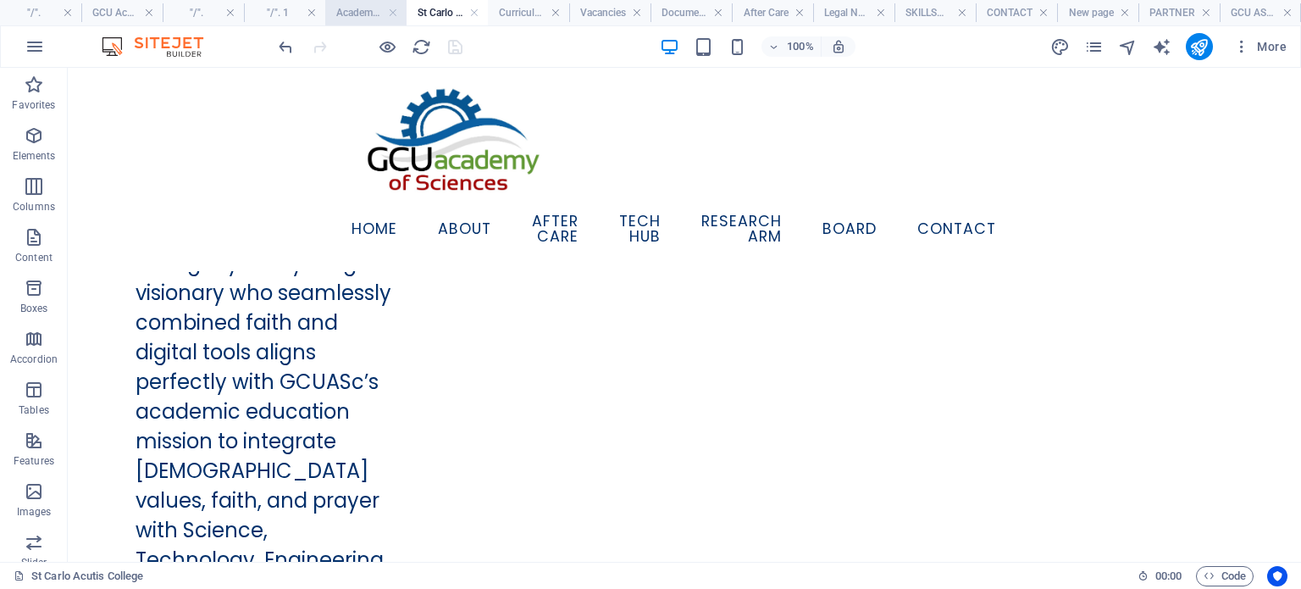
click at [335, 14] on h4 "Academy of Humanity" at bounding box center [365, 12] width 81 height 19
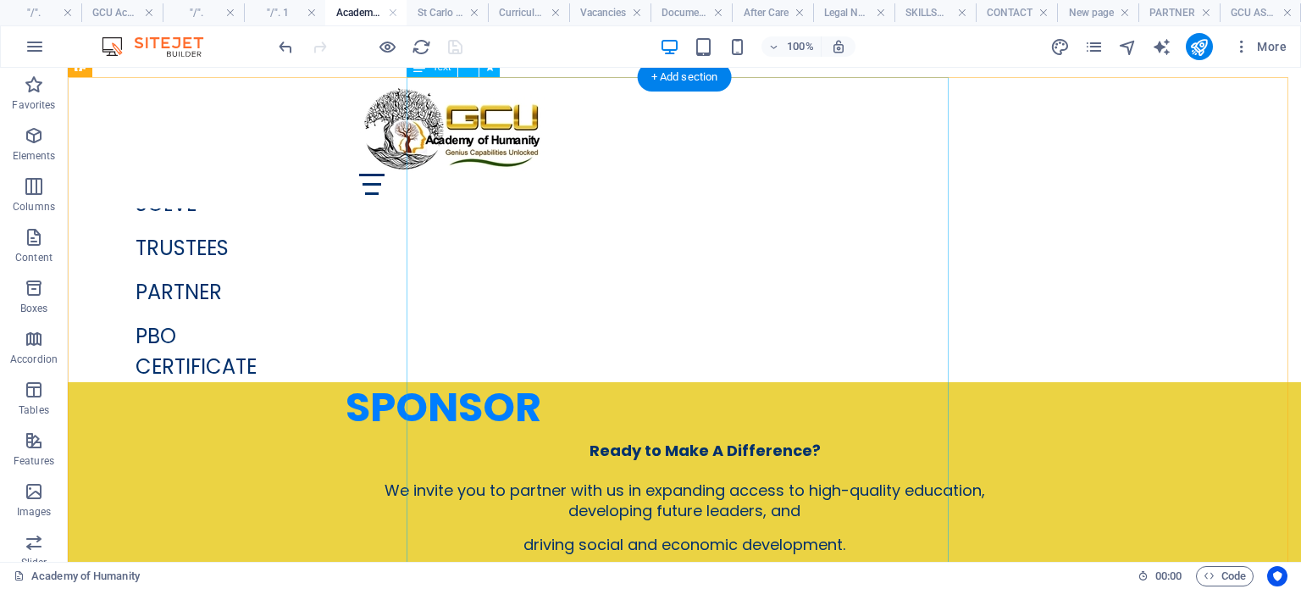
scroll to position [2148, 0]
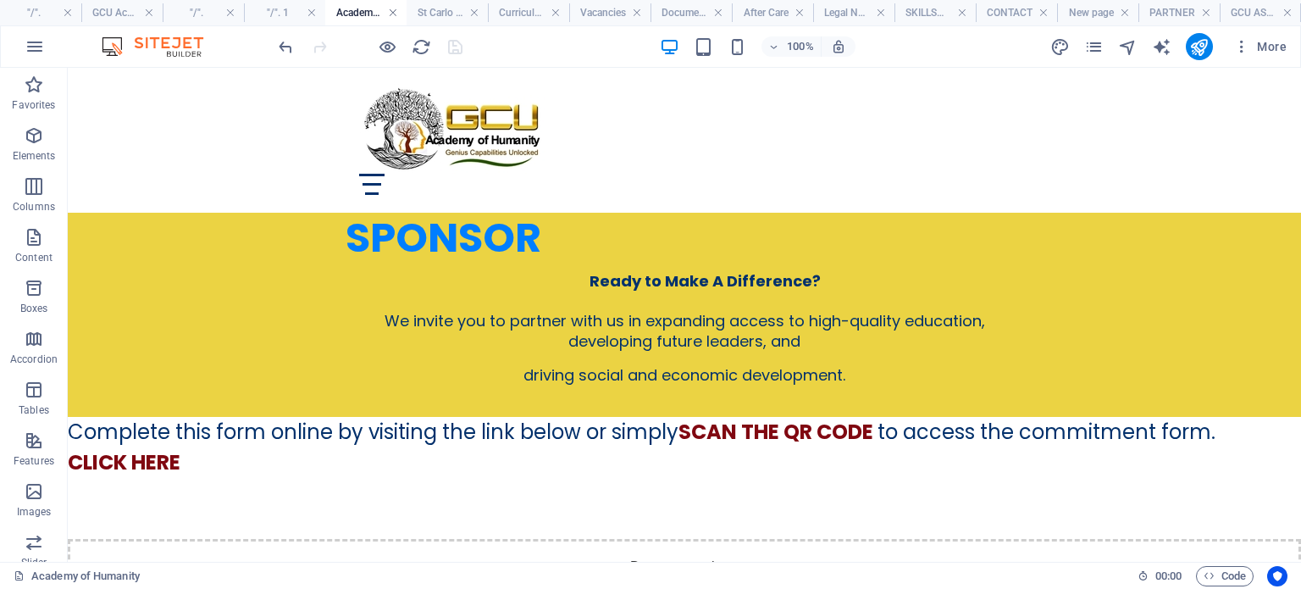
click at [395, 14] on link at bounding box center [393, 13] width 10 height 16
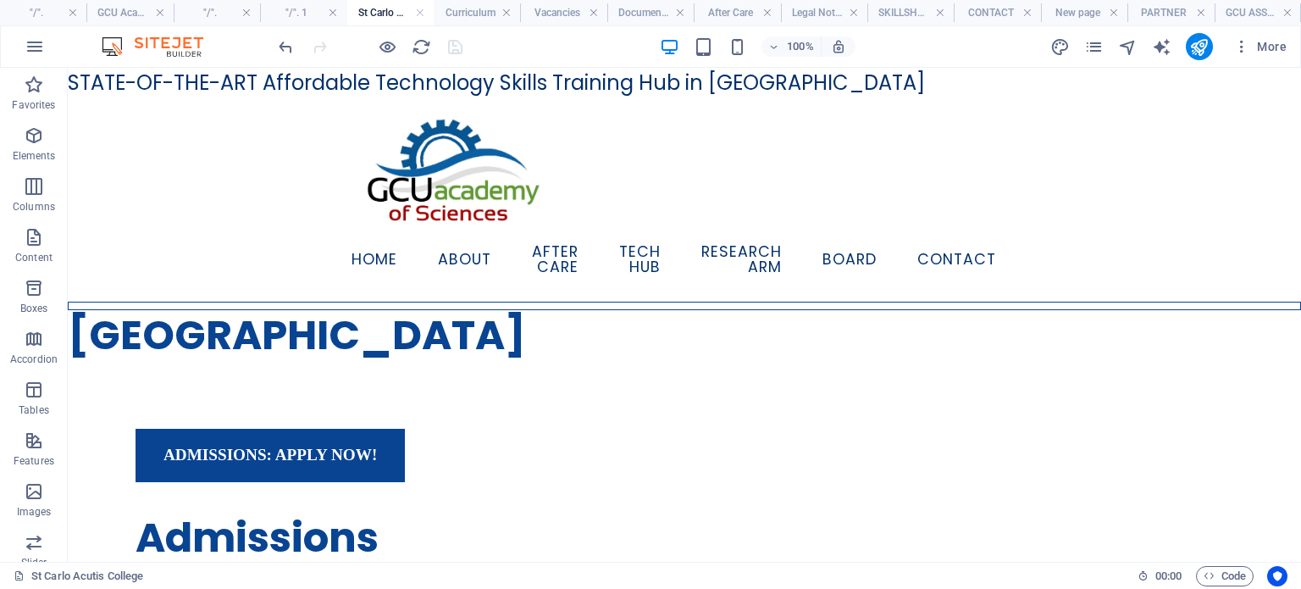
scroll to position [1525, 0]
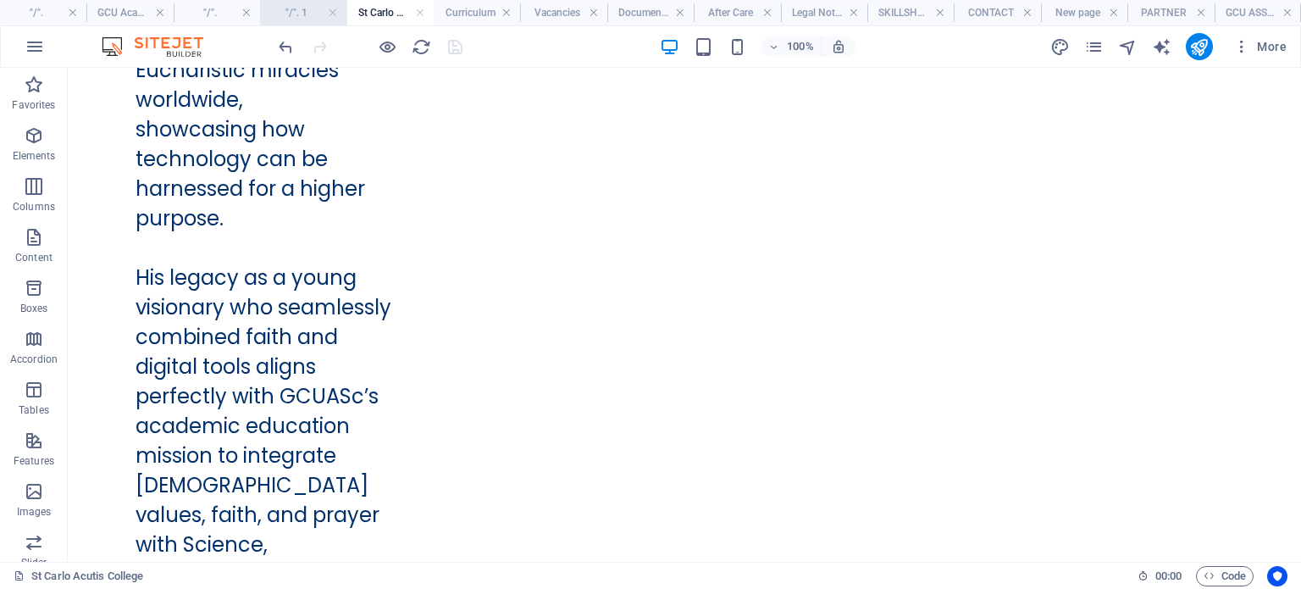
click at [286, 16] on h4 ""/". 1" at bounding box center [303, 12] width 86 height 19
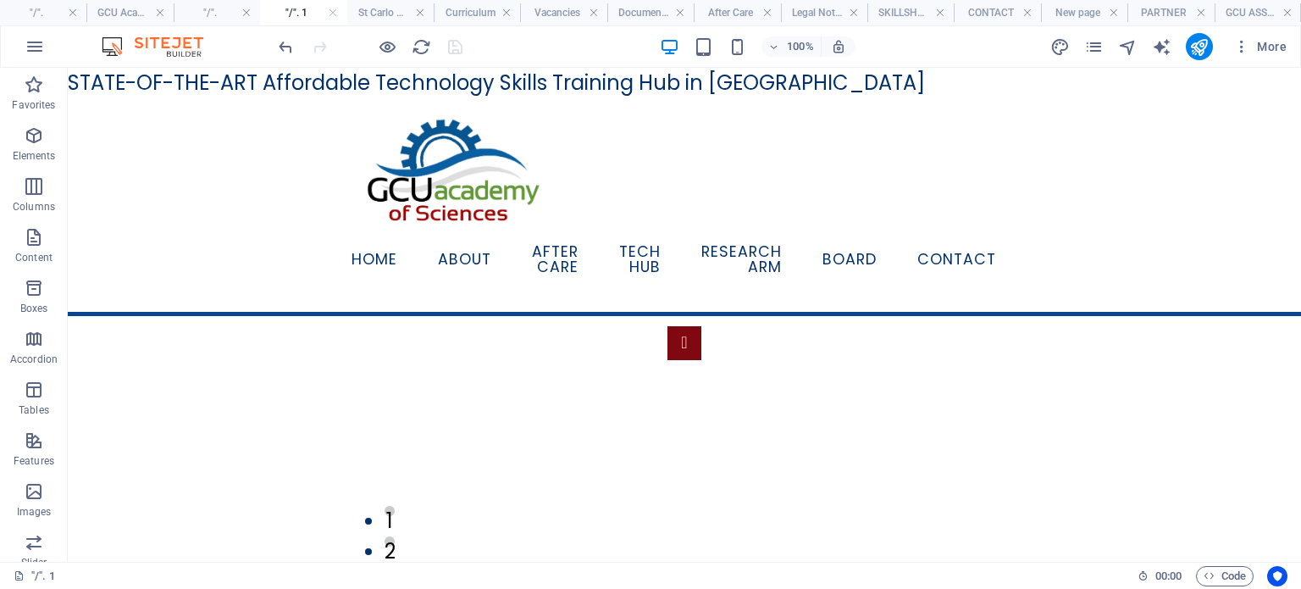
click at [335, 12] on link at bounding box center [333, 13] width 10 height 16
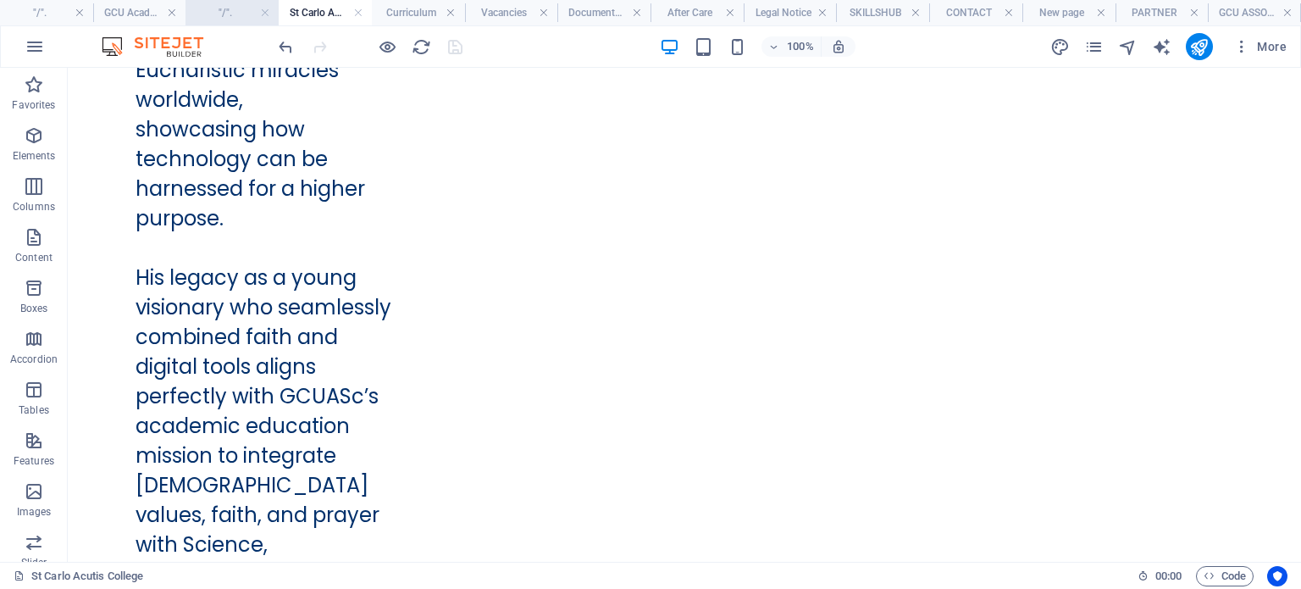
click at [236, 17] on h4 ""/"." at bounding box center [232, 12] width 93 height 19
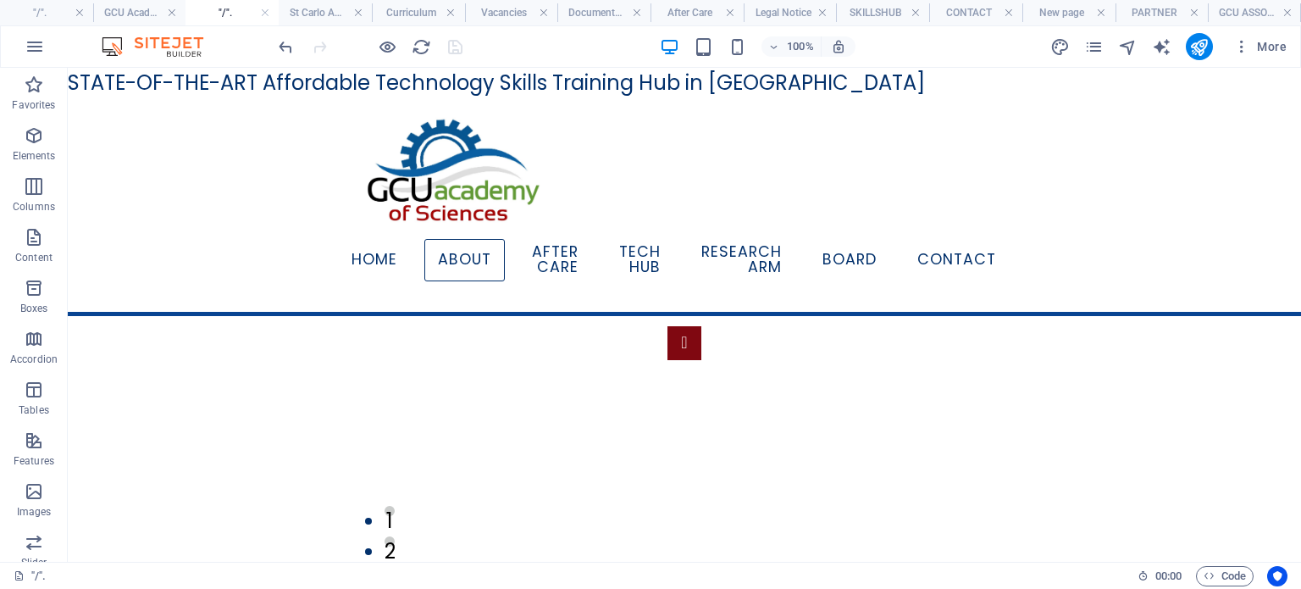
click at [241, 15] on h4 ""/"." at bounding box center [232, 12] width 93 height 19
click at [265, 16] on link at bounding box center [265, 13] width 10 height 16
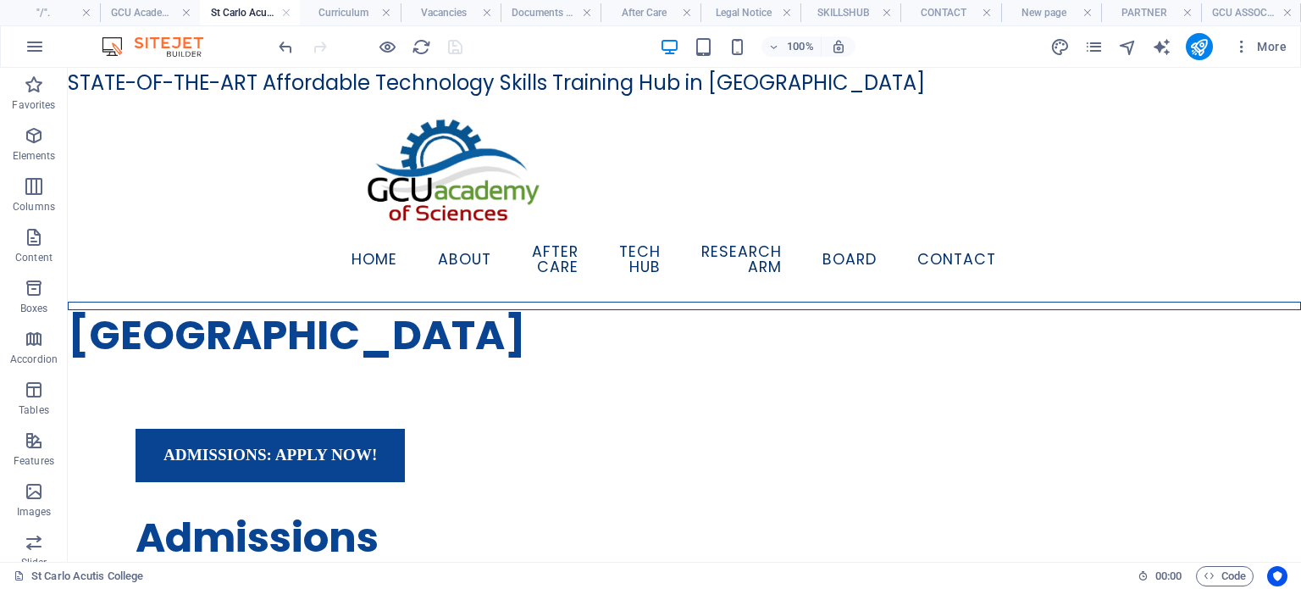
scroll to position [1525, 0]
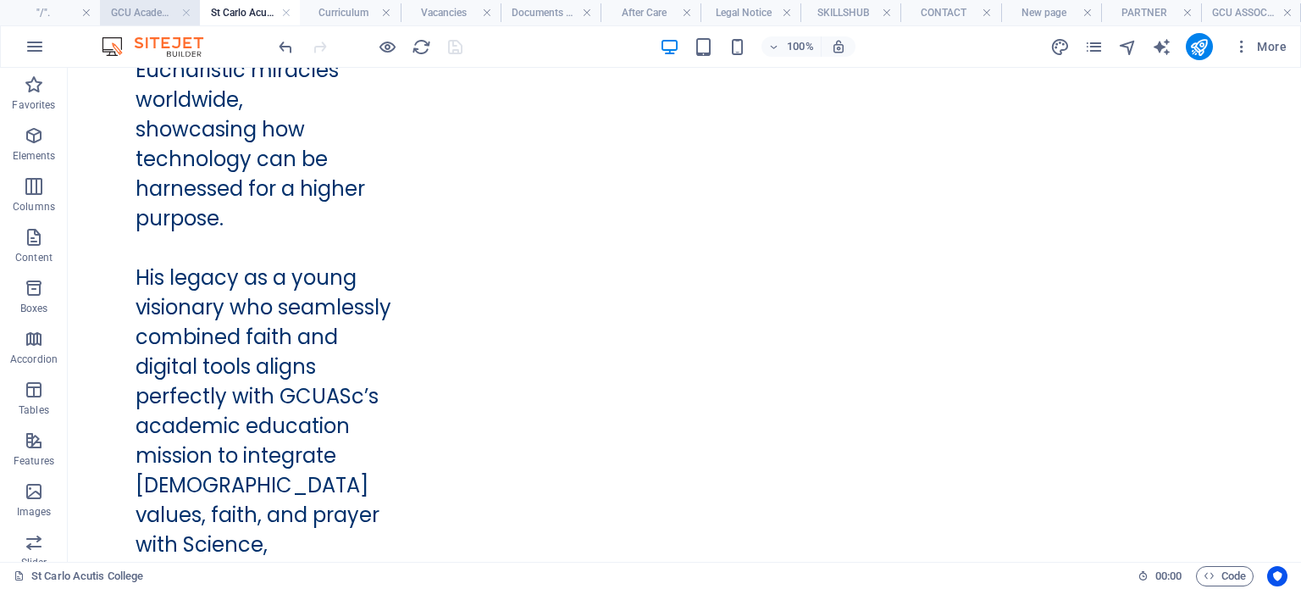
click at [157, 14] on h4 "GCU Academy of Sciences" at bounding box center [150, 12] width 100 height 19
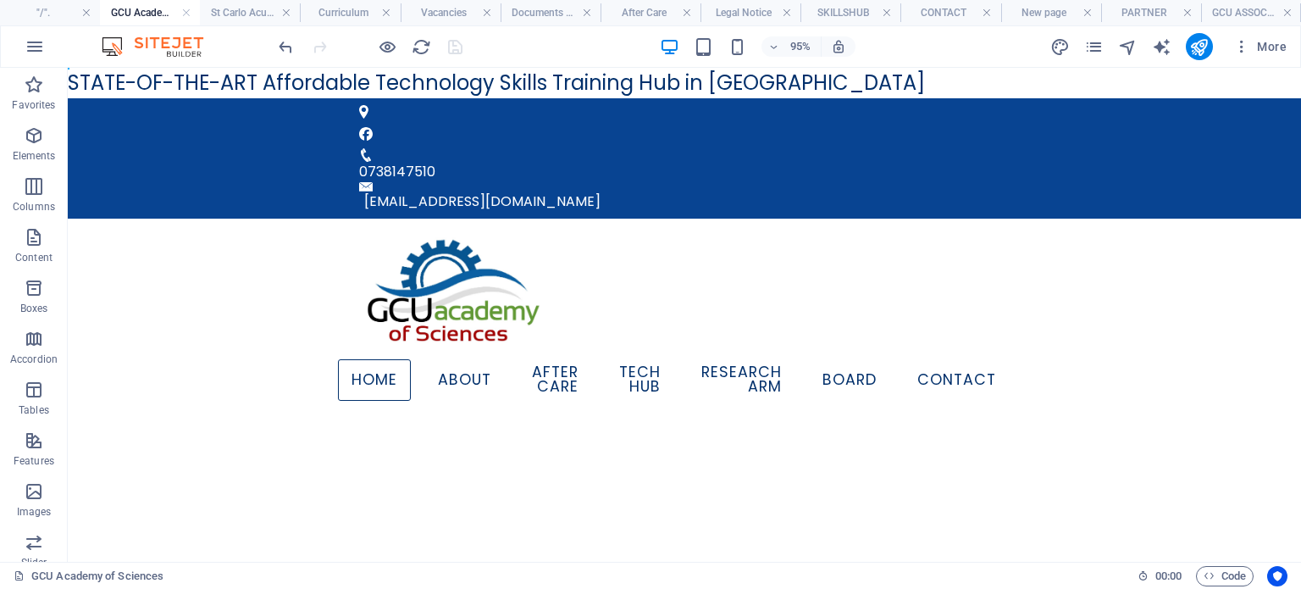
scroll to position [0, 0]
click at [58, 16] on h4 ""/"." at bounding box center [50, 12] width 100 height 19
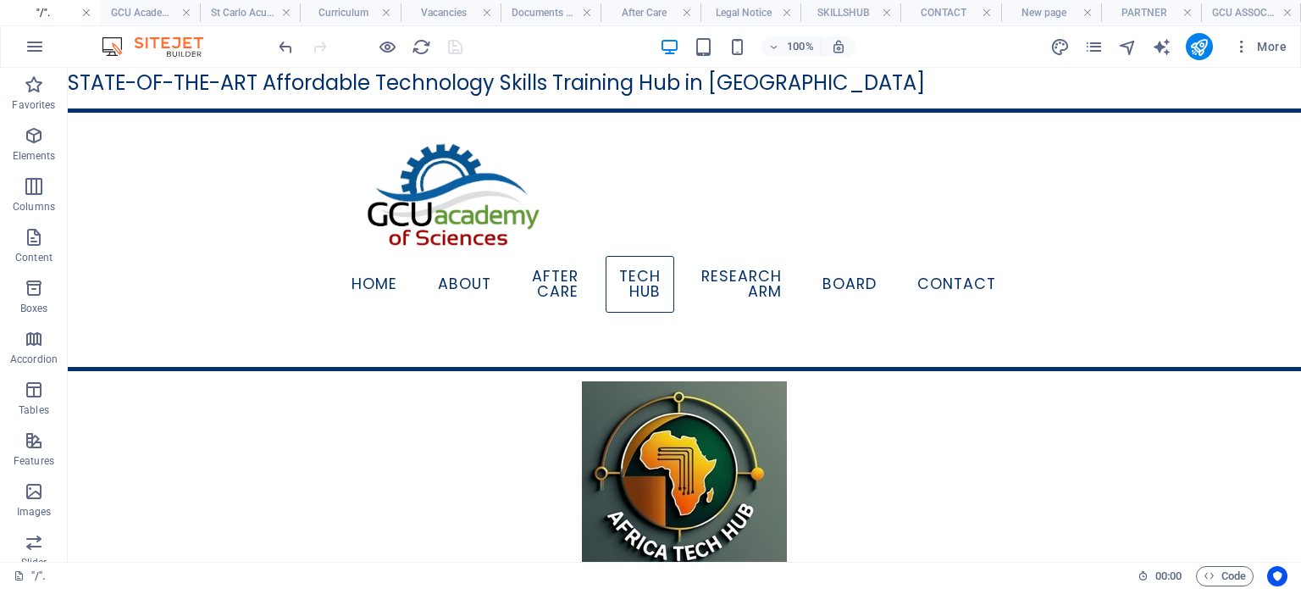
click at [82, 12] on link at bounding box center [86, 13] width 10 height 16
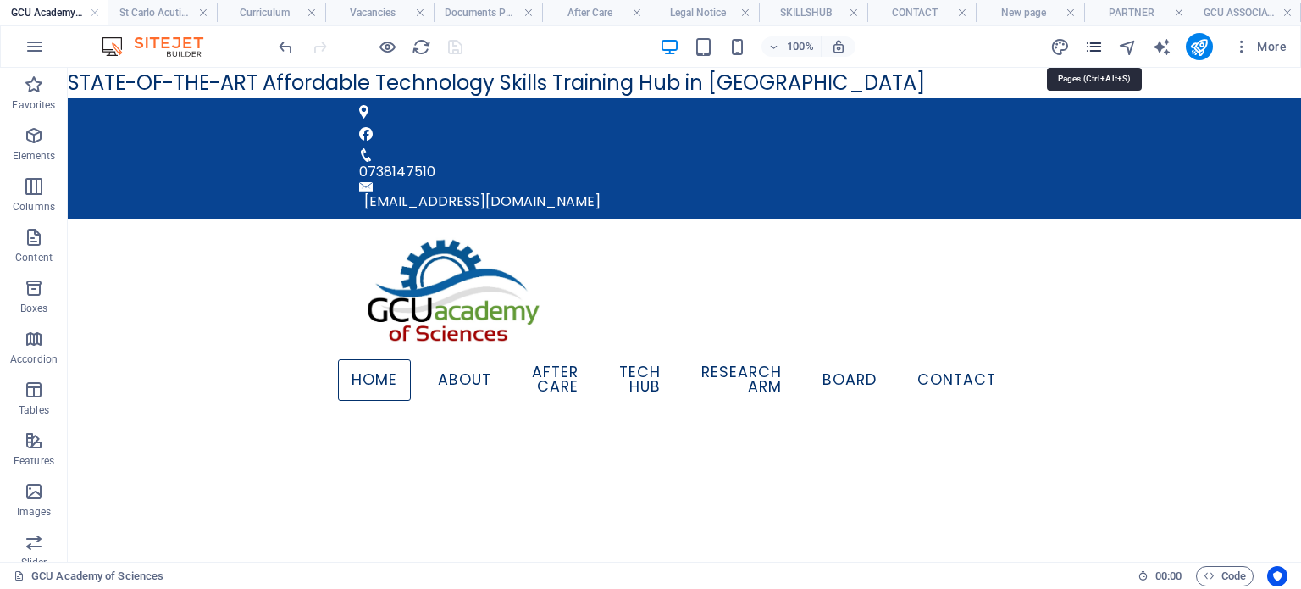
click at [1098, 49] on icon "pages" at bounding box center [1093, 46] width 19 height 19
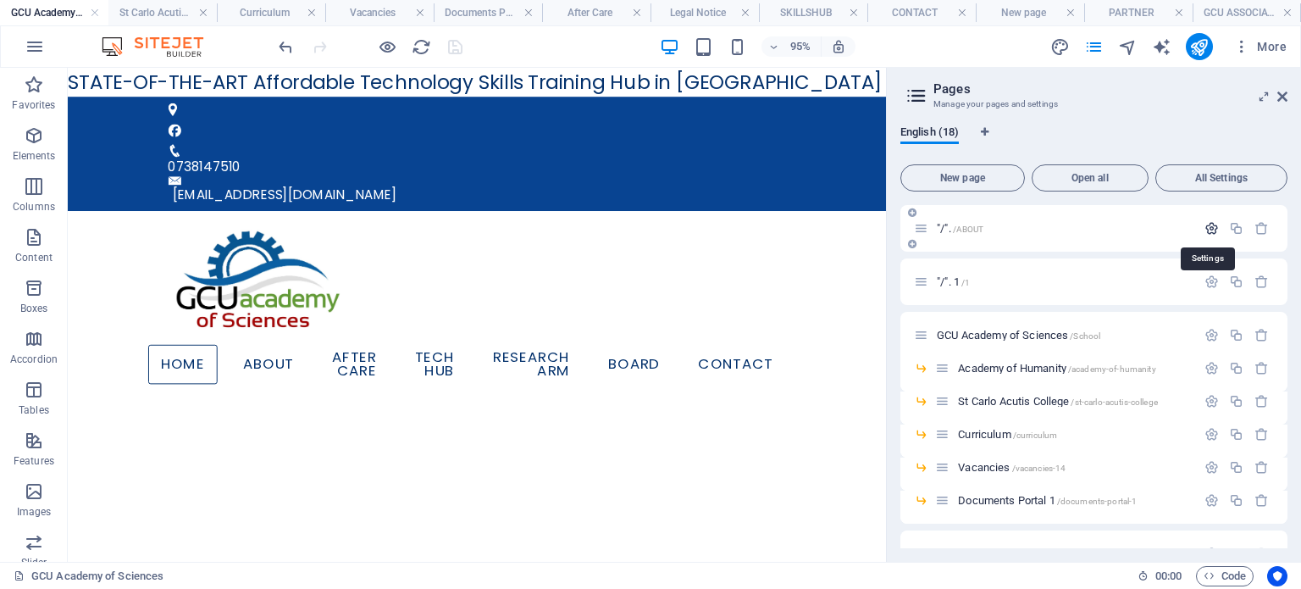
click at [1207, 227] on icon "button" at bounding box center [1212, 228] width 14 height 14
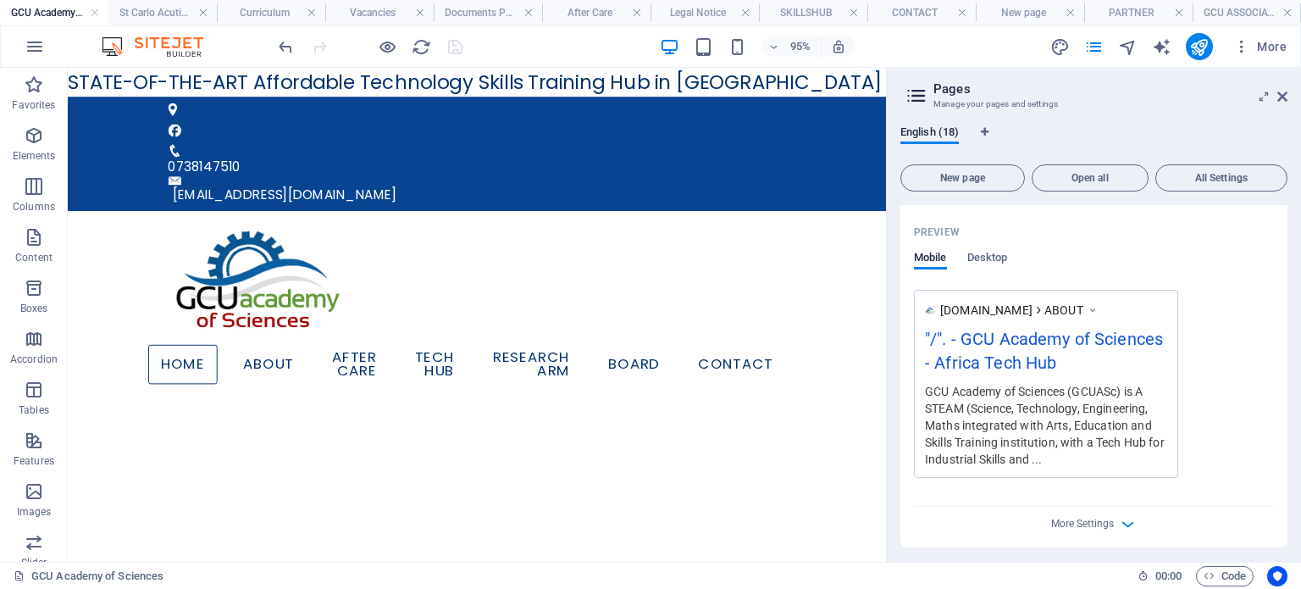
scroll to position [508, 0]
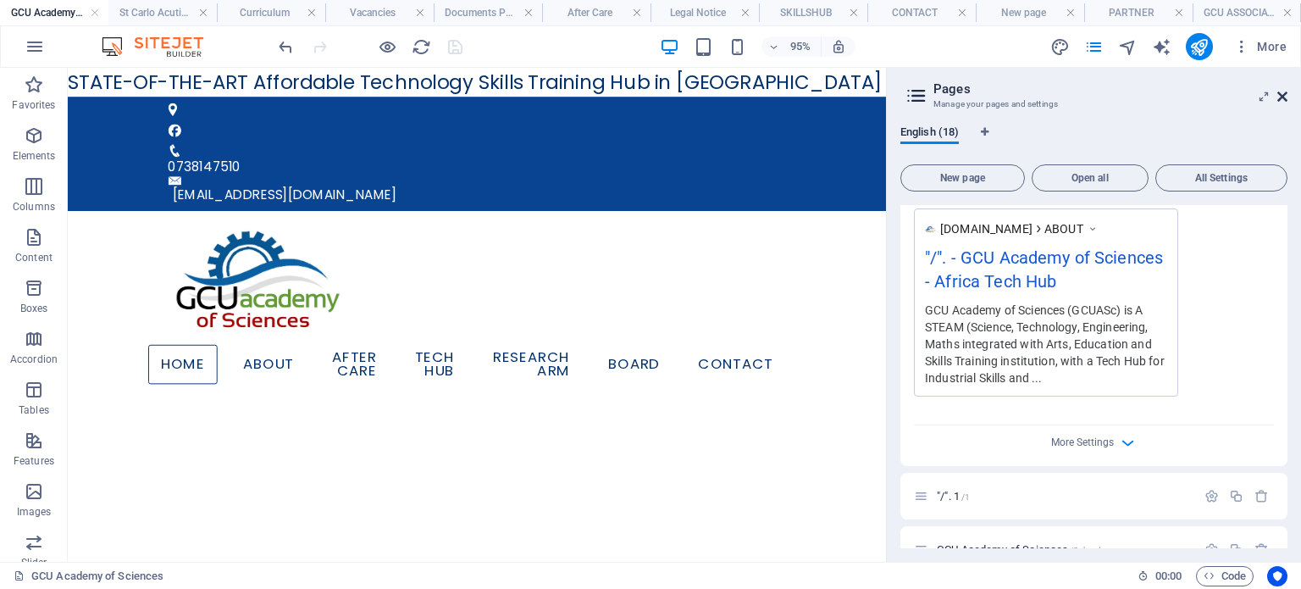
click at [1278, 94] on icon at bounding box center [1282, 97] width 10 height 14
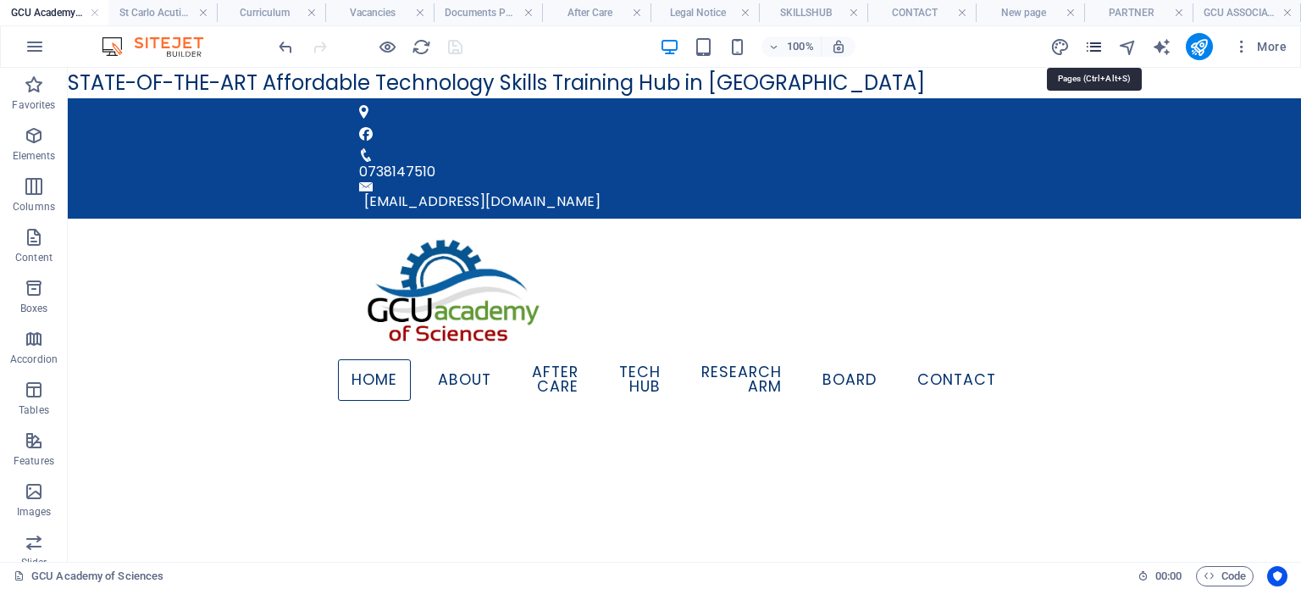
click at [1095, 45] on icon "pages" at bounding box center [1093, 46] width 19 height 19
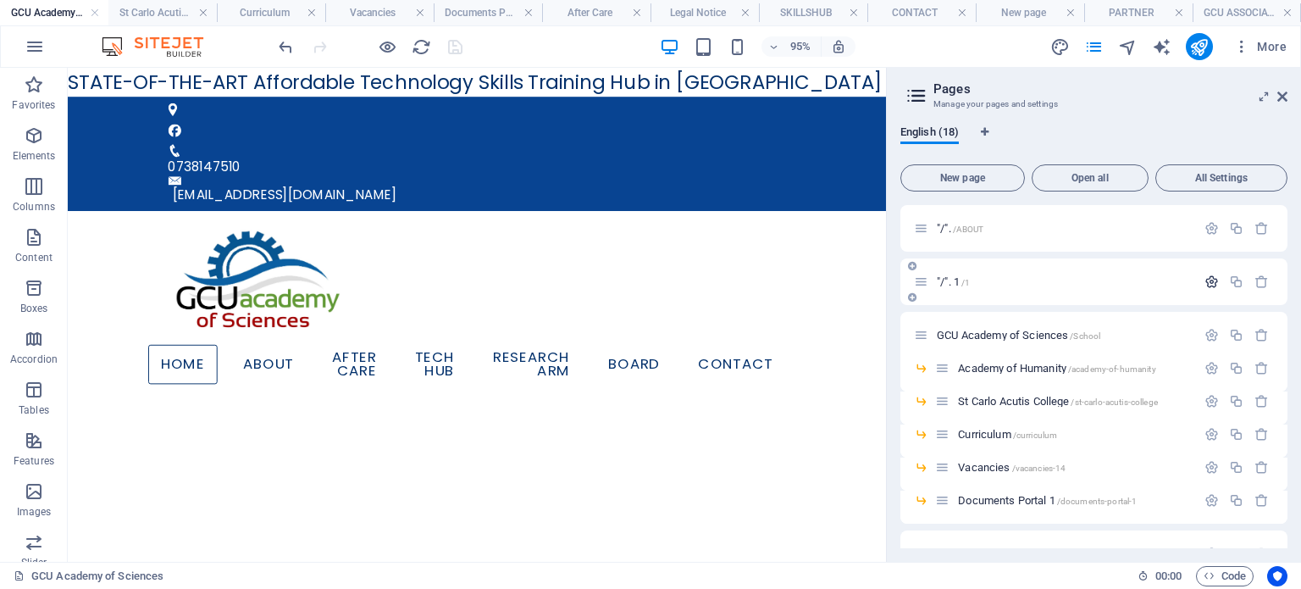
click at [1209, 280] on icon "button" at bounding box center [1212, 281] width 14 height 14
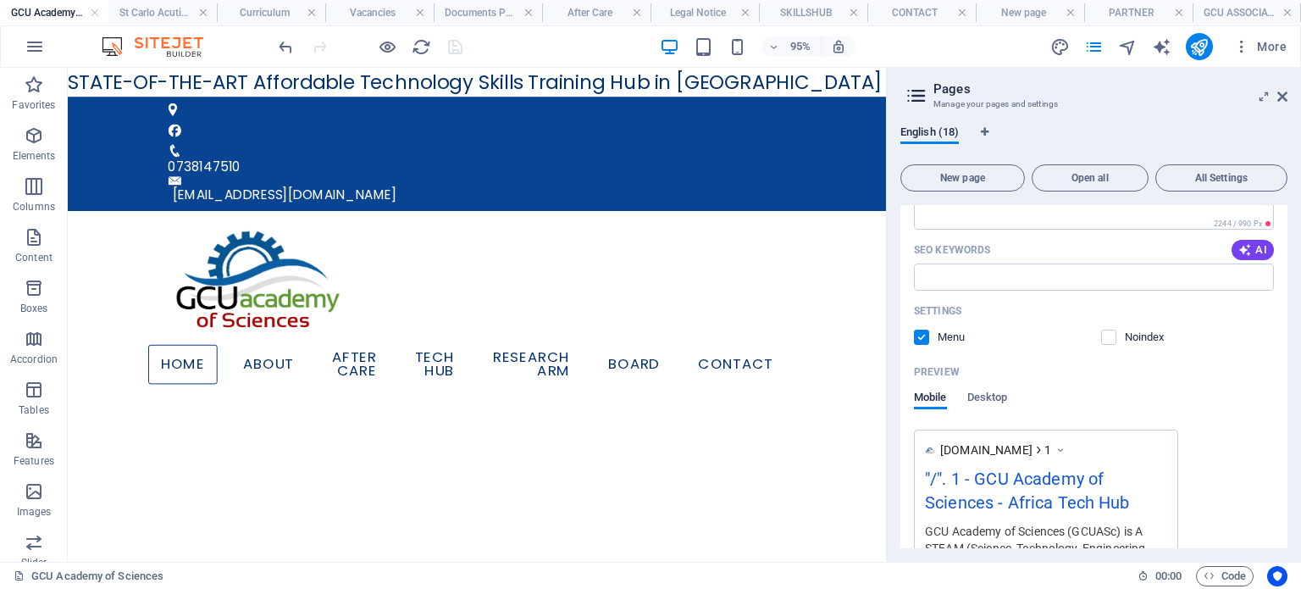
scroll to position [339, 0]
drag, startPoint x: 1277, startPoint y: 97, endPoint x: 1177, endPoint y: 3, distance: 137.2
click at [1277, 97] on icon at bounding box center [1282, 97] width 10 height 14
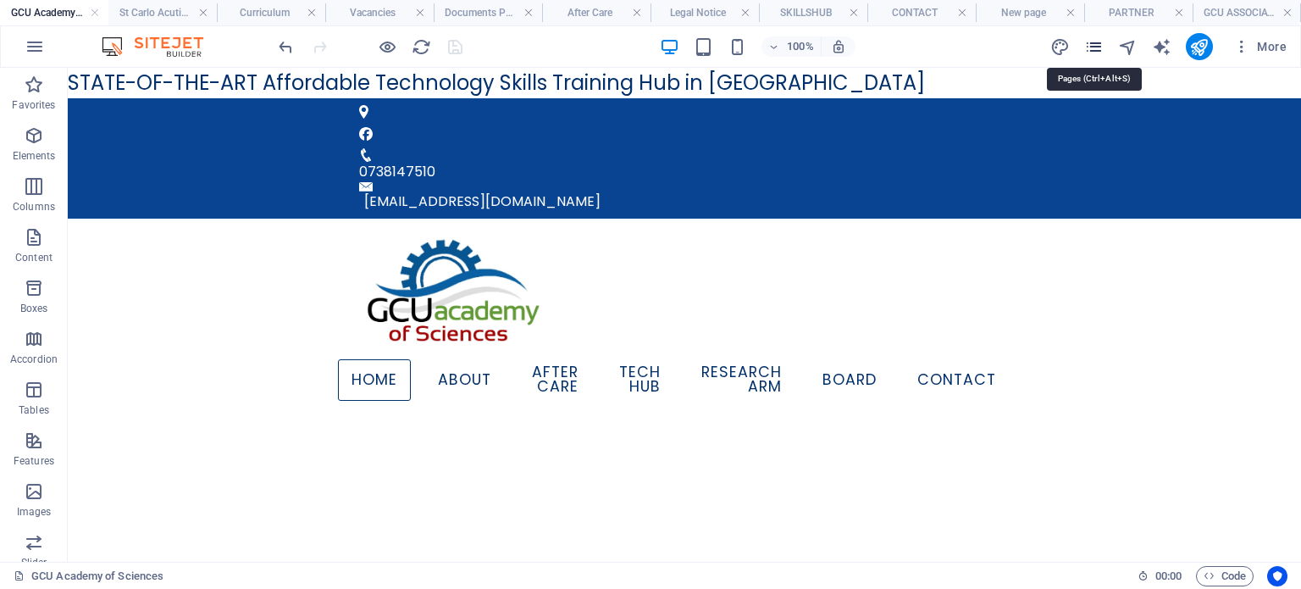
click at [1098, 47] on icon "pages" at bounding box center [1093, 46] width 19 height 19
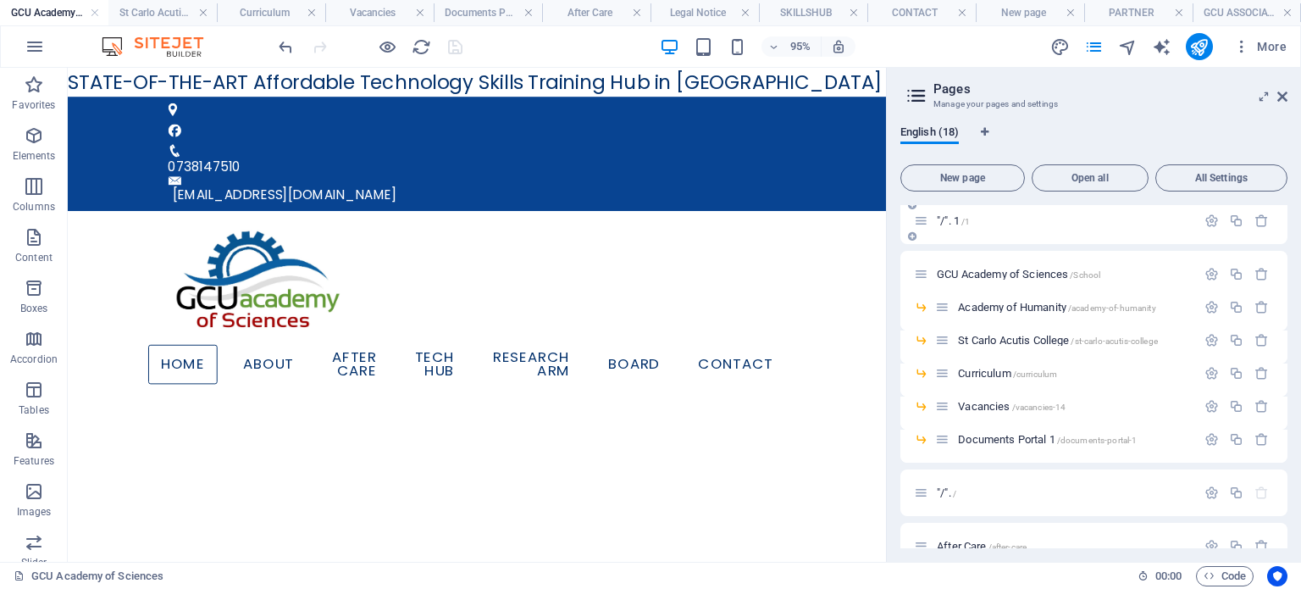
scroll to position [85, 0]
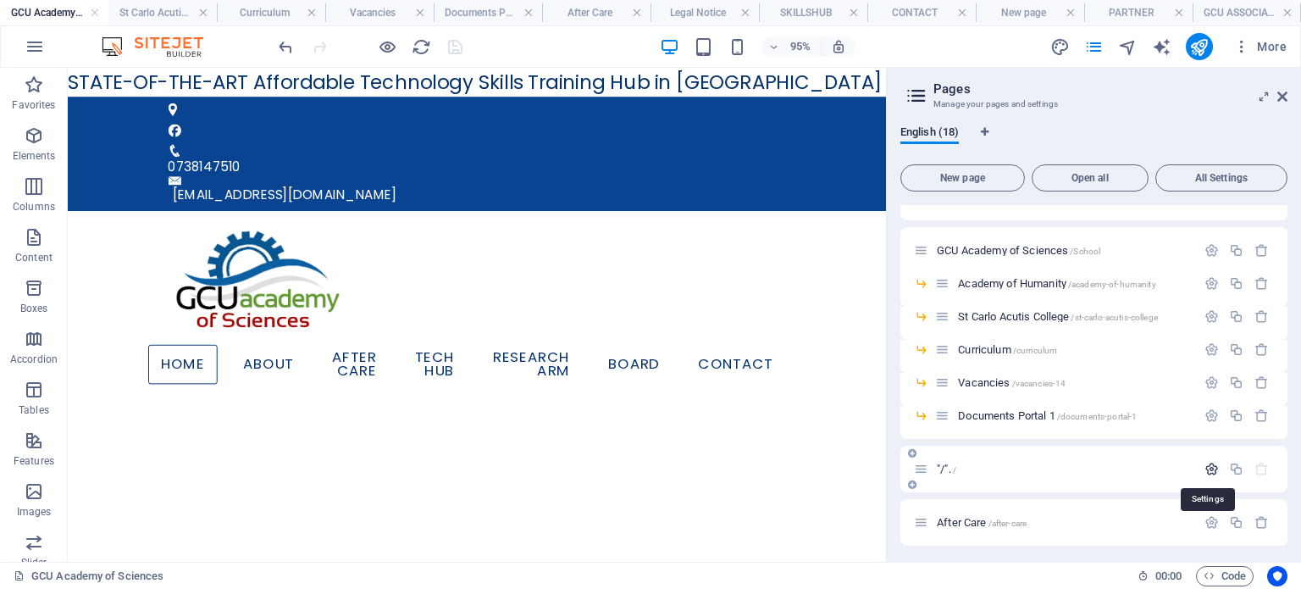
click at [1206, 467] on icon "button" at bounding box center [1212, 469] width 14 height 14
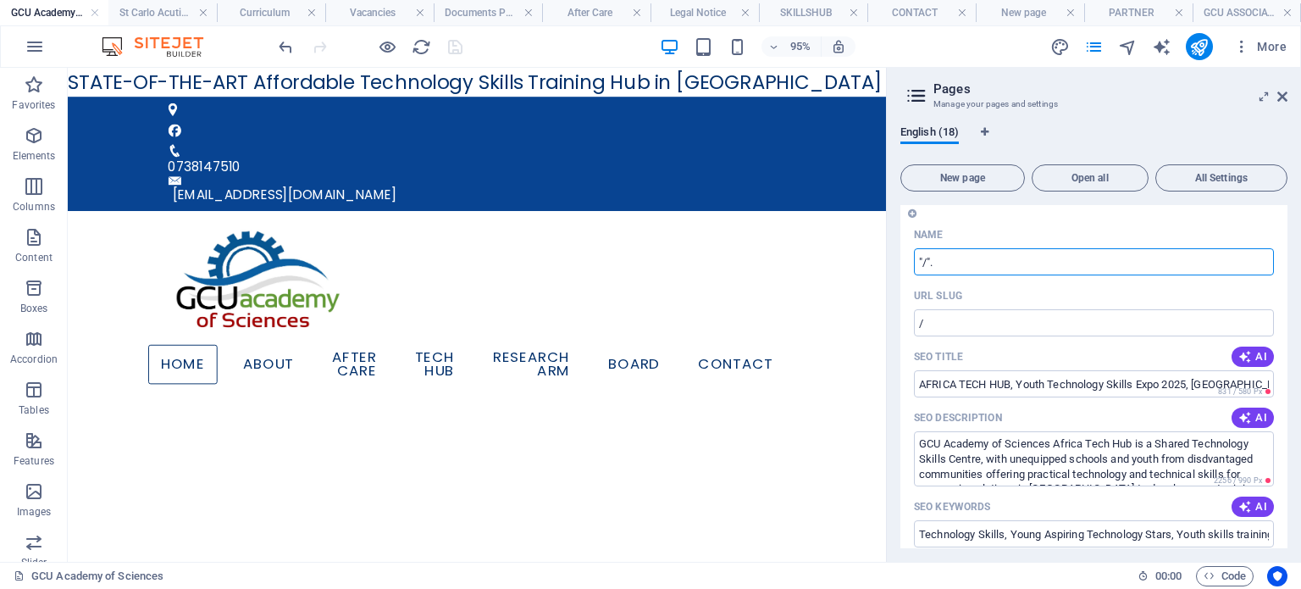
scroll to position [339, 0]
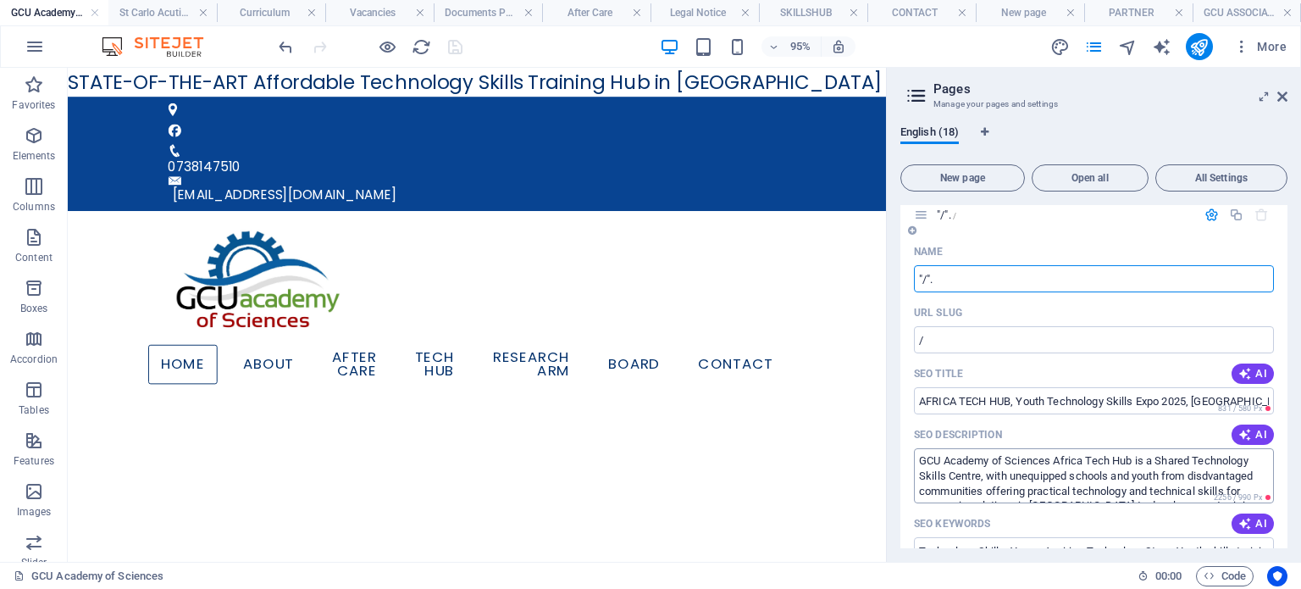
click at [961, 471] on textarea "GCU Academy of Sciences Africa Tech Hub is a Shared Technology Skills Centre, w…" at bounding box center [1094, 475] width 360 height 55
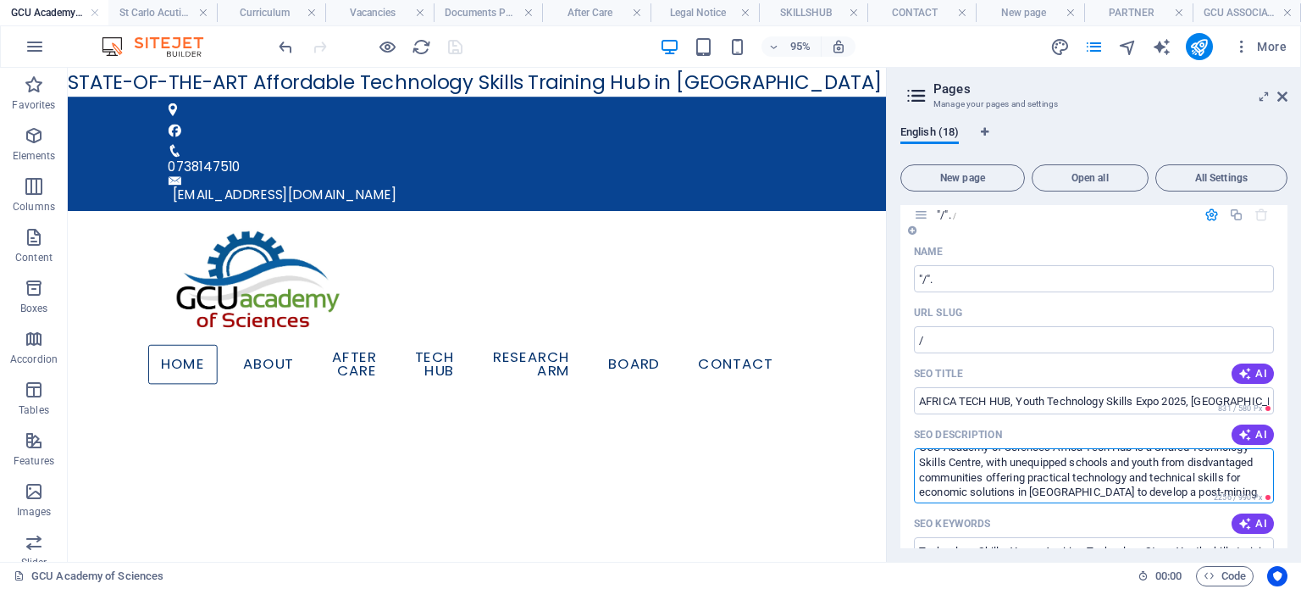
scroll to position [0, 0]
click at [952, 402] on input "AFRICA TECH HUB, Youth Technology Skills Expo 2025, [GEOGRAPHIC_DATA] post mini…" at bounding box center [1094, 400] width 360 height 27
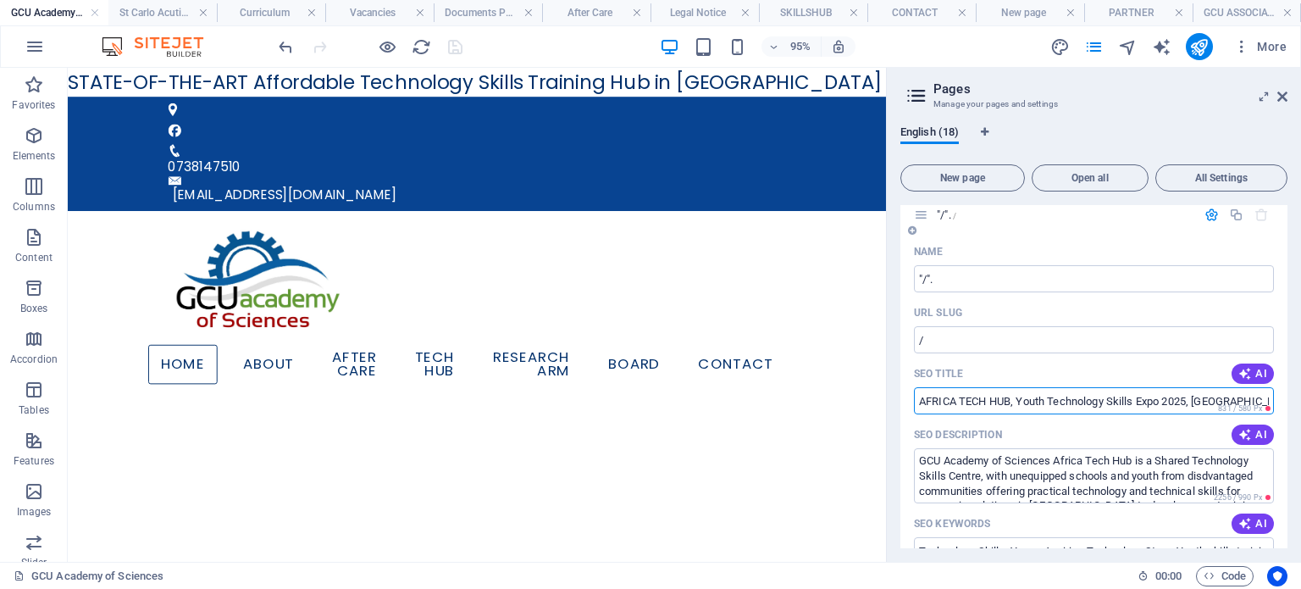
click at [1120, 402] on input "AFRICA TECH HUB, Youth Technology Skills Expo 2025, [GEOGRAPHIC_DATA] post mini…" at bounding box center [1094, 400] width 360 height 27
drag, startPoint x: 1018, startPoint y: 402, endPoint x: 1300, endPoint y: 406, distance: 282.1
click at [1300, 406] on div "English (18) New page Open all All Settings "/". /ABOUT "/". 1 /1 GCU Academy o…" at bounding box center [1094, 337] width 414 height 450
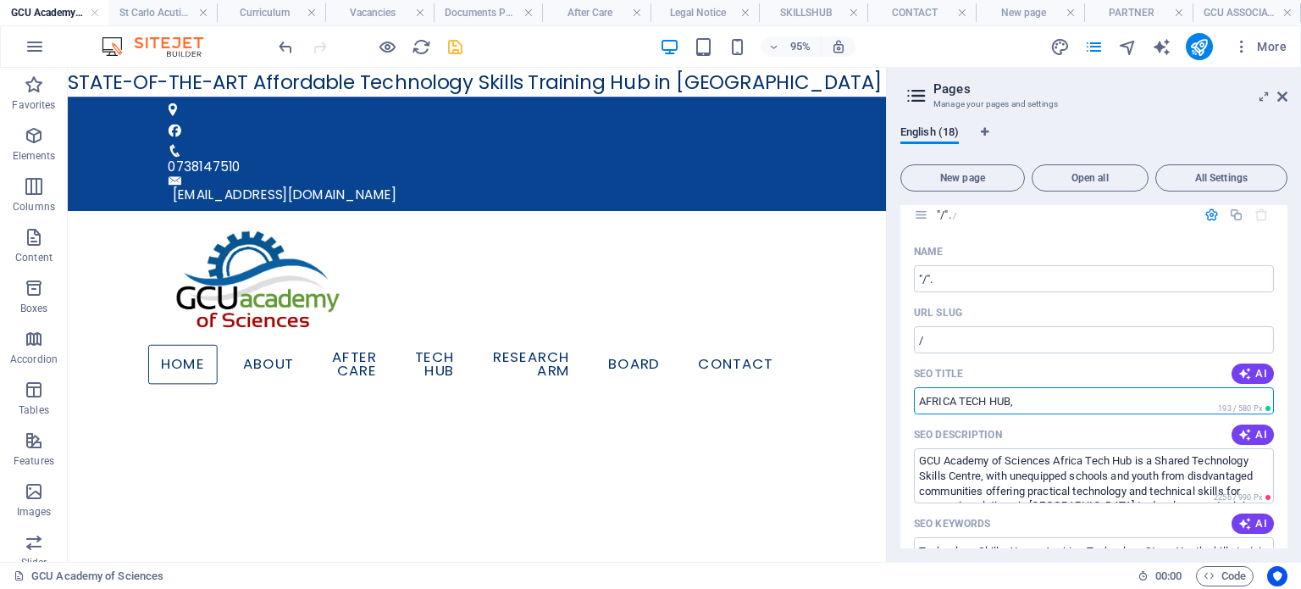
type input "AFRICA TECH HUB,"
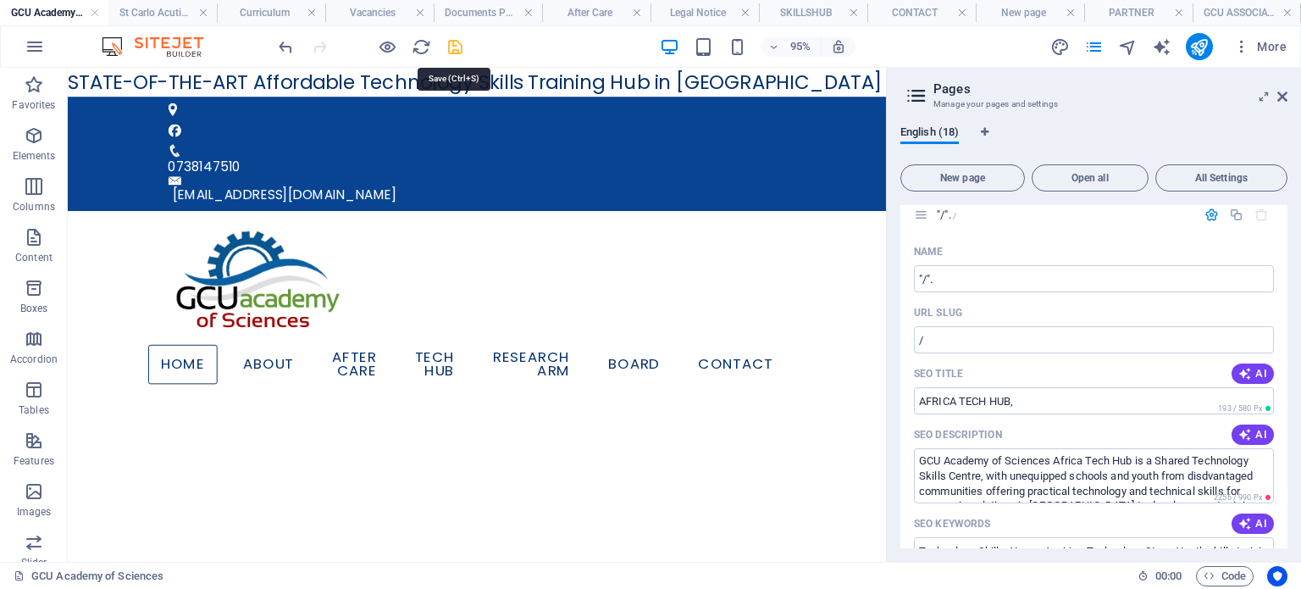
drag, startPoint x: 451, startPoint y: 48, endPoint x: 995, endPoint y: 398, distance: 647.4
click at [451, 48] on icon "save" at bounding box center [455, 46] width 19 height 19
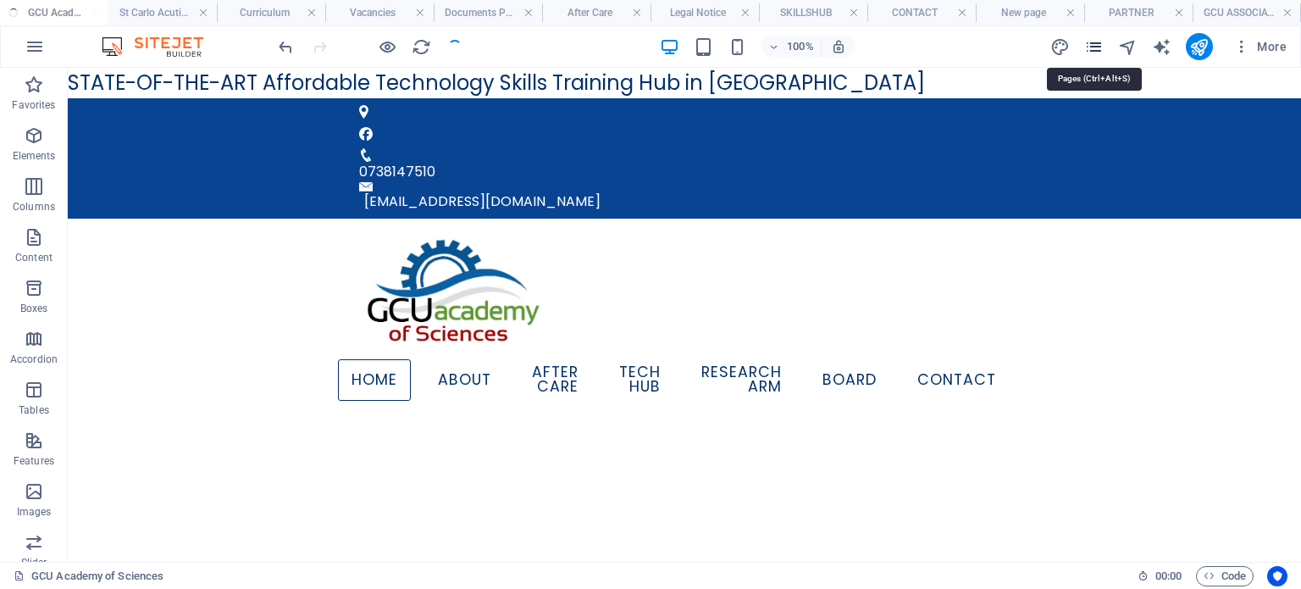
click at [1094, 47] on icon "pages" at bounding box center [1093, 46] width 19 height 19
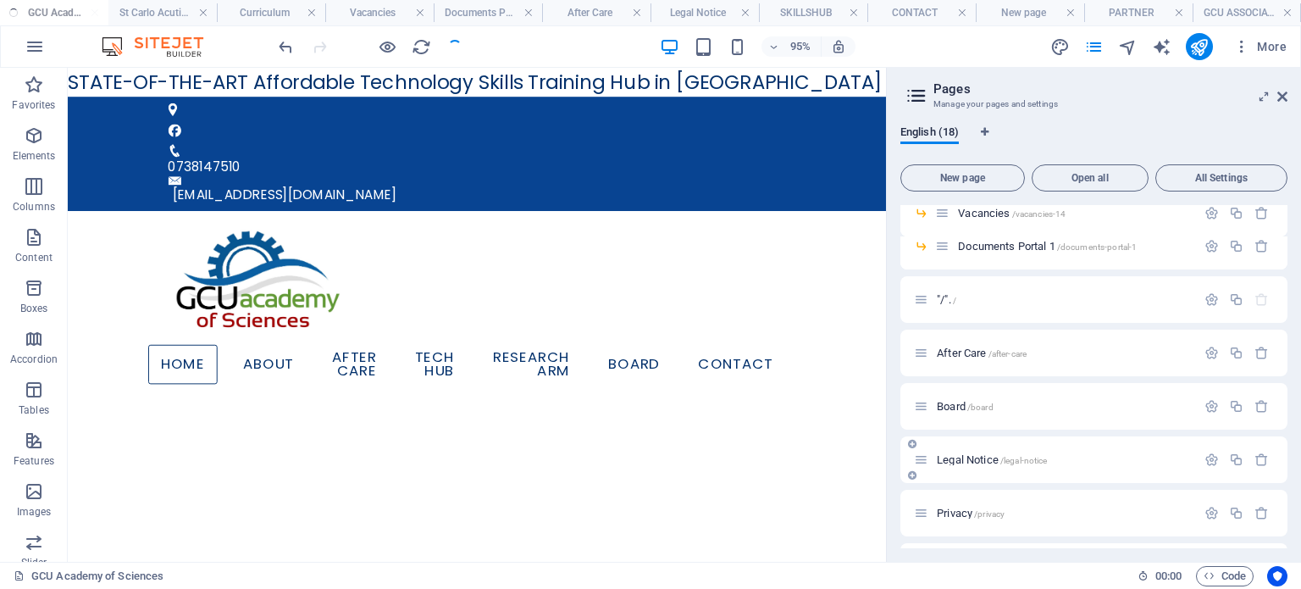
scroll to position [339, 0]
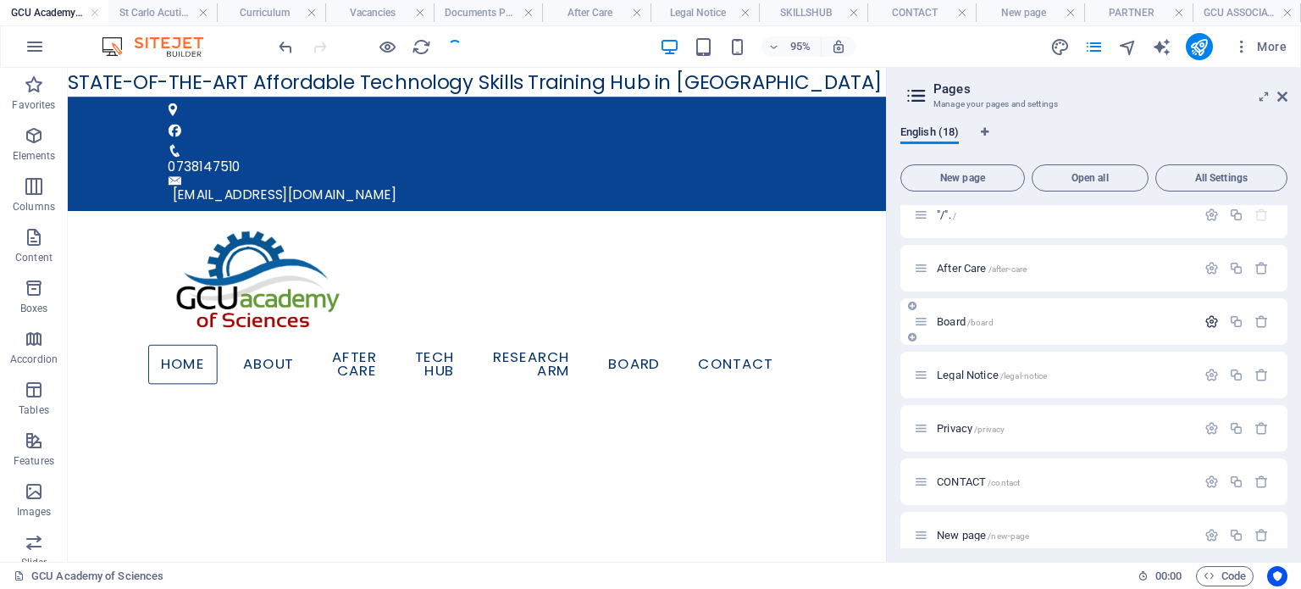
click at [1205, 318] on icon "button" at bounding box center [1212, 321] width 14 height 14
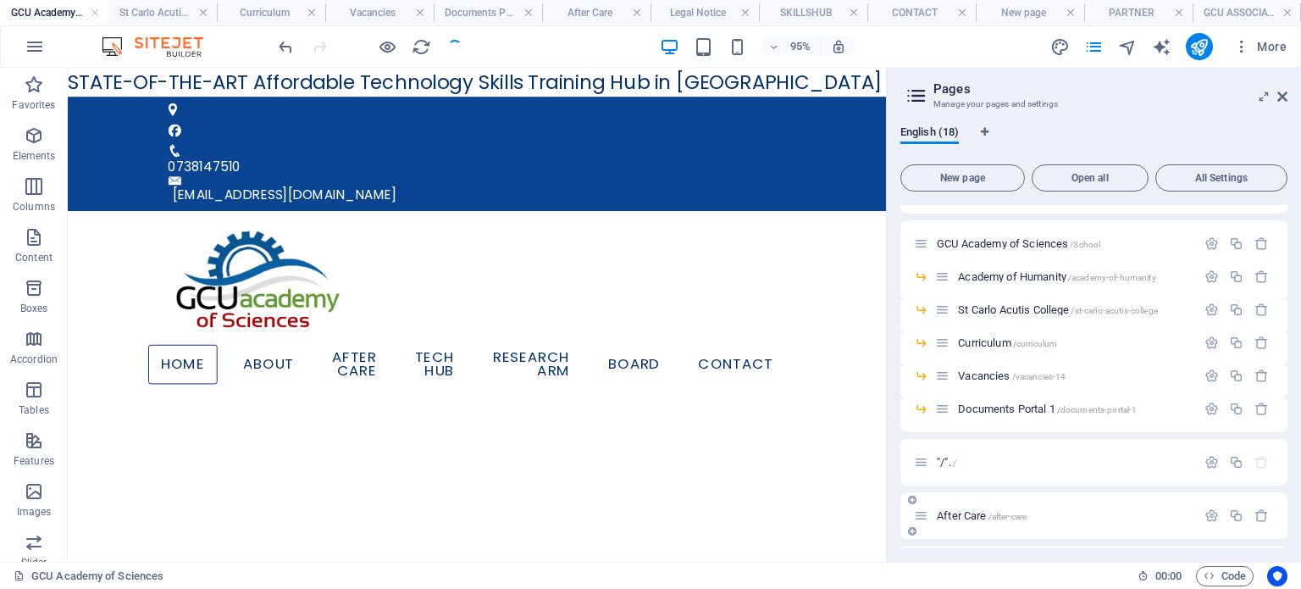
scroll to position [85, 0]
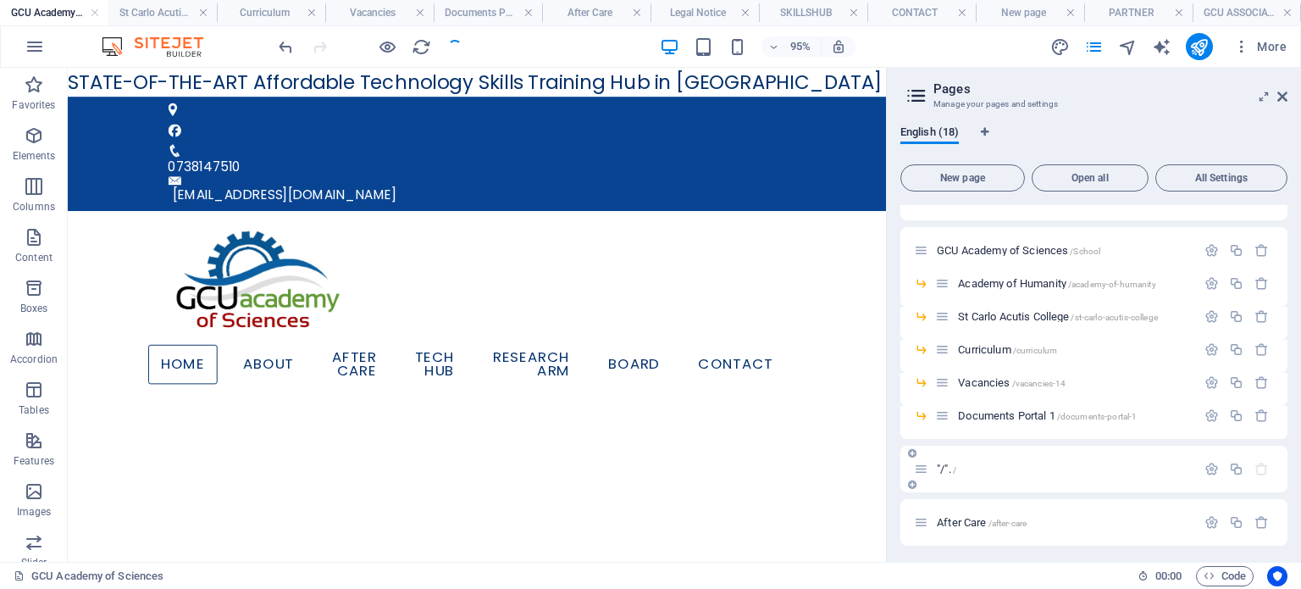
click at [939, 470] on span ""/". /" at bounding box center [946, 469] width 19 height 13
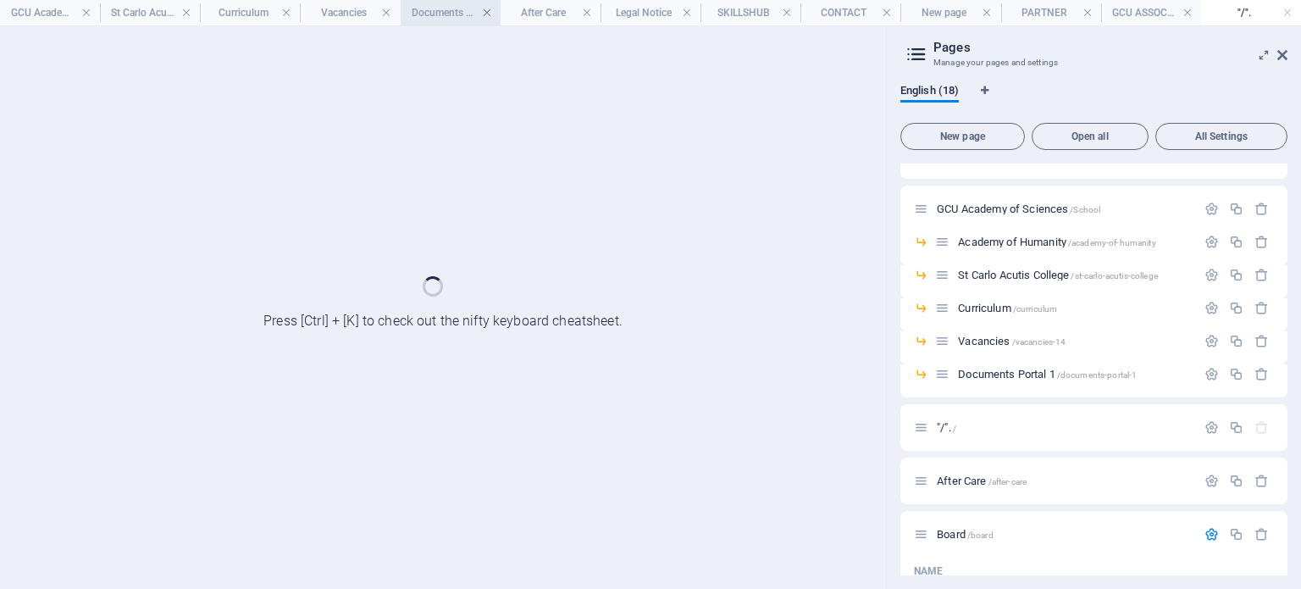
click at [488, 12] on link at bounding box center [487, 13] width 10 height 16
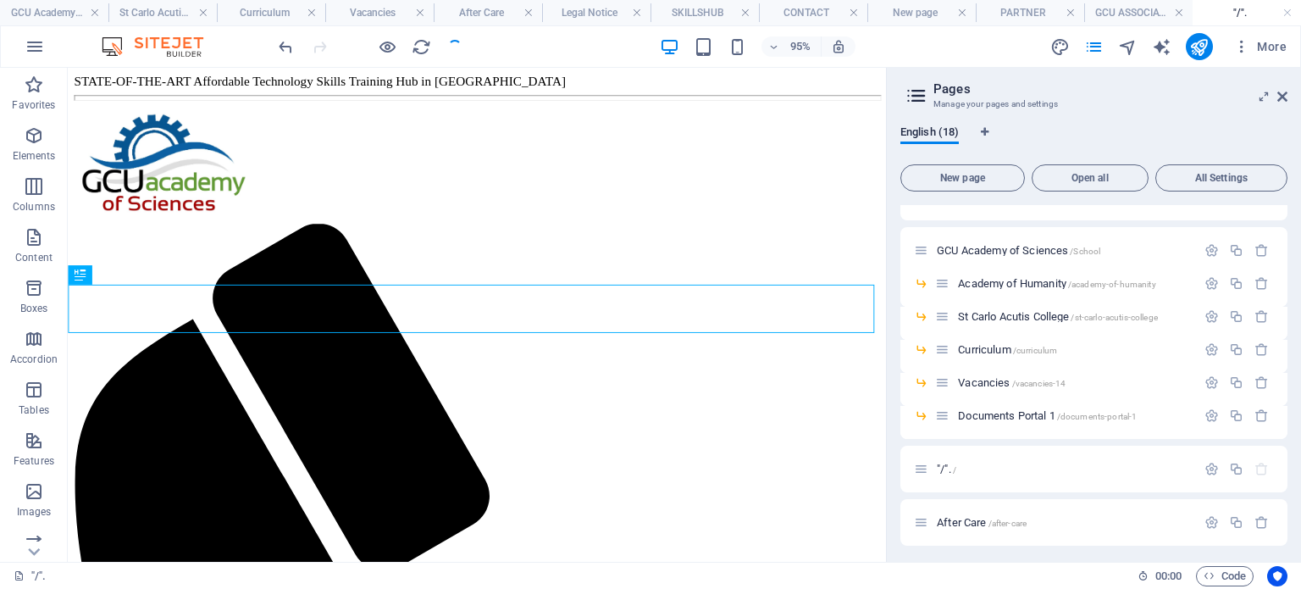
scroll to position [986, 0]
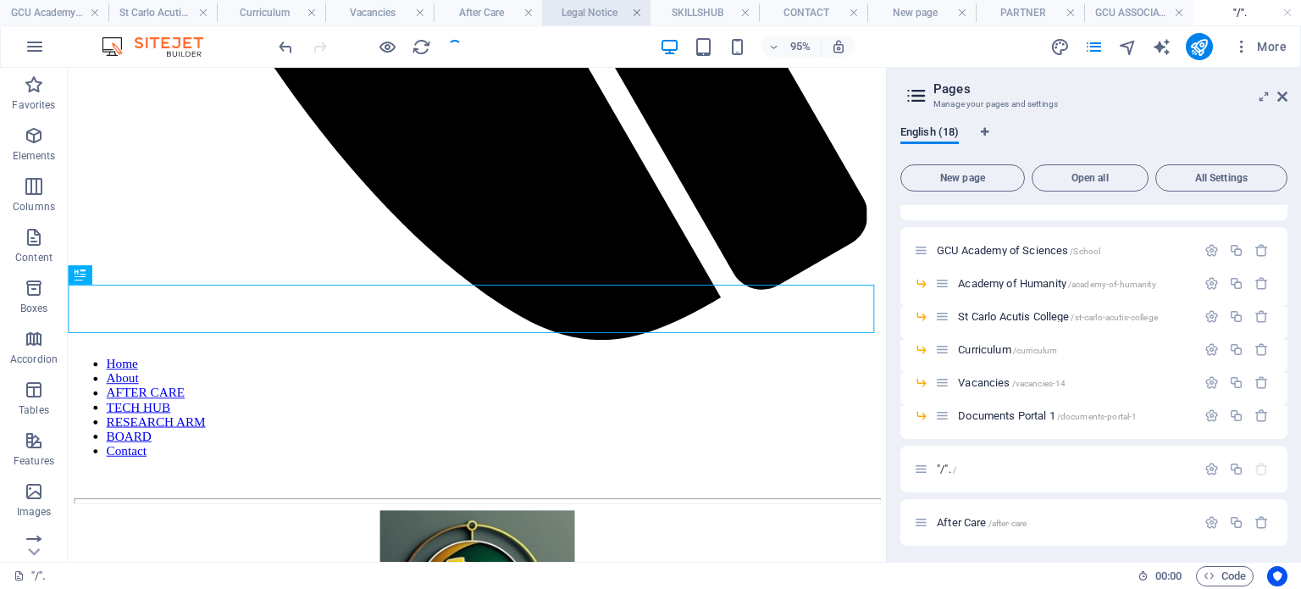
click at [634, 13] on link at bounding box center [637, 13] width 10 height 16
click at [812, 14] on link at bounding box center [814, 13] width 10 height 16
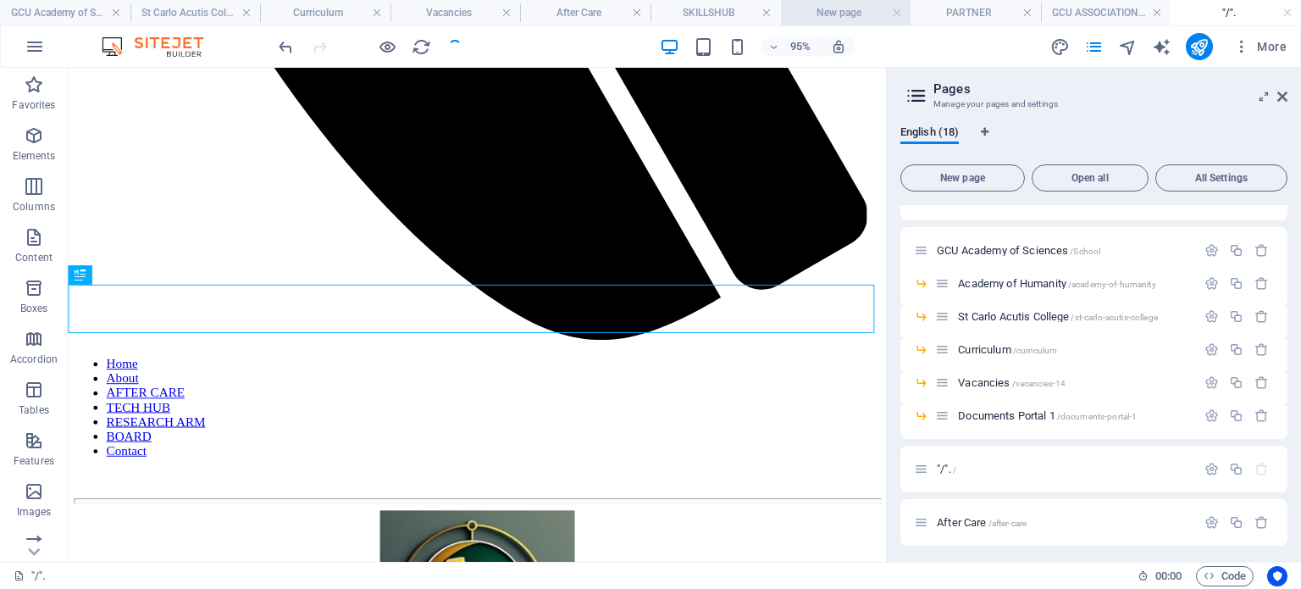
click at [827, 16] on h4 "New page" at bounding box center [846, 12] width 130 height 19
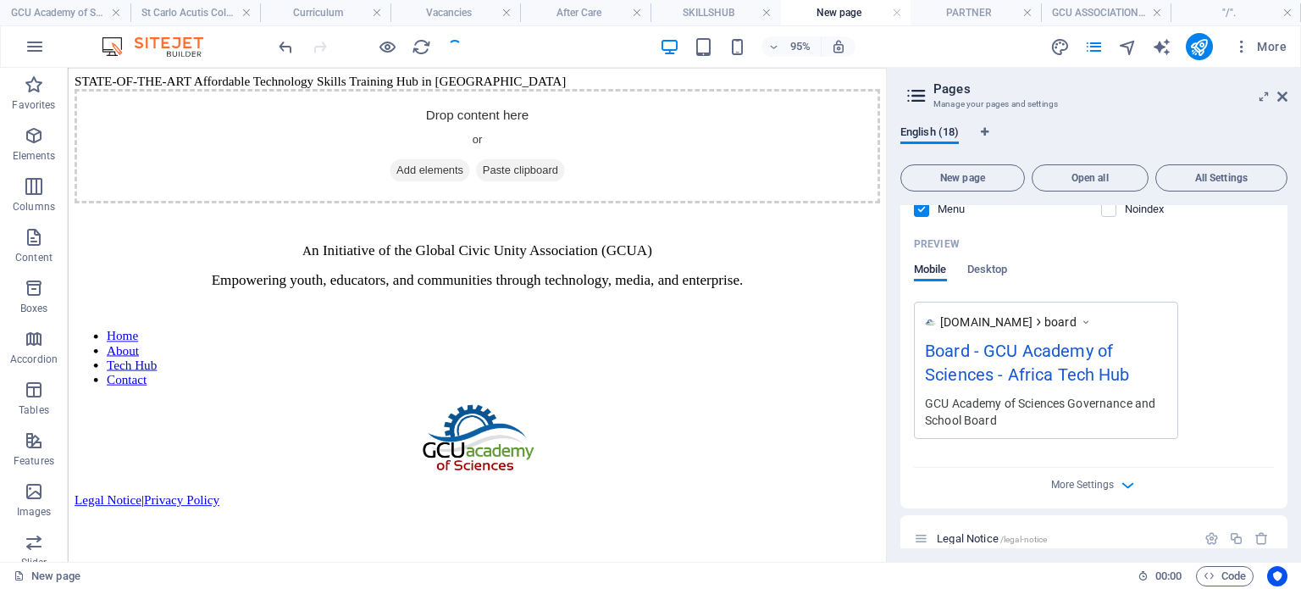
scroll to position [1187, 0]
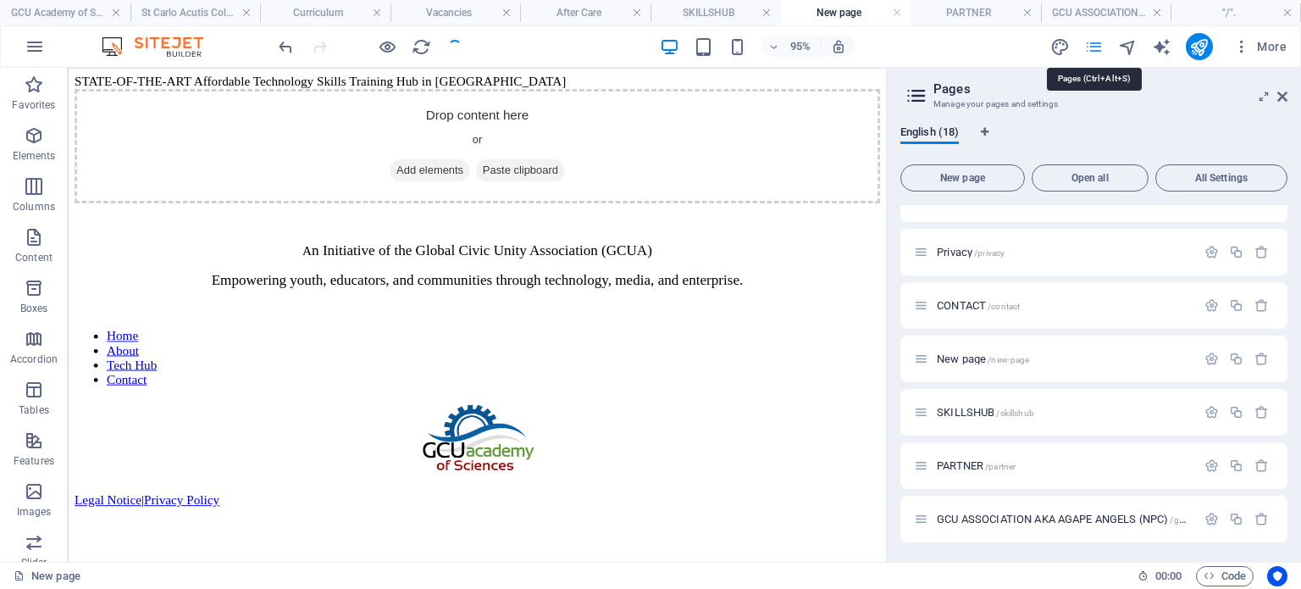
click at [1100, 47] on icon "pages" at bounding box center [1093, 46] width 19 height 19
click at [1277, 94] on icon at bounding box center [1282, 97] width 10 height 14
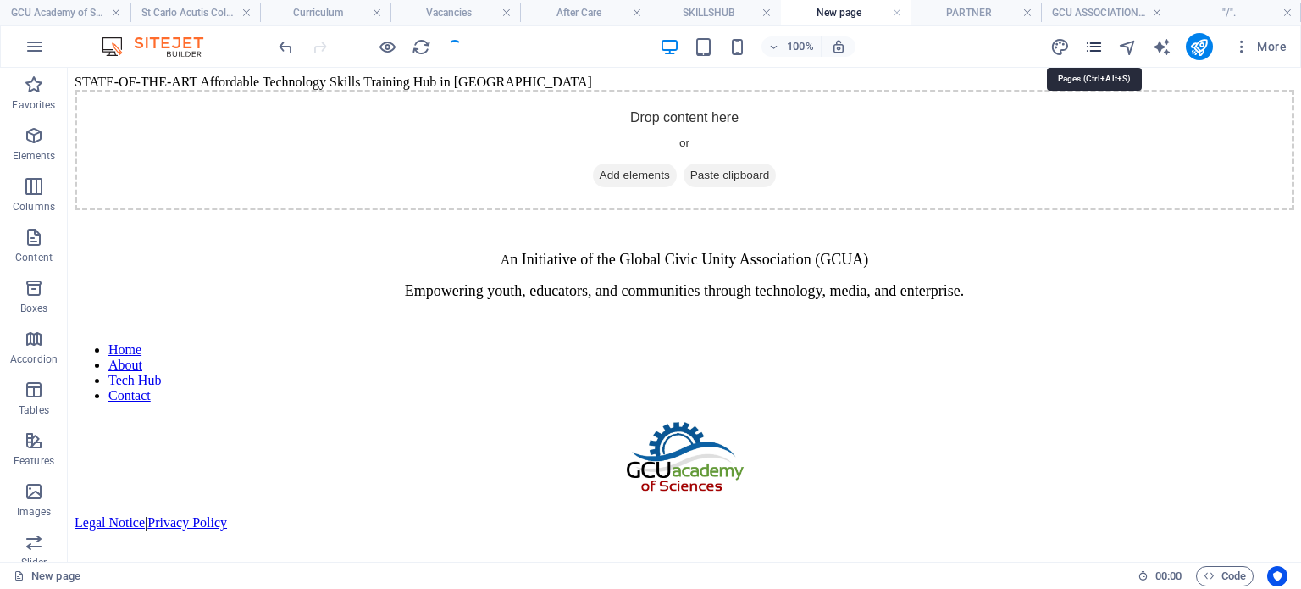
click at [1101, 46] on icon "pages" at bounding box center [1093, 46] width 19 height 19
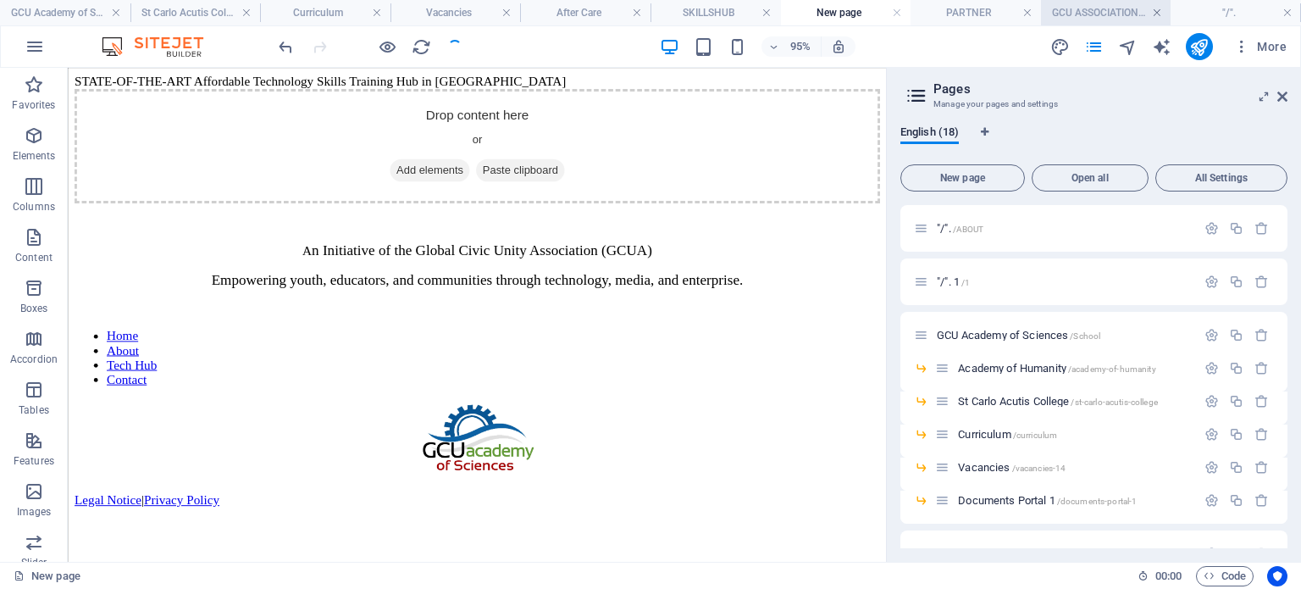
click at [1159, 14] on link at bounding box center [1157, 13] width 10 height 16
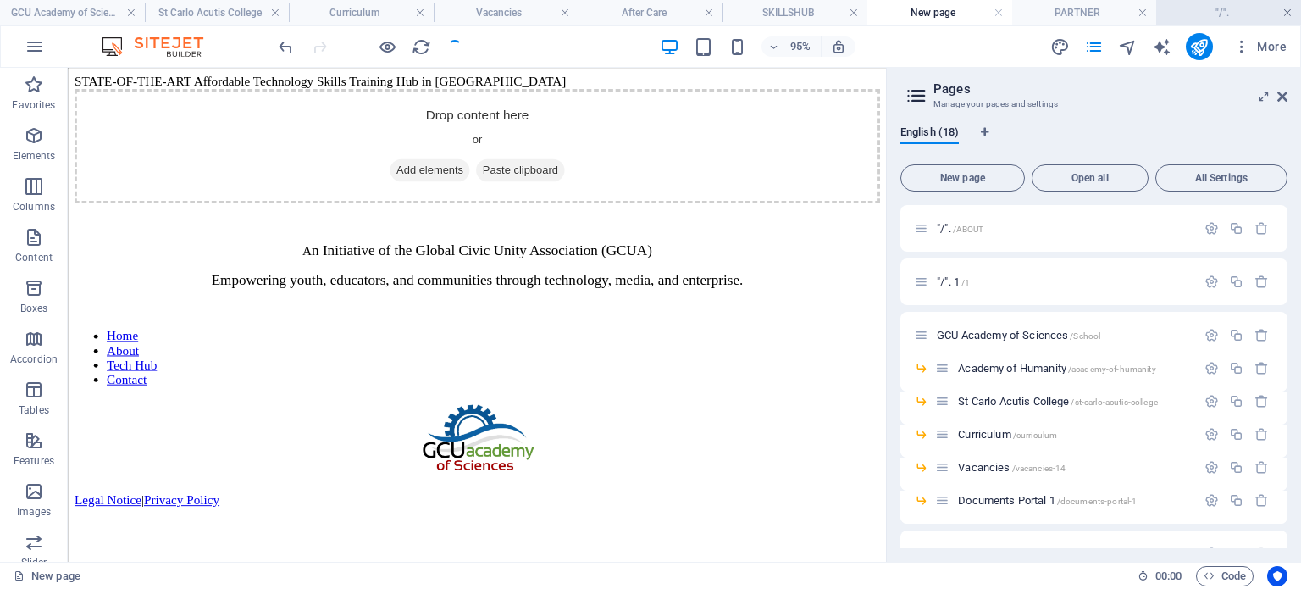
click at [1283, 10] on link at bounding box center [1287, 13] width 10 height 16
click at [1285, 12] on link at bounding box center [1287, 13] width 10 height 16
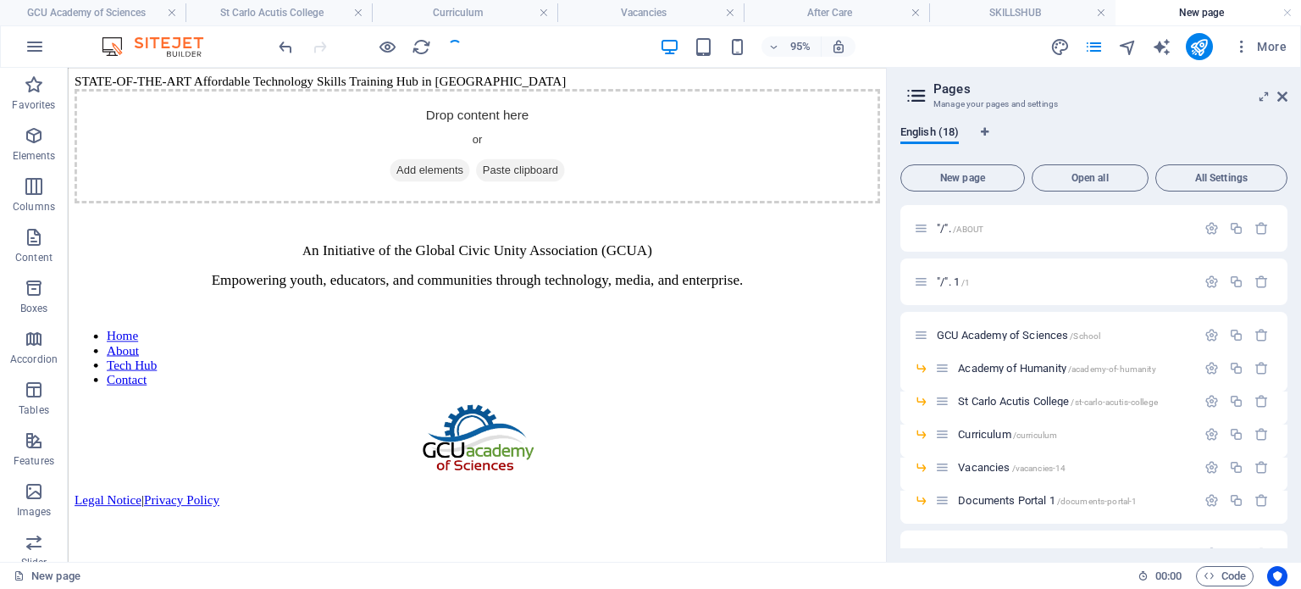
click at [1233, 17] on h4 "New page" at bounding box center [1209, 12] width 186 height 19
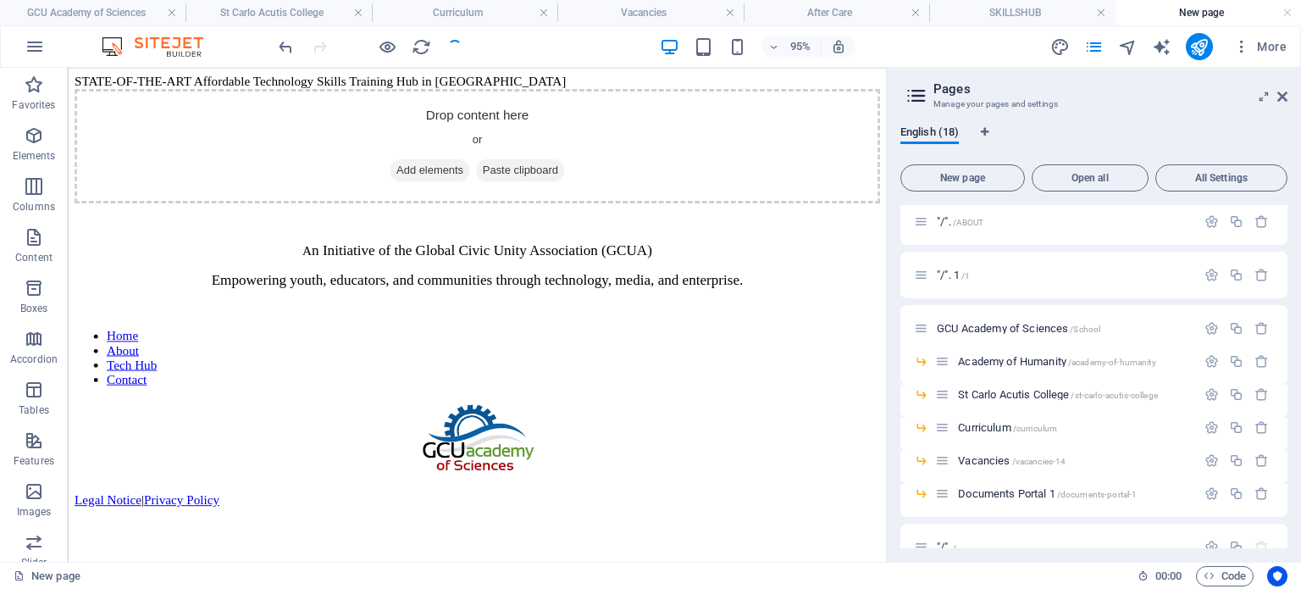
scroll to position [0, 0]
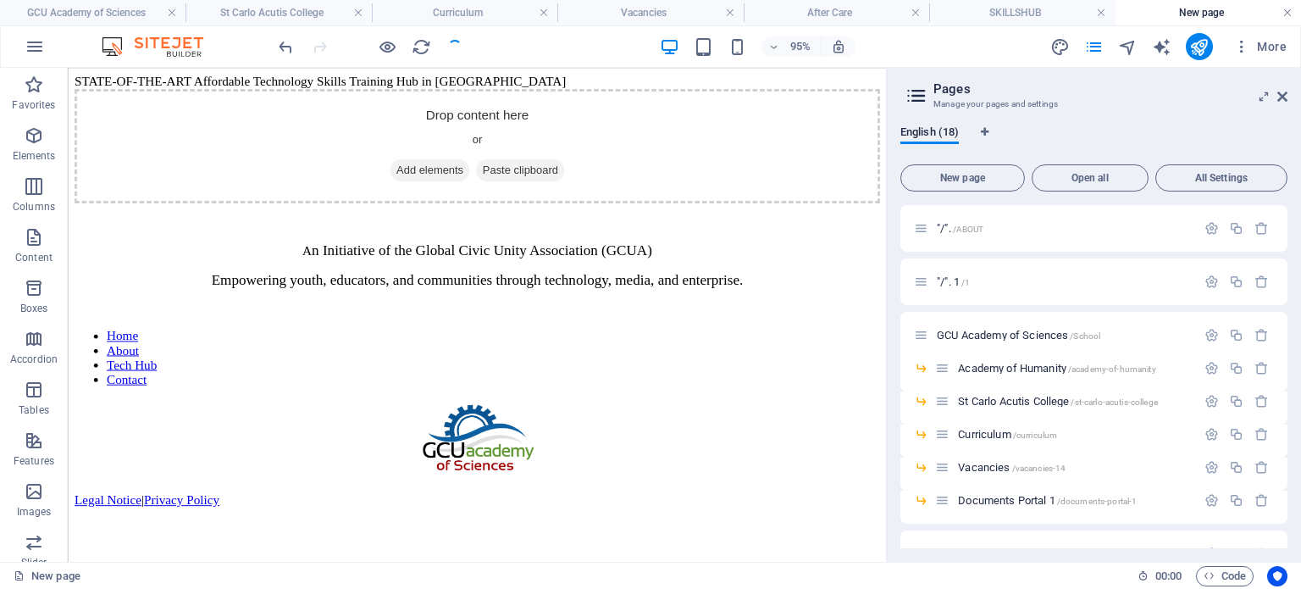
click at [1284, 13] on link at bounding box center [1287, 13] width 10 height 16
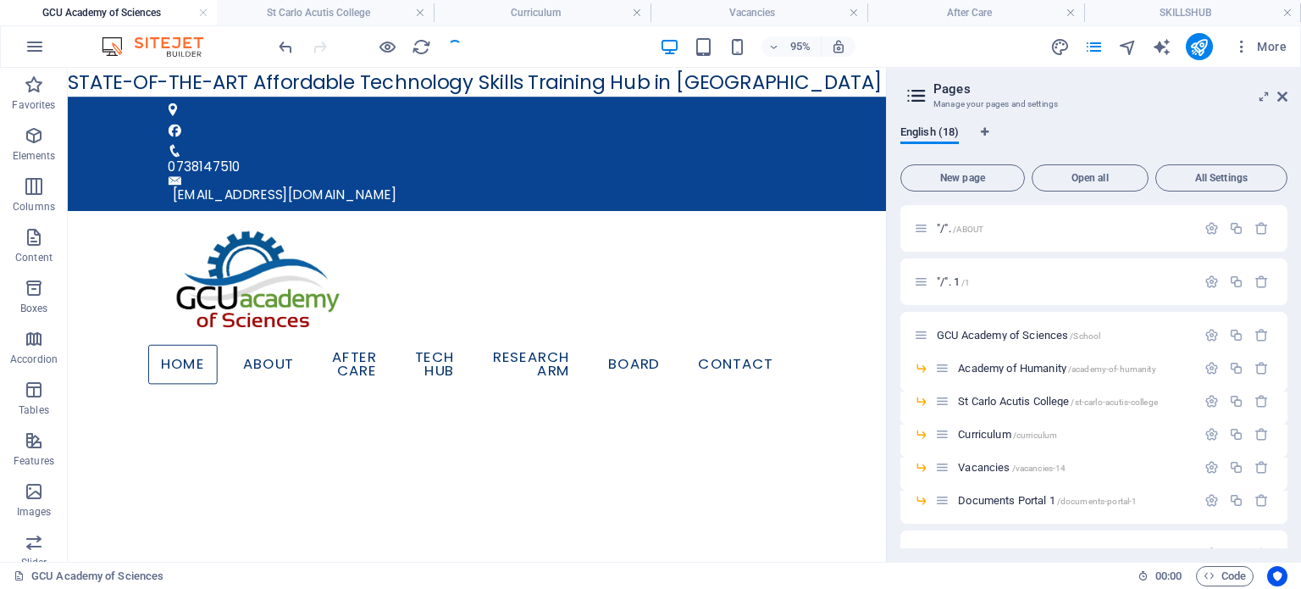
click at [1284, 13] on link at bounding box center [1287, 13] width 10 height 16
click at [1111, 16] on link at bounding box center [1113, 13] width 10 height 16
click at [890, 15] on link at bounding box center [888, 13] width 10 height 16
click at [664, 14] on link at bounding box center [662, 13] width 10 height 16
click at [209, 15] on link at bounding box center [212, 13] width 10 height 16
